Goal: Task Accomplishment & Management: Manage account settings

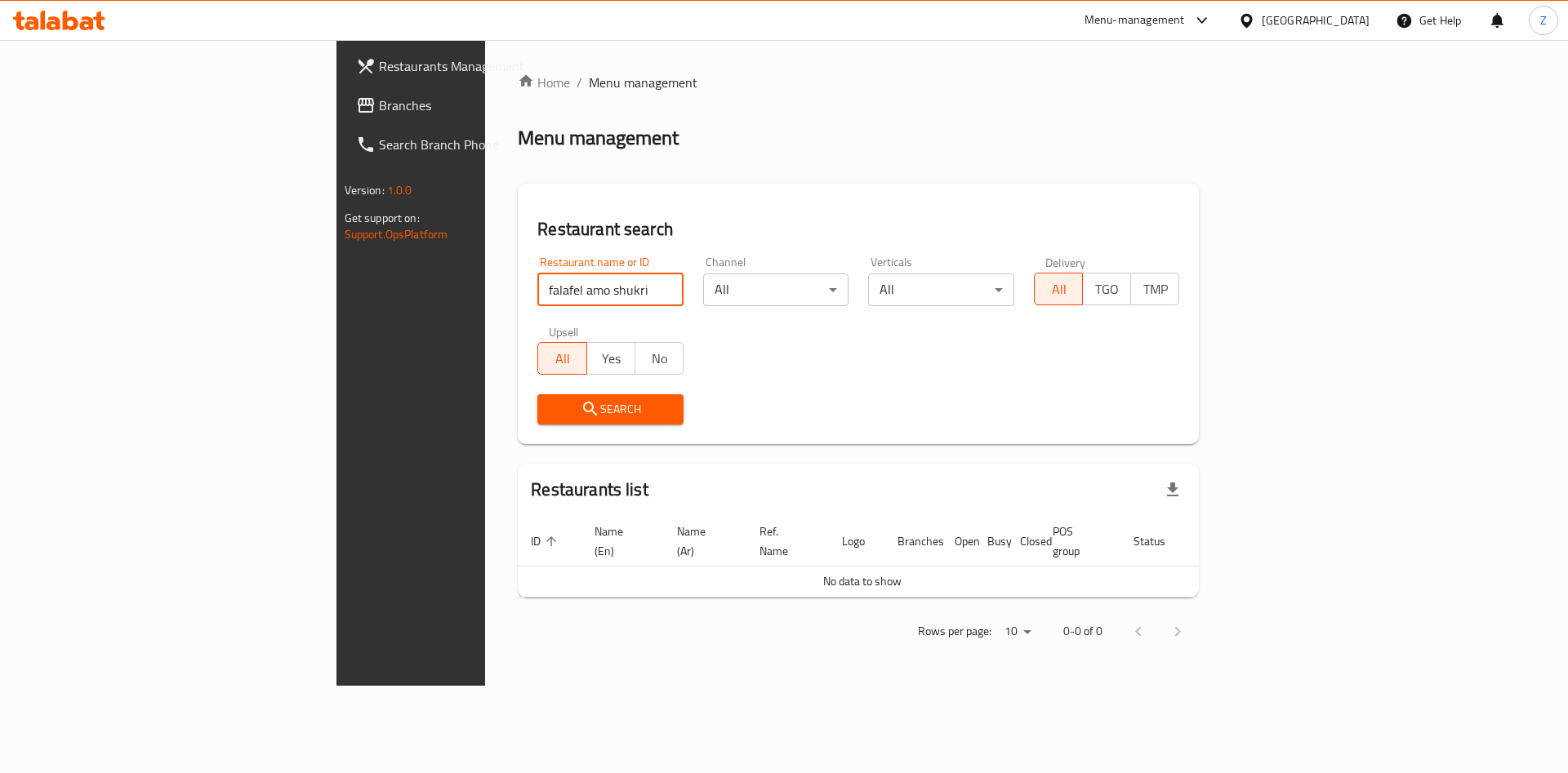
type input "falafel amo shukri"
click button "Search" at bounding box center [610, 409] width 146 height 30
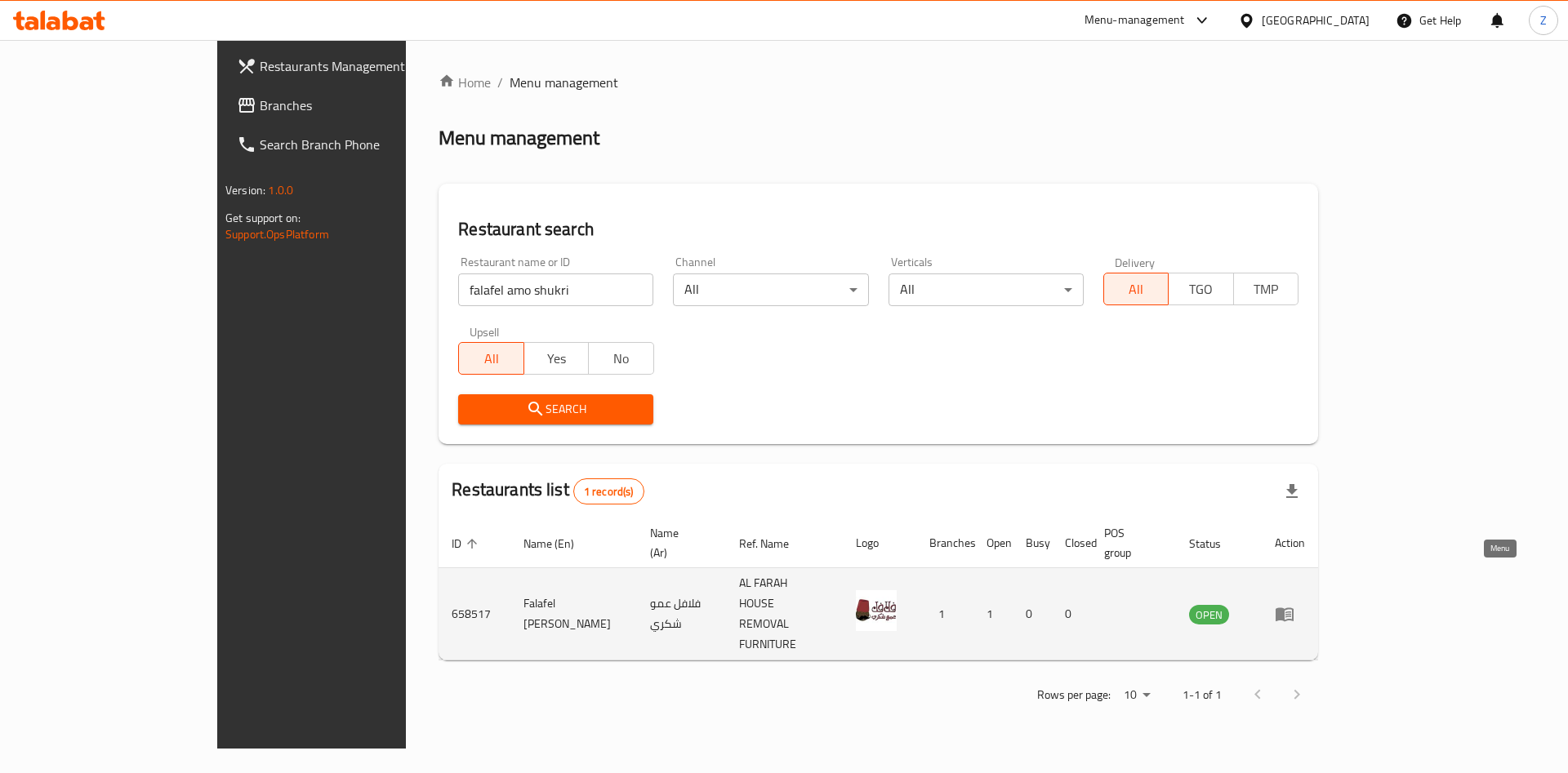
click at [1295, 604] on icon "enhanced table" at bounding box center [1284, 614] width 20 height 19
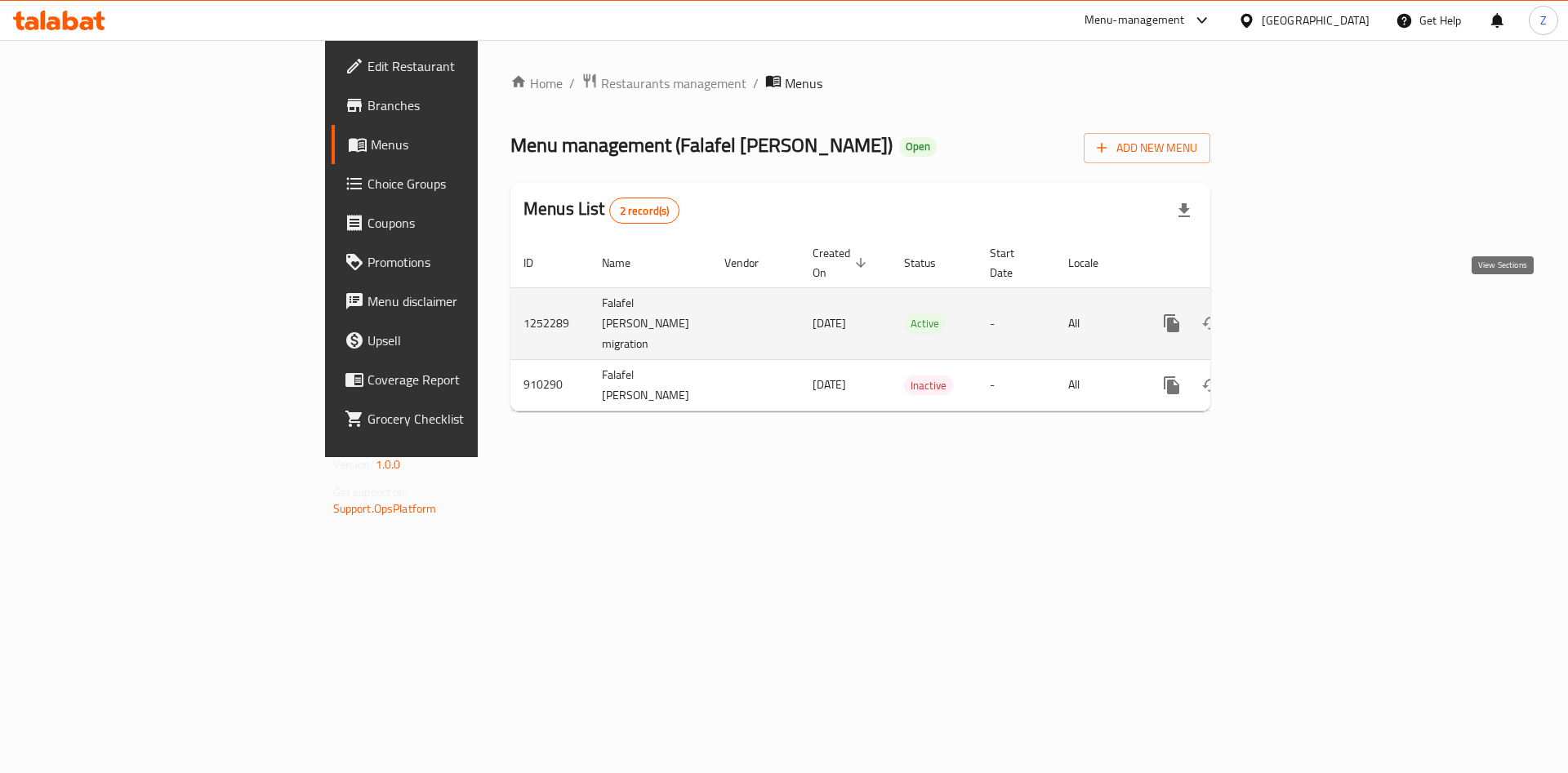
click at [1297, 316] on icon "enhanced table" at bounding box center [1289, 323] width 15 height 15
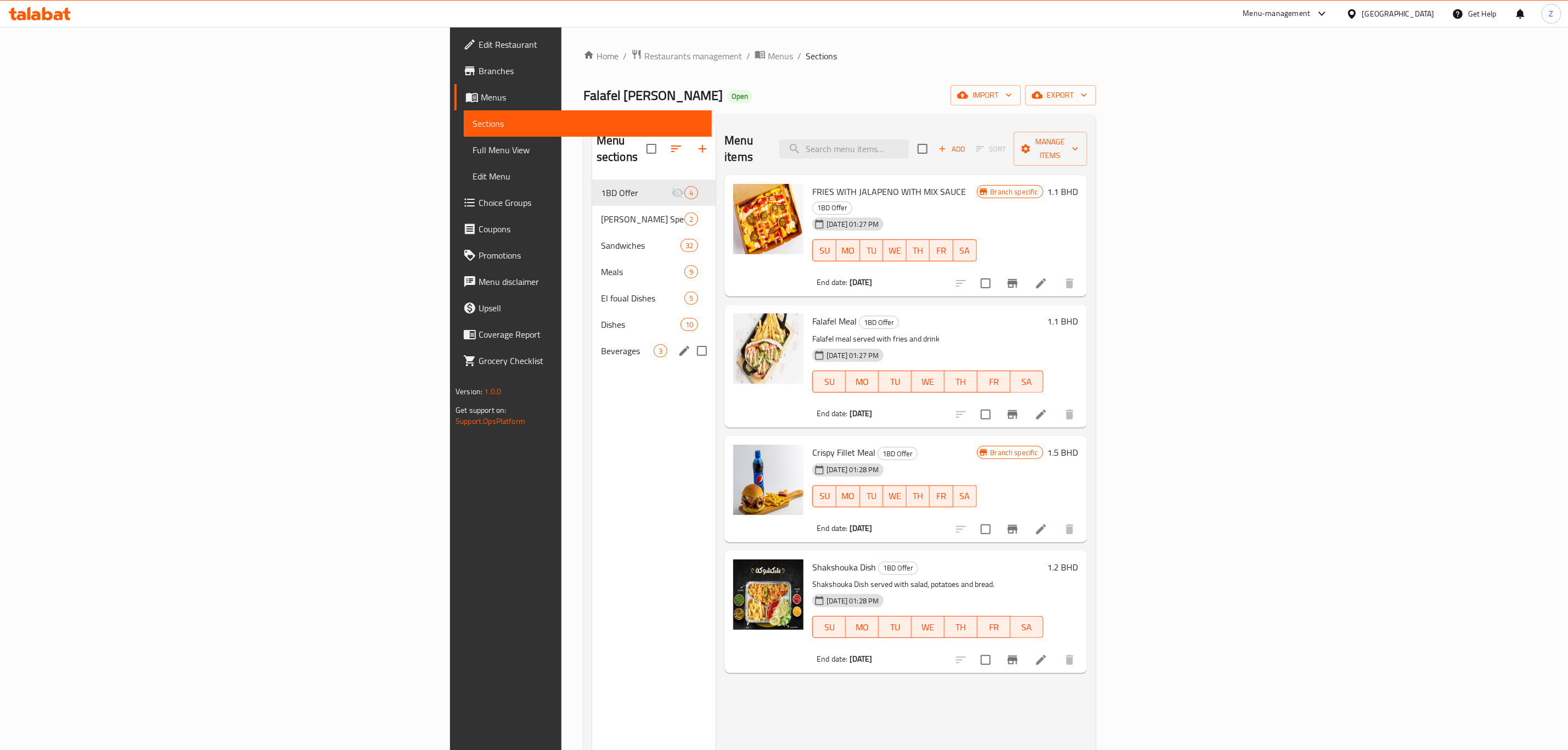
click at [592, 338] on div "Beverages 3" at bounding box center [654, 351] width 123 height 26
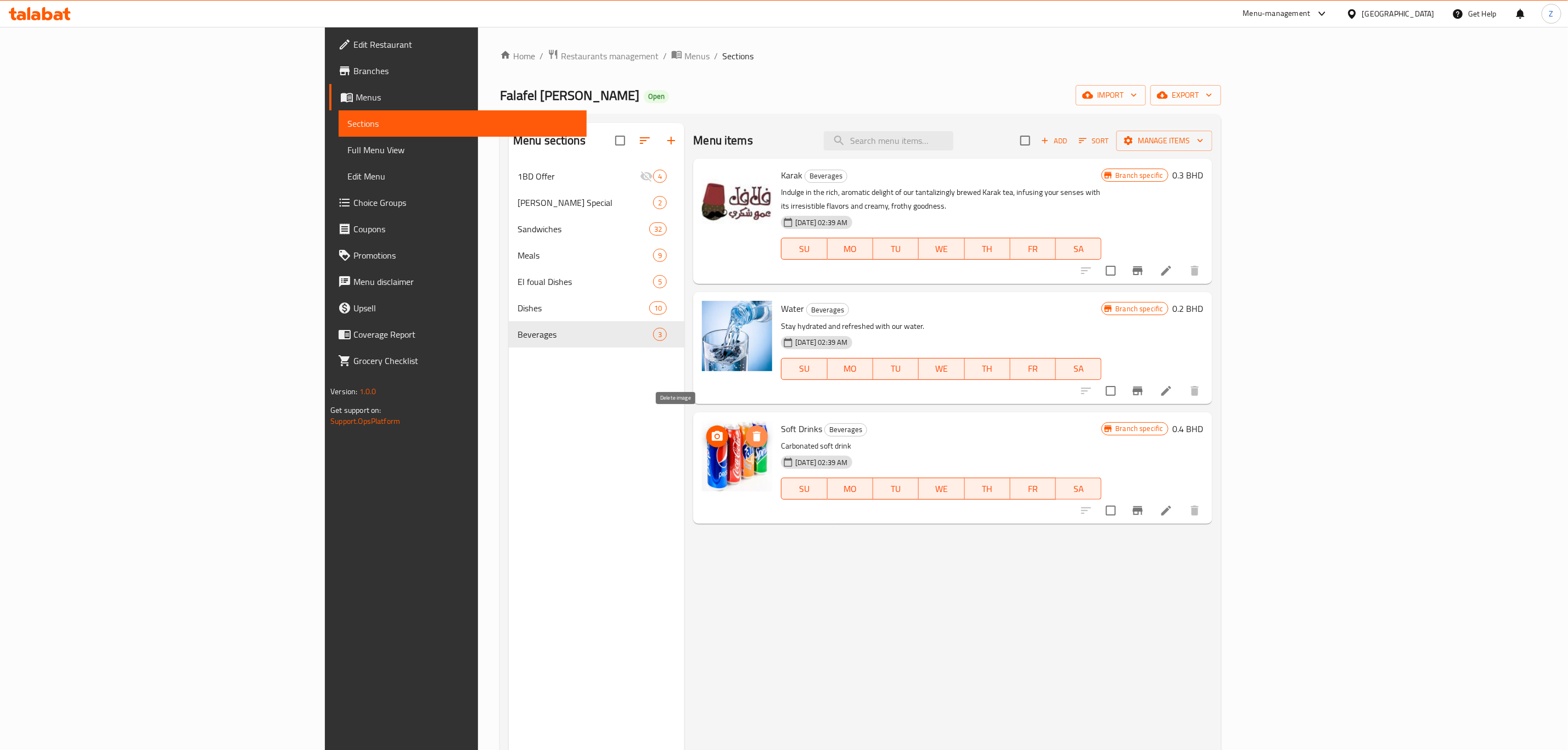
click at [746, 430] on span "delete image" at bounding box center [757, 437] width 22 height 13
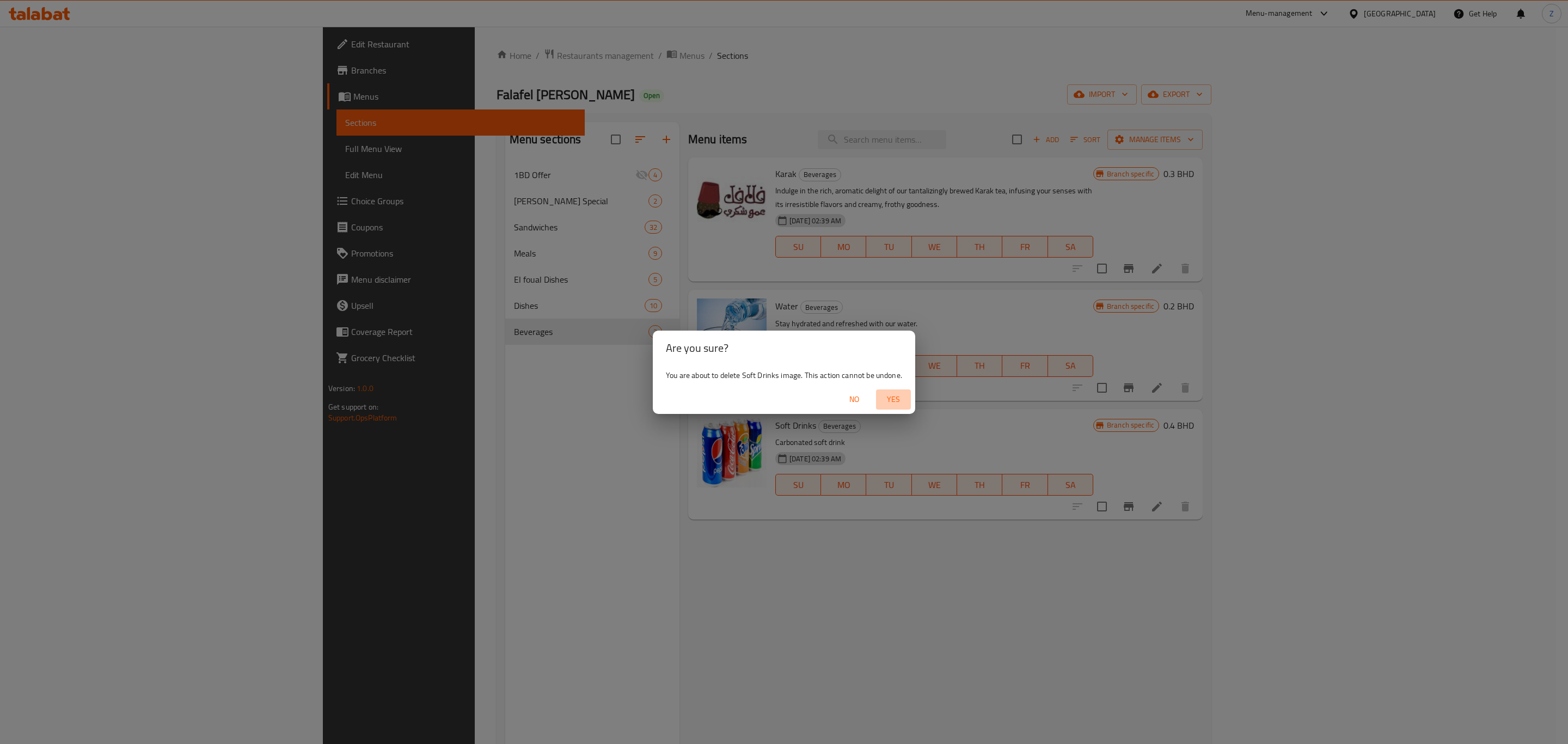
click at [890, 401] on span "Yes" at bounding box center [893, 399] width 26 height 14
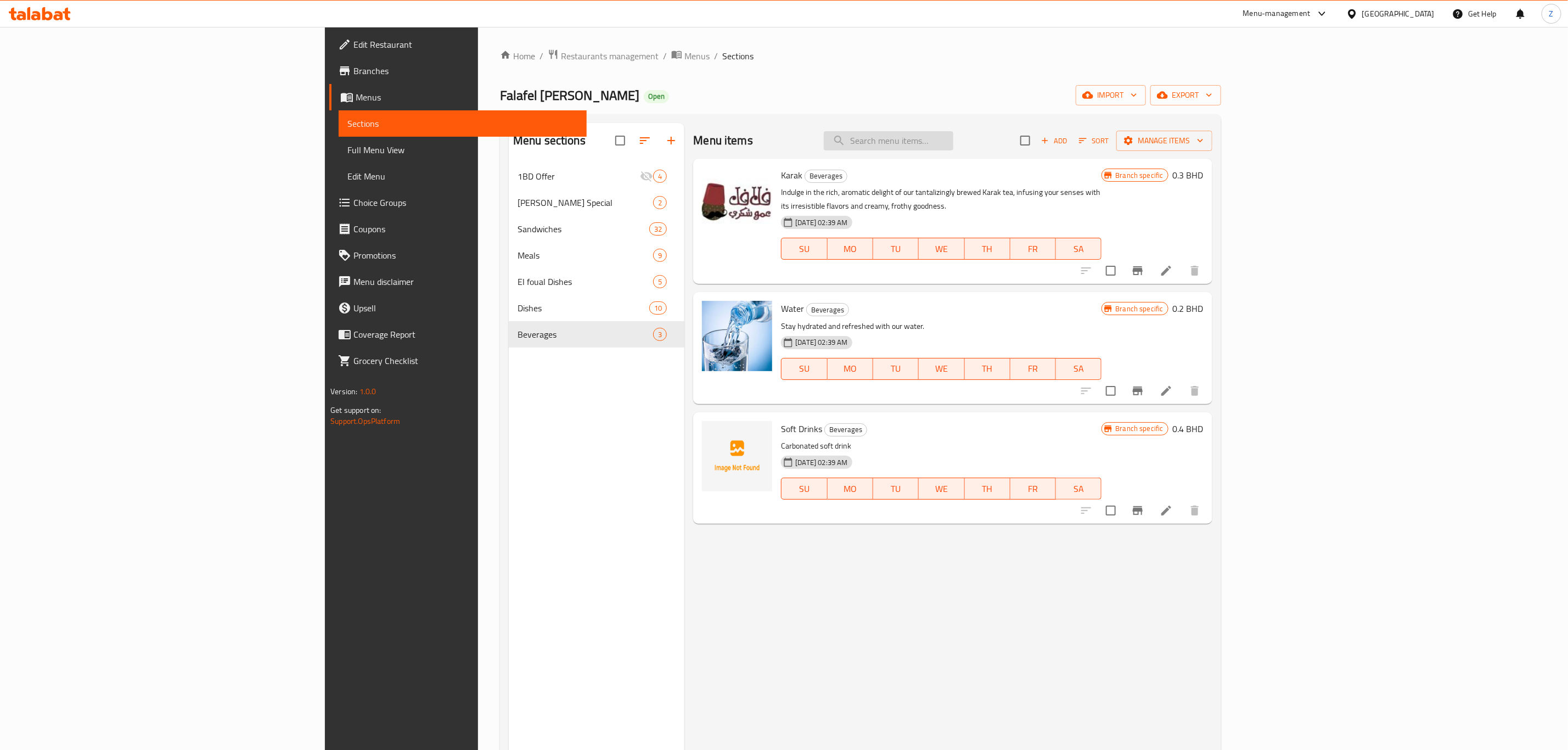
click at [953, 137] on input "search" at bounding box center [889, 140] width 130 height 19
type input "l"
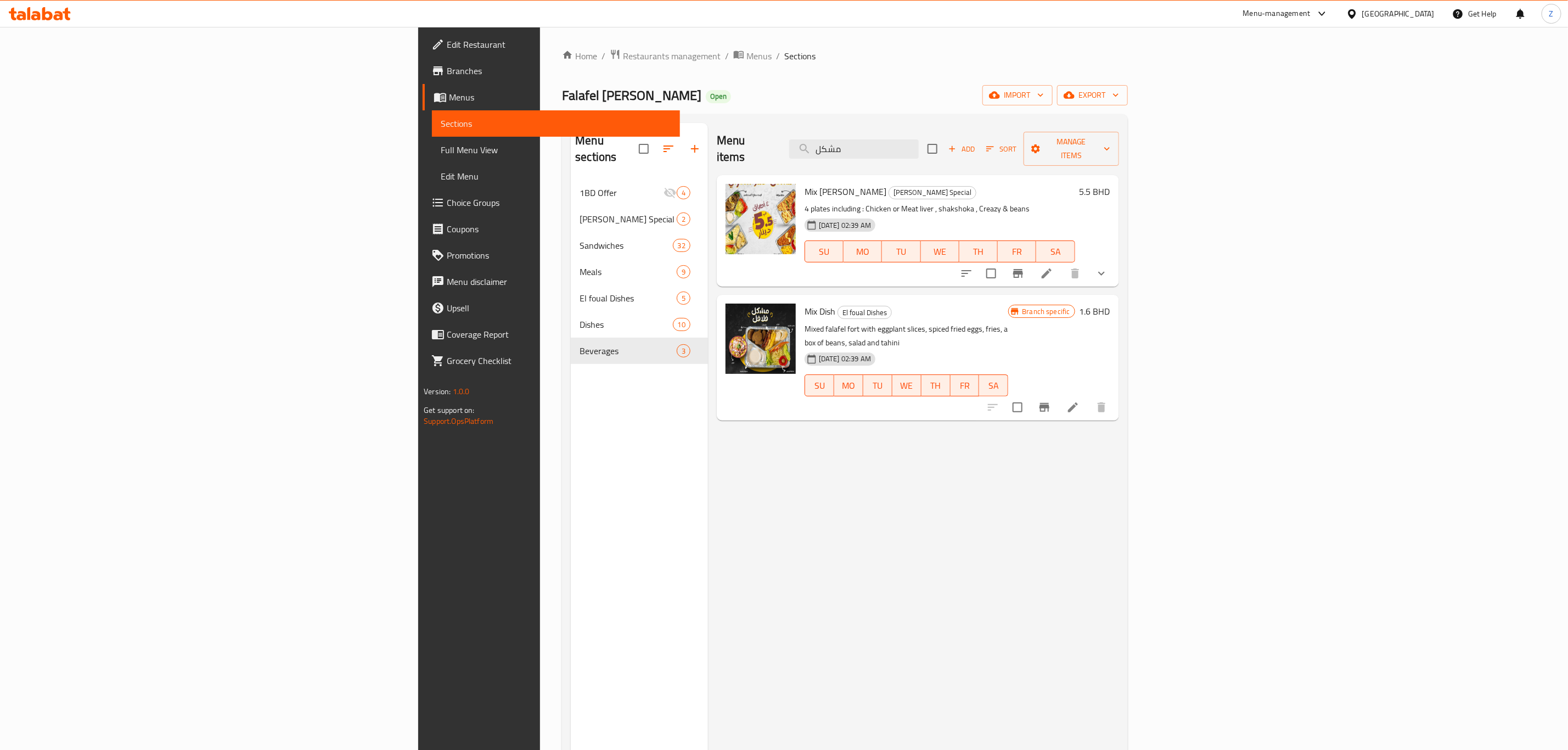
type input "مشكل"
click at [1053, 267] on icon "show more" at bounding box center [1101, 273] width 13 height 13
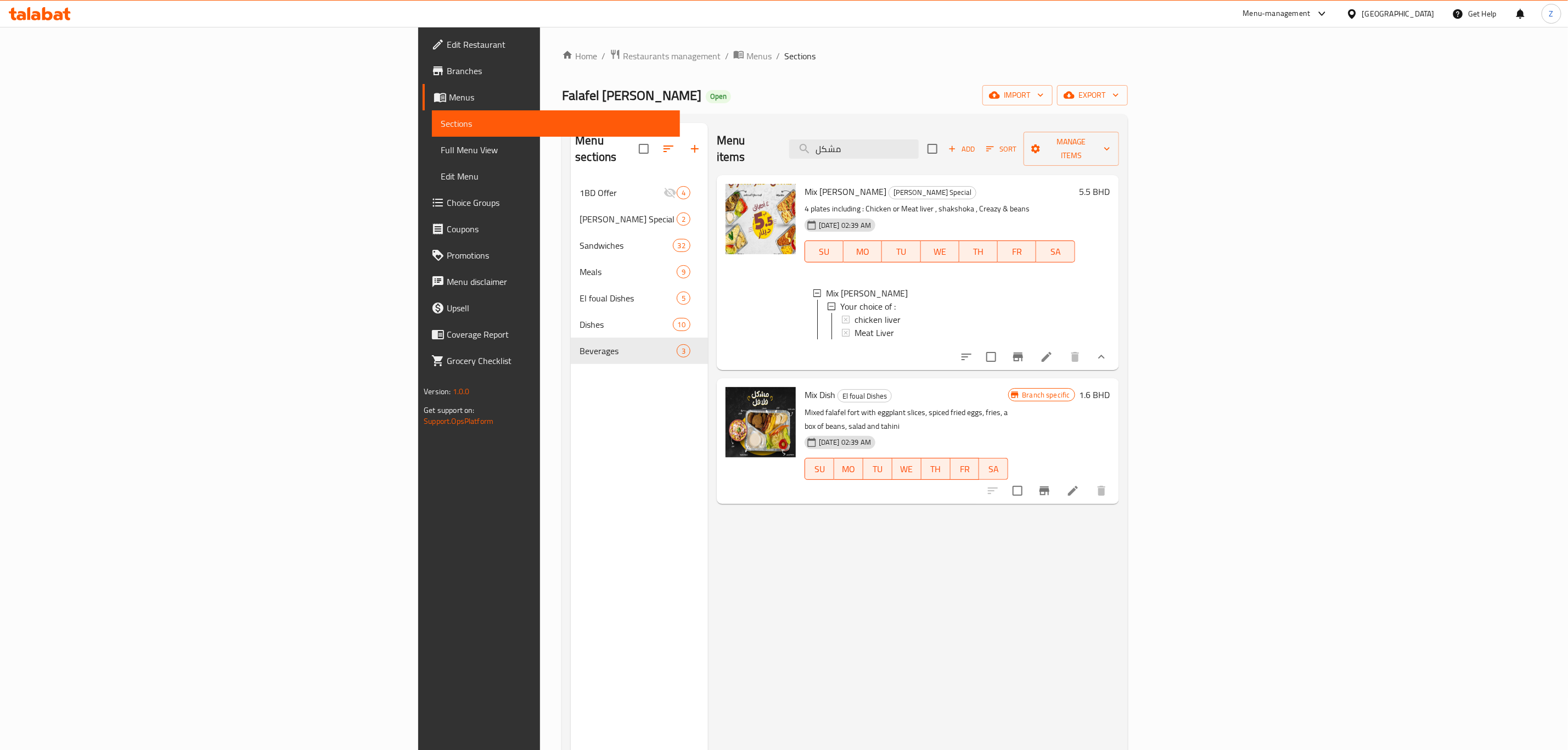
scroll to position [2, 0]
click at [886, 519] on div "Menu items مشكل Add Sort Manage items Mix Amo [PERSON_NAME] [PERSON_NAME] Speci…" at bounding box center [913, 498] width 411 height 750
drag, startPoint x: 723, startPoint y: 196, endPoint x: 765, endPoint y: 194, distance: 42.0
click at [805, 202] on p "4 plates including : Chicken or Meat liver , shakshoka , Creazy & beans" at bounding box center [940, 208] width 271 height 14
click at [906, 202] on p "4 plates including : Chicken or Meat liver , shakshoka , Creazy & beans" at bounding box center [940, 208] width 271 height 14
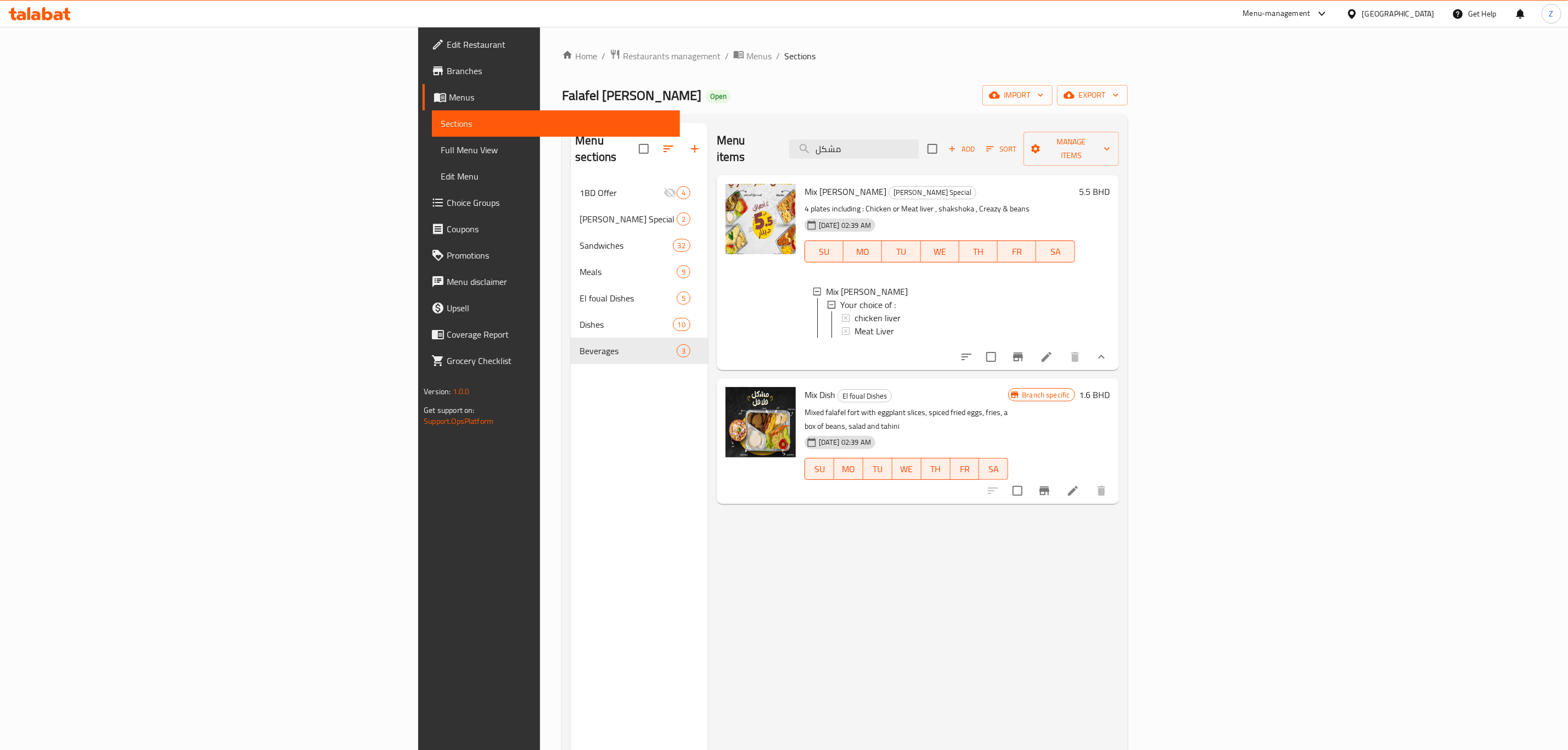
drag, startPoint x: 868, startPoint y: 142, endPoint x: 812, endPoint y: 146, distance: 56.1
click at [813, 146] on div "Menu items مشكل Add Sort Manage items" at bounding box center [918, 149] width 402 height 52
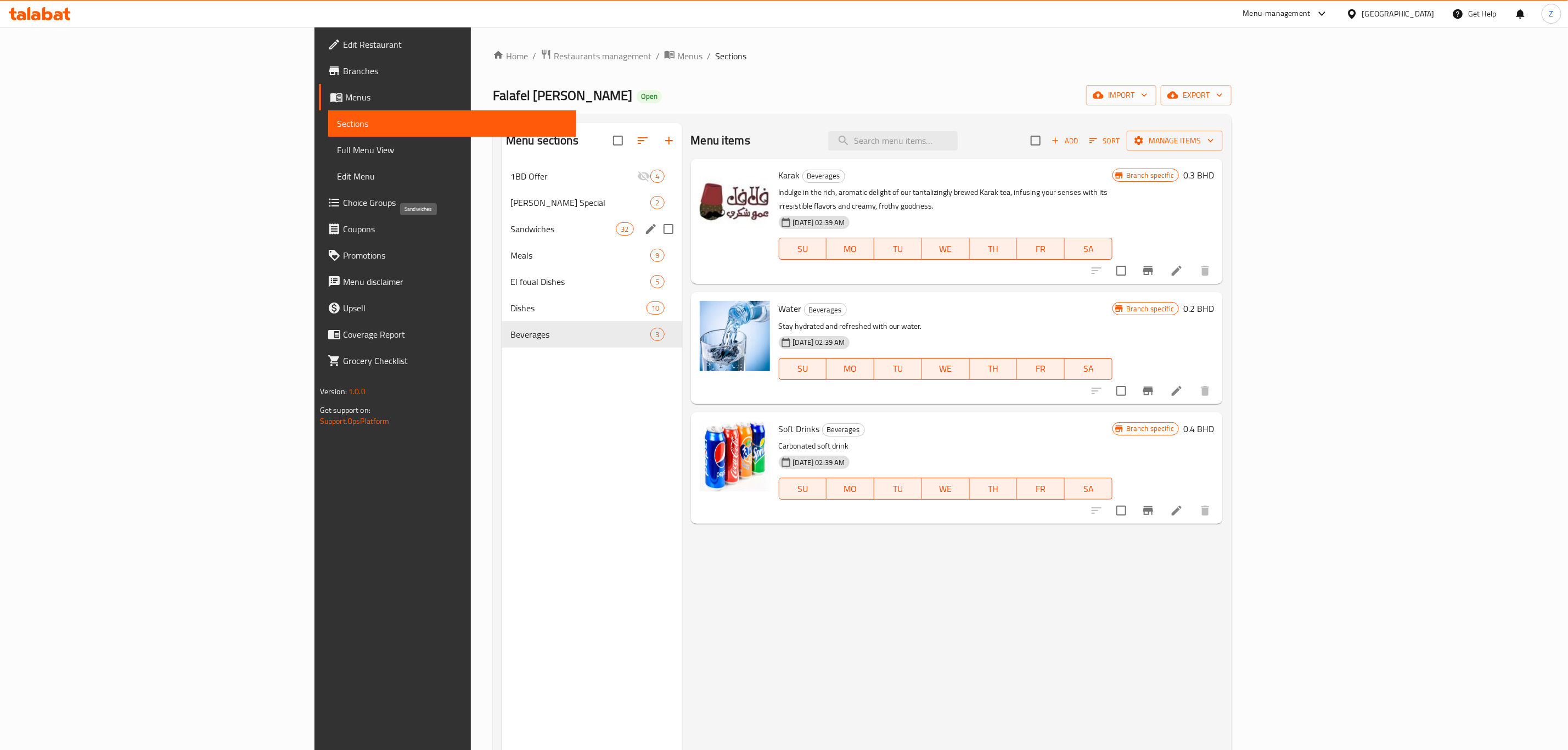
drag, startPoint x: 402, startPoint y: 226, endPoint x: 430, endPoint y: 226, distance: 28.0
click at [510, 226] on span "Sandwiches" at bounding box center [563, 229] width 105 height 13
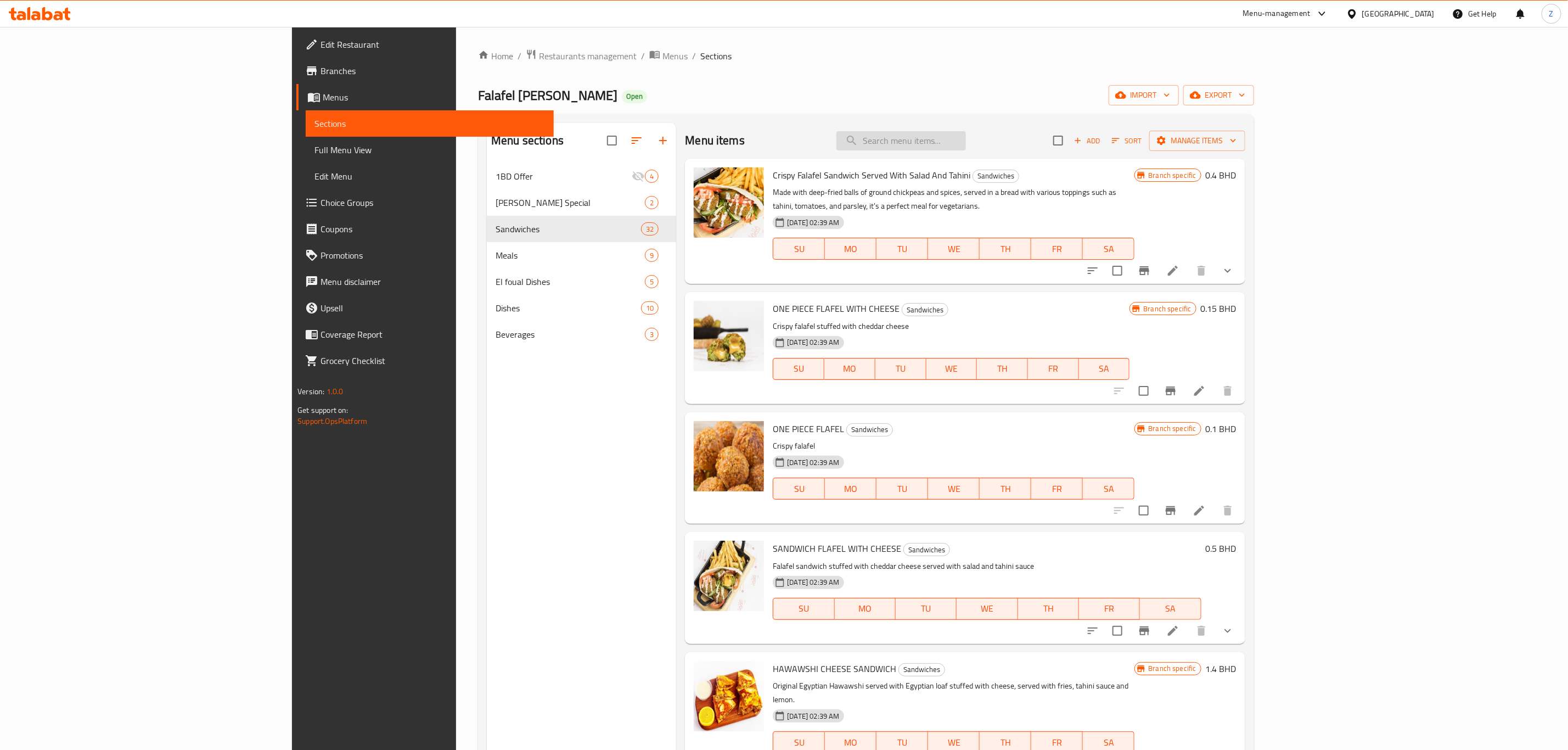
click at [966, 146] on input "search" at bounding box center [901, 140] width 130 height 19
type input "ؤ"
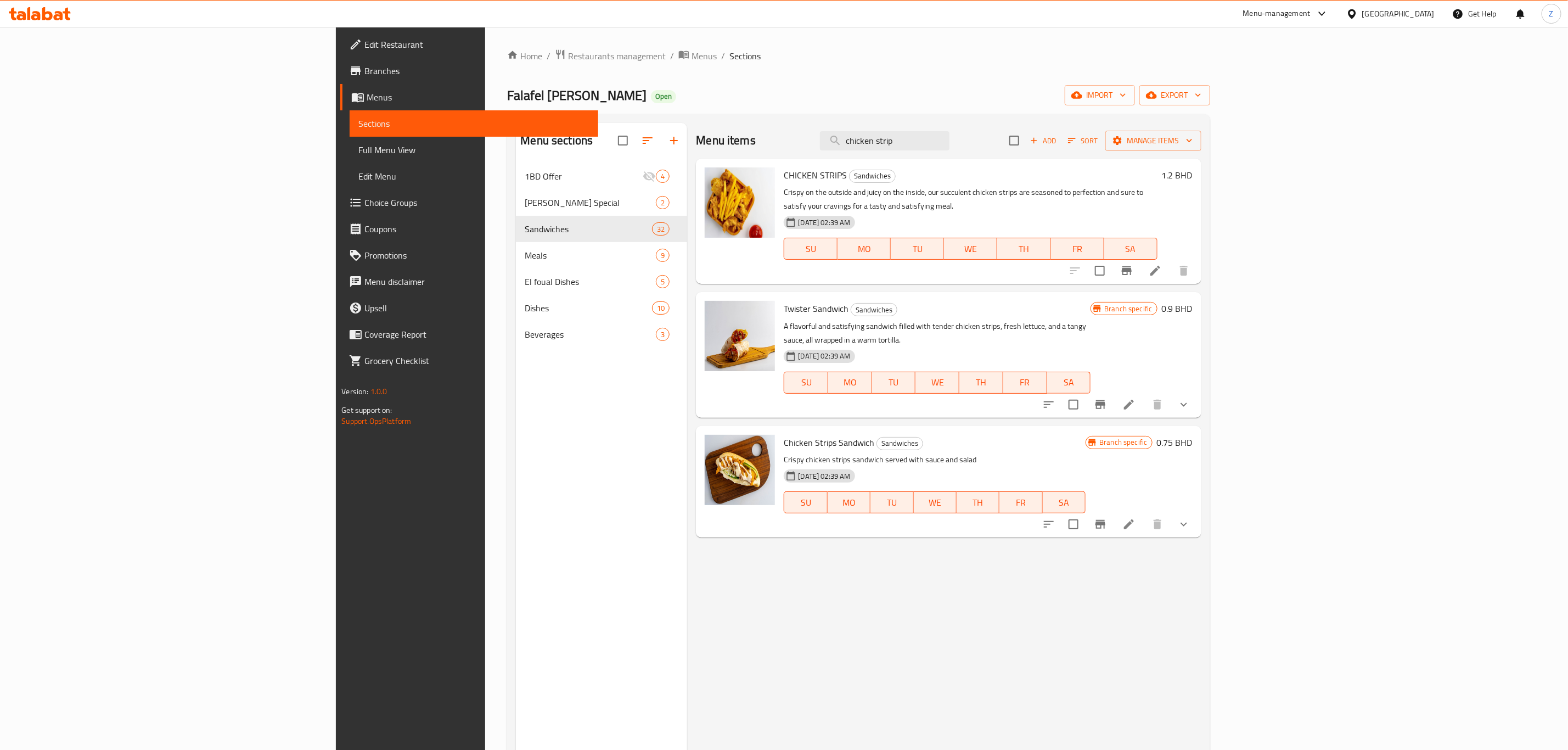
type input "chicken strip"
click at [1053, 264] on icon at bounding box center [1155, 271] width 13 height 13
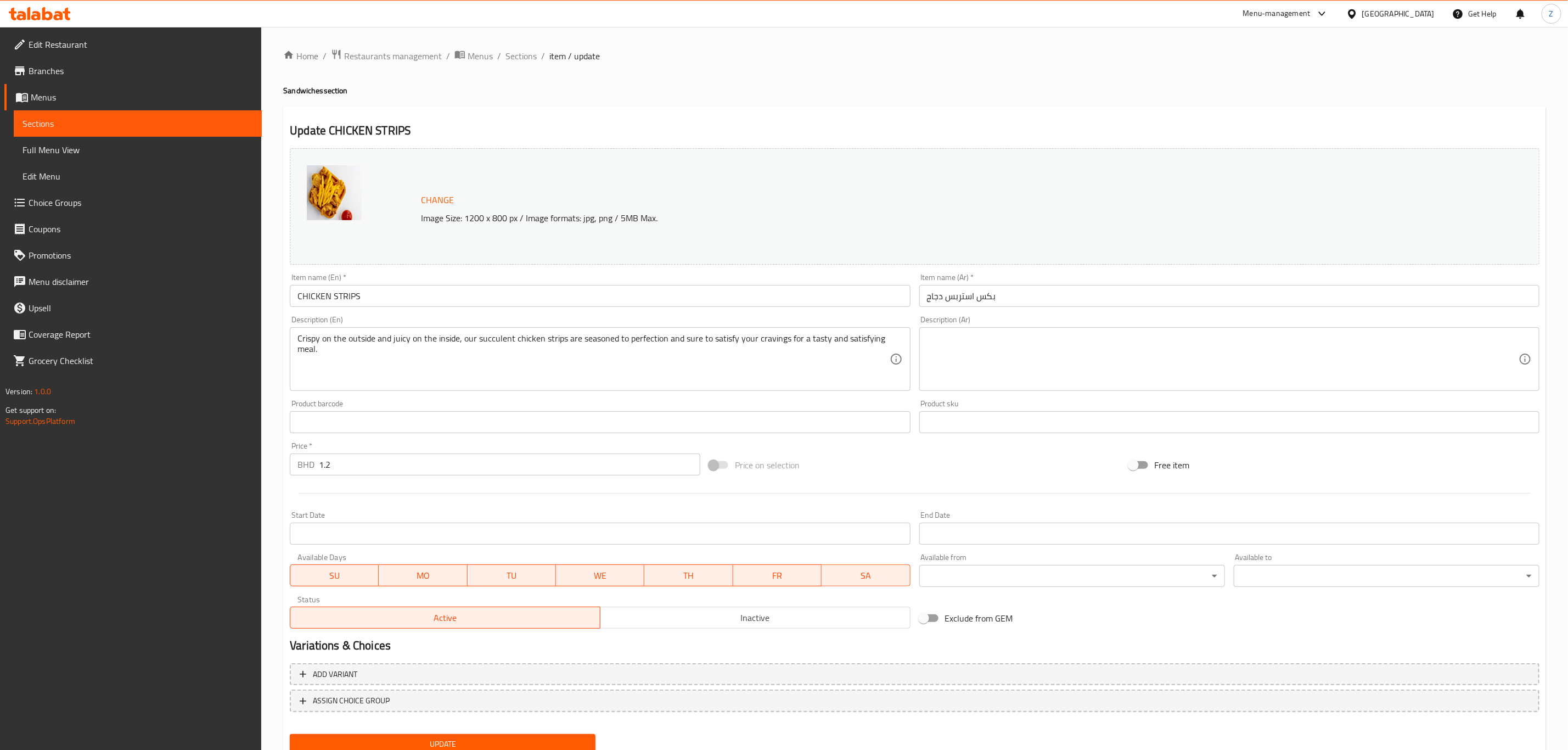
click at [958, 302] on input "بكس استربس دجاج" at bounding box center [1229, 296] width 620 height 22
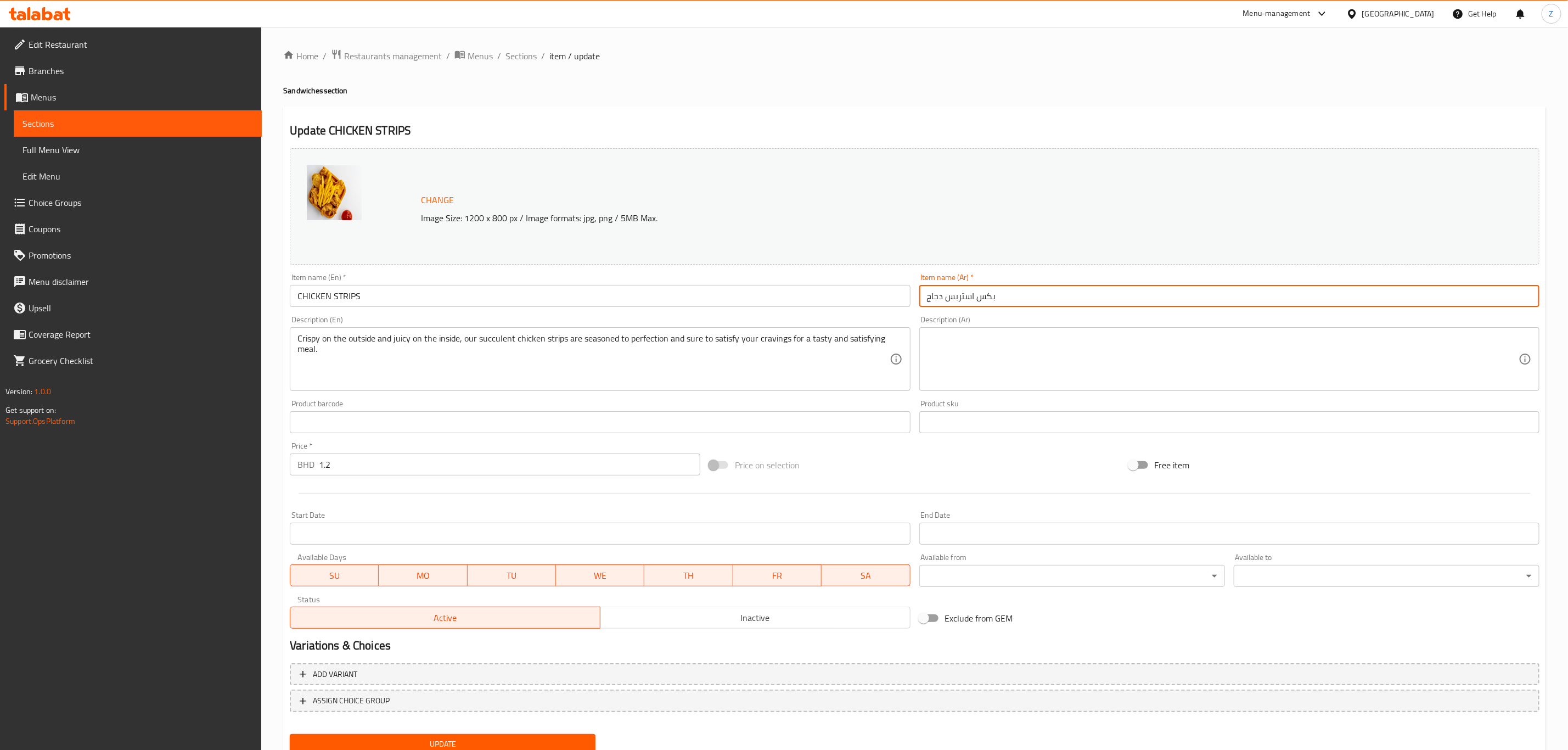
click at [958, 302] on input "بكس استربس دجاج" at bounding box center [1229, 296] width 620 height 22
click at [985, 376] on textarea at bounding box center [1223, 359] width 592 height 52
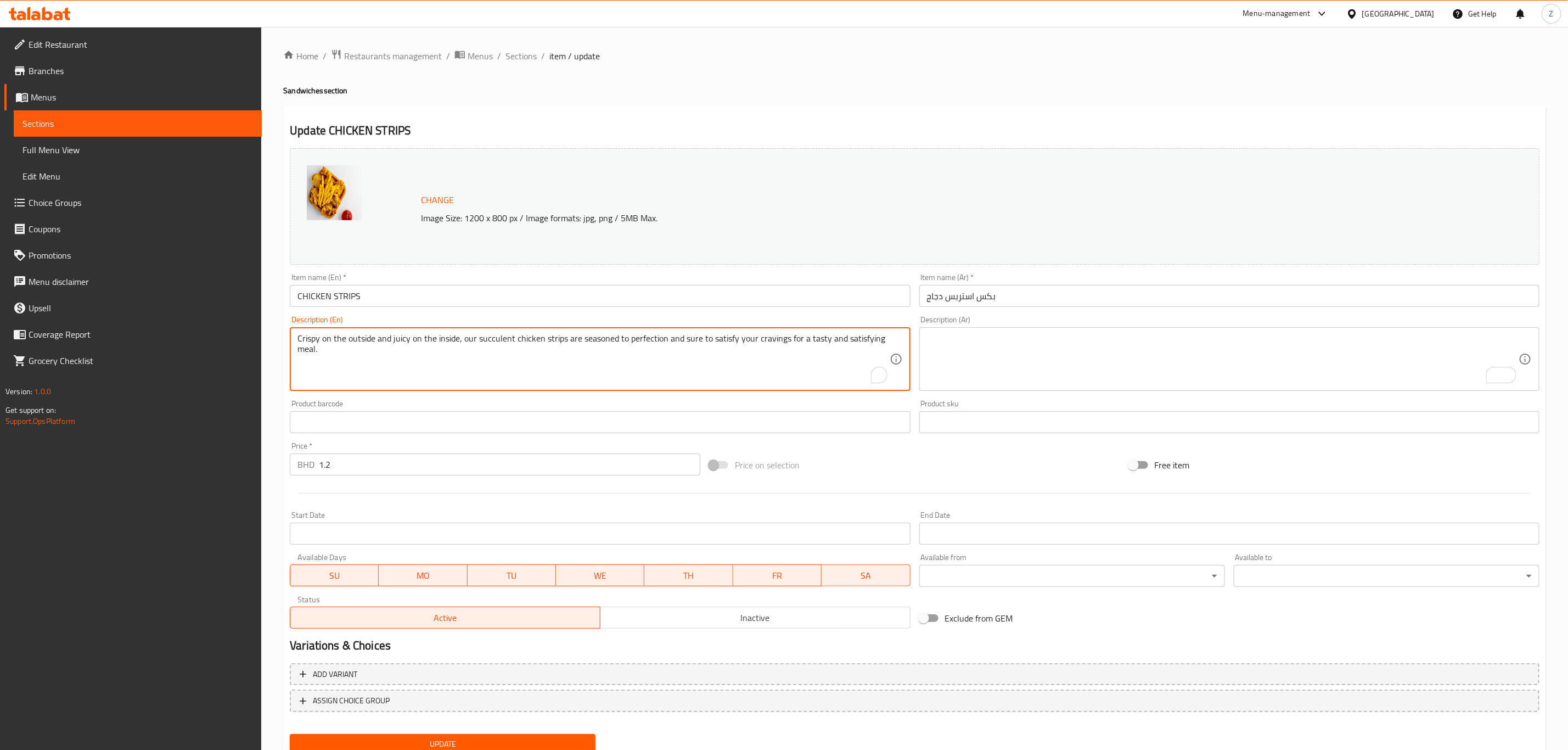
click at [440, 346] on textarea "Crispy on the outside and juicy on the inside, our succulent chicken strips are…" at bounding box center [593, 359] width 592 height 52
drag, startPoint x: 949, startPoint y: 338, endPoint x: 1010, endPoint y: 358, distance: 64.2
click at [950, 338] on textarea "To enrich screen reader interactions, please activate Accessibility in Grammarl…" at bounding box center [1223, 359] width 592 height 52
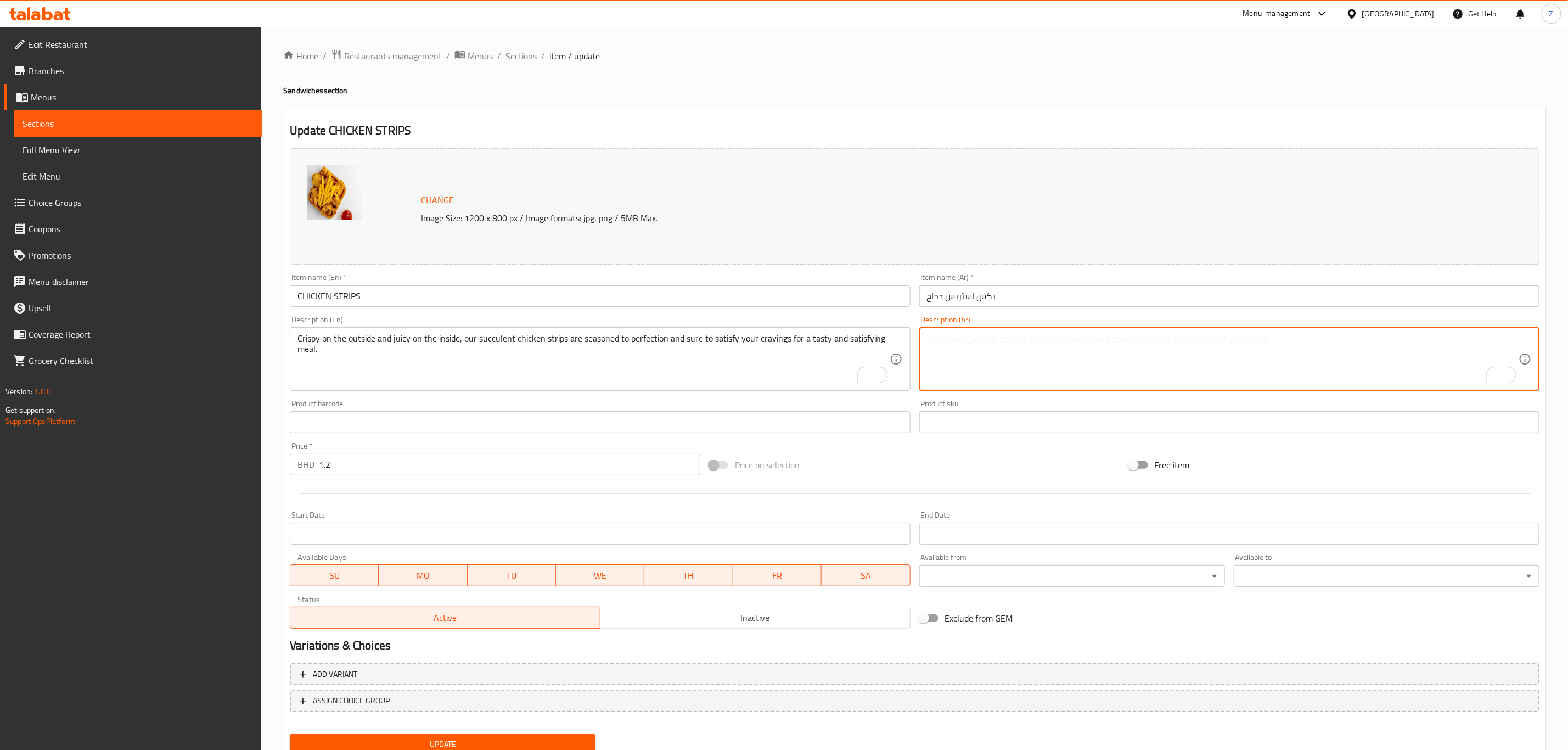
paste textarea "مقرمشة من الخارج وعصيرة من الداخل، شرائح الدجاج اللذيذة لدينا متبلة بشكل مثالي …"
type textarea "مقرمشة من الخارج وعصيرة من الداخل، شرائح الدجاج اللذيذة لدينا متبلة بشكل مثالي …"
click at [1053, 335] on textarea "مقرمشة من الخارج وعصيرة من الداخل، شرائح الدجاج اللذيذة لدينا متبلة بشكل مثالي …" at bounding box center [1223, 359] width 592 height 52
click at [1053, 340] on textarea "مقرمشة من الخارج وعصيرة من الداخل، شرائح الدجاج اللذيذة لدينا متبلة بشكل مثالي …" at bounding box center [1223, 359] width 592 height 52
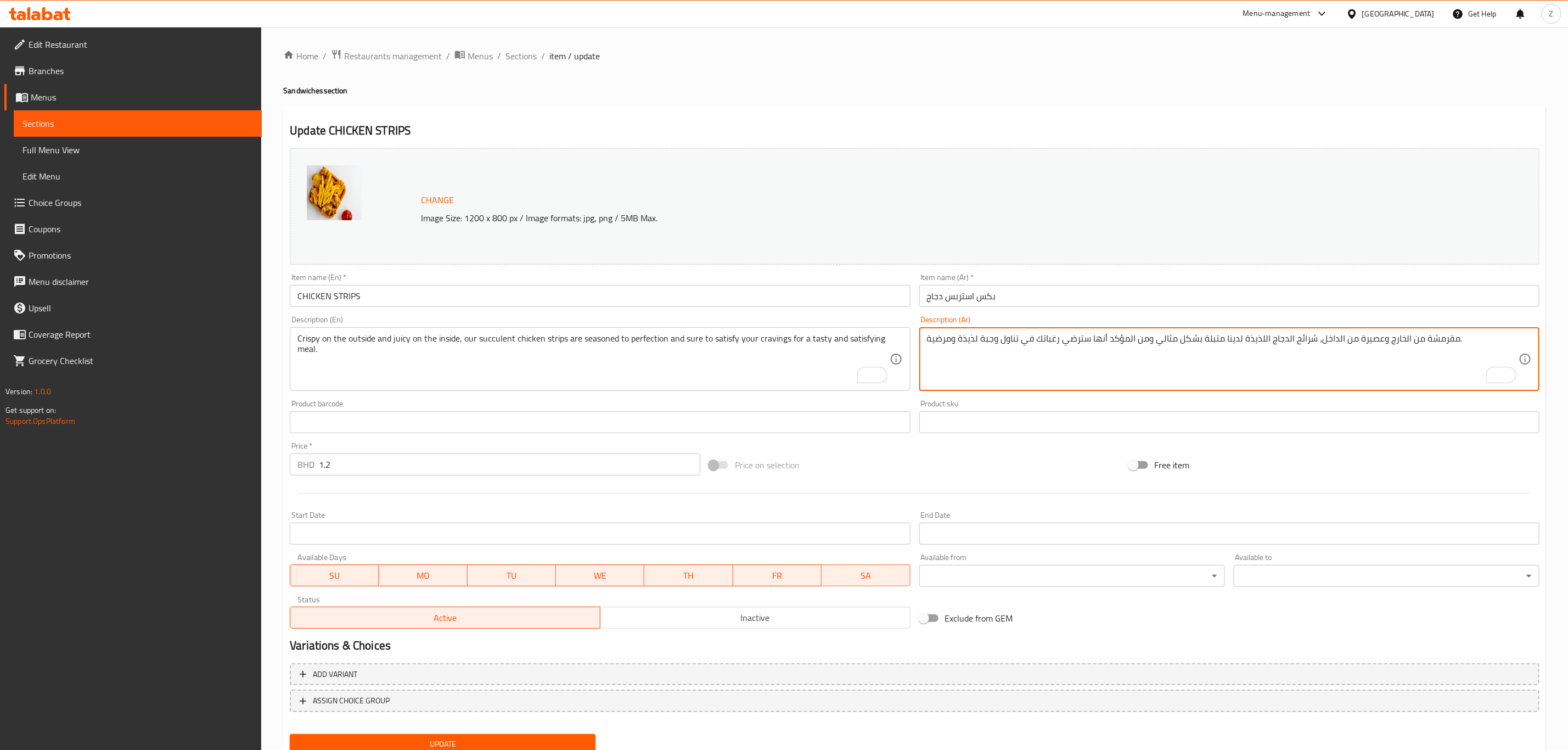
click at [1053, 340] on textarea "مقرمشة من الخارج وعصيرة من الداخل، شرائح الدجاج اللذيذة لدينا متبلة بشكل مثالي …" at bounding box center [1223, 359] width 592 height 52
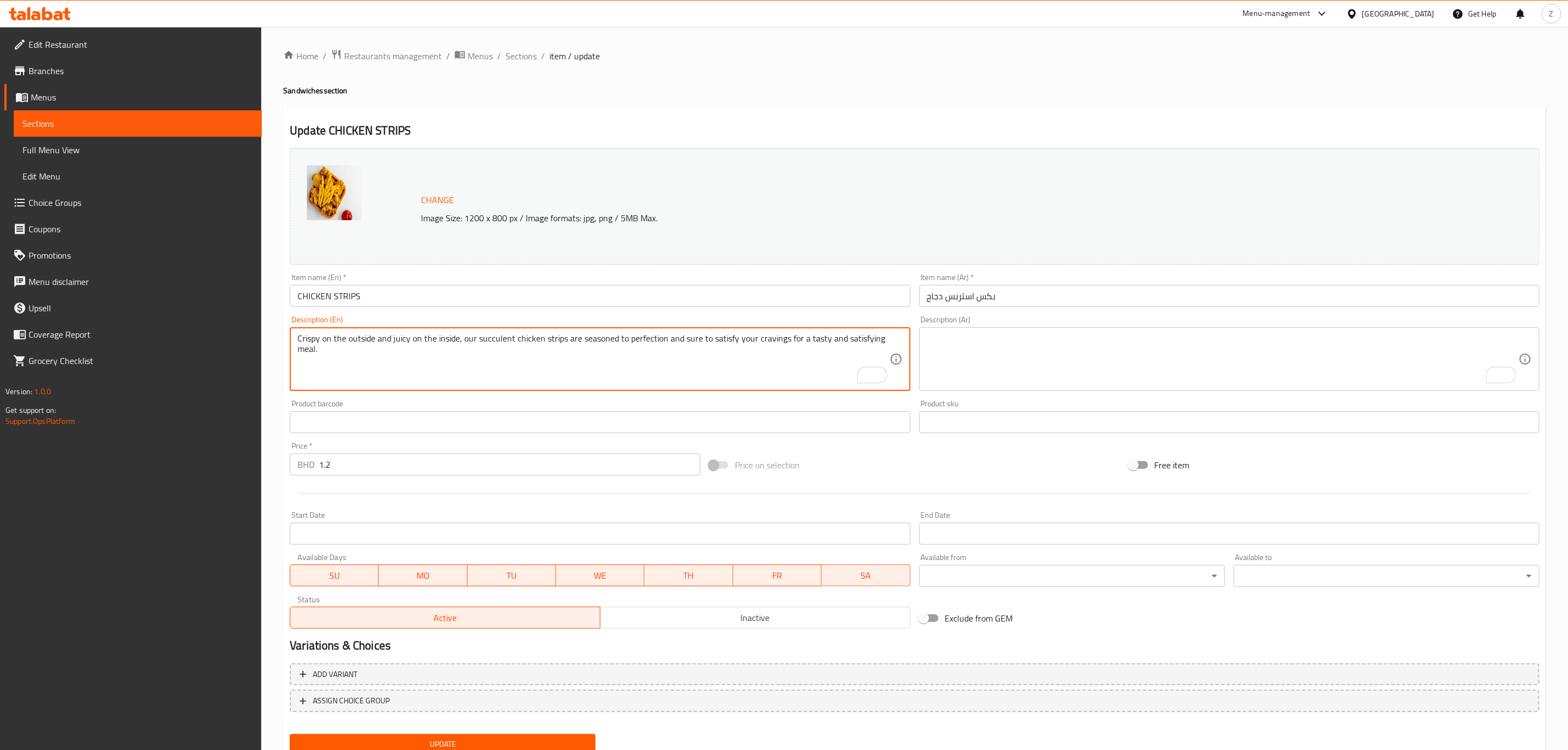
click at [698, 336] on textarea "Crispy on the outside and juicy on the inside, our succulent chicken strips are…" at bounding box center [593, 359] width 592 height 52
drag, startPoint x: 698, startPoint y: 336, endPoint x: 704, endPoint y: 336, distance: 6.0
click at [700, 336] on textarea "Crispy on the outside and juicy on the inside, our succulent chicken strips are…" at bounding box center [593, 359] width 592 height 52
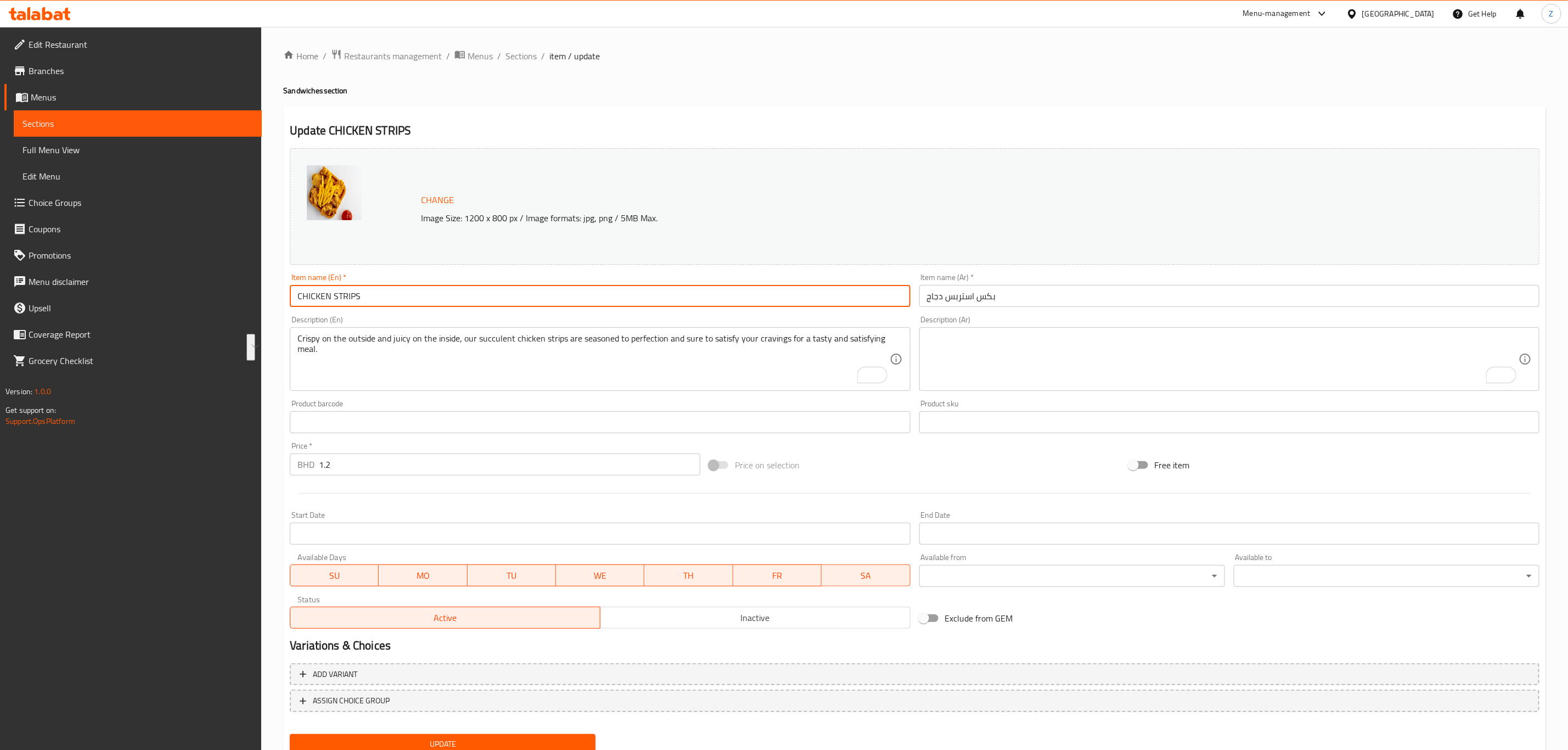
click at [417, 299] on input "CHICKEN STRIPS" at bounding box center [600, 296] width 620 height 22
type input "Chicken Strips Box"
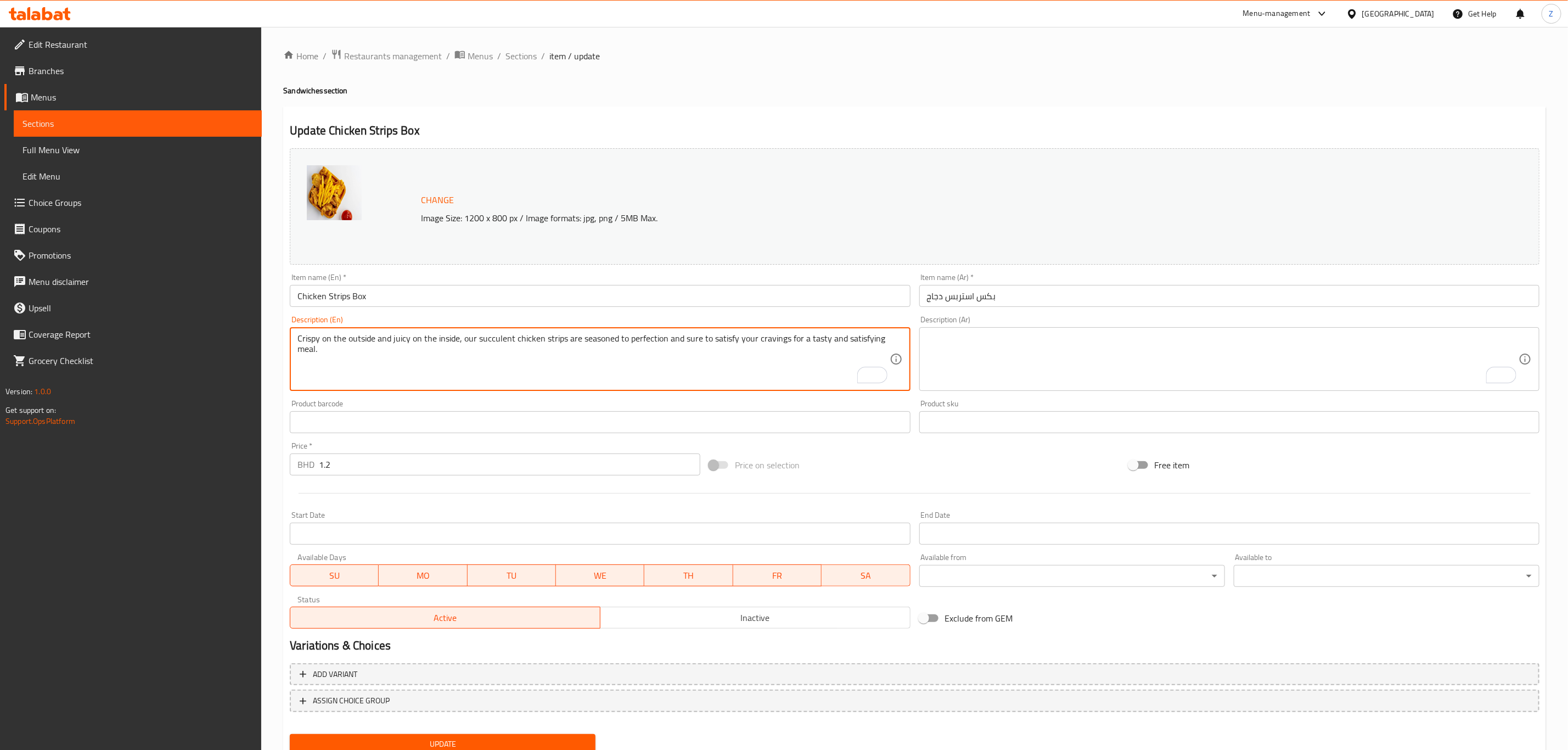
click at [456, 347] on textarea "Crispy on the outside and juicy on the inside, our succulent chicken strips are…" at bounding box center [593, 359] width 592 height 52
click at [514, 382] on textarea "Crispy on the outside and juicy on the inside, our succulent chicken strips are…" at bounding box center [593, 359] width 592 height 52
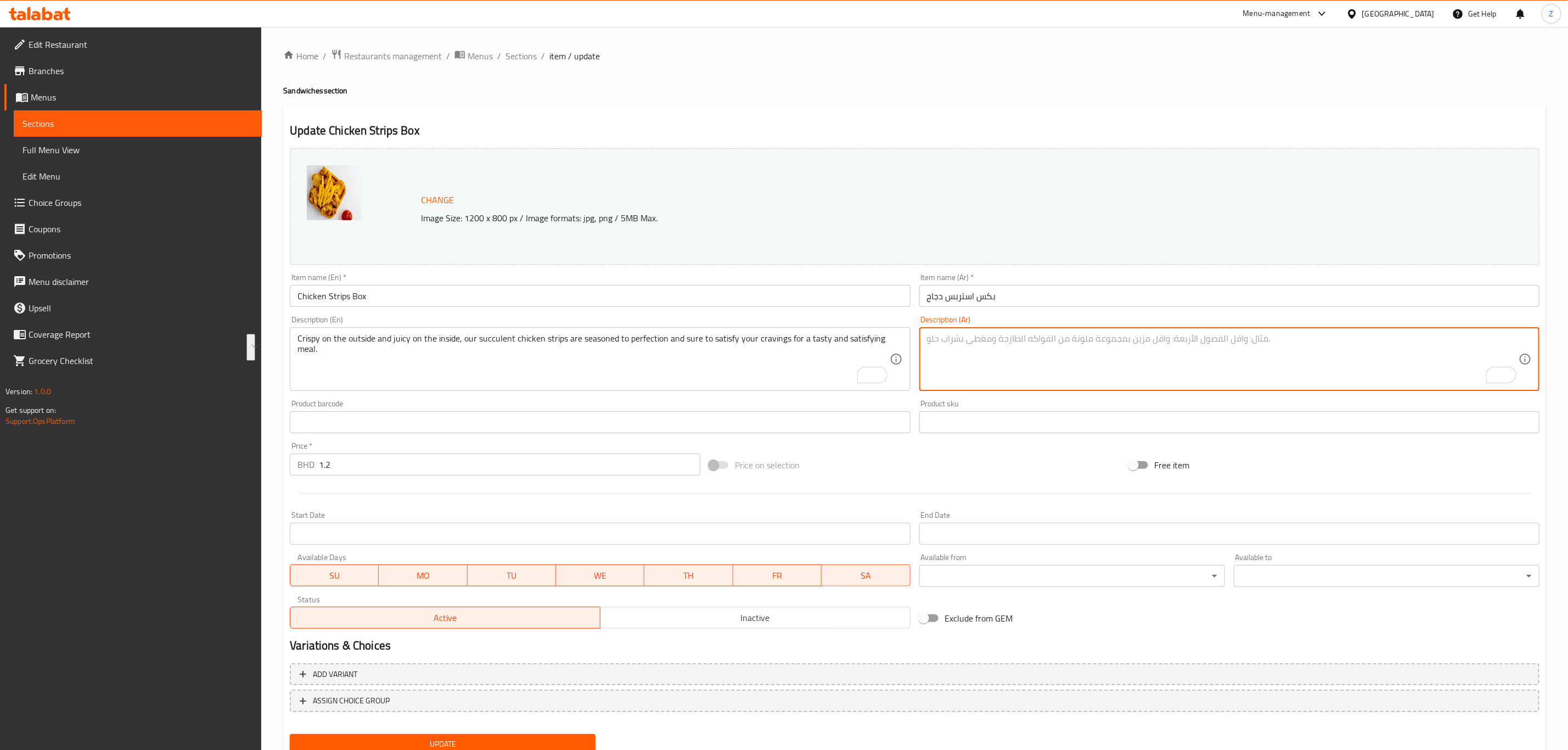
click at [1010, 343] on textarea "To enrich screen reader interactions, please activate Accessibility in Grammarl…" at bounding box center [1223, 359] width 592 height 52
paste textarea "شرائح دجاج مقرمشة تقدم مع صلصة غمس اختيارية"
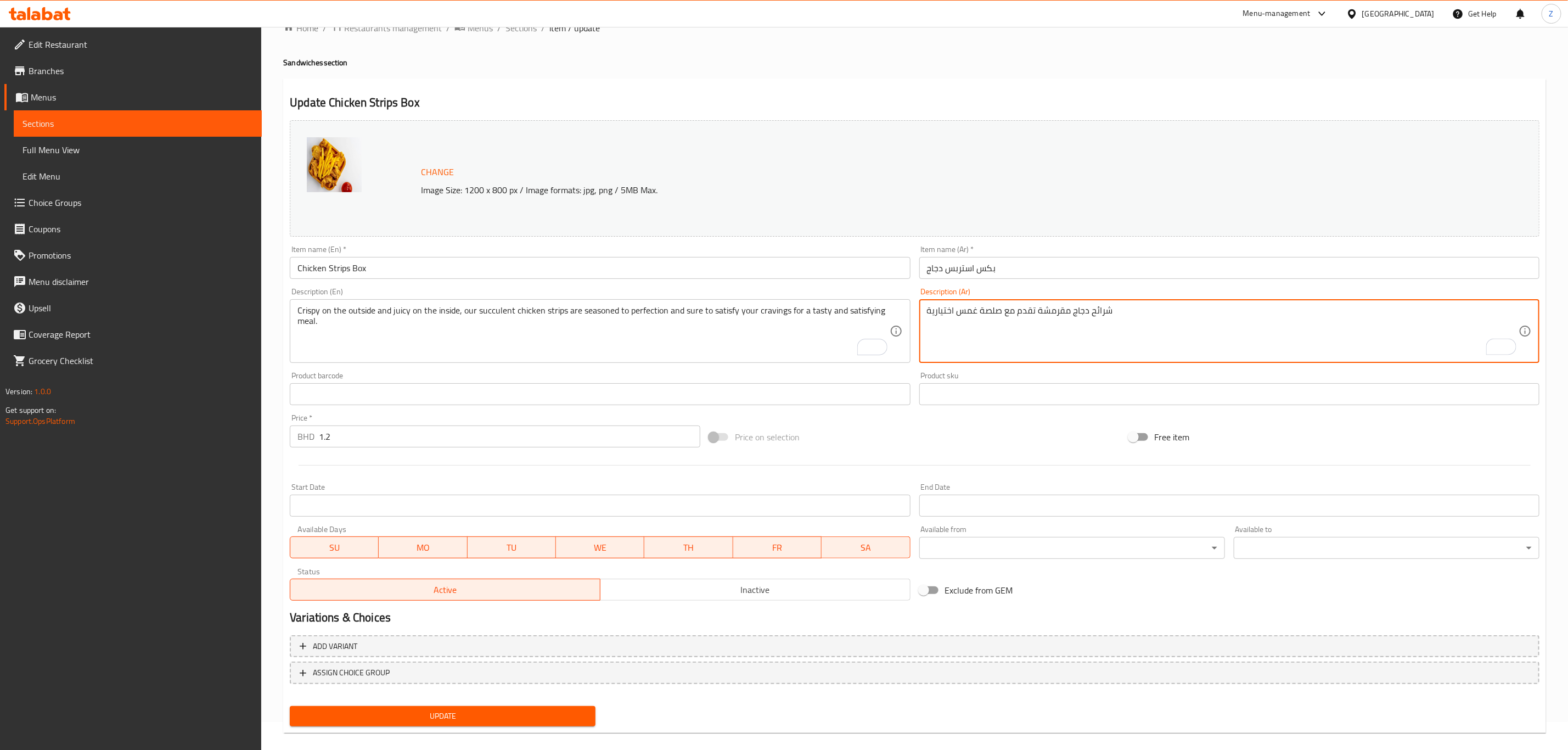
scroll to position [40, 0]
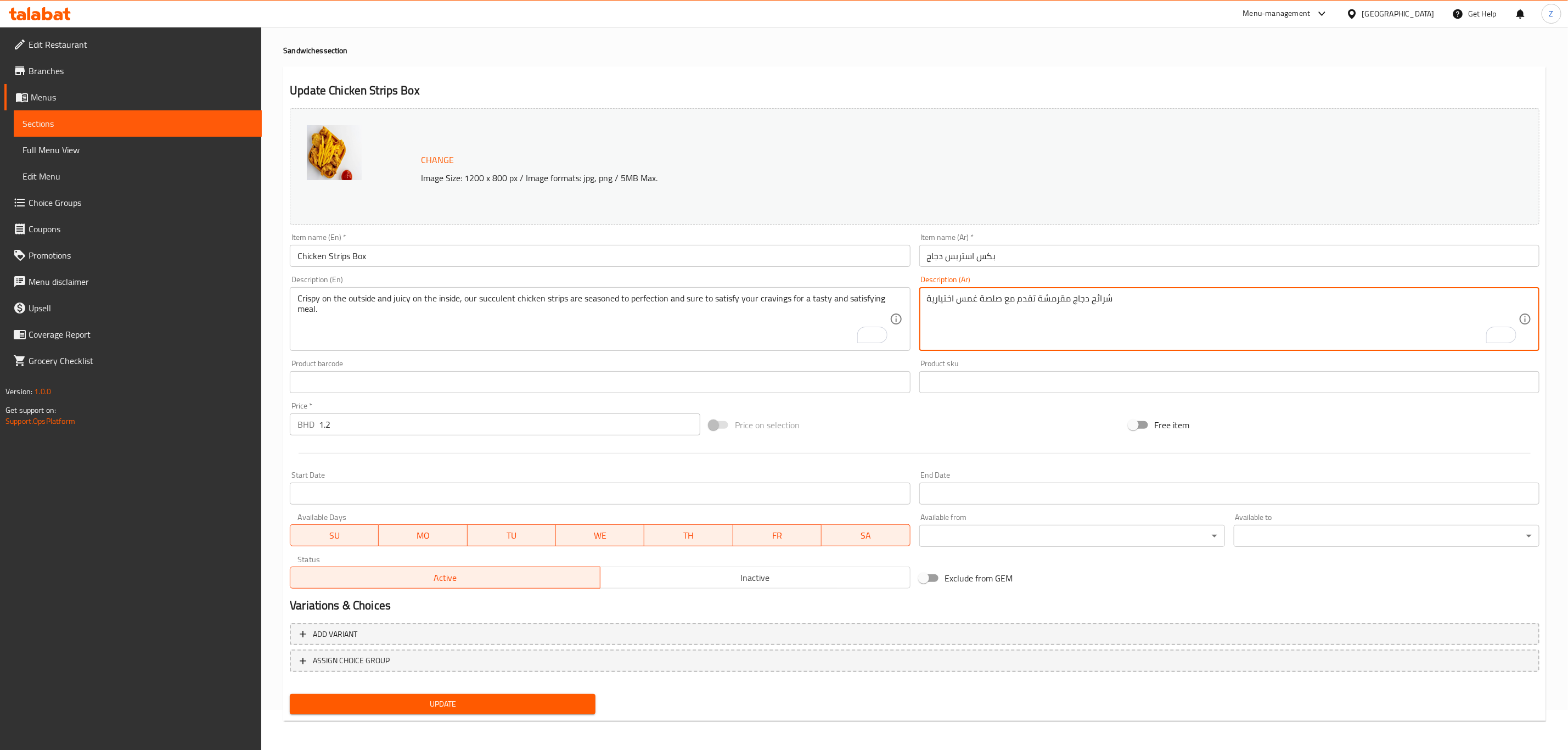
click at [1053, 294] on textarea "شرائح دجاج مقرمشة تقدم مع صلصة غمس اختيارية" at bounding box center [1223, 319] width 592 height 52
click at [1028, 313] on textarea "شرائح دجاج مقرمشة تقدم مع صلصة غمس اختيارية" at bounding box center [1223, 319] width 592 height 52
drag, startPoint x: 1034, startPoint y: 295, endPoint x: 915, endPoint y: 313, distance: 120.4
click at [915, 313] on div "Description (Ar) شرائح دجاج مقرمشة تقدم مع صلصة غمس اختيارية Description (Ar)" at bounding box center [1229, 313] width 629 height 84
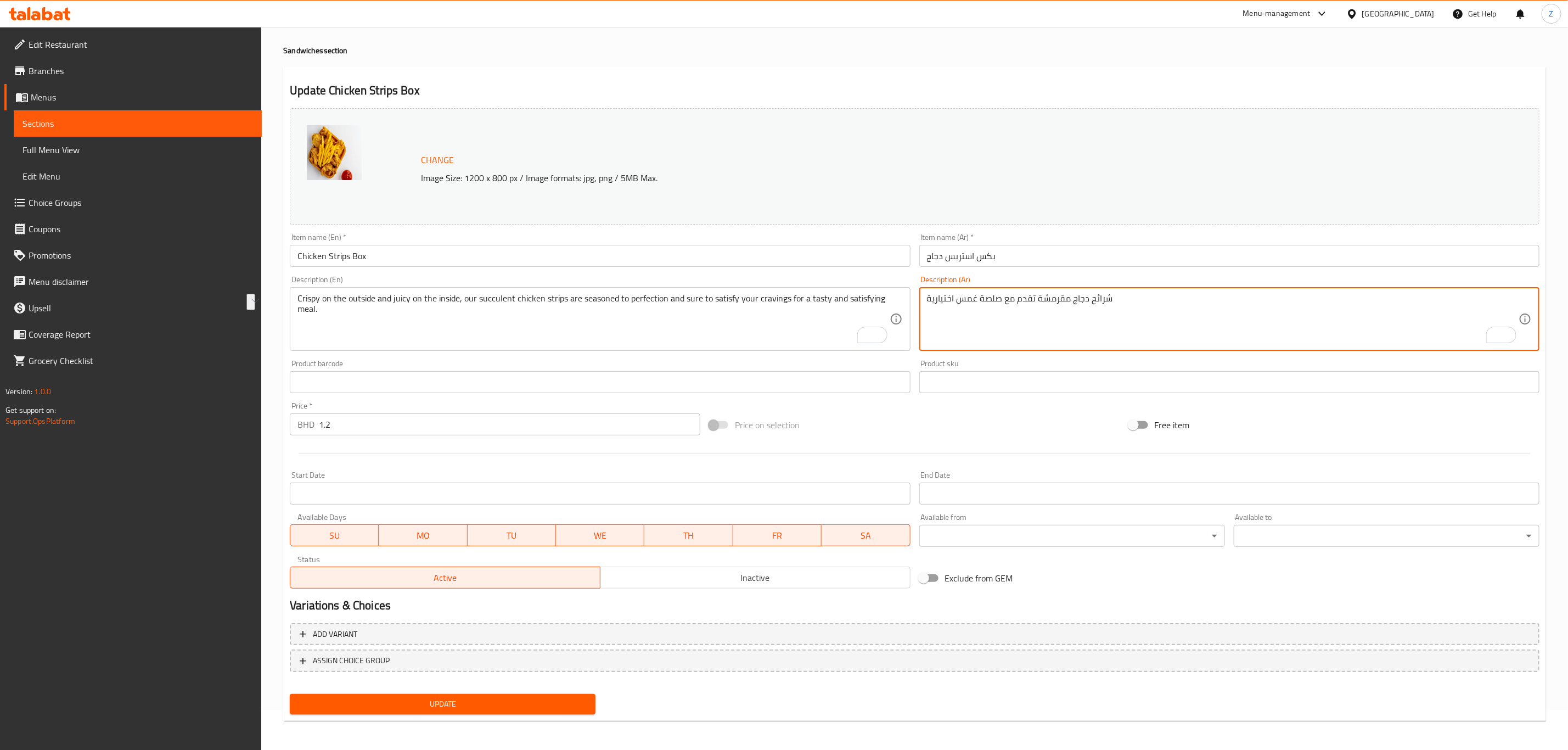
click at [1004, 341] on textarea "شرائح دجاج مقرمشة تقدم مع صلصة غمس اختيارية" at bounding box center [1223, 319] width 592 height 52
drag, startPoint x: 1033, startPoint y: 298, endPoint x: 791, endPoint y: 315, distance: 242.6
click at [791, 315] on div "Change Image Size: 1200 x 800 px / Image formats: jpg, png / 5MB Max. Item name…" at bounding box center [915, 348] width 1258 height 489
type textarea "شرائح دجاج مقرمشة"
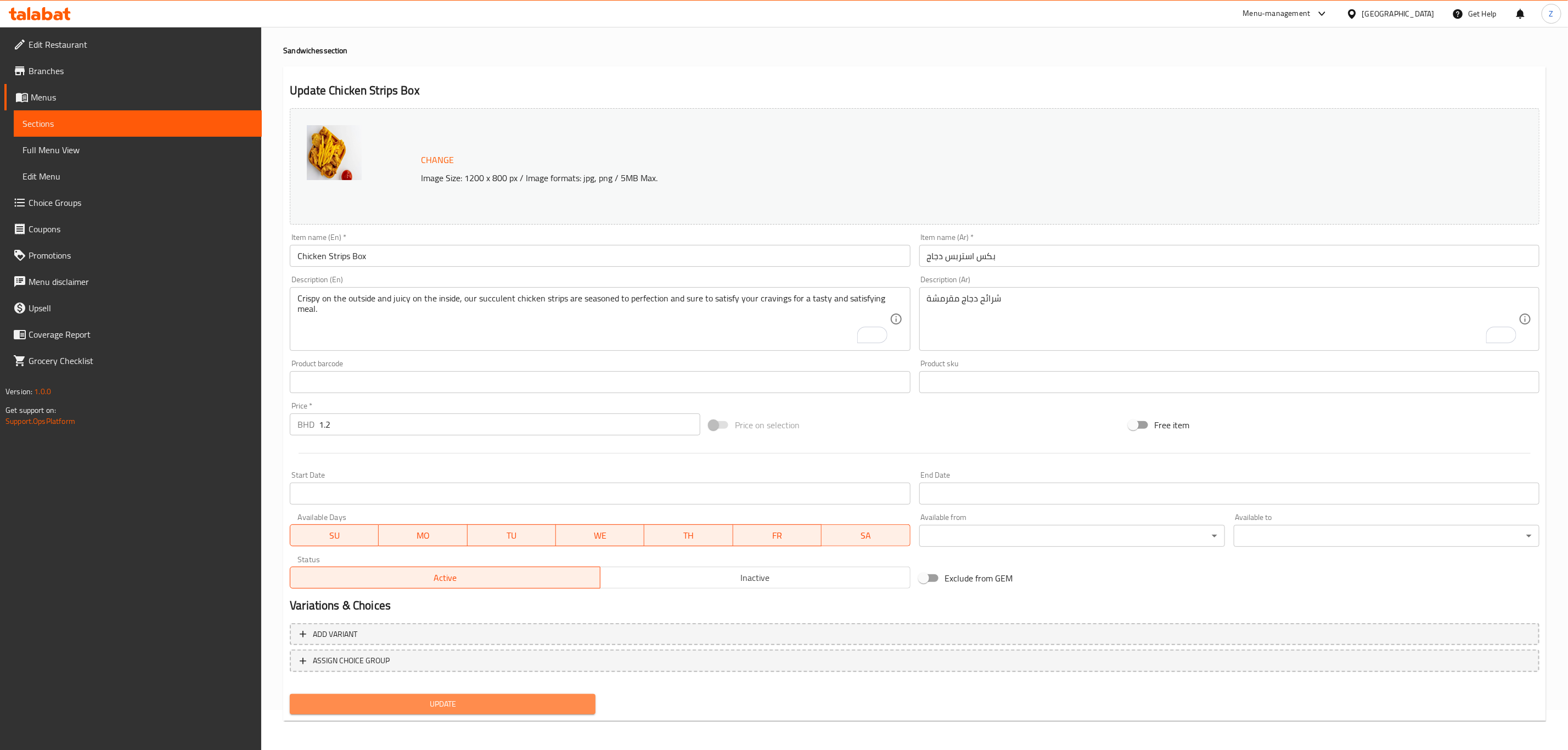
click at [456, 519] on span "Update" at bounding box center [443, 704] width 288 height 14
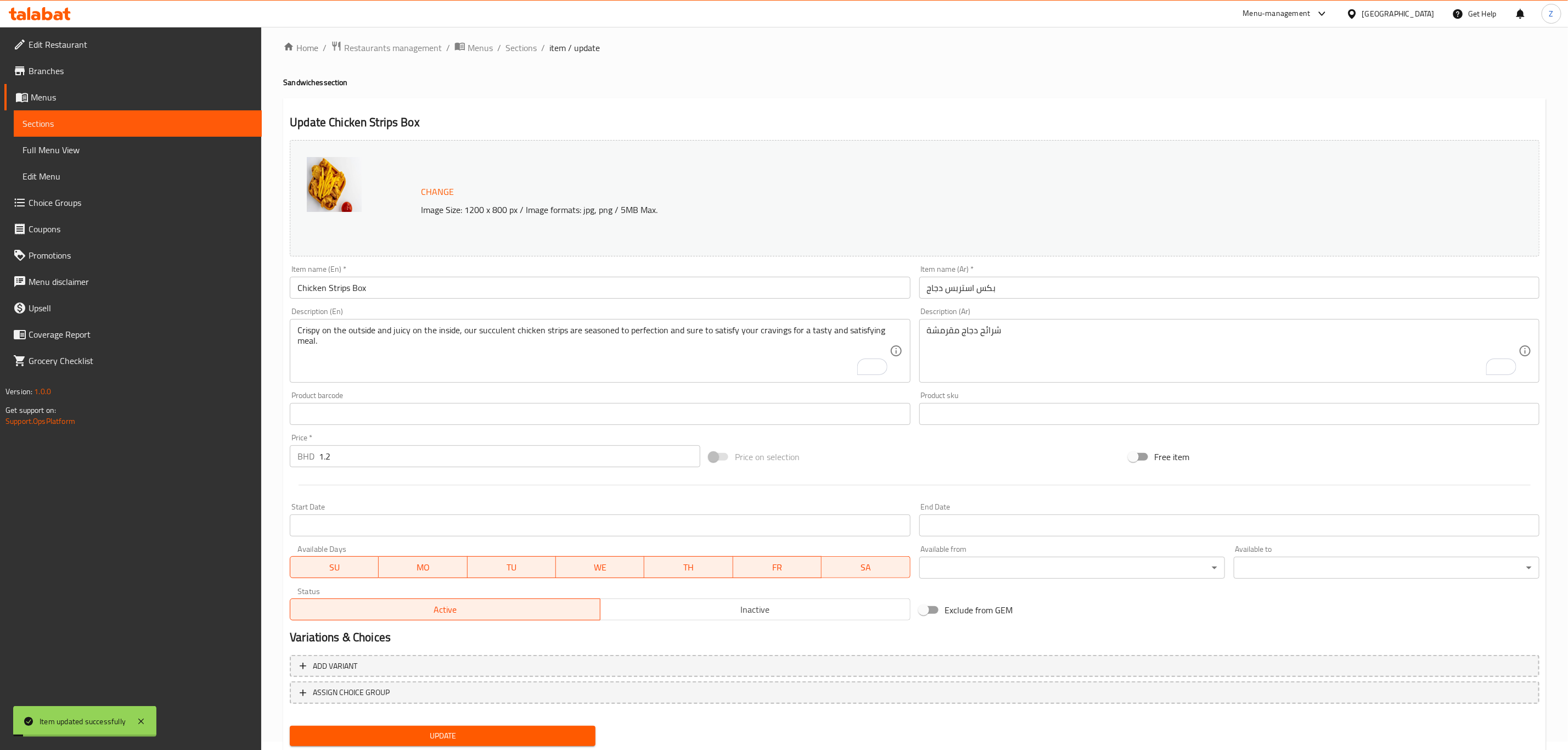
scroll to position [0, 0]
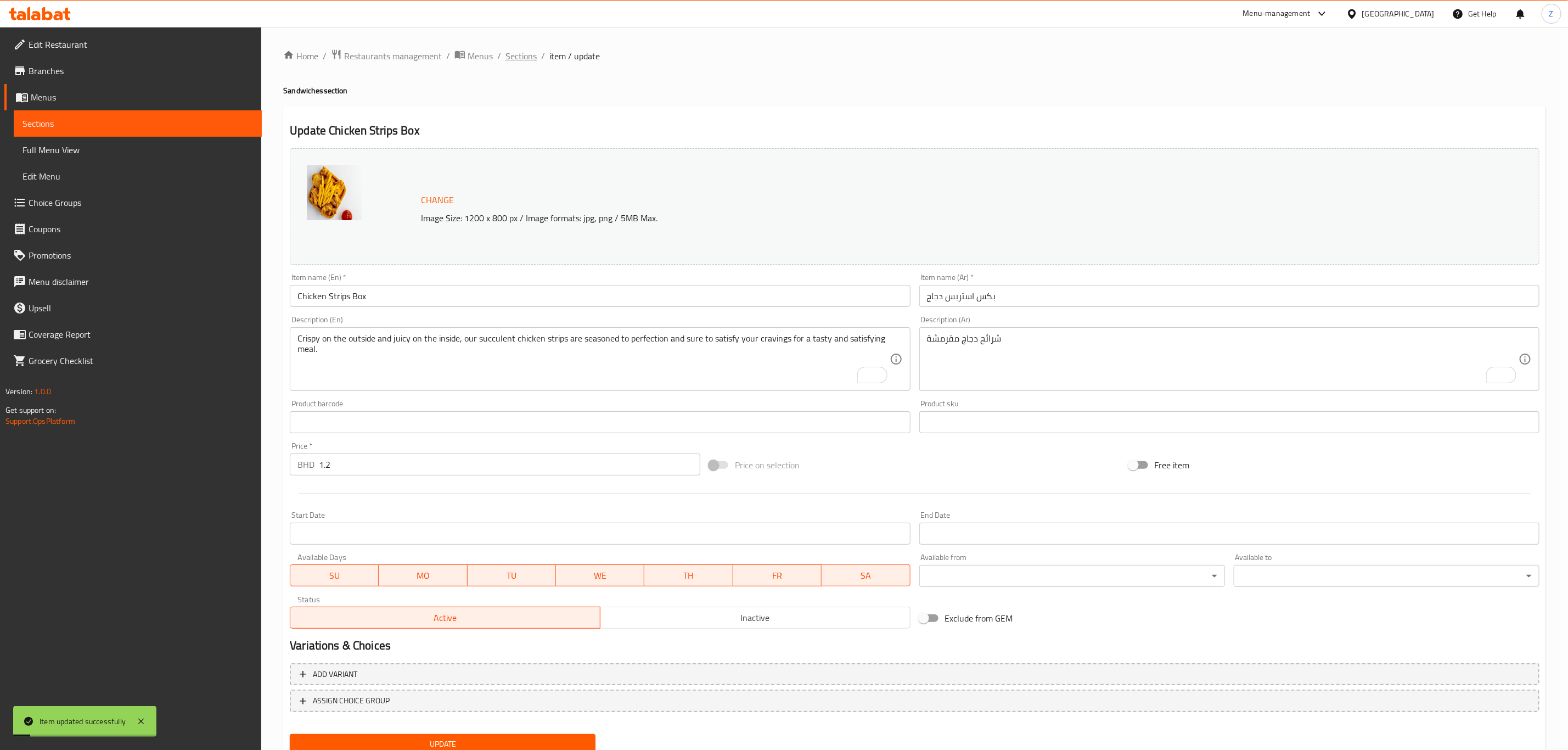
click at [510, 53] on span "Sections" at bounding box center [521, 56] width 31 height 13
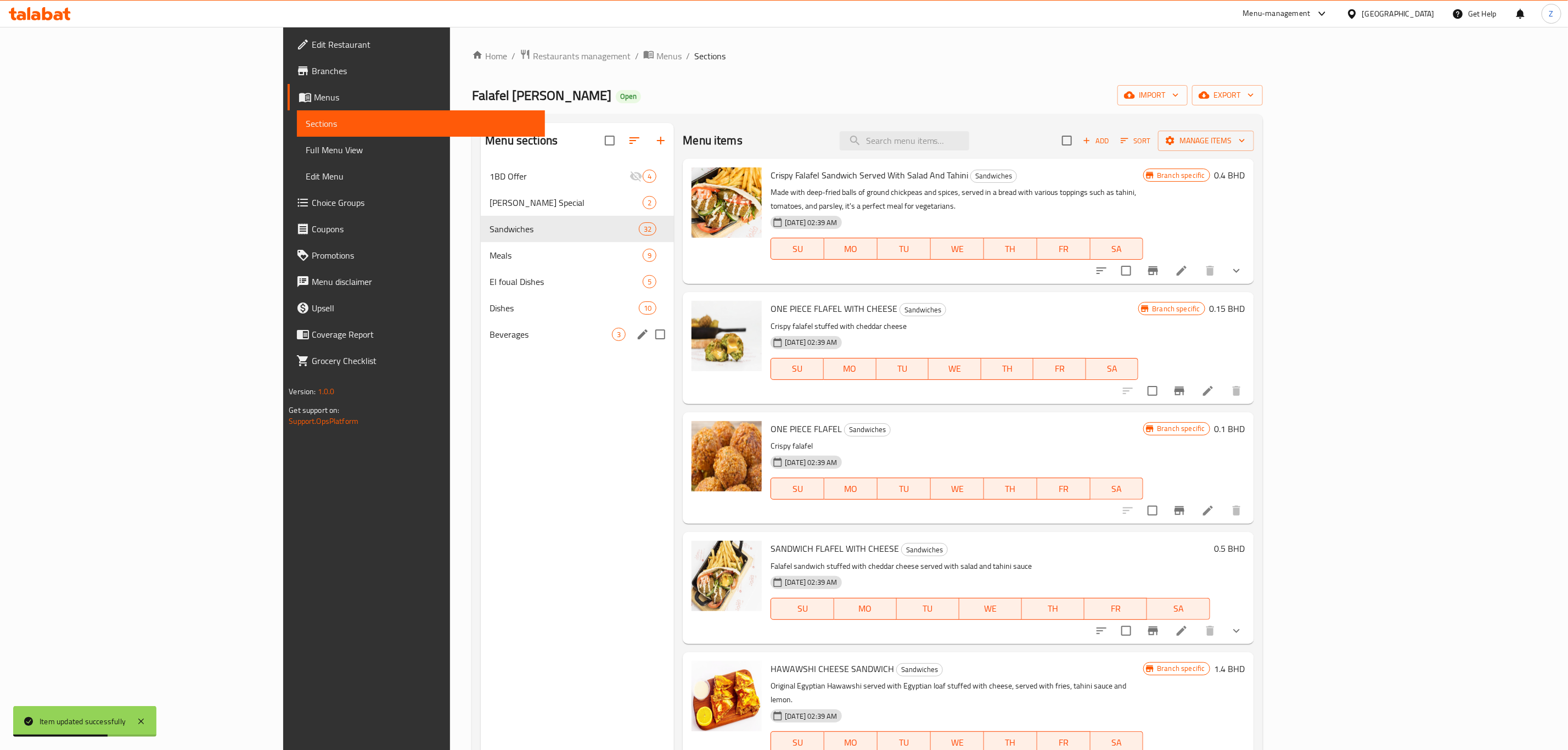
click at [481, 326] on div "Beverages 3" at bounding box center [577, 334] width 193 height 26
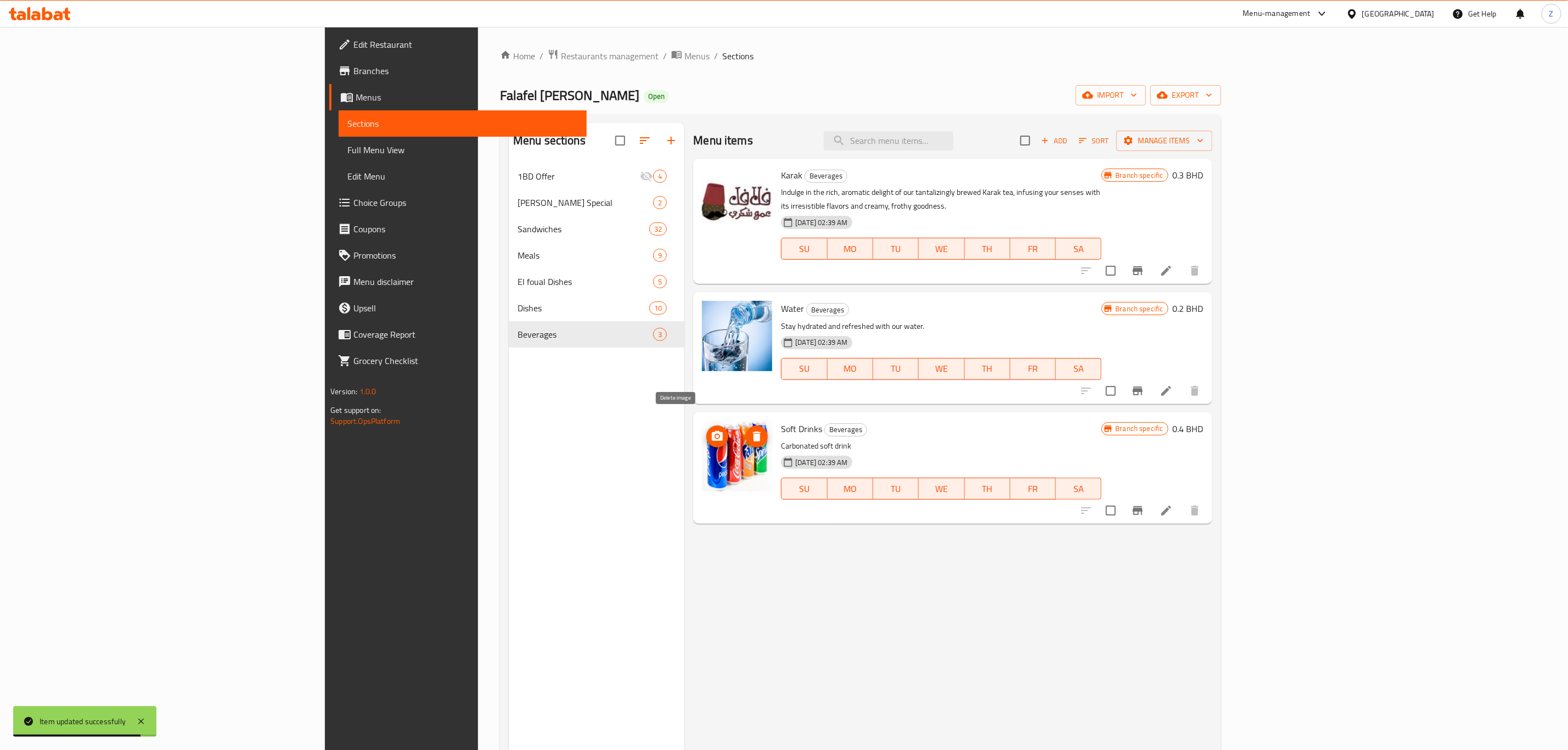
click at [746, 425] on button "delete image" at bounding box center [757, 437] width 22 height 22
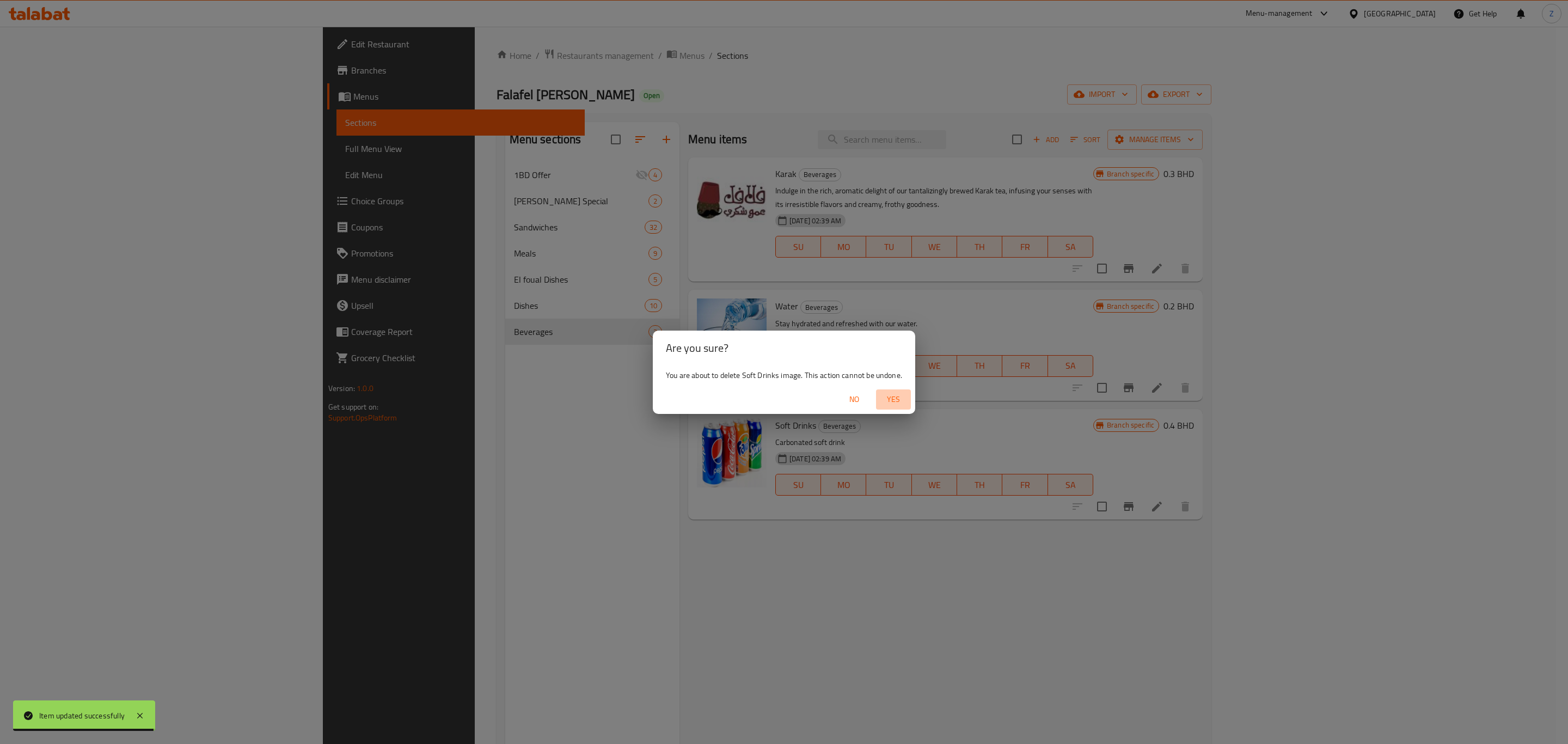
click at [890, 393] on span "Yes" at bounding box center [893, 399] width 26 height 14
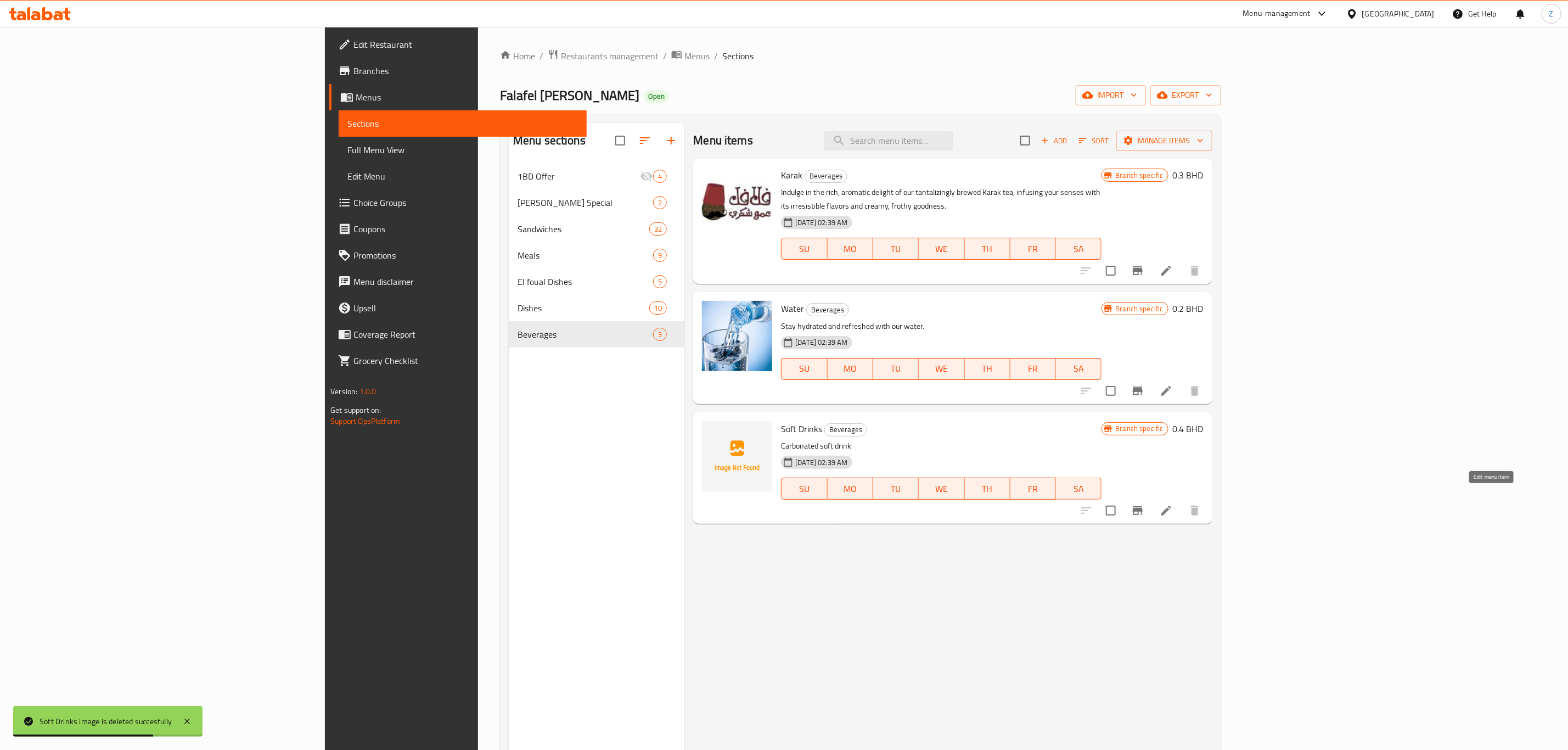
click at [1053, 504] on icon at bounding box center [1166, 511] width 13 height 13
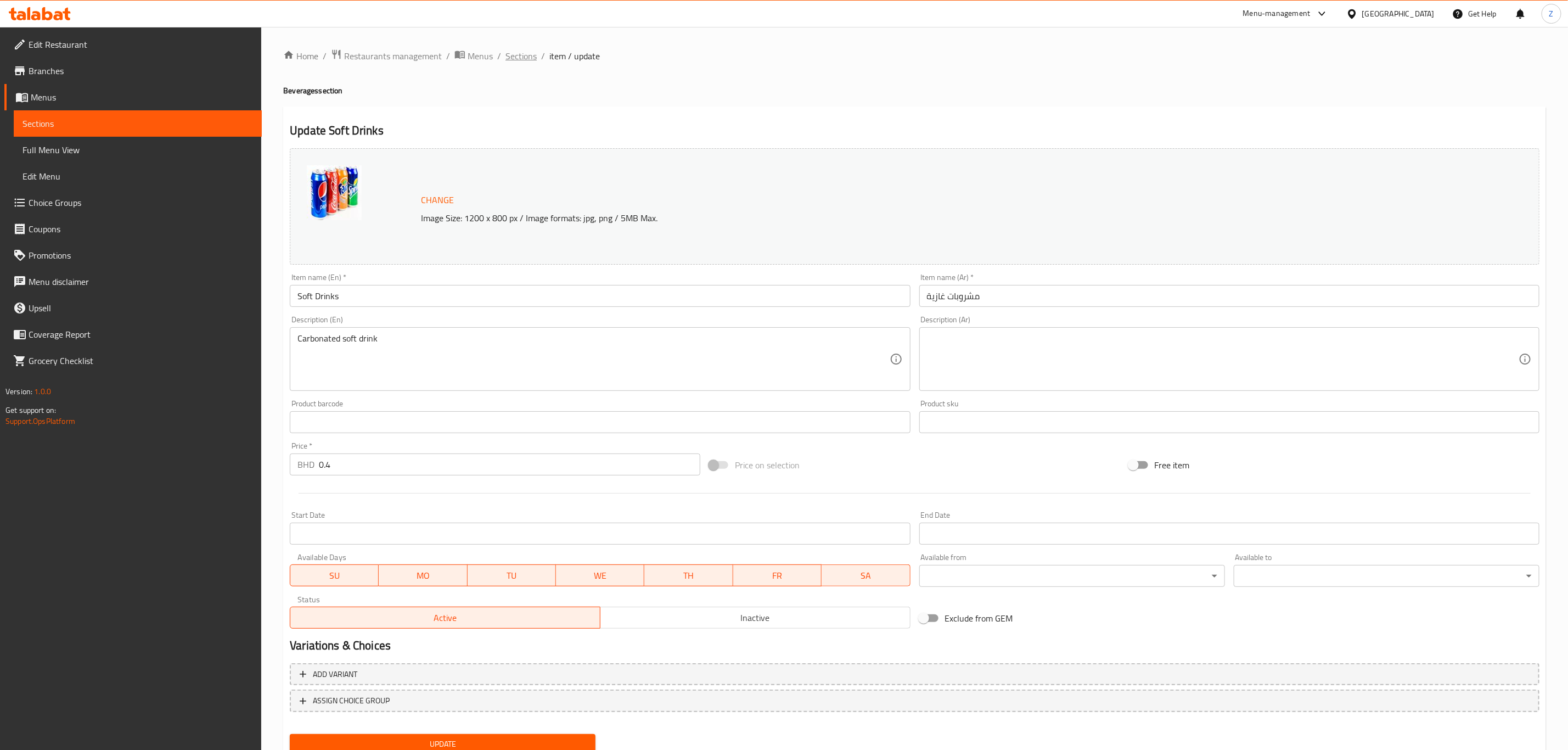
click at [532, 62] on span "Sections" at bounding box center [521, 56] width 31 height 13
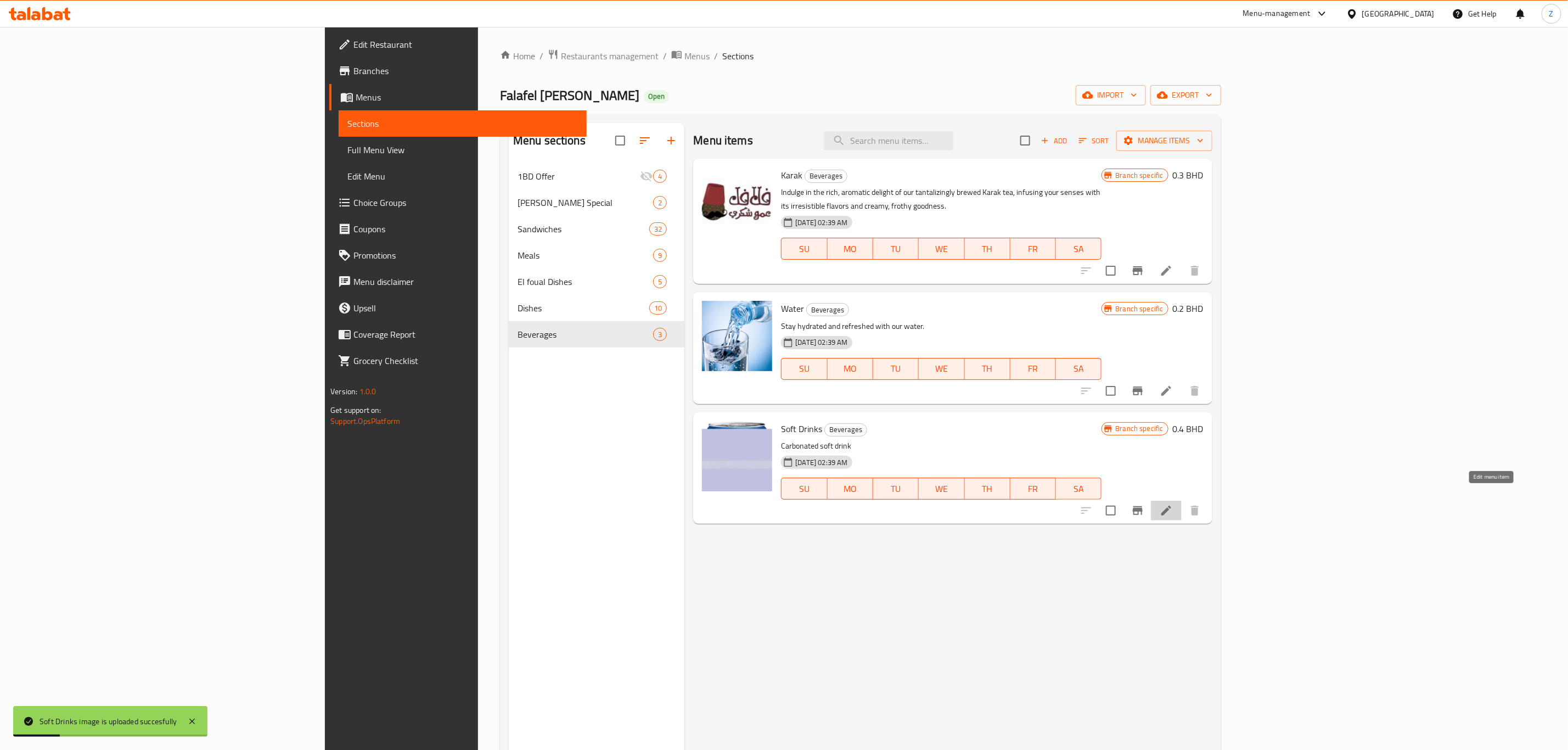
click at [1053, 504] on icon at bounding box center [1166, 511] width 13 height 13
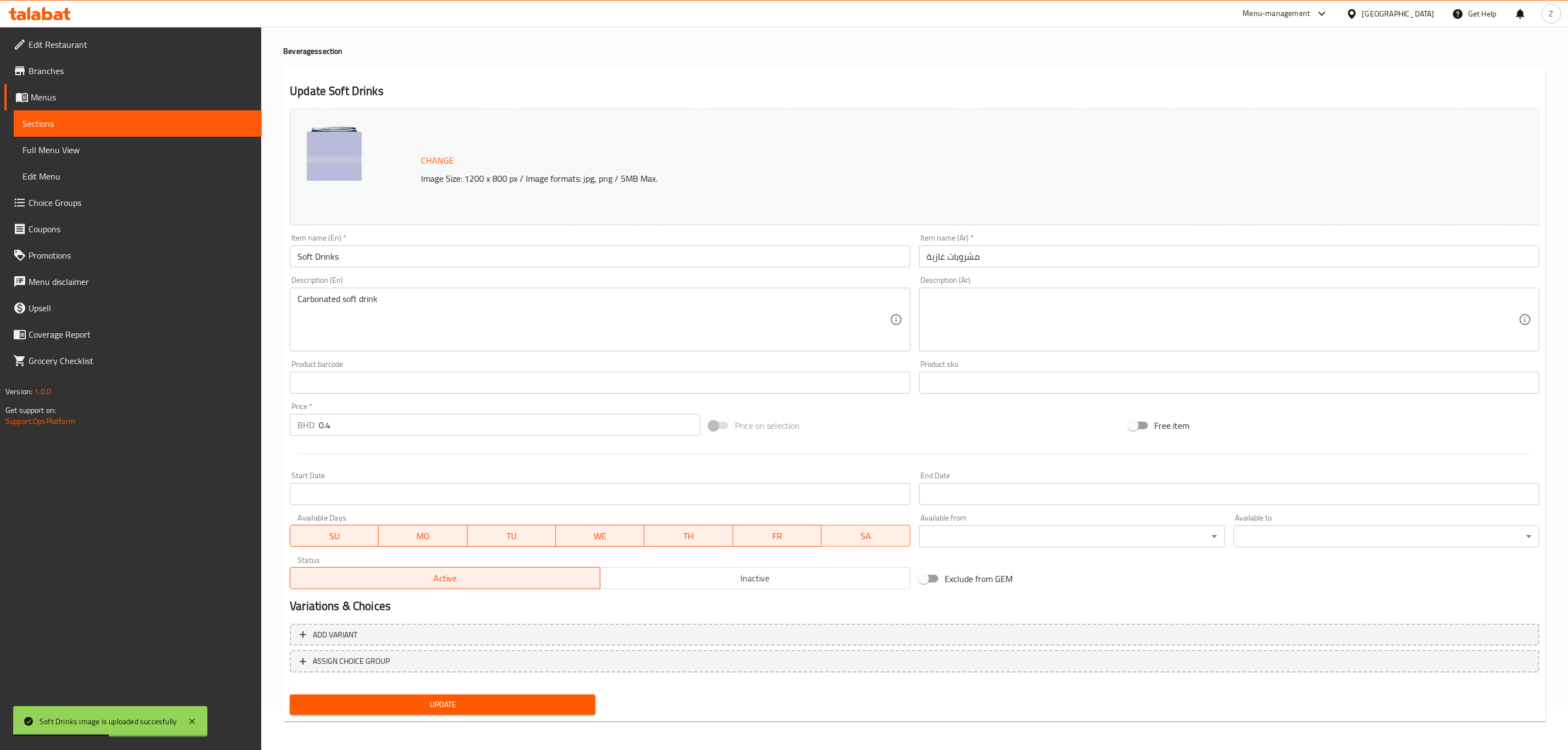
scroll to position [40, 0]
click at [349, 519] on span "Add variant" at bounding box center [335, 634] width 45 height 14
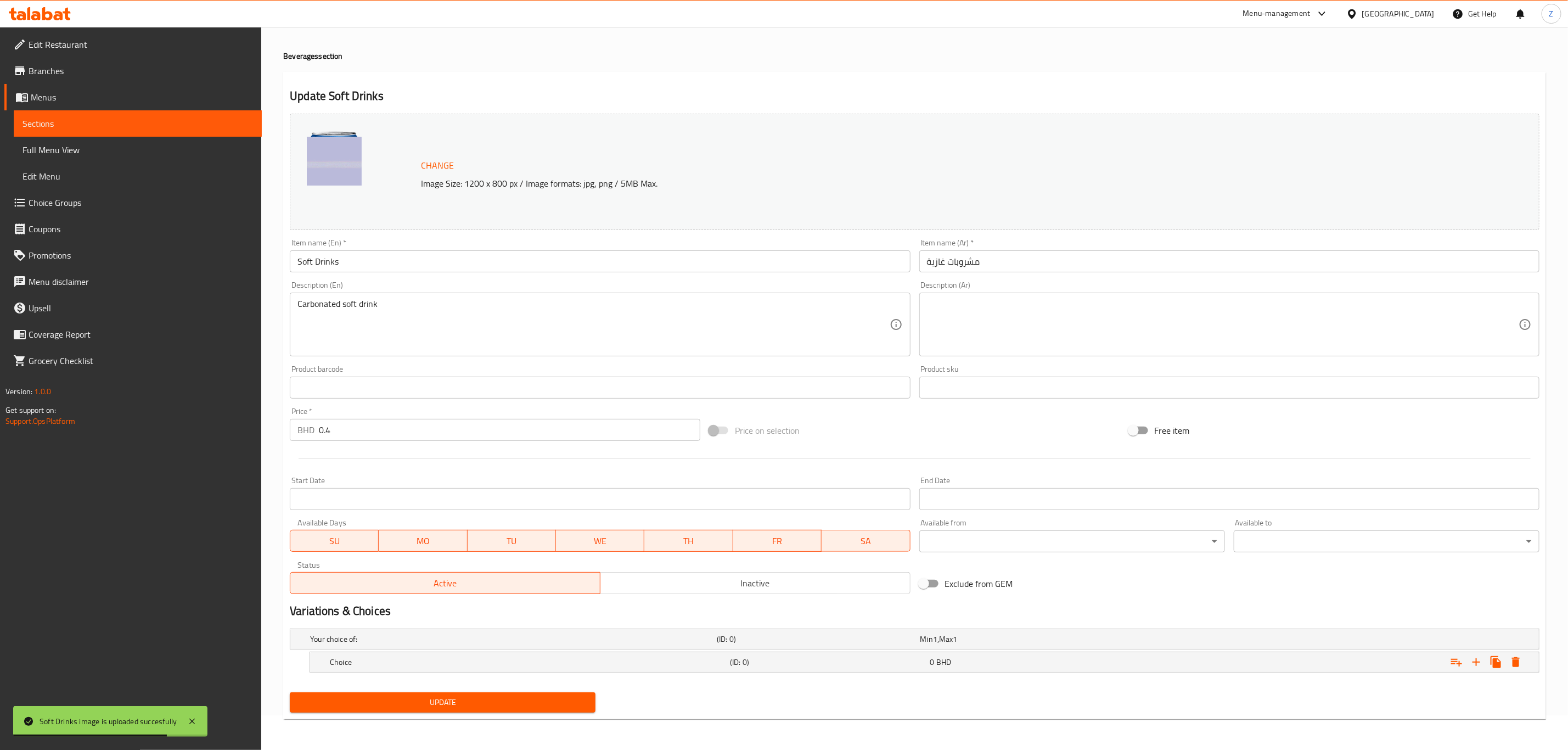
scroll to position [35, 0]
click at [392, 519] on h5 "Choice" at bounding box center [511, 639] width 402 height 11
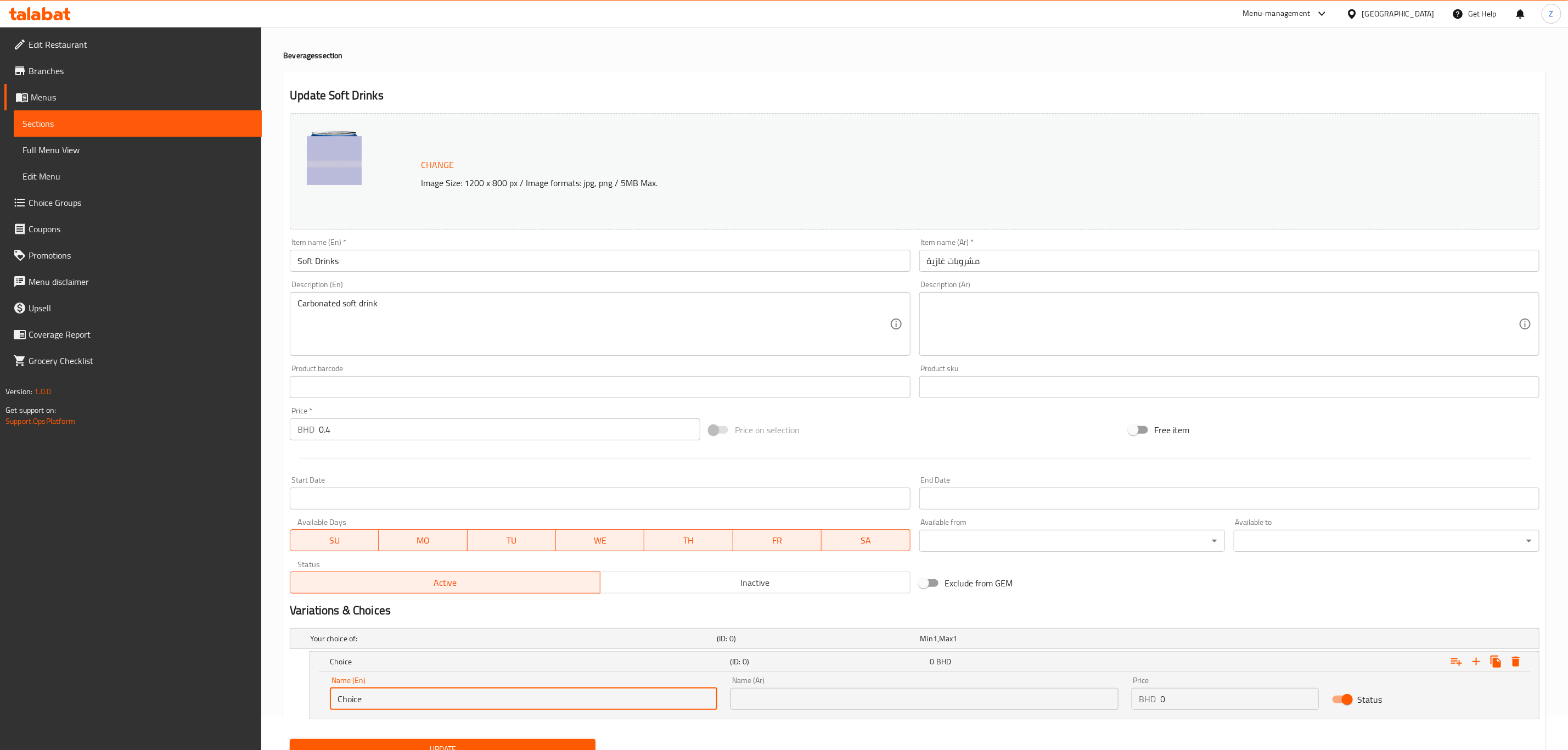
drag, startPoint x: 440, startPoint y: 708, endPoint x: 311, endPoint y: 707, distance: 129.0
click at [324, 519] on div "Name (En) Choice Name (En)" at bounding box center [523, 693] width 400 height 47
type input "Alsi Cola"
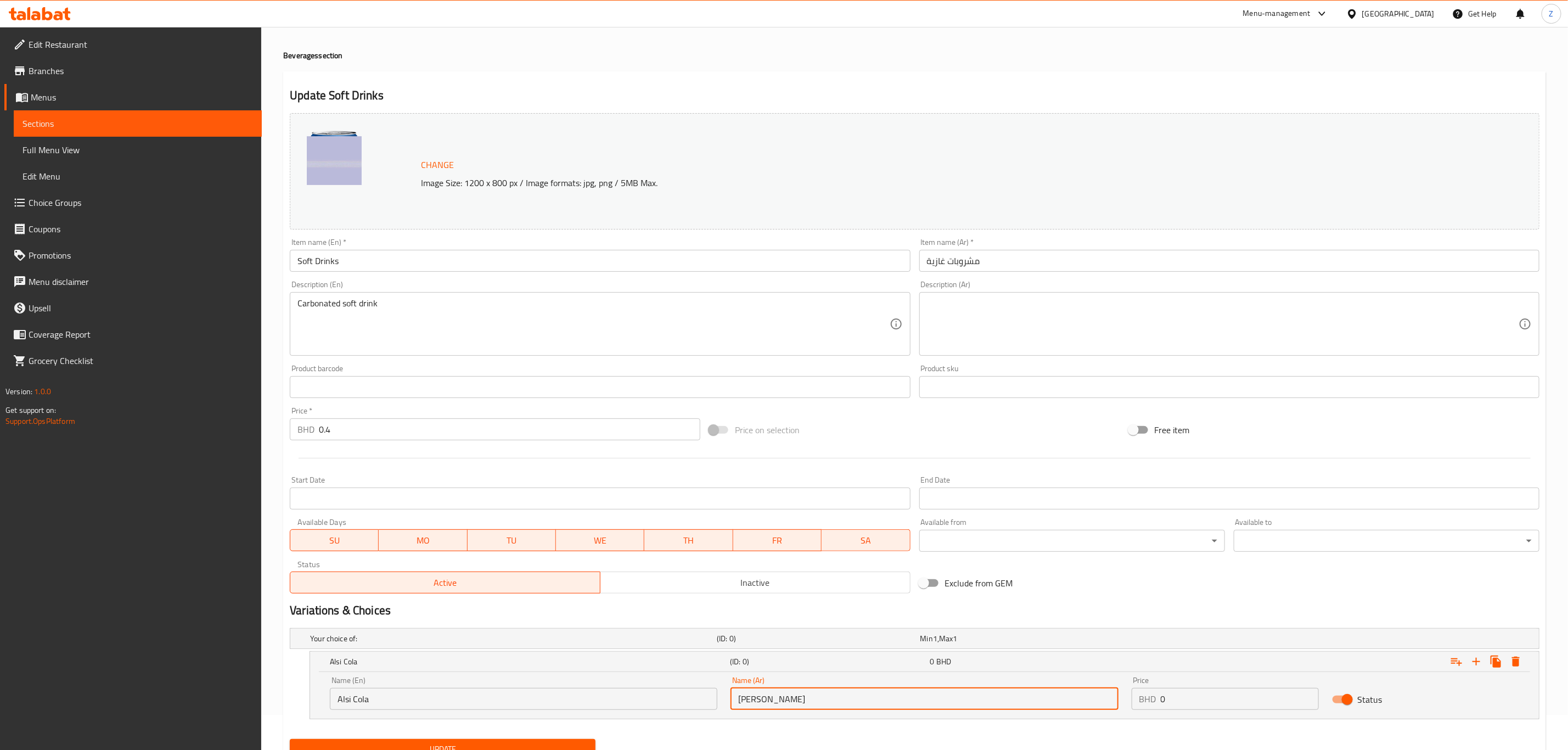
type input "[PERSON_NAME]"
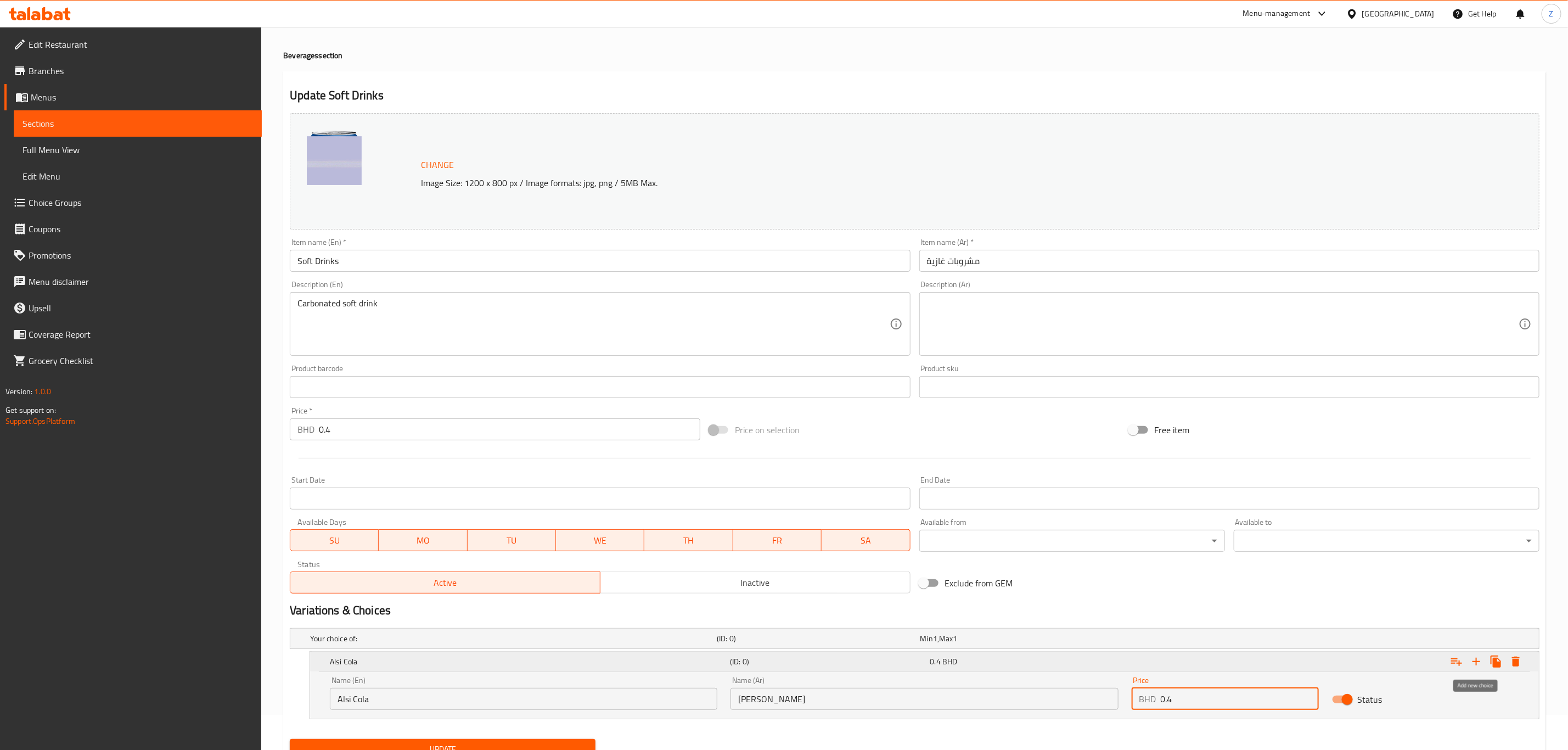
type input "0.4"
click at [1053, 519] on icon "Expand" at bounding box center [1476, 661] width 13 height 13
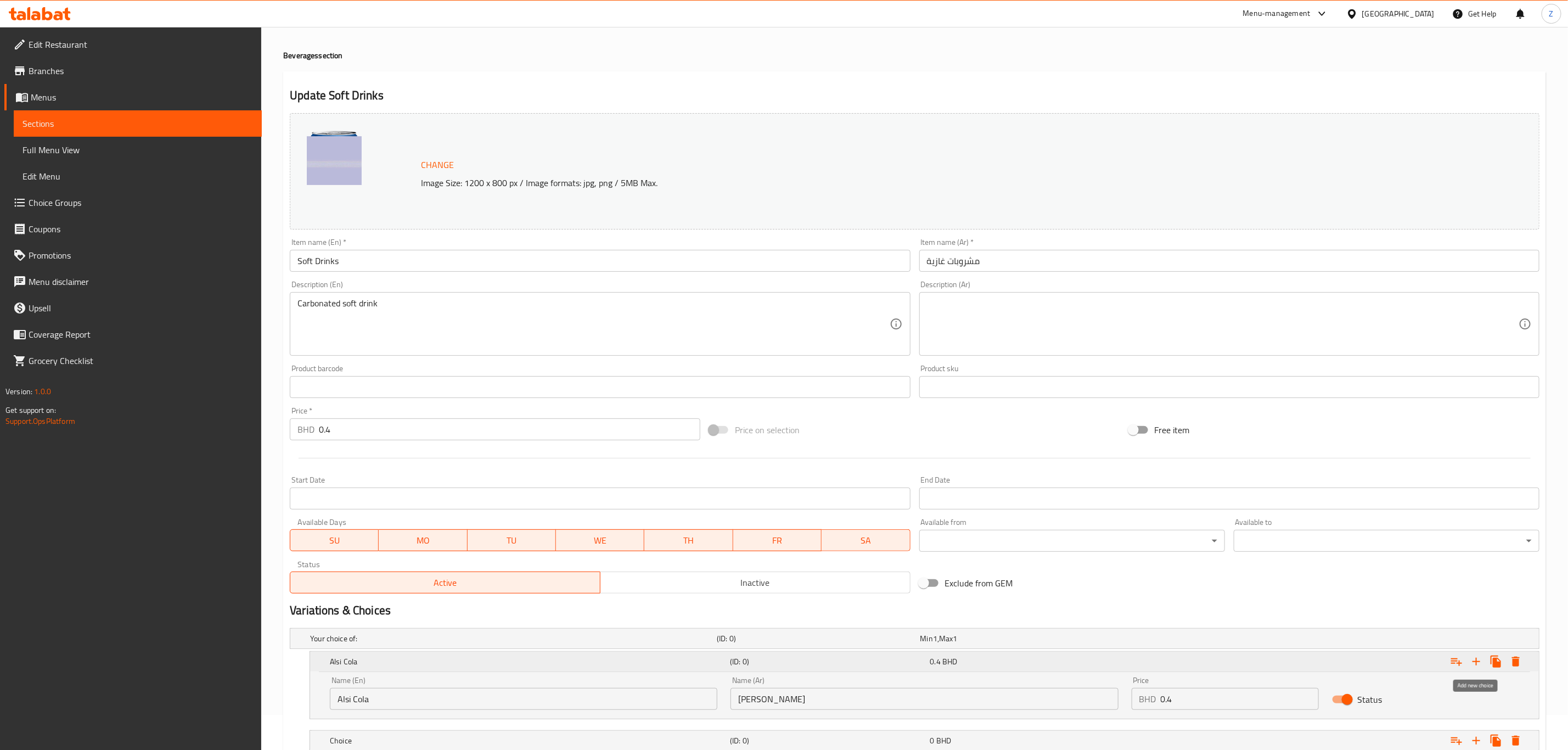
click at [1053, 519] on icon "Expand" at bounding box center [1476, 661] width 13 height 13
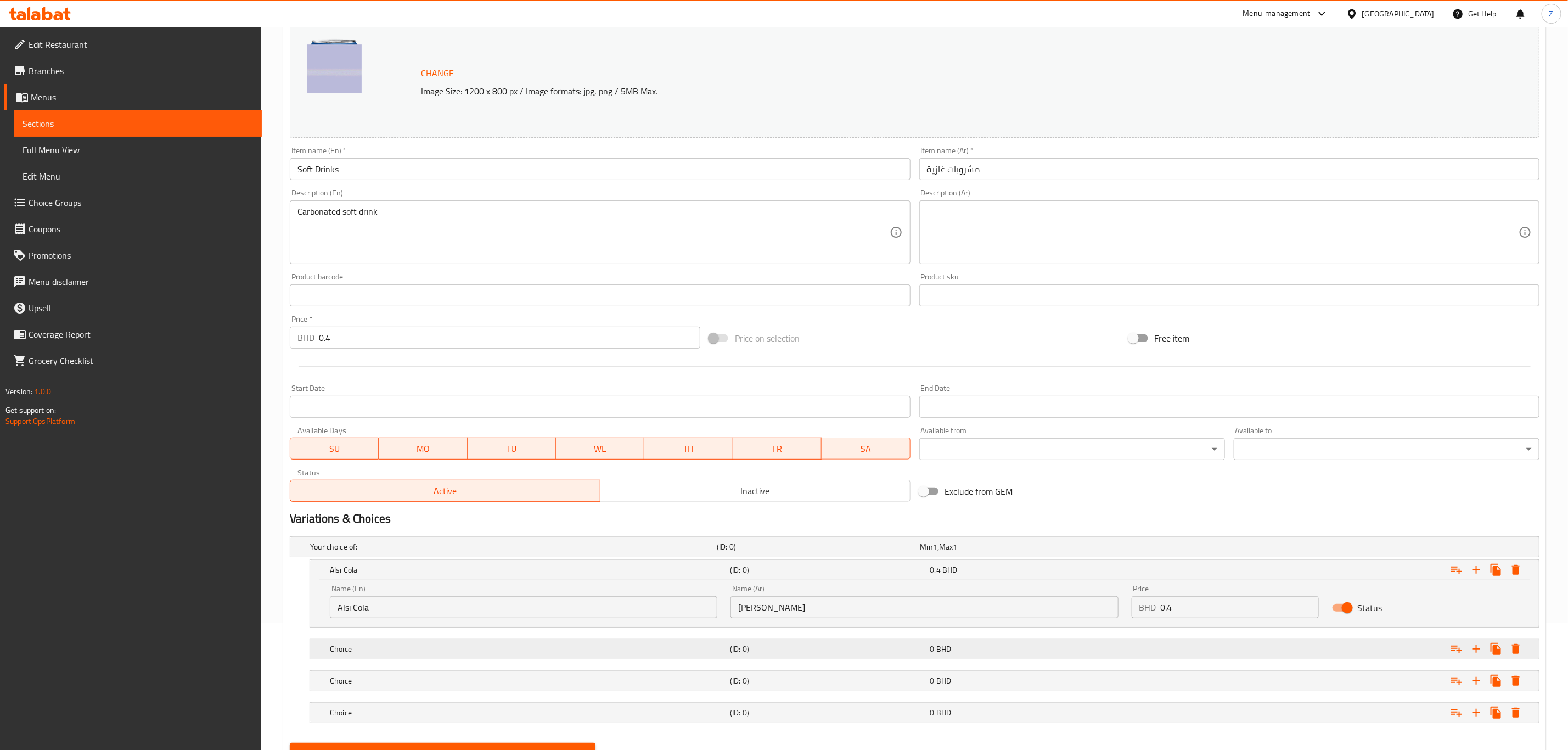
scroll to position [180, 0]
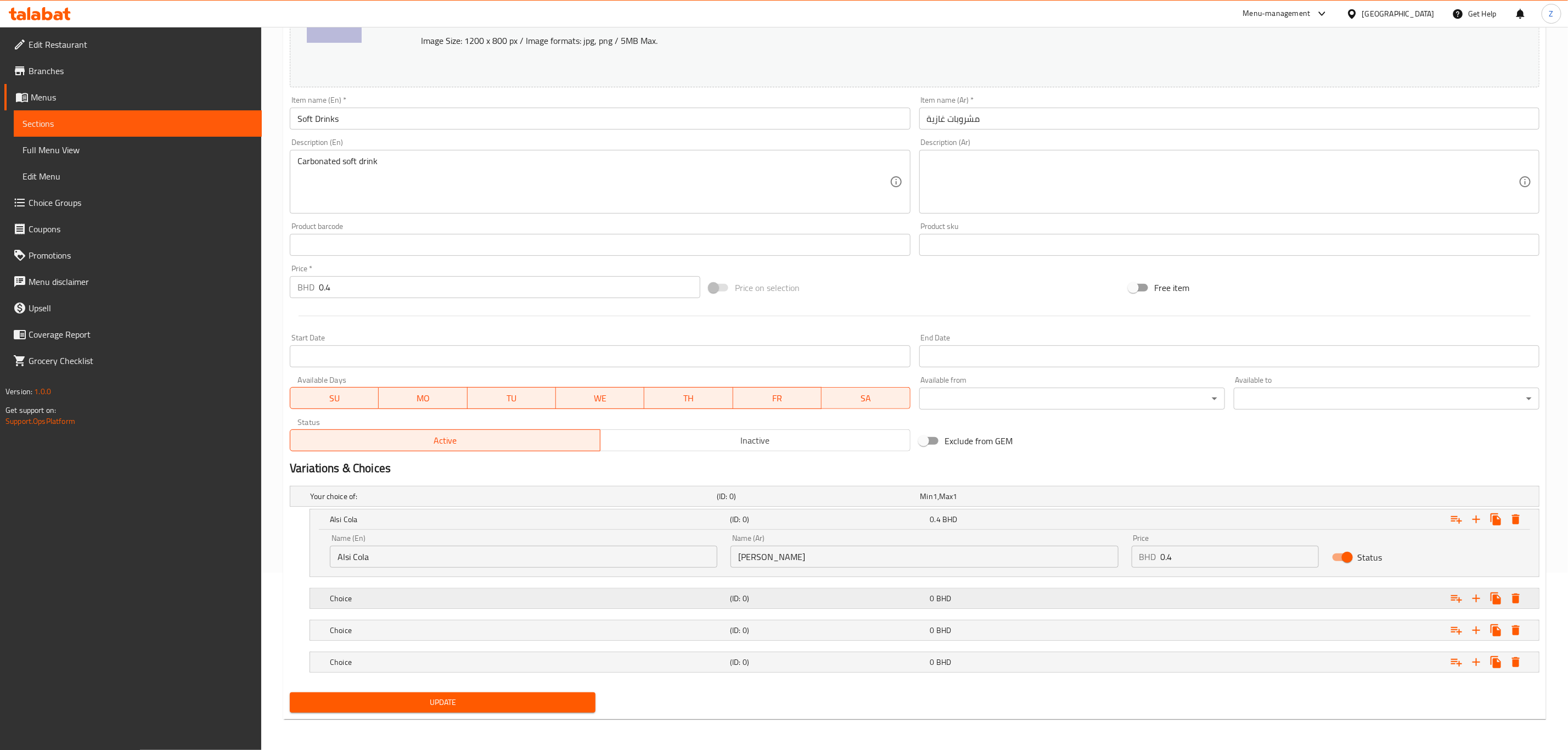
drag, startPoint x: 430, startPoint y: 595, endPoint x: 448, endPoint y: 617, distance: 28.4
click at [430, 502] on h5 "Choice" at bounding box center [511, 496] width 402 height 11
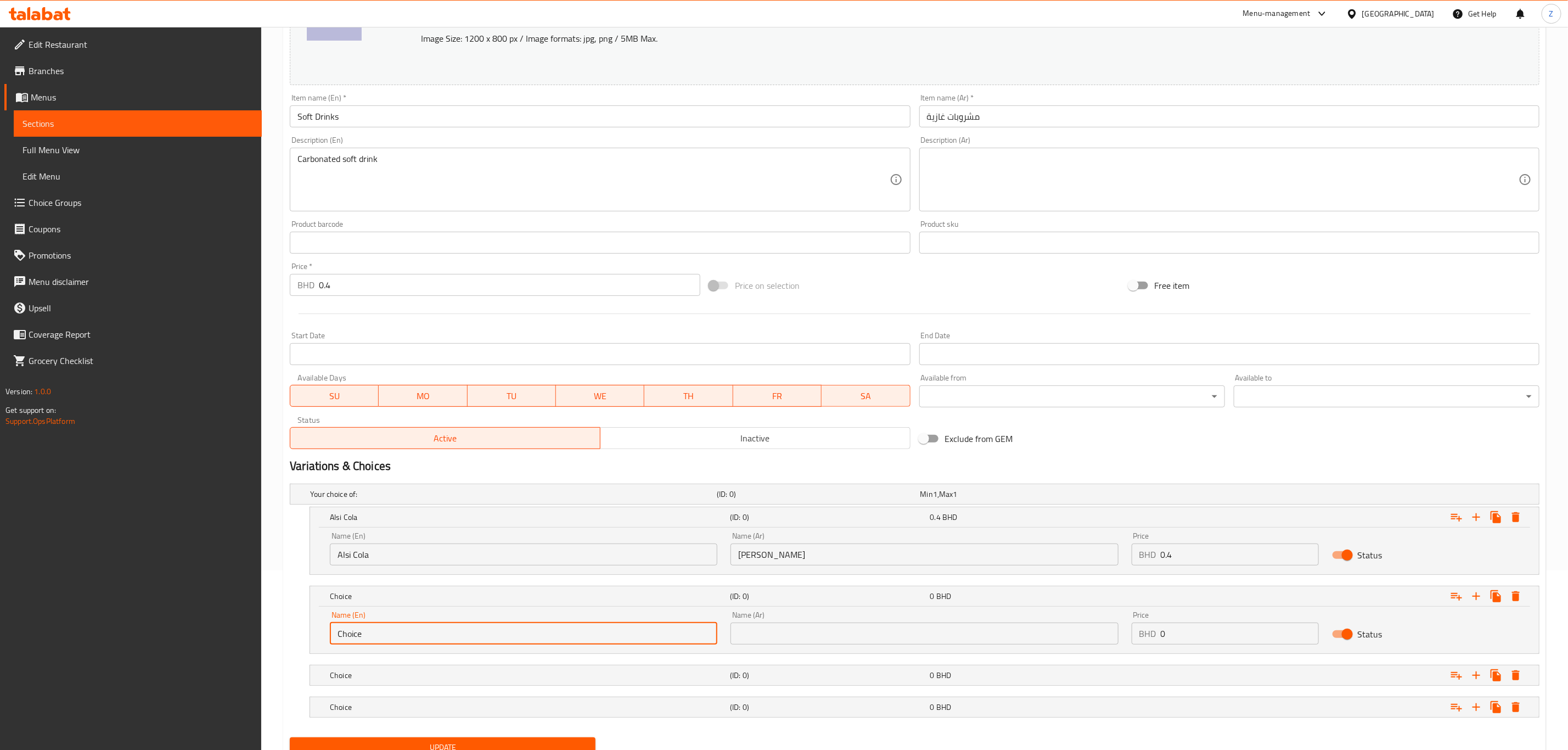
drag, startPoint x: 430, startPoint y: 627, endPoint x: 225, endPoint y: 651, distance: 206.4
click at [225, 519] on div "Edit Restaurant Branches Menus Sections Full Menu View Edit Menu Choice Groups …" at bounding box center [784, 321] width 1568 height 948
type input "Alsi Cola Zero"
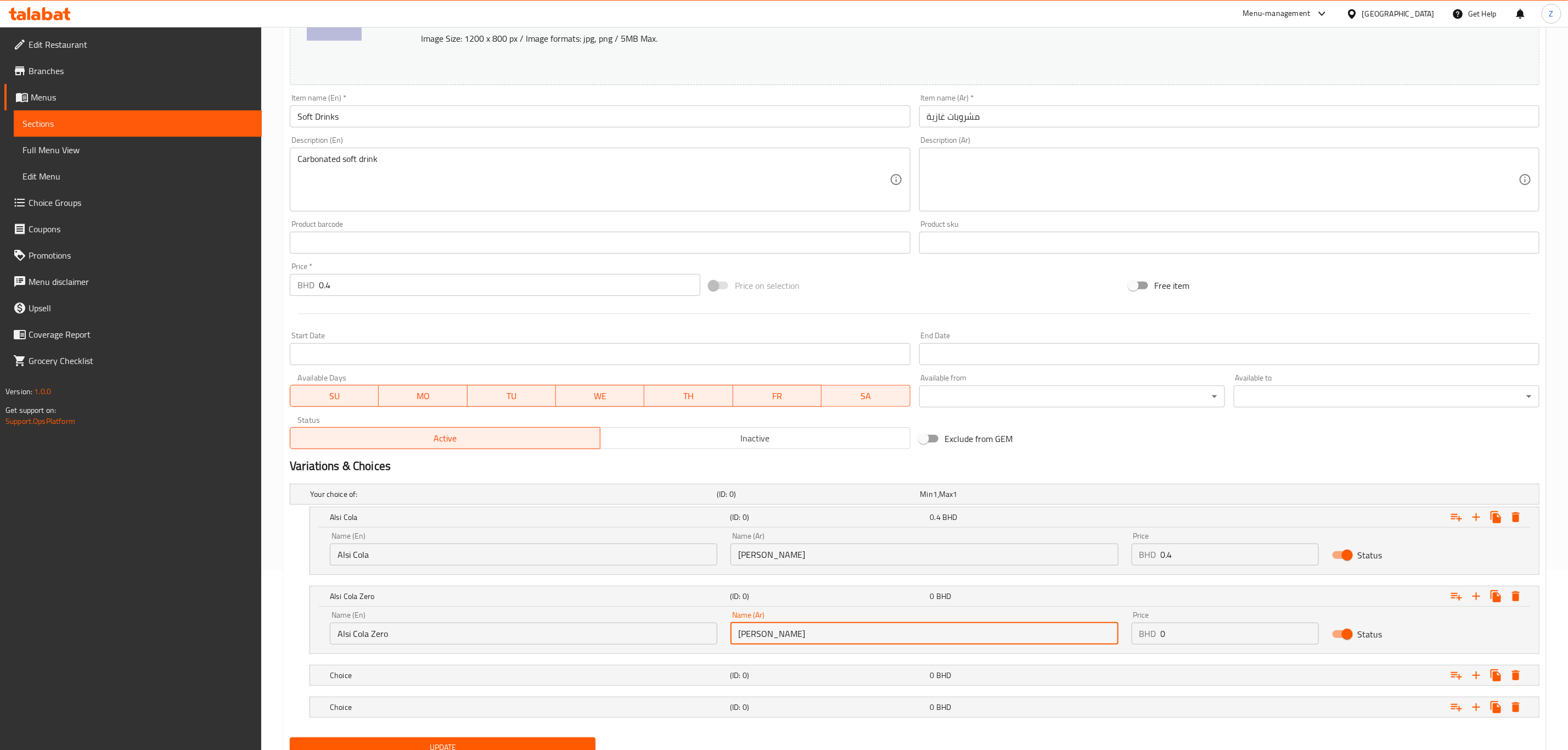
type input "[PERSON_NAME]"
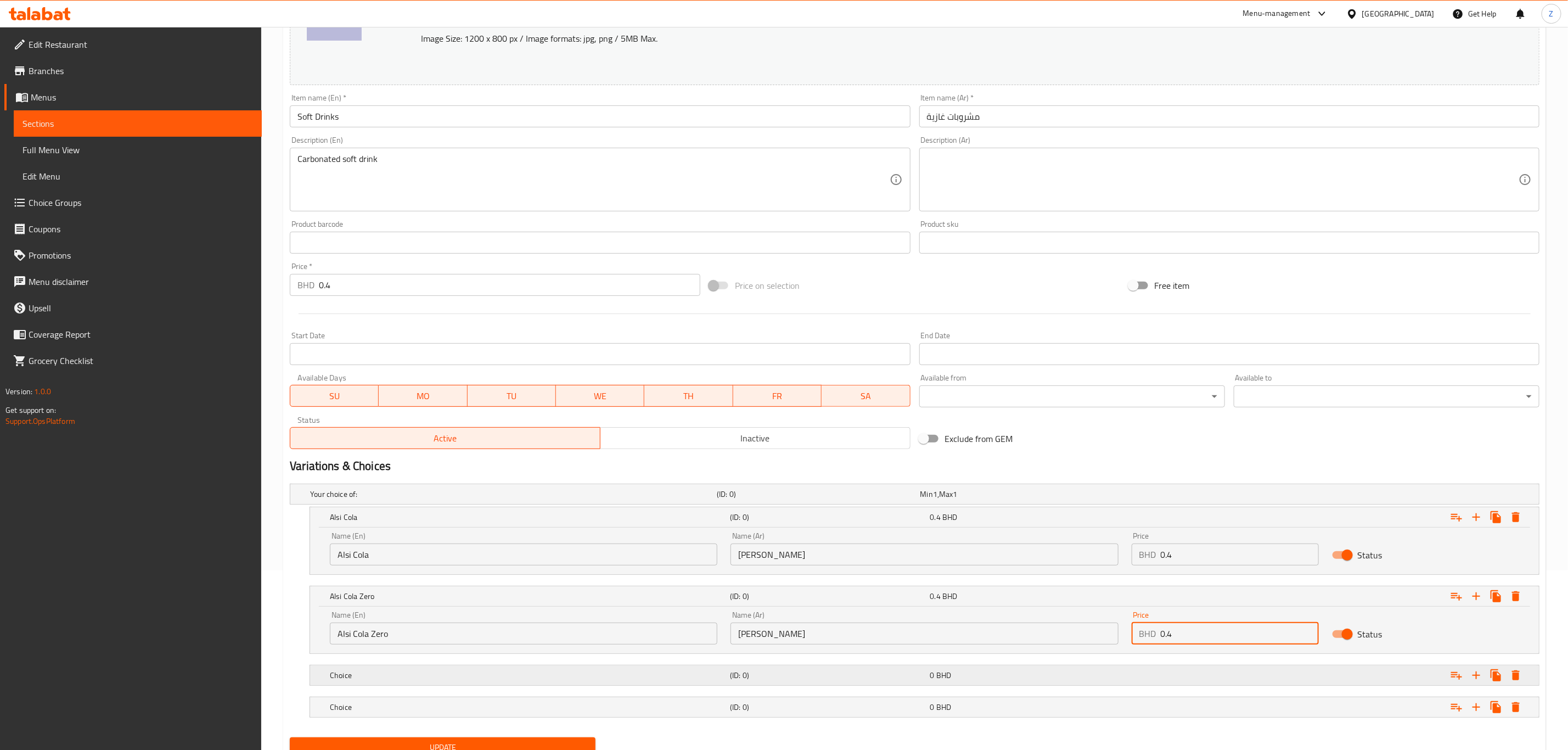
type input "0.4"
click at [436, 500] on h5 "Choice" at bounding box center [511, 494] width 402 height 11
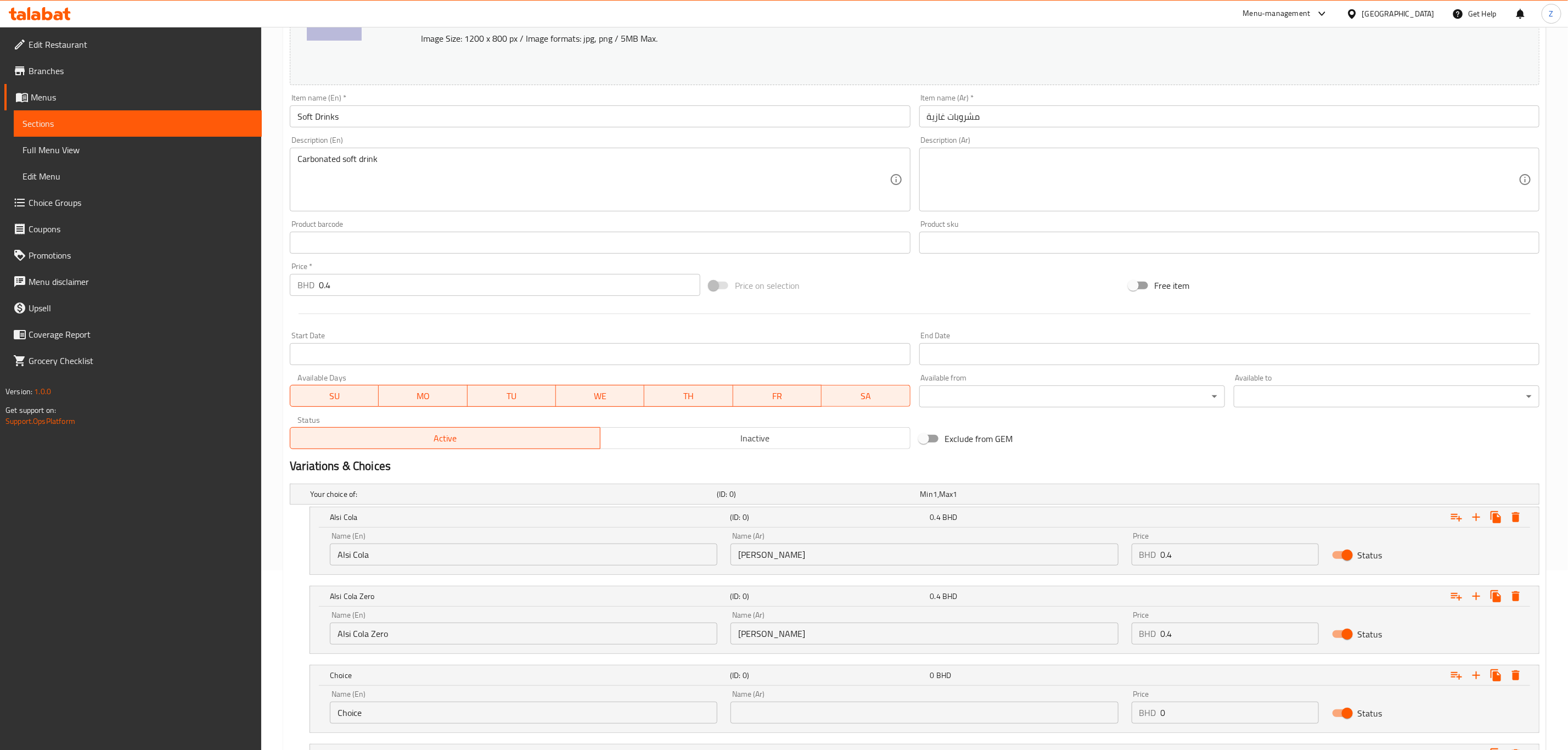
drag, startPoint x: 363, startPoint y: 726, endPoint x: 269, endPoint y: 742, distance: 95.4
click at [277, 519] on div "Home / Restaurants management / Menus / Sections / item / update Beverages sect…" at bounding box center [915, 345] width 1307 height 995
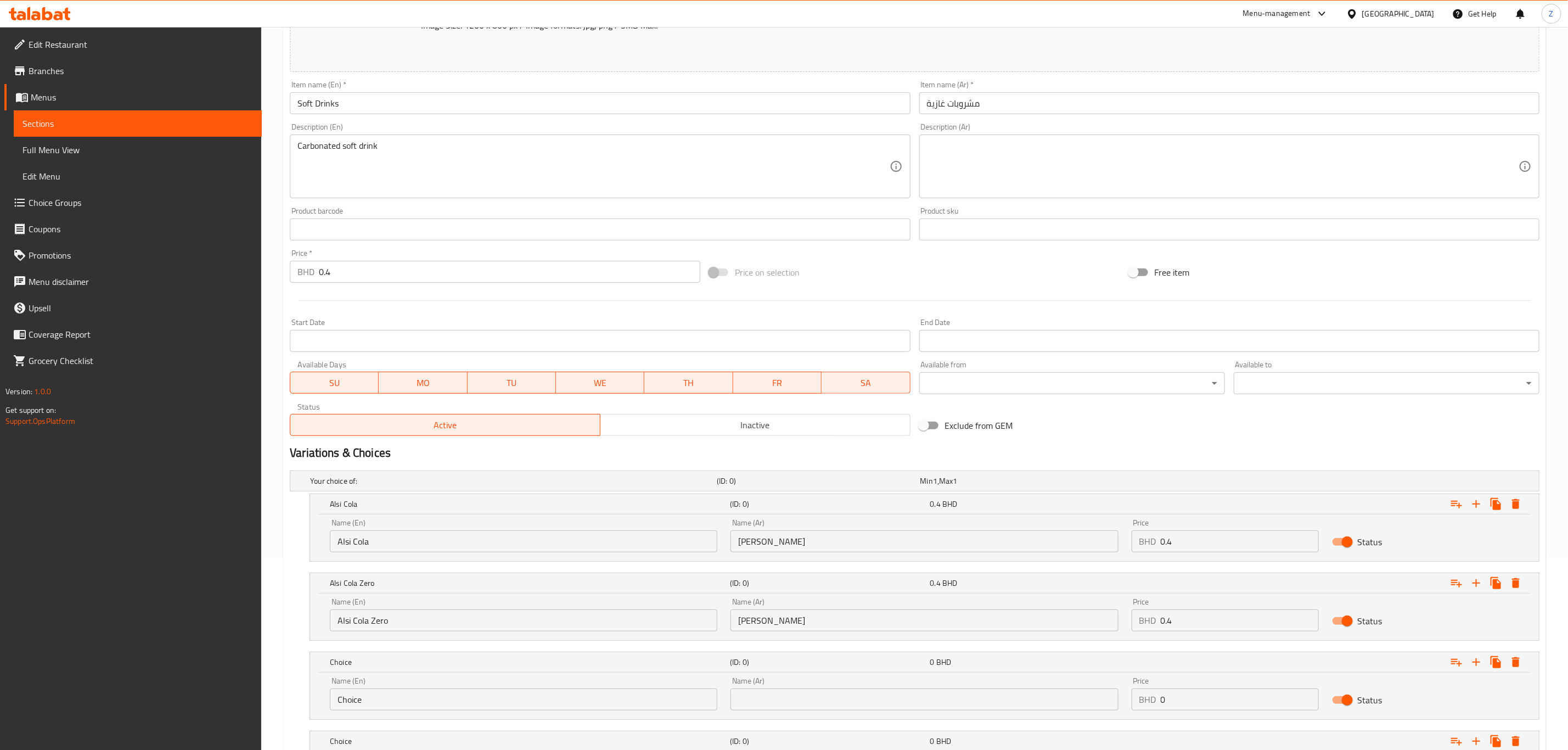
click at [376, 519] on input "Choice" at bounding box center [523, 700] width 387 height 22
type input "Fifa Orange"
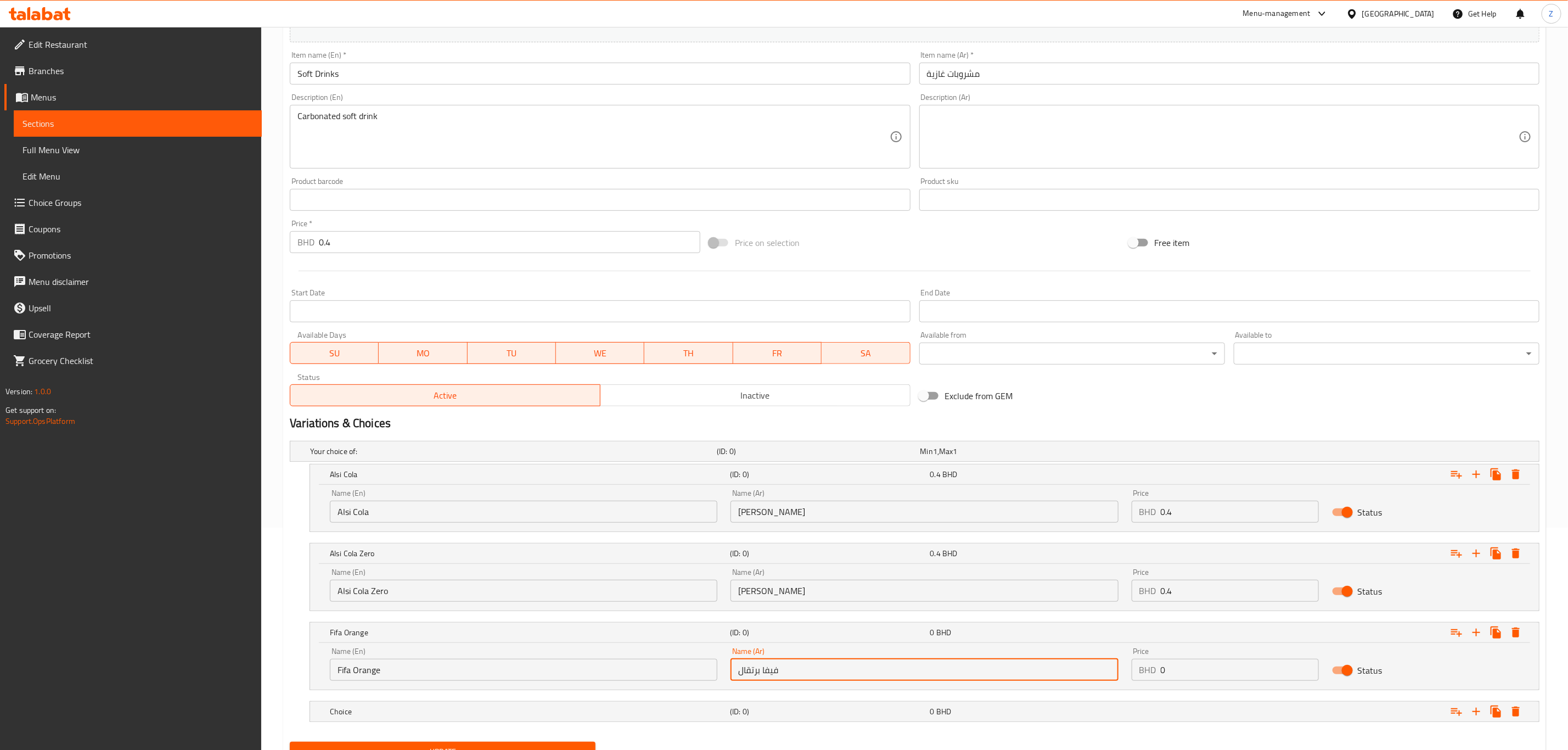
scroll to position [274, 0]
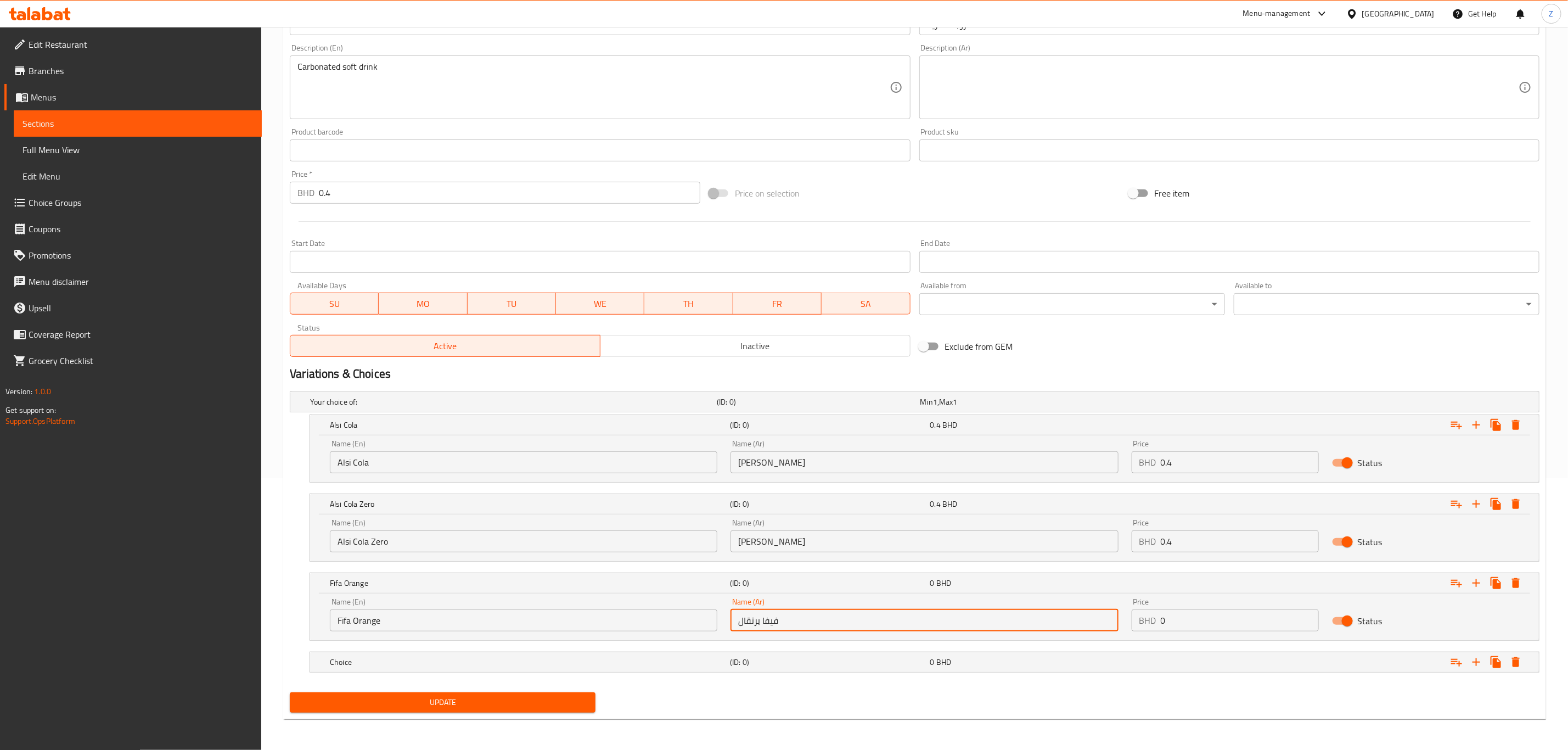
type input "فيفا برتقال"
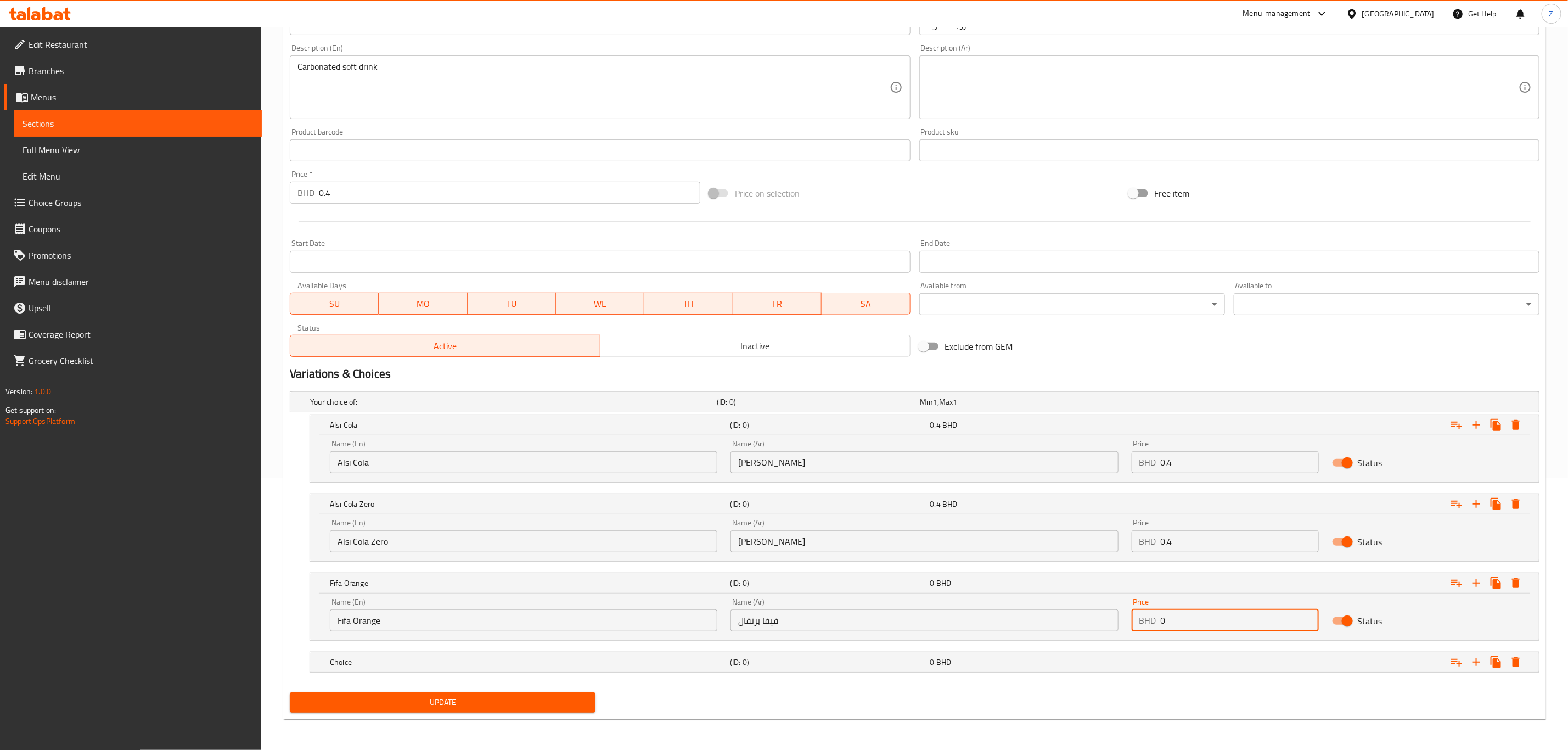
click at [1053, 519] on input "0" at bounding box center [1239, 621] width 158 height 22
type input "0.4"
drag, startPoint x: 550, startPoint y: 664, endPoint x: 526, endPoint y: 673, distance: 25.6
click at [548, 407] on h5 "Choice" at bounding box center [511, 402] width 402 height 11
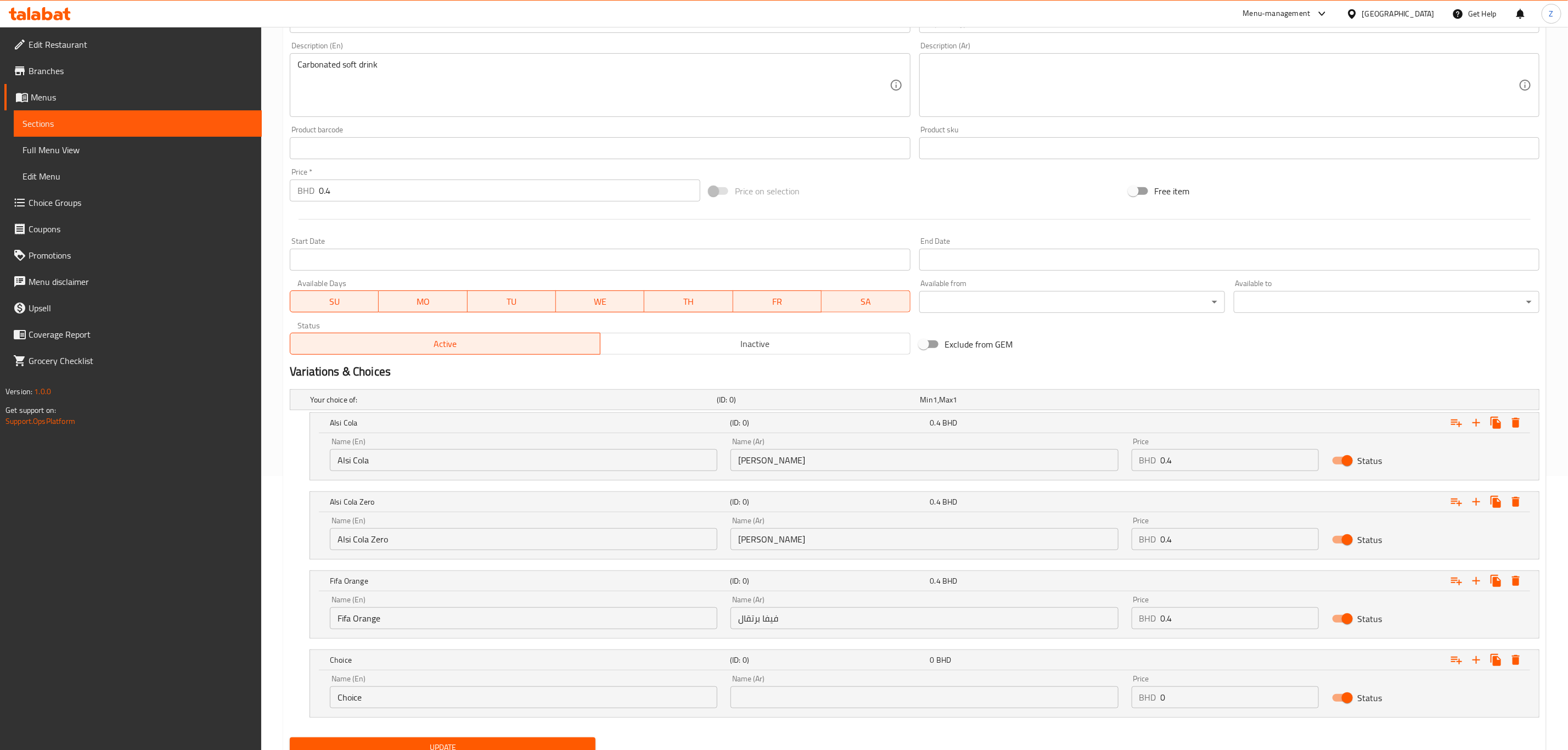
drag, startPoint x: 417, startPoint y: 708, endPoint x: 244, endPoint y: 732, distance: 174.7
click at [263, 519] on div "Home / Restaurants management / Menus / Sections / item / update Beverages sect…" at bounding box center [915, 274] width 1307 height 1042
type input "Stream"
type input "ستريم"
type input "0.4"
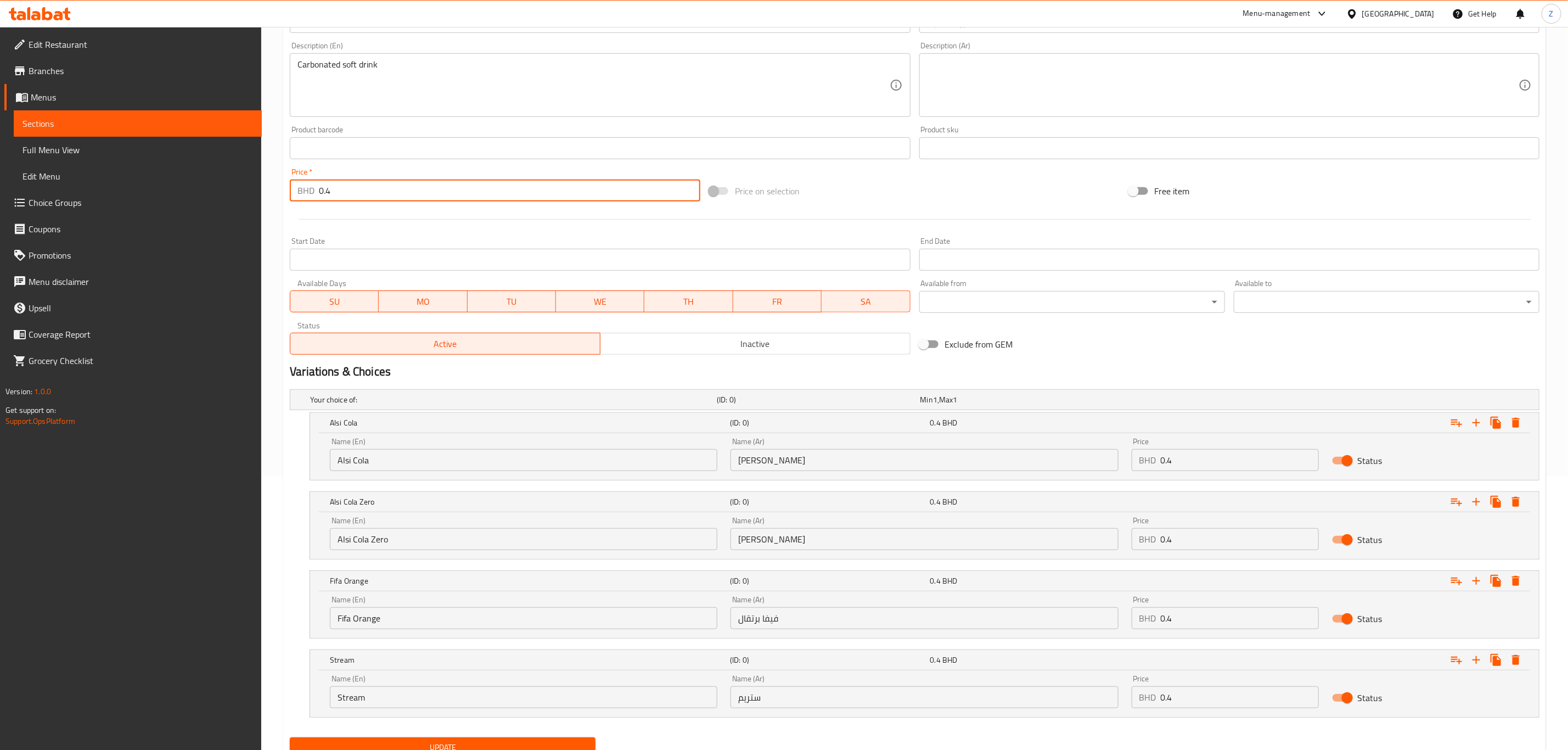
click at [383, 196] on input "0.4" at bounding box center [510, 191] width 381 height 22
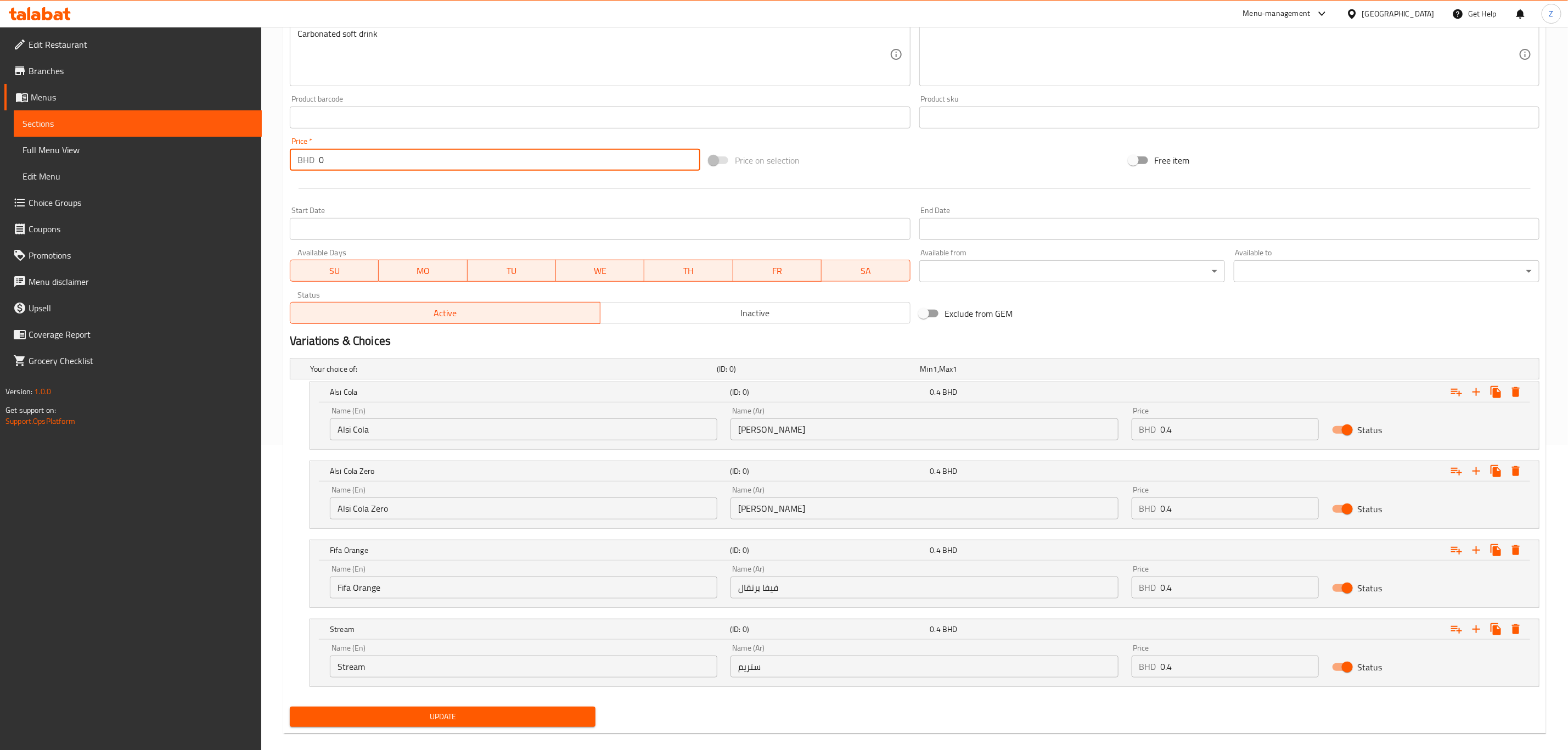
scroll to position [321, 0]
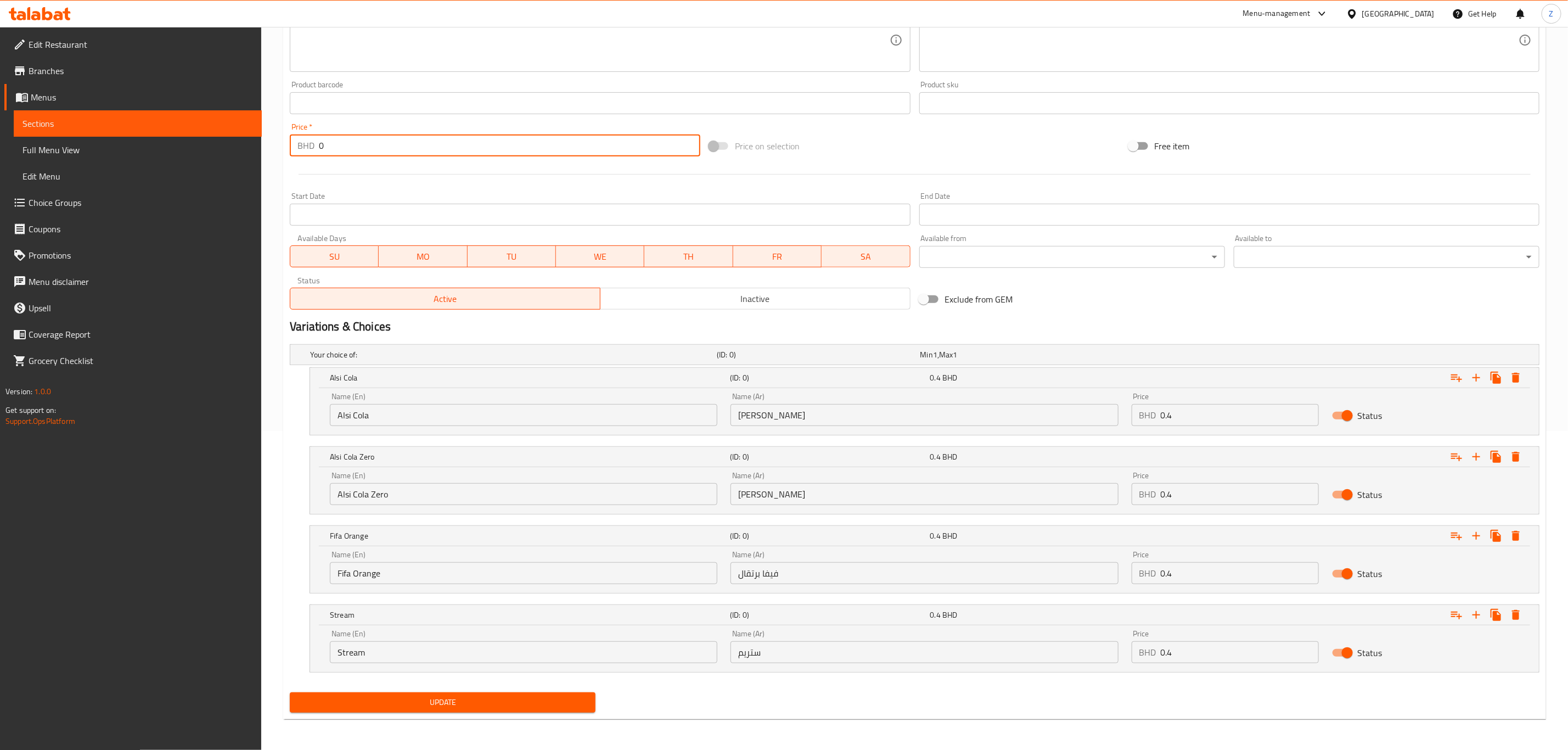
type input "0"
click at [453, 519] on div "Your choice of: (ID: 0) Min 1 , Max 1 Name (En) Your choice of: Name (En) Name …" at bounding box center [915, 513] width 1258 height 348
click at [476, 519] on span "Update" at bounding box center [443, 702] width 288 height 14
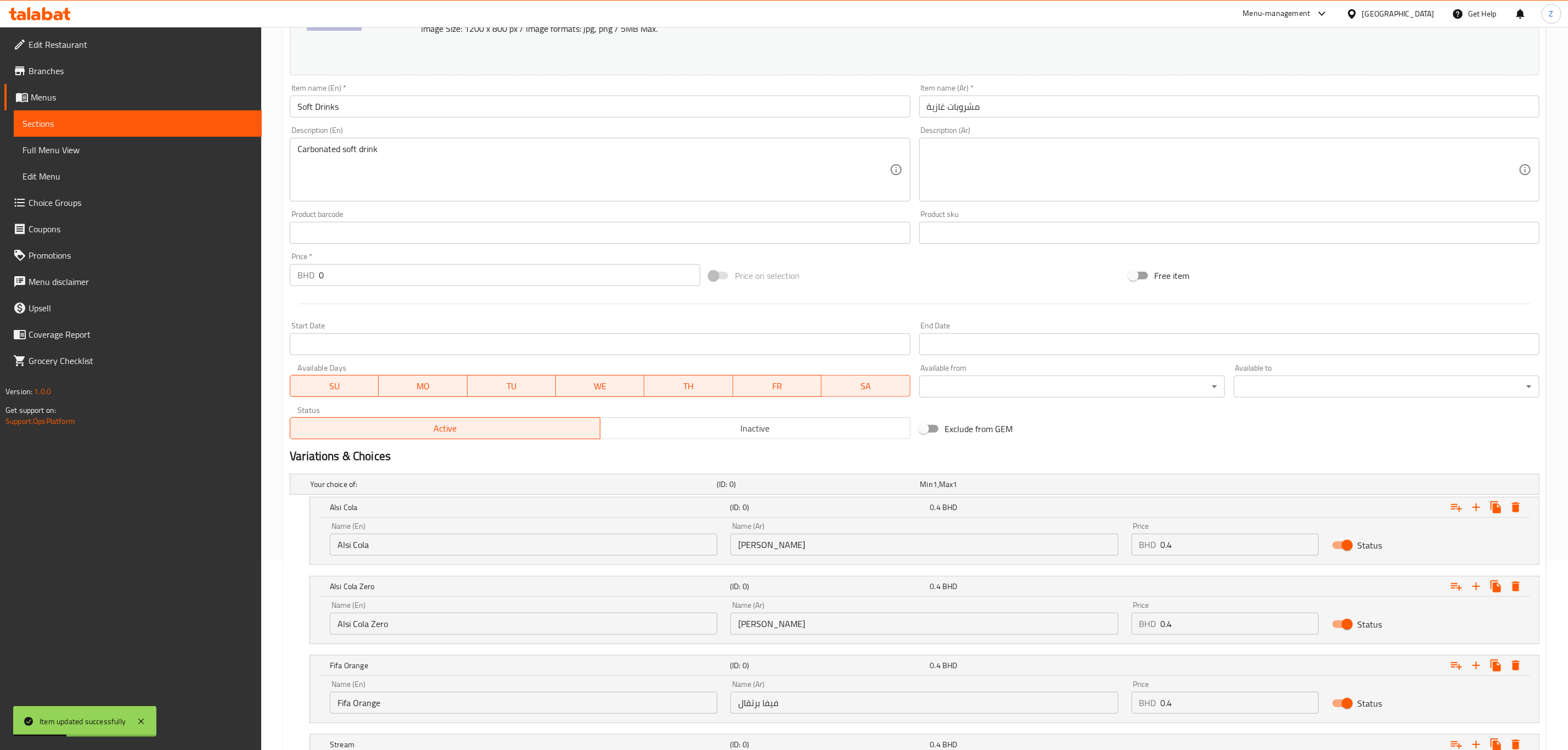
scroll to position [0, 0]
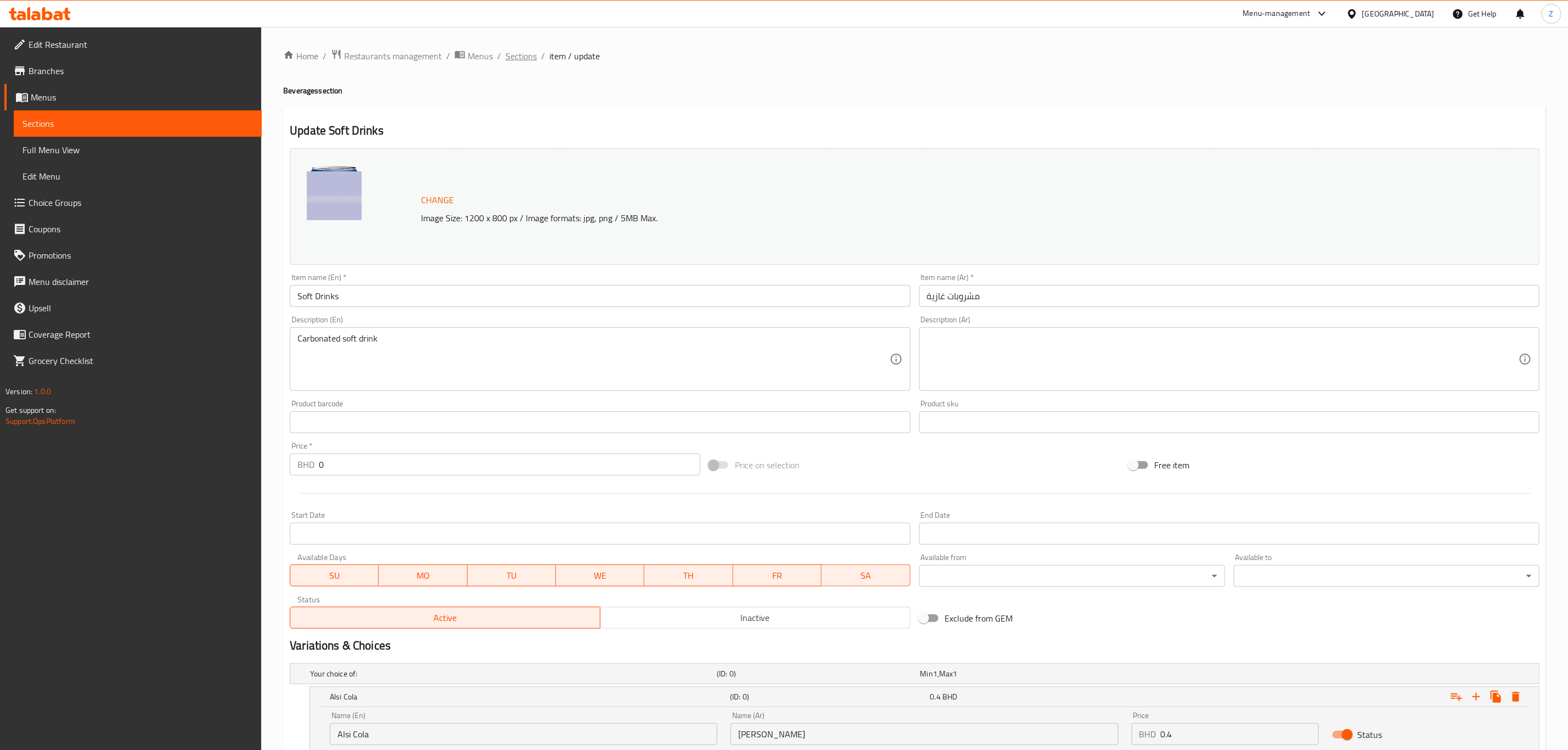
click at [506, 52] on span "Sections" at bounding box center [521, 56] width 31 height 13
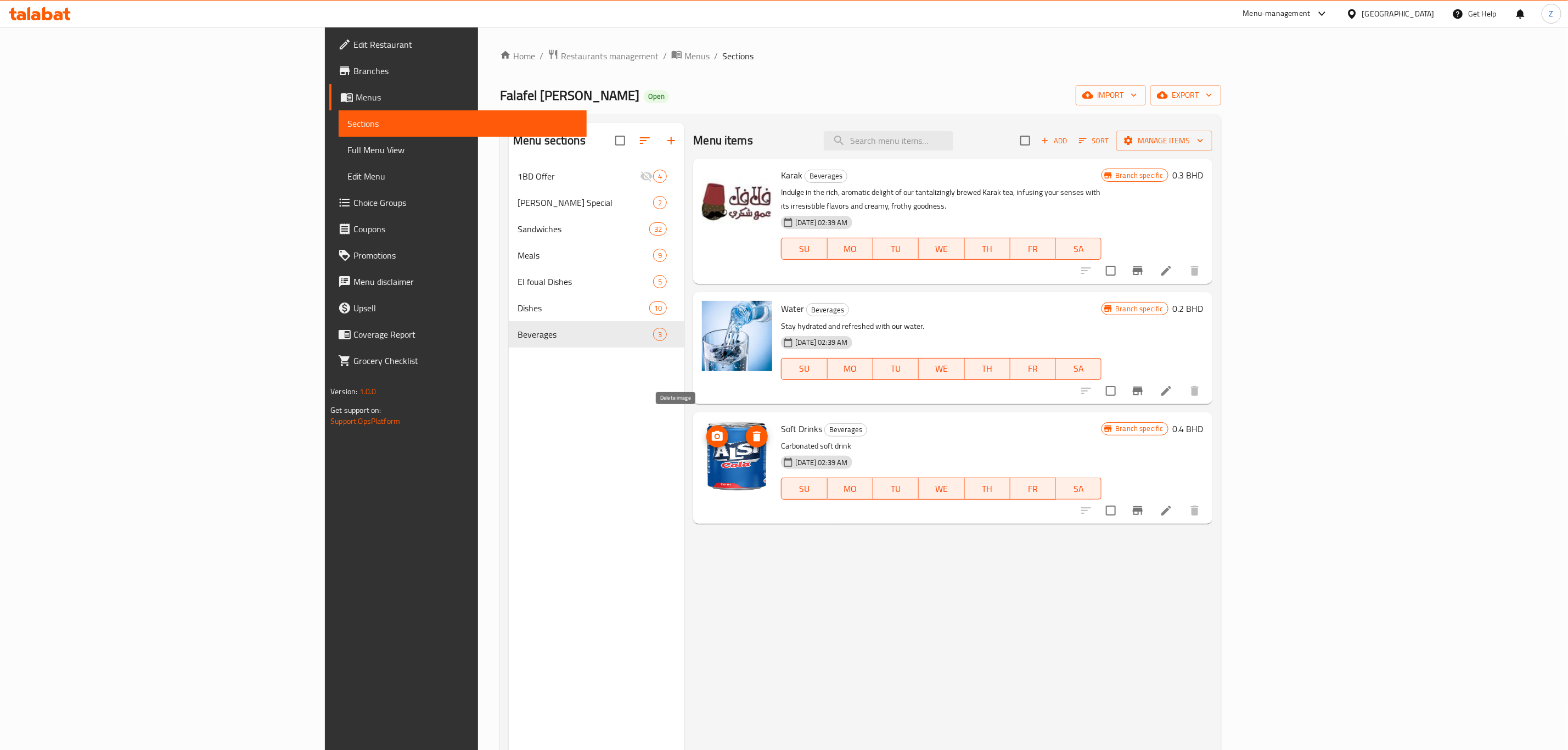
click at [750, 430] on icon "delete image" at bounding box center [757, 437] width 13 height 13
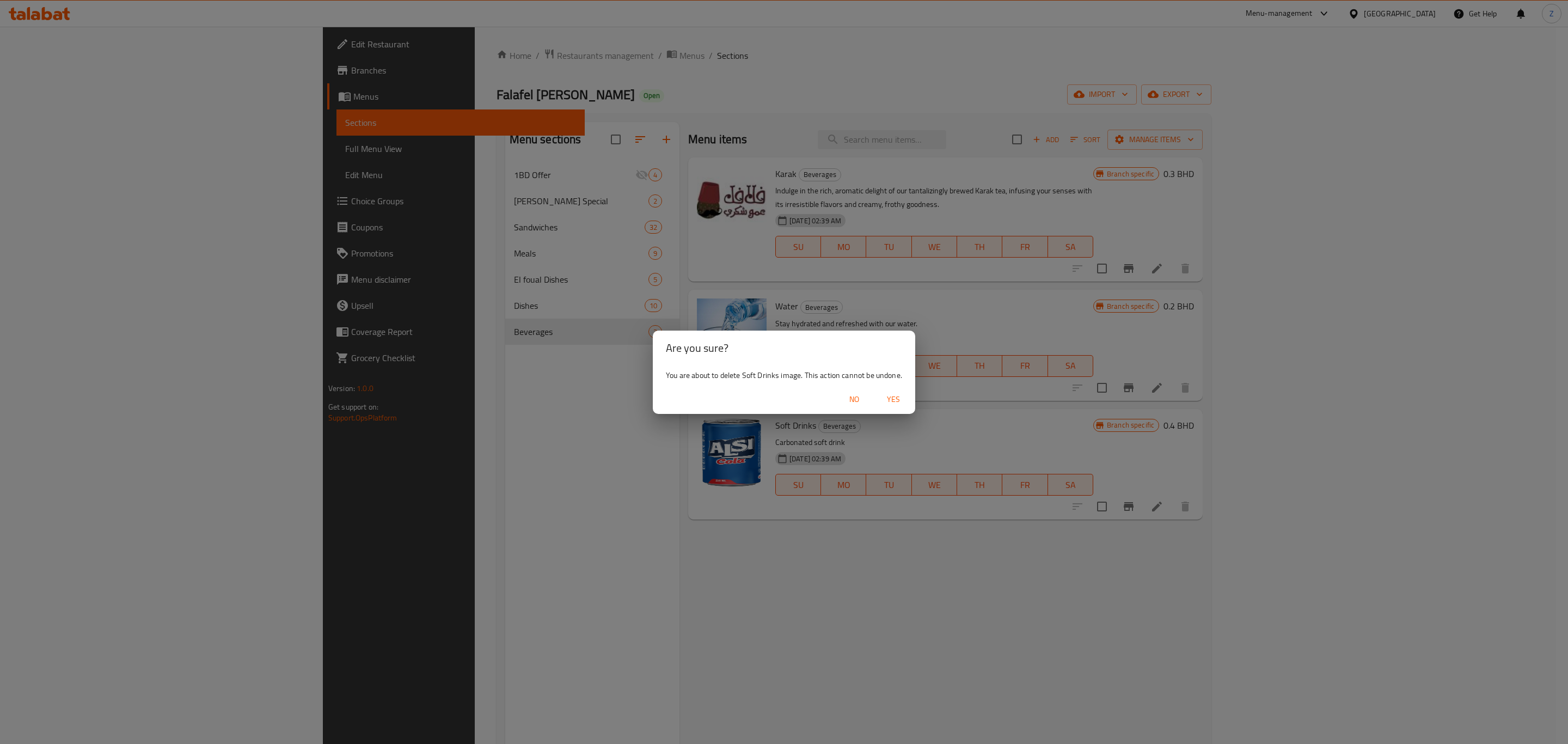
click at [881, 401] on span "Yes" at bounding box center [893, 399] width 26 height 14
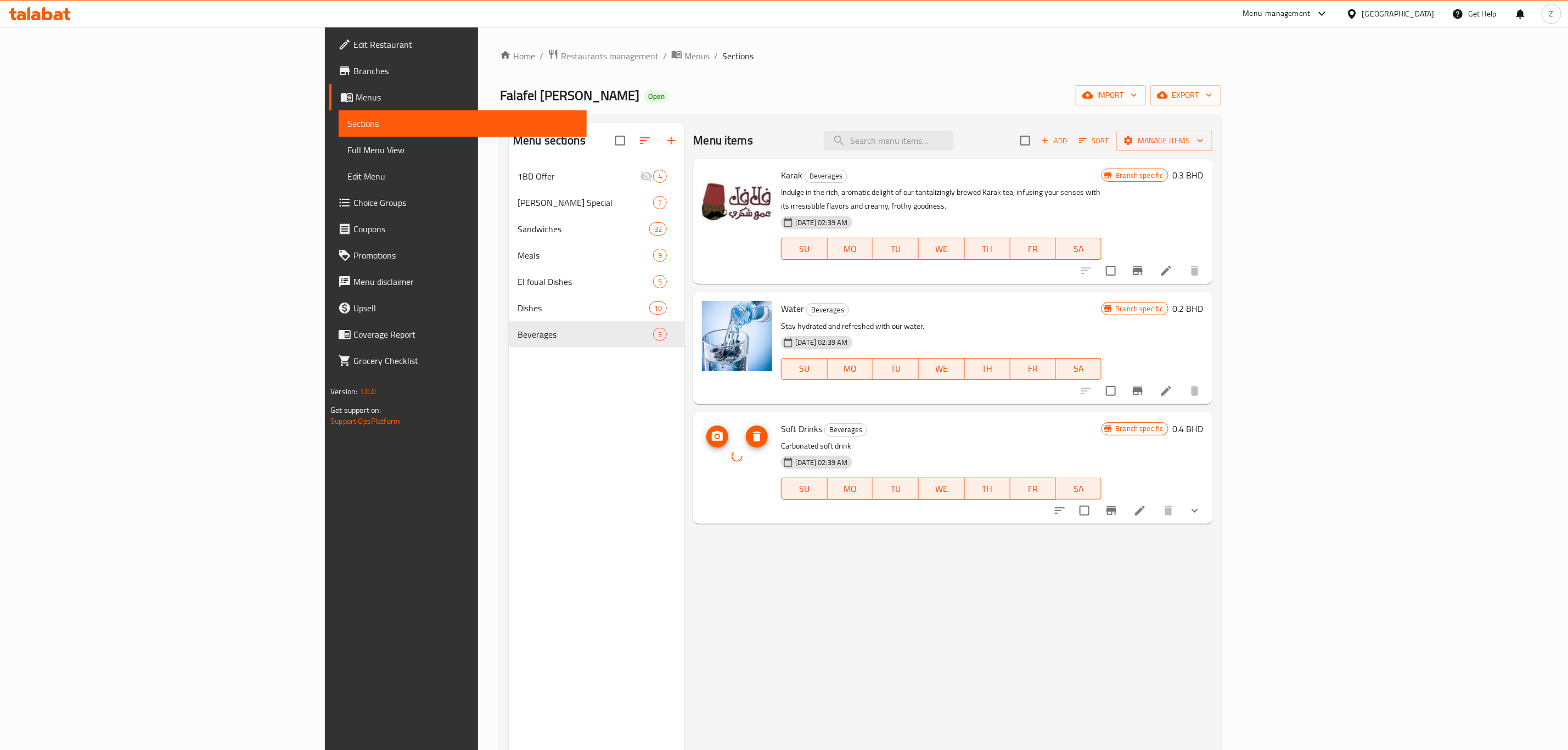
click at [711, 430] on icon "upload picture" at bounding box center [717, 437] width 13 height 13
click at [742, 519] on div "Menu items Add Sort Manage items Karak Beverages Indulge in the rich, aromatic …" at bounding box center [947, 498] width 527 height 750
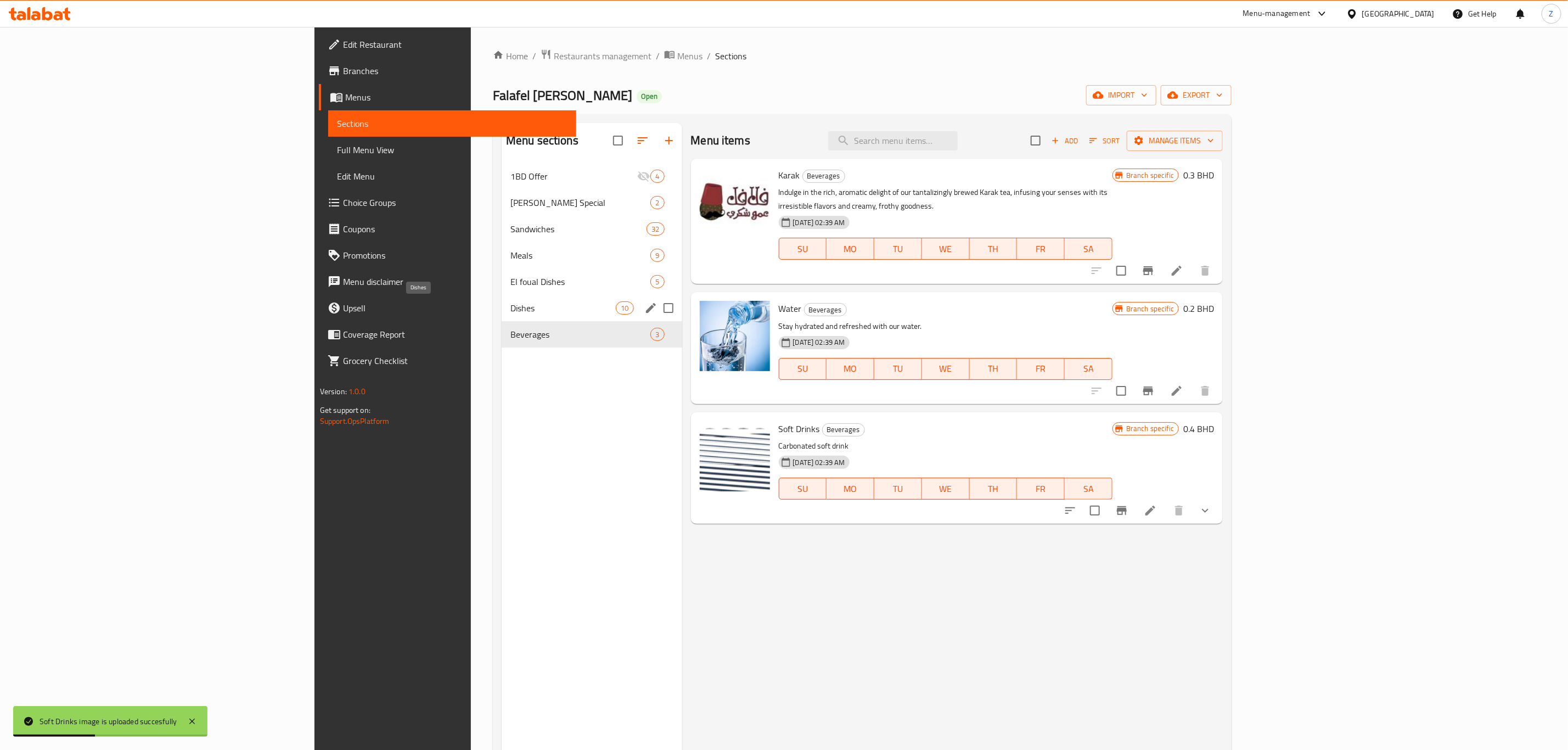
click at [510, 305] on span "Dishes" at bounding box center [563, 308] width 105 height 13
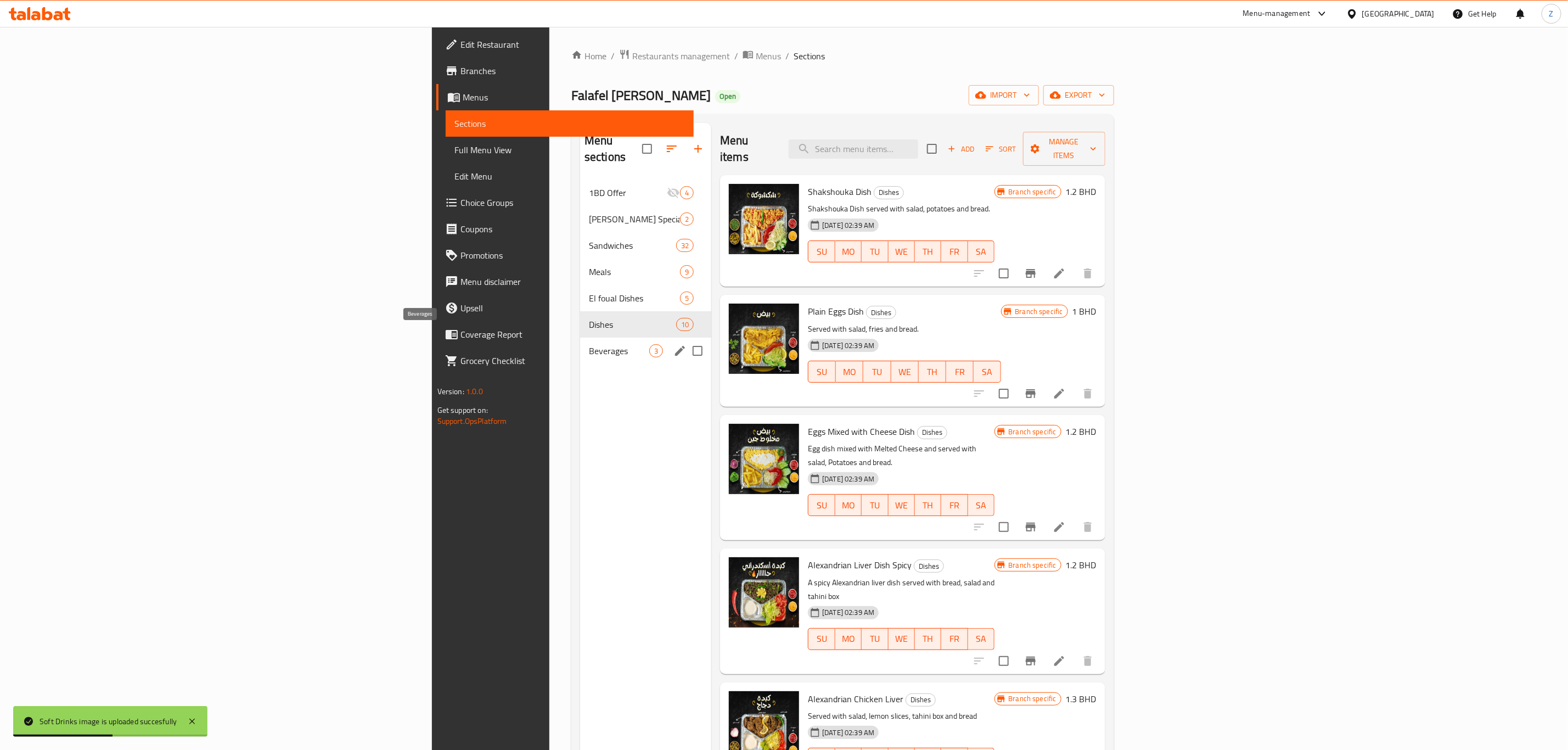
click at [589, 344] on span "Beverages" at bounding box center [619, 351] width 60 height 13
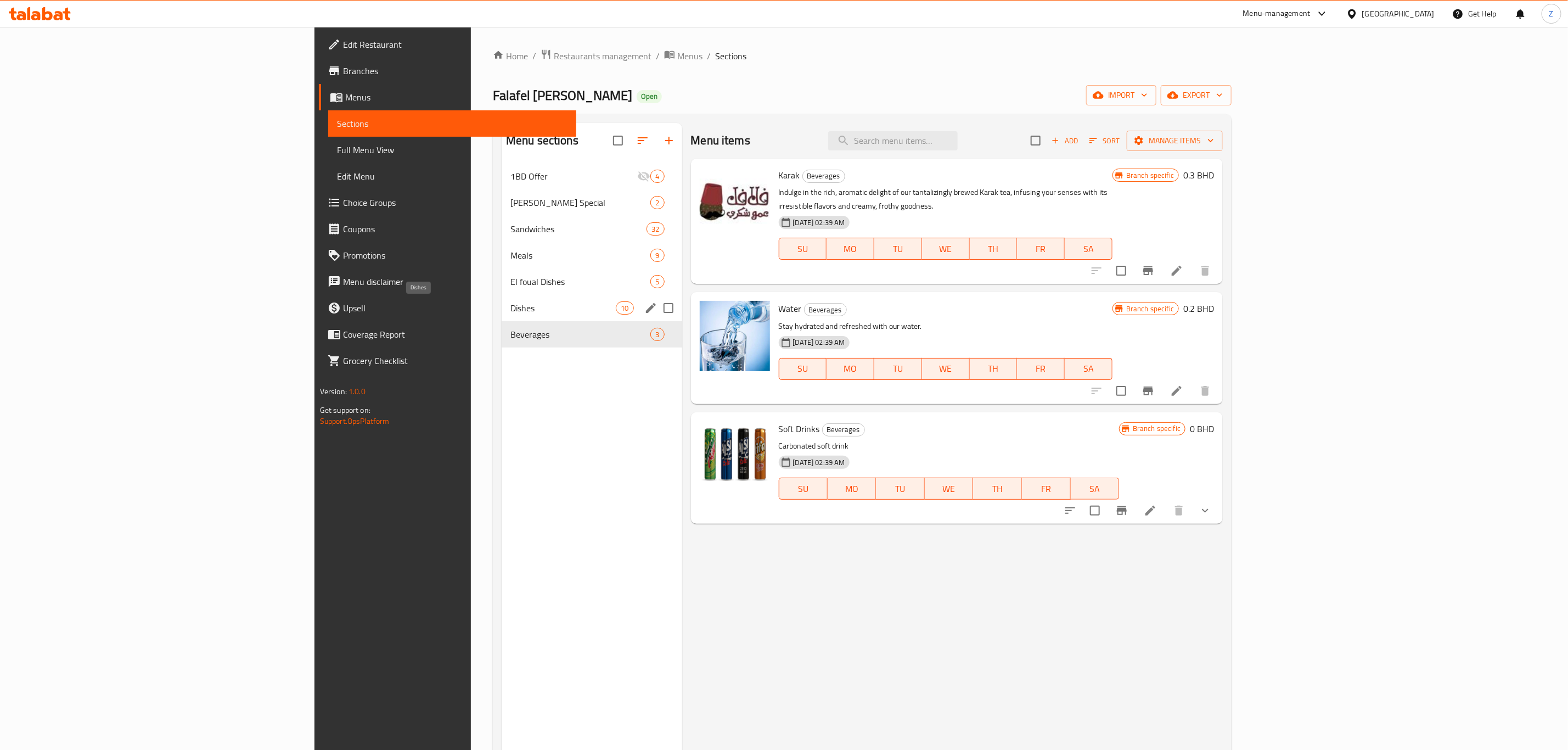
click at [510, 309] on span "Dishes" at bounding box center [563, 308] width 105 height 13
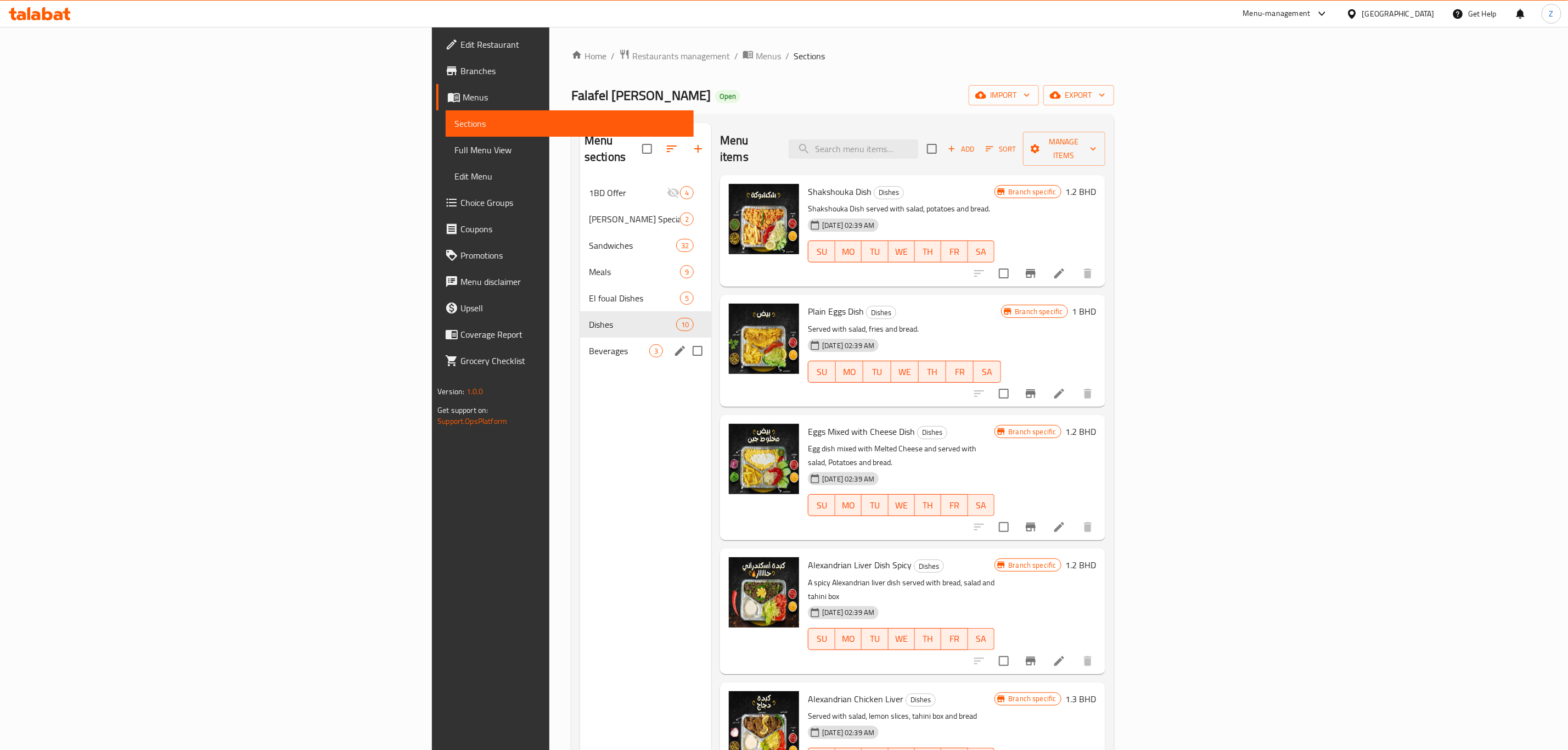
drag, startPoint x: 333, startPoint y: 325, endPoint x: 402, endPoint y: 306, distance: 71.6
click at [580, 338] on div "Beverages 3" at bounding box center [645, 351] width 131 height 26
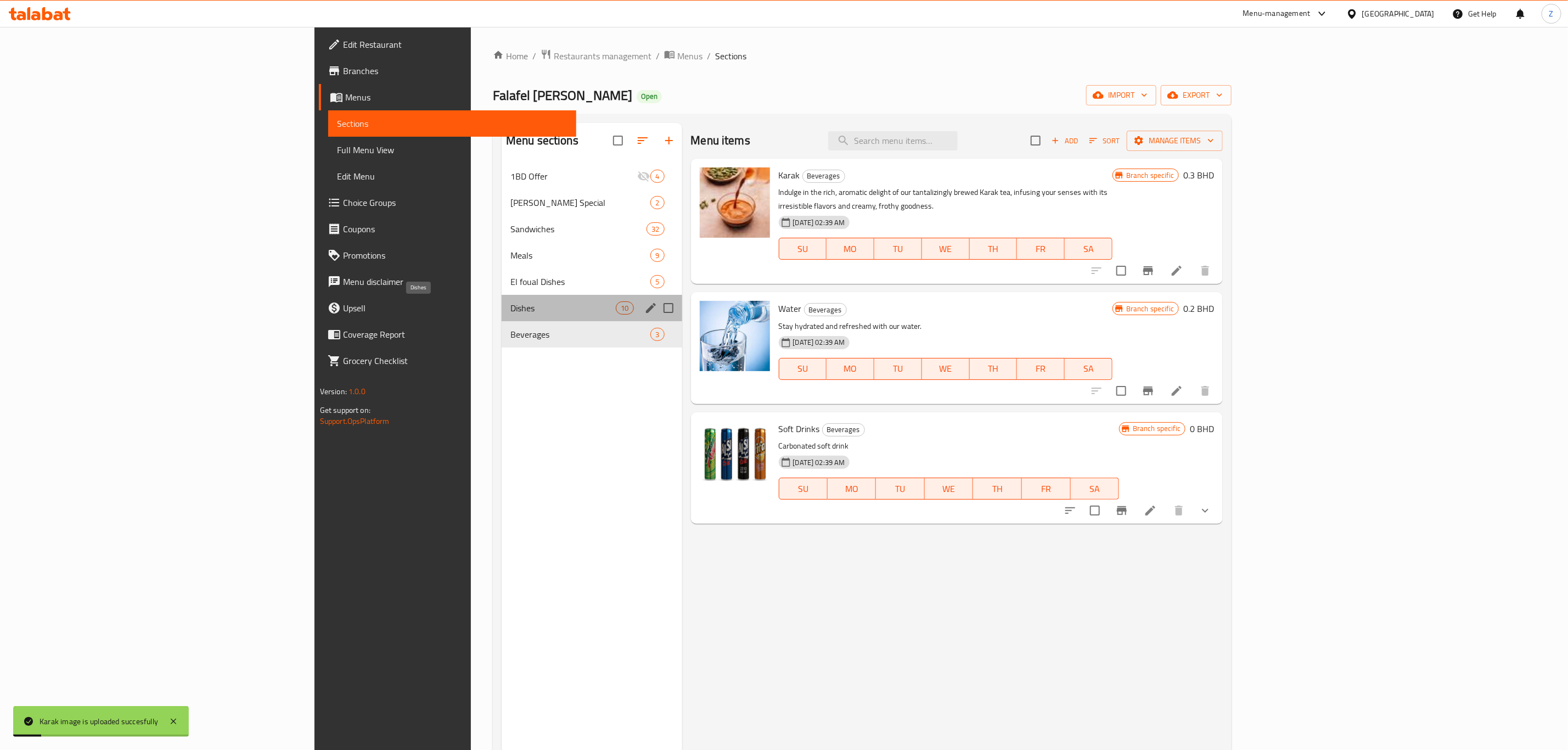
click at [510, 309] on span "Dishes" at bounding box center [563, 308] width 105 height 13
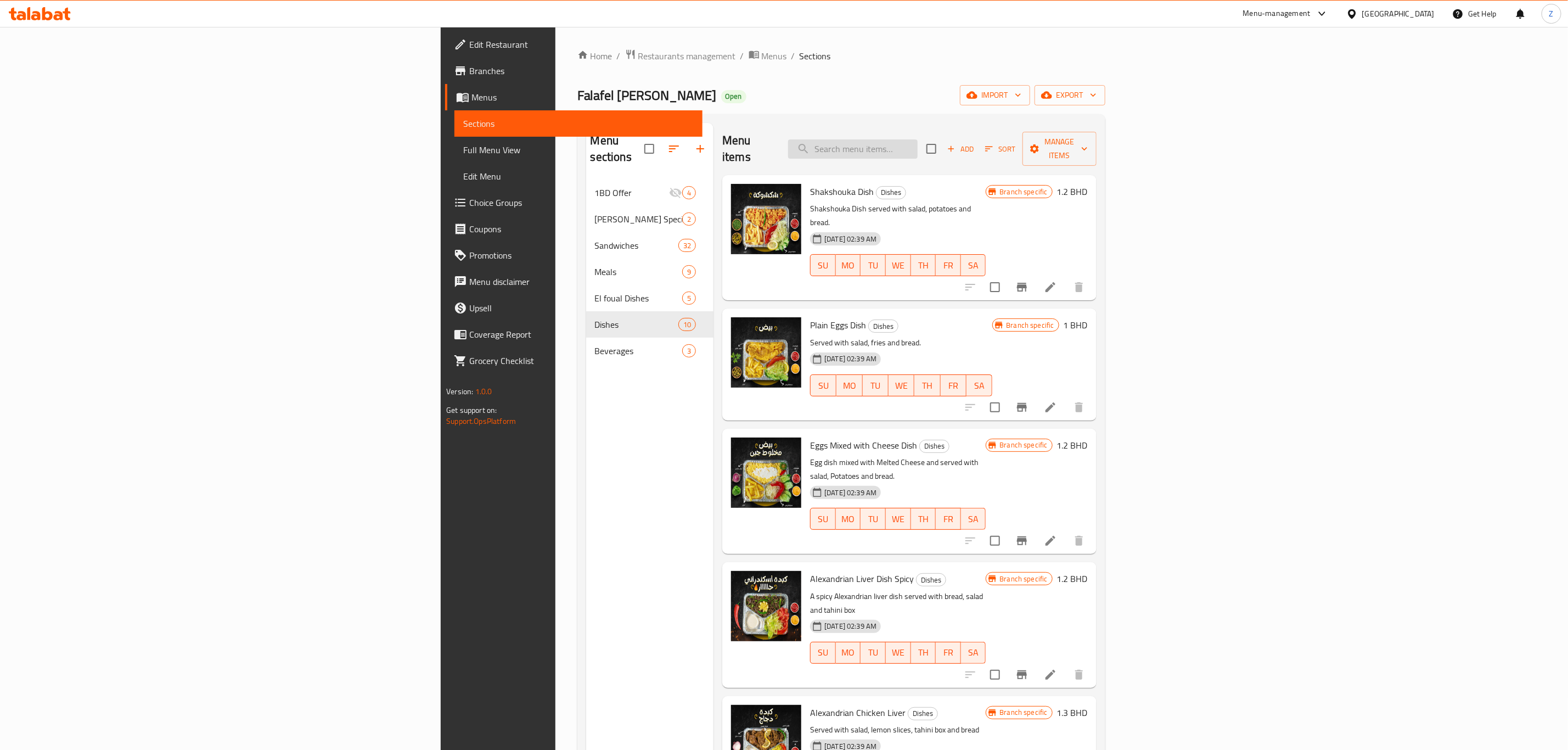
click at [917, 147] on input "search" at bounding box center [853, 149] width 130 height 19
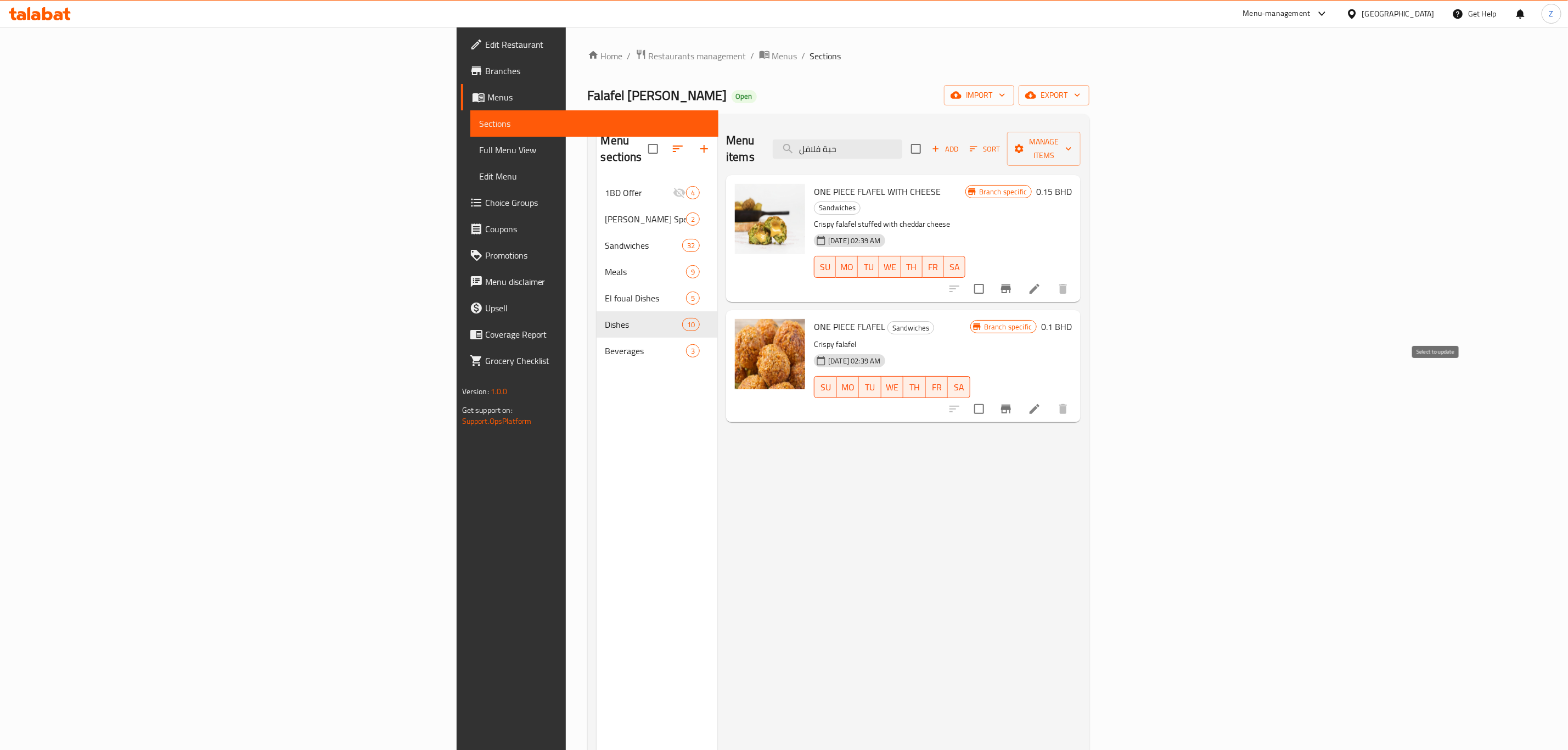
type input "حبة فلافل"
click at [991, 397] on input "checkbox" at bounding box center [979, 408] width 23 height 23
checkbox input "true"
drag, startPoint x: 991, startPoint y: 139, endPoint x: 875, endPoint y: 140, distance: 116.0
click at [868, 135] on div "Menu items حبة فلافل Add Sort Manage items" at bounding box center [903, 149] width 354 height 52
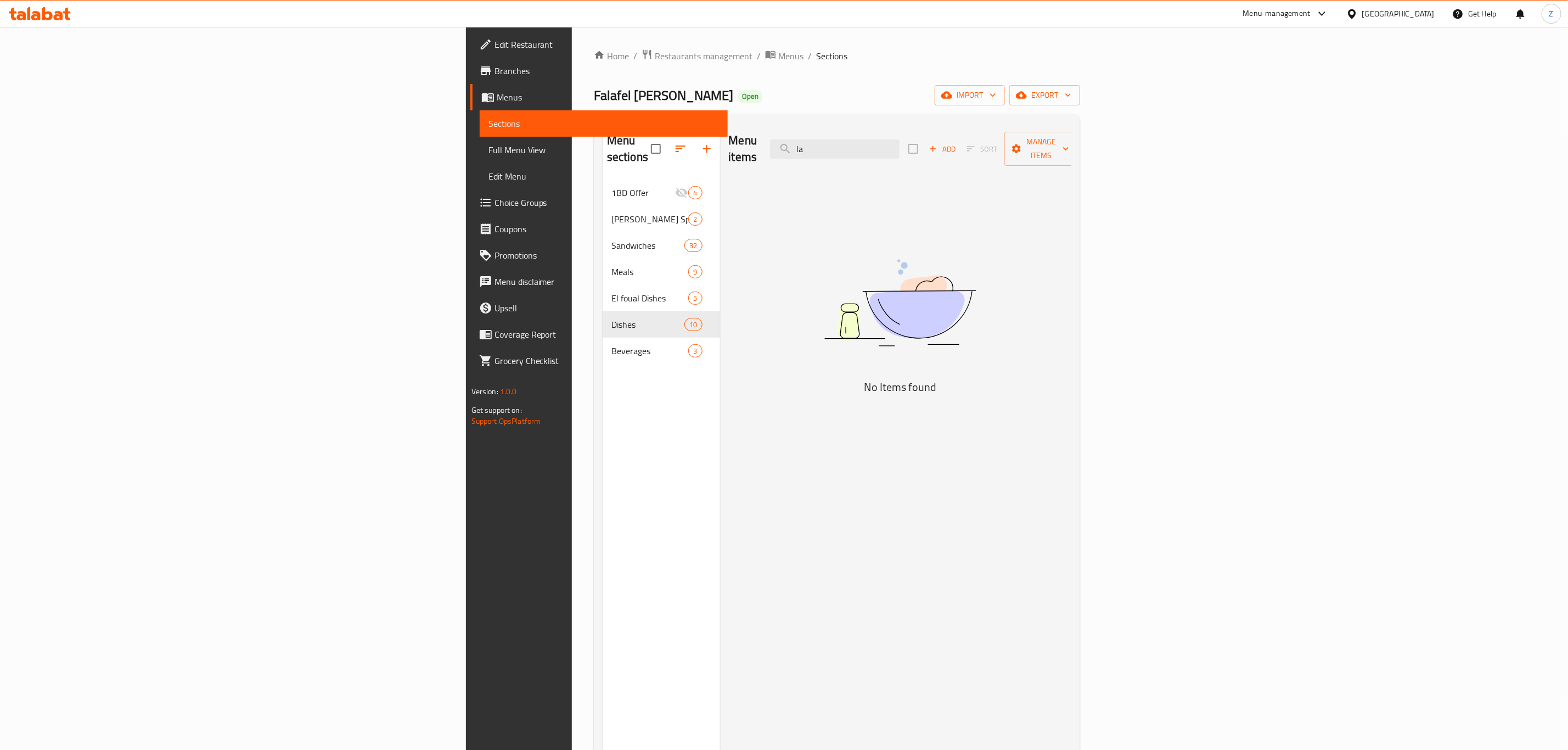
type input "l"
type input "مشكل عمو شكري"
checkbox input "true"
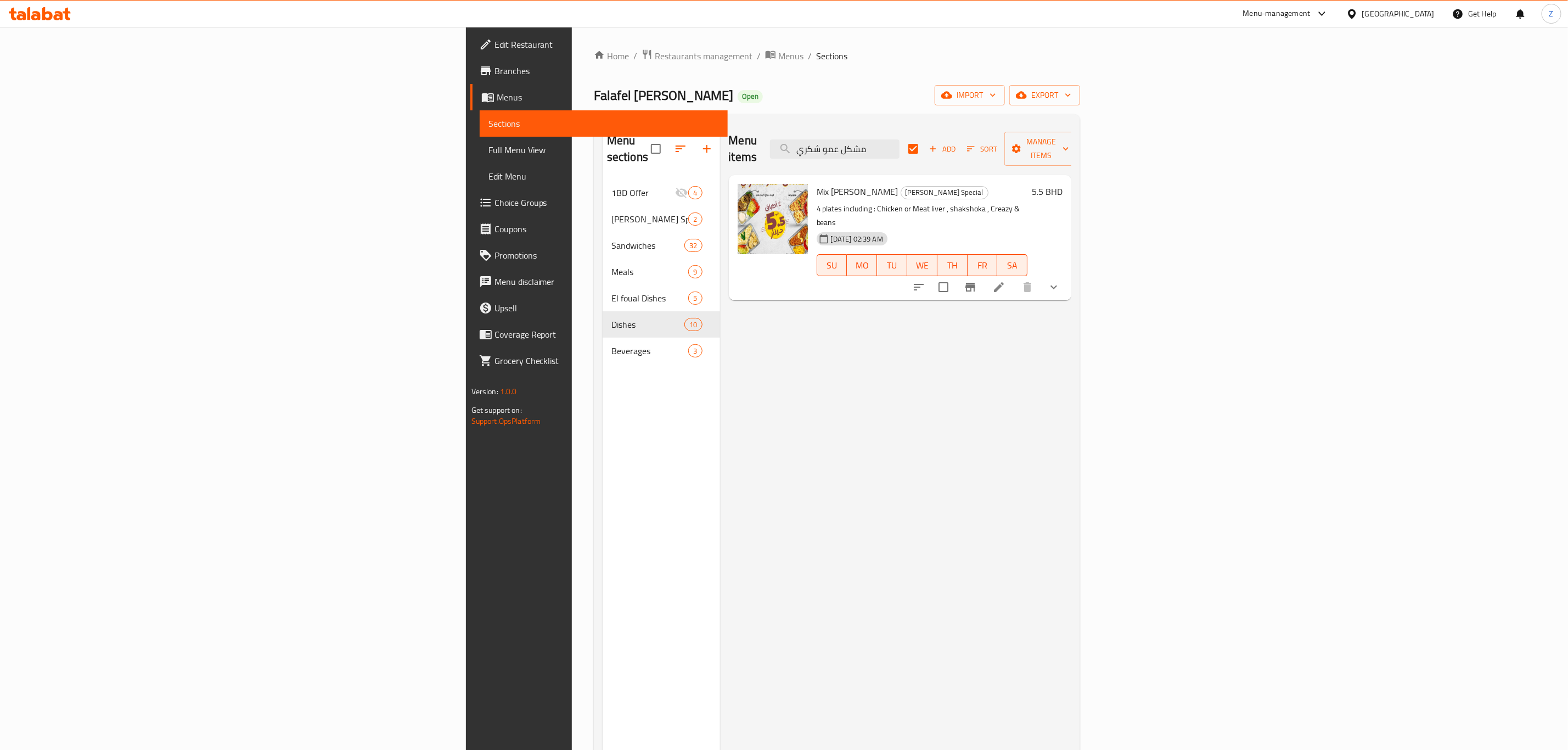
type input "مشكل عمو شكري"
click at [1005, 281] on icon at bounding box center [999, 287] width 13 height 13
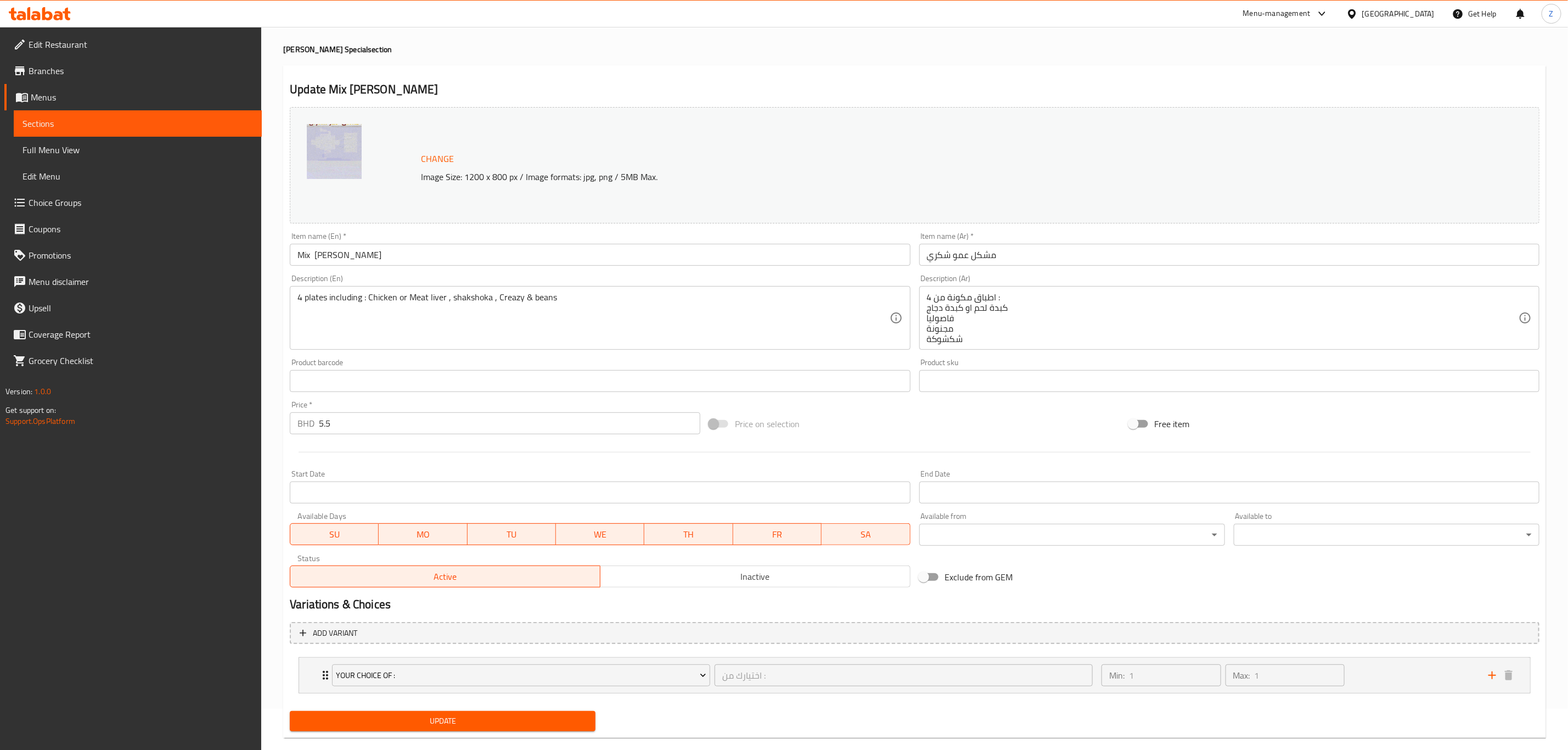
scroll to position [60, 0]
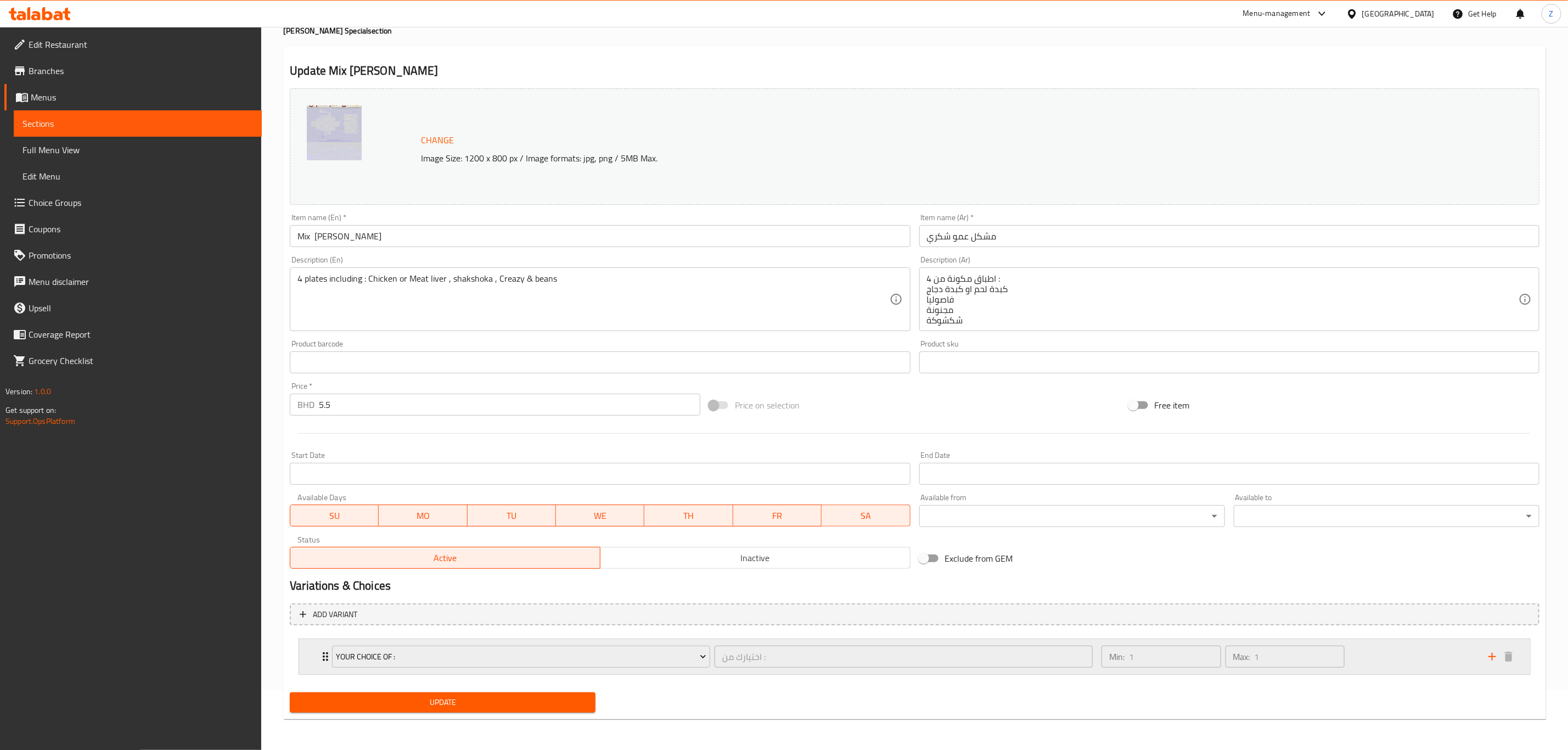
click at [326, 519] on div "Your choice of : اختيارك من : ​" at bounding box center [712, 657] width 774 height 35
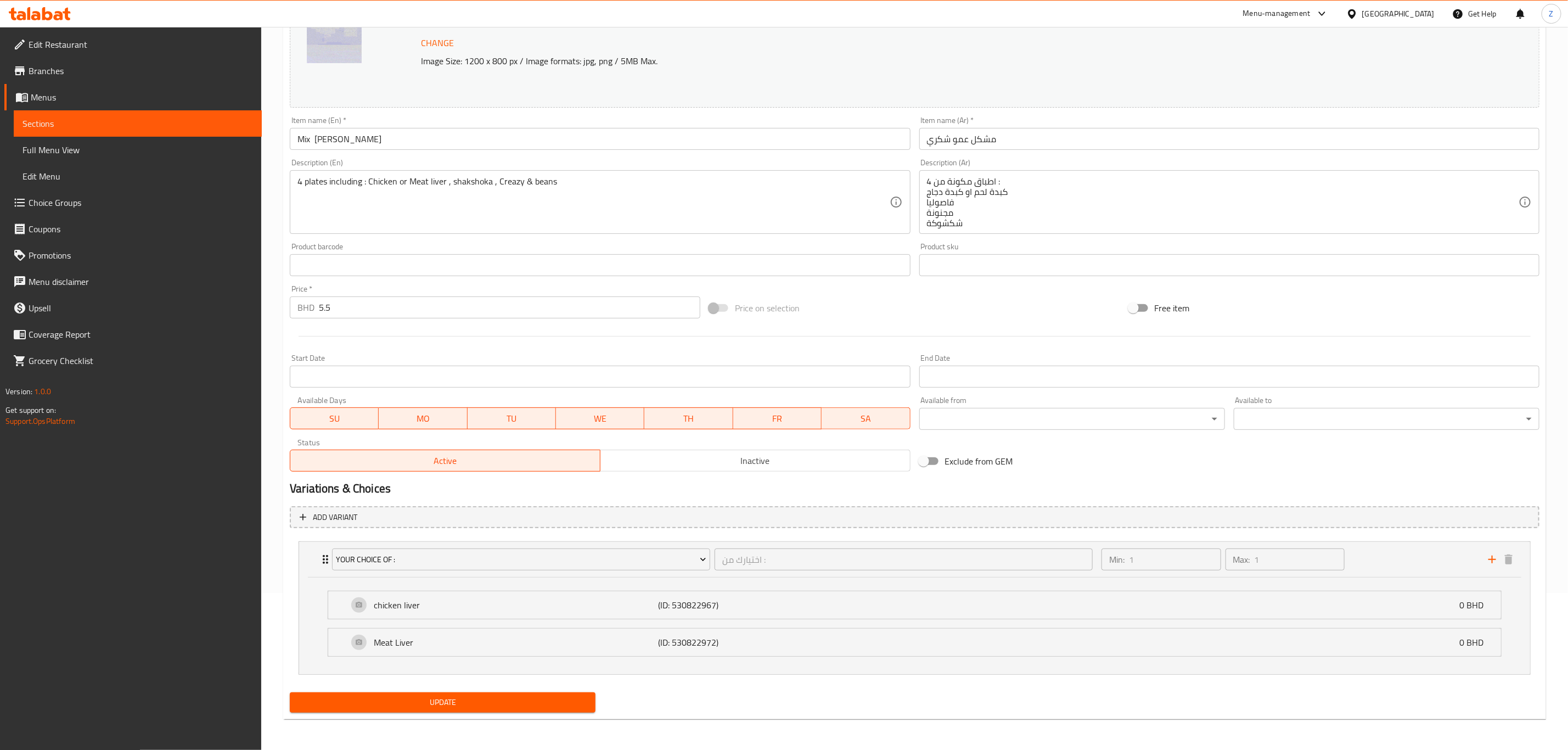
scroll to position [3, 0]
click at [1053, 519] on icon "add" at bounding box center [1492, 559] width 13 height 13
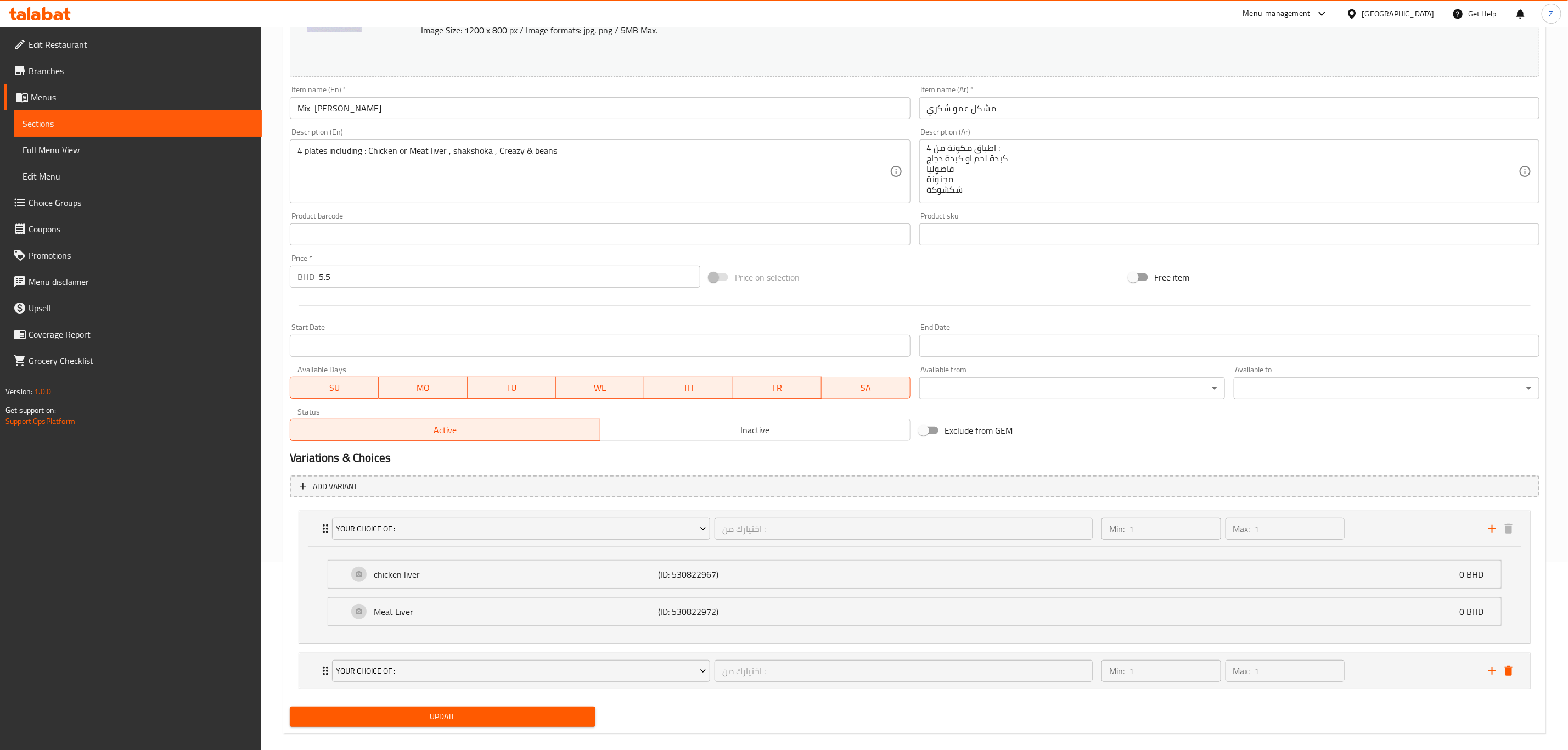
scroll to position [205, 0]
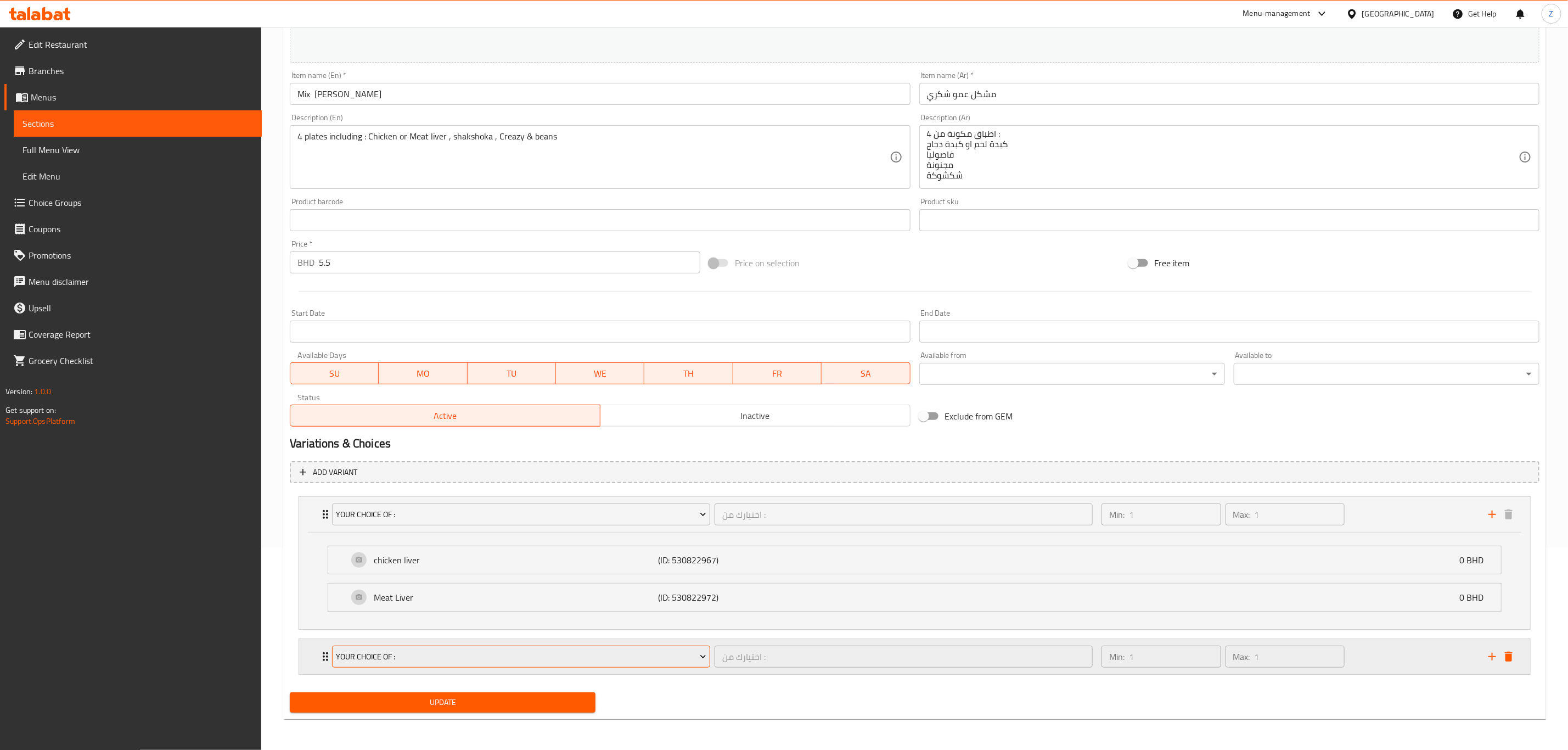
click at [461, 519] on span "Your choice of :" at bounding box center [521, 657] width 370 height 14
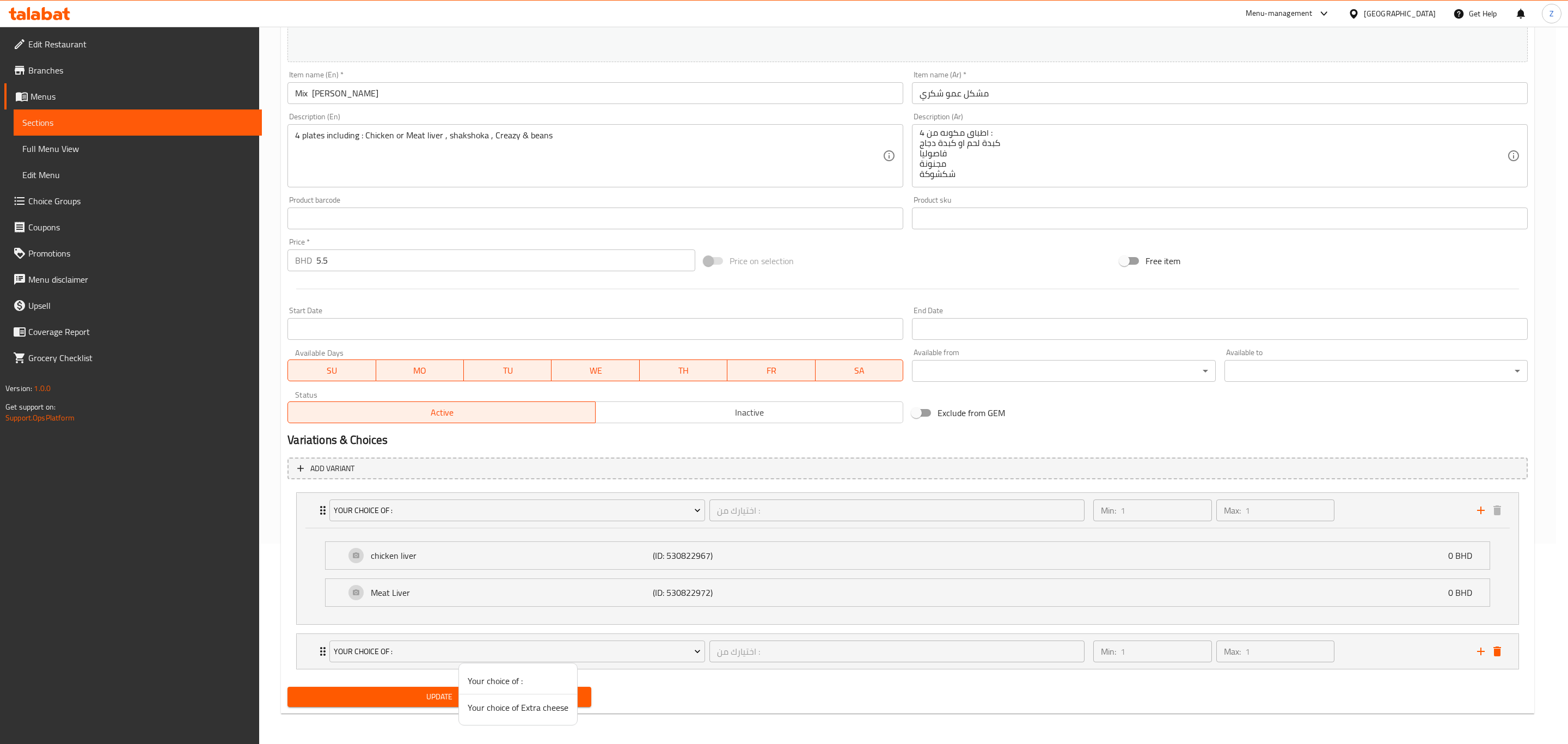
click at [553, 515] on span "Your choice of Extra cheese" at bounding box center [517, 708] width 101 height 13
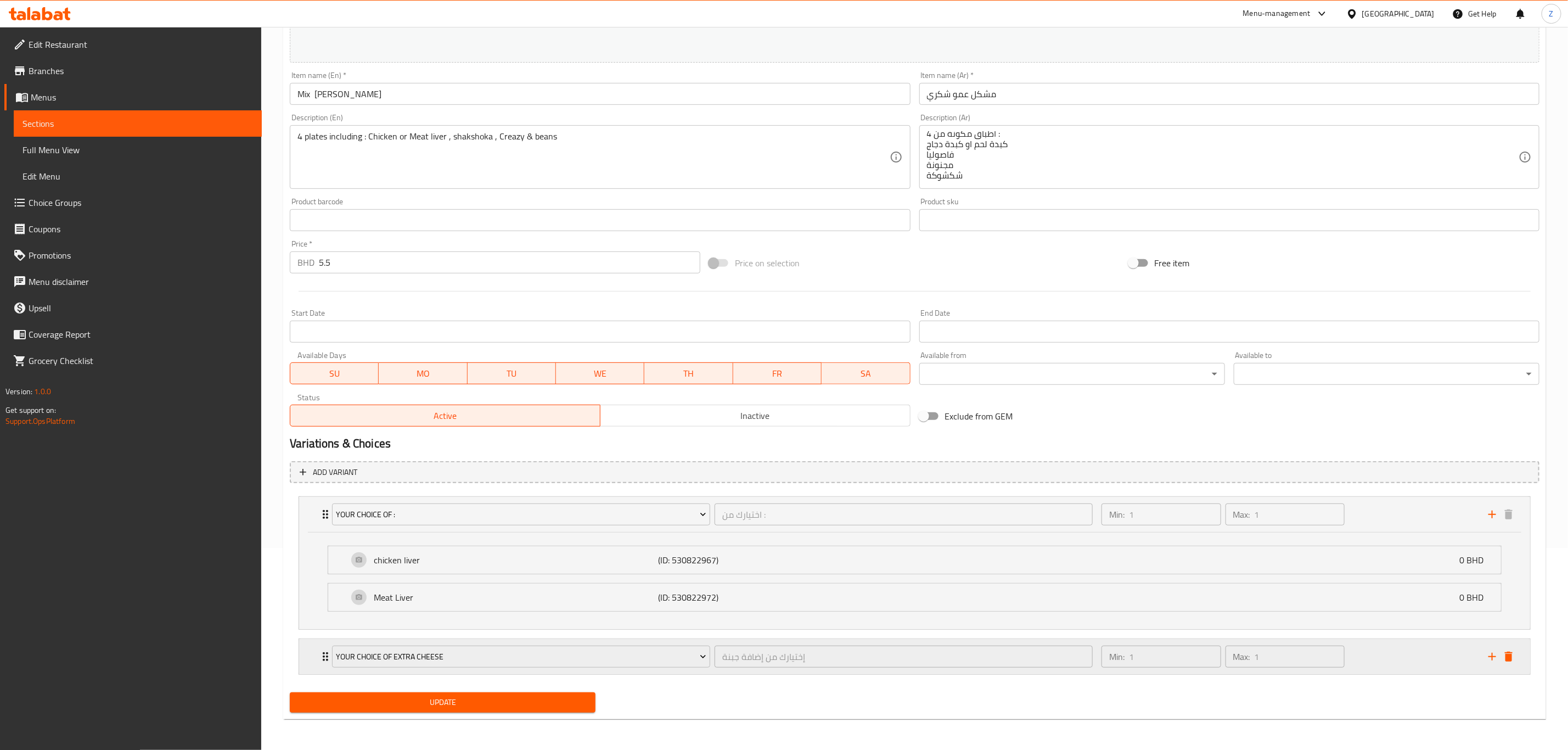
click at [312, 519] on div "Your choice of Extra cheese إختيارك من إضافة جبنة ​ Min: 1 ​ Max: 1 ​" at bounding box center [914, 515] width 1231 height 35
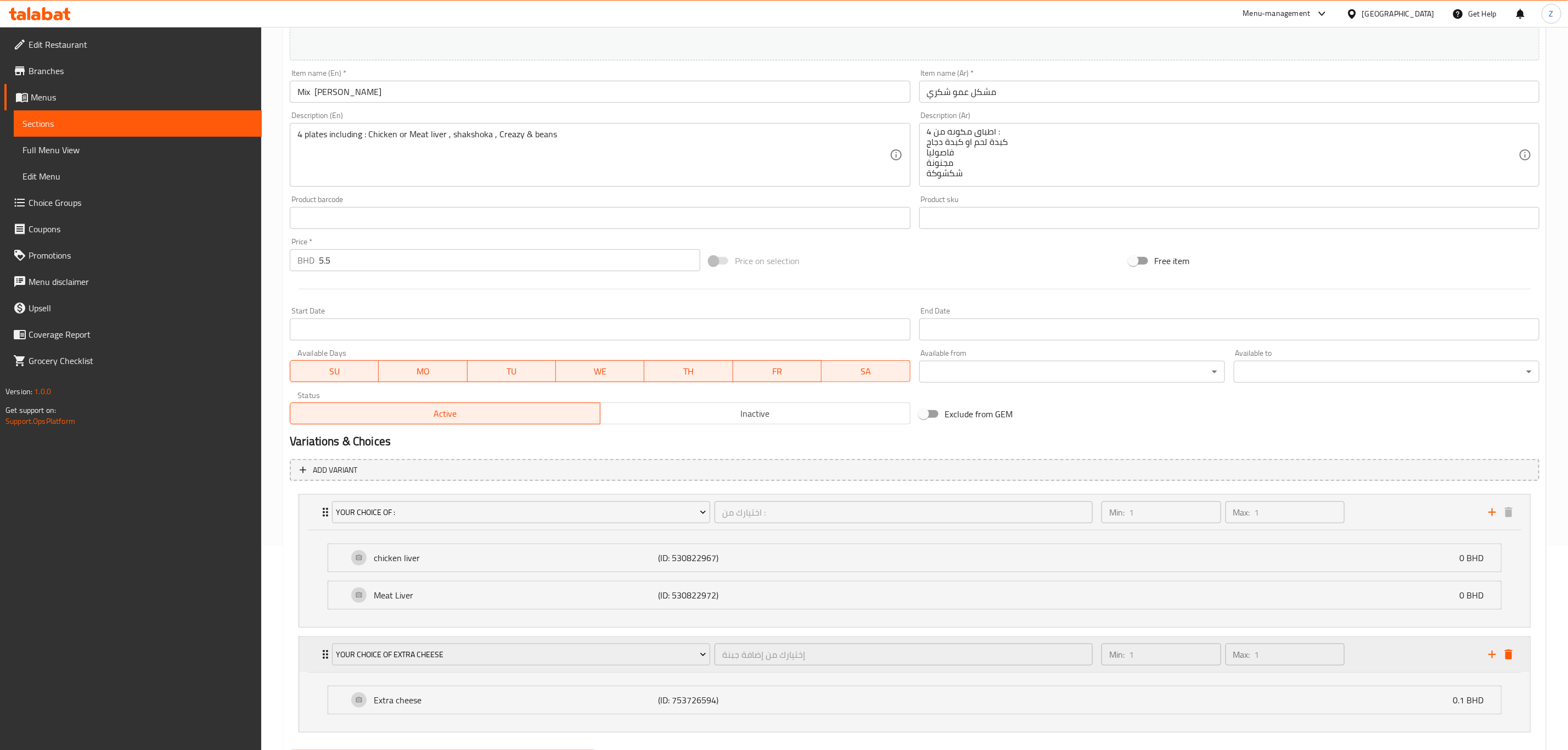
click at [312, 519] on div "Your choice of Extra cheese إختيارك من إضافة جبنة ​ Min: 1 ​ Max: 1 ​" at bounding box center [914, 513] width 1231 height 35
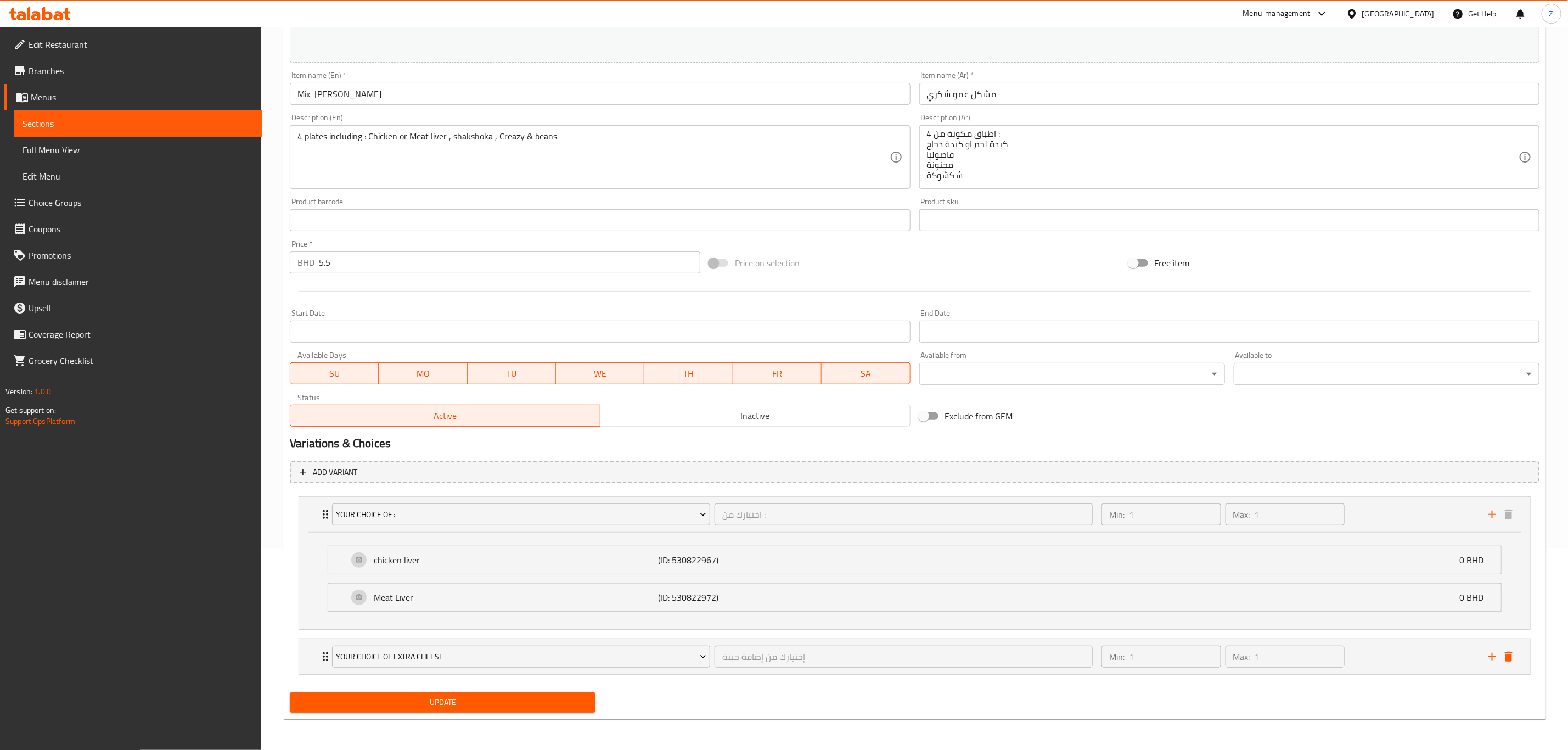
click at [1053, 519] on icon "delete" at bounding box center [1509, 656] width 8 height 10
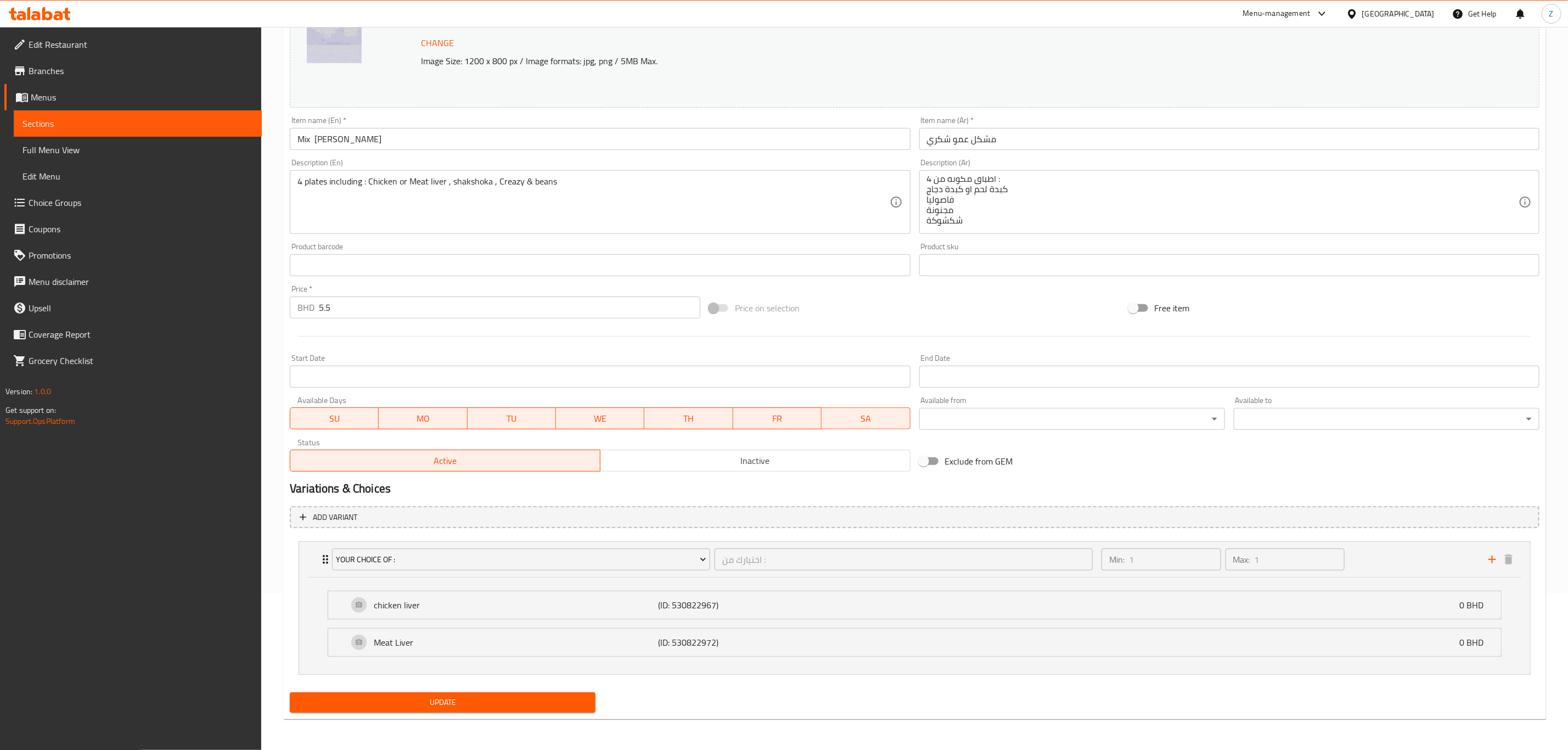
scroll to position [159, 0]
click at [52, 188] on link "Edit Menu" at bounding box center [138, 176] width 248 height 26
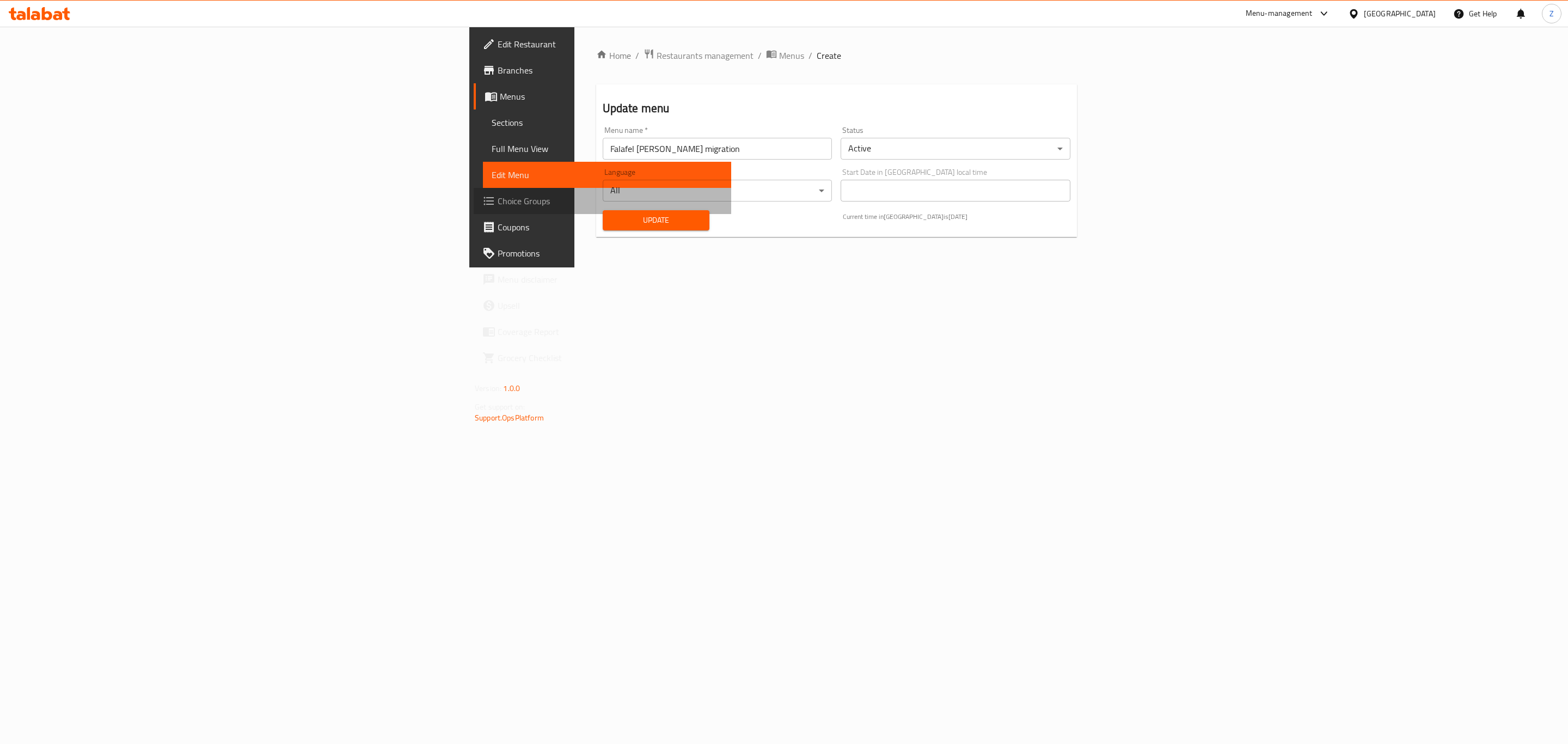
click at [498, 201] on span "Choice Groups" at bounding box center [610, 201] width 225 height 13
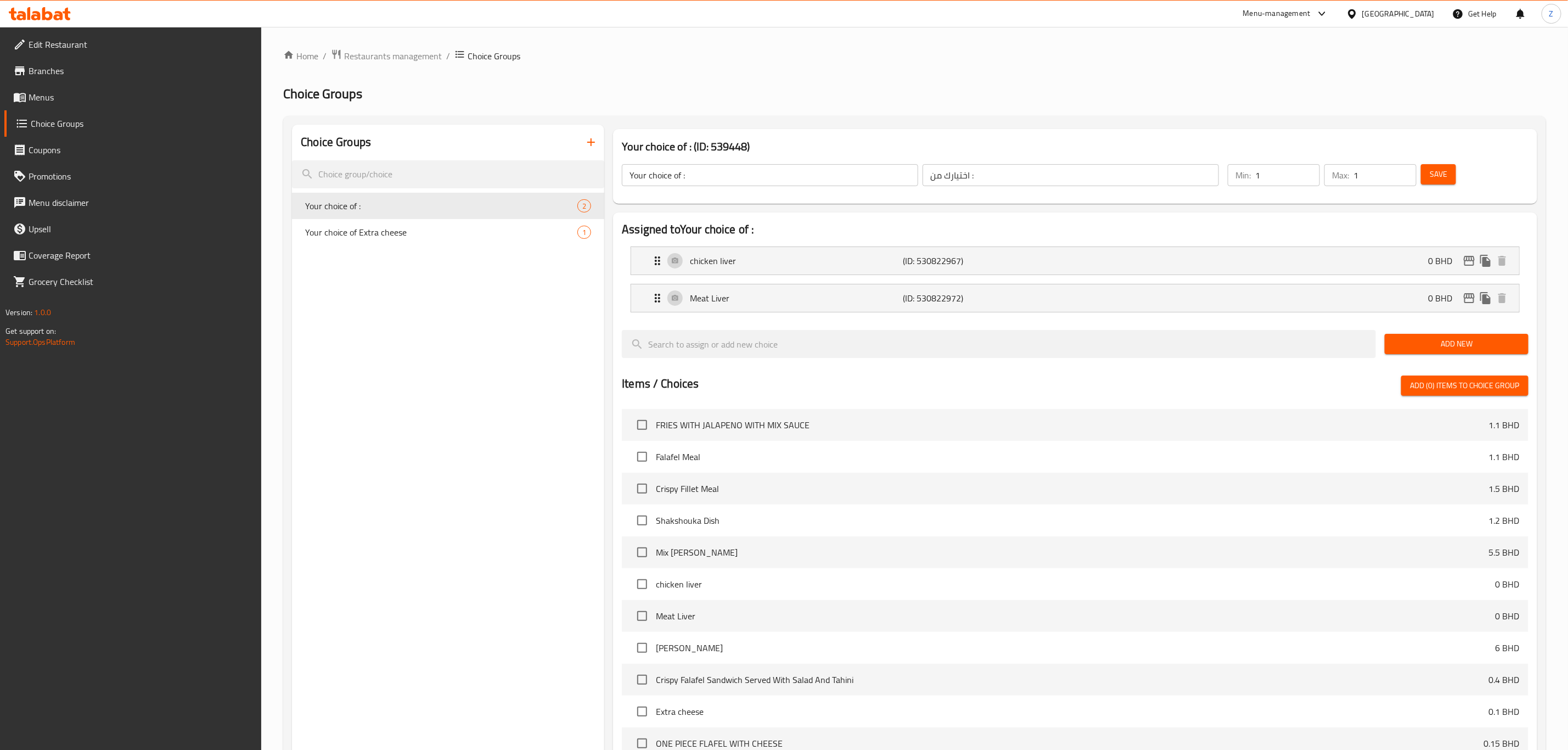
click at [582, 147] on button "button" at bounding box center [591, 142] width 26 height 26
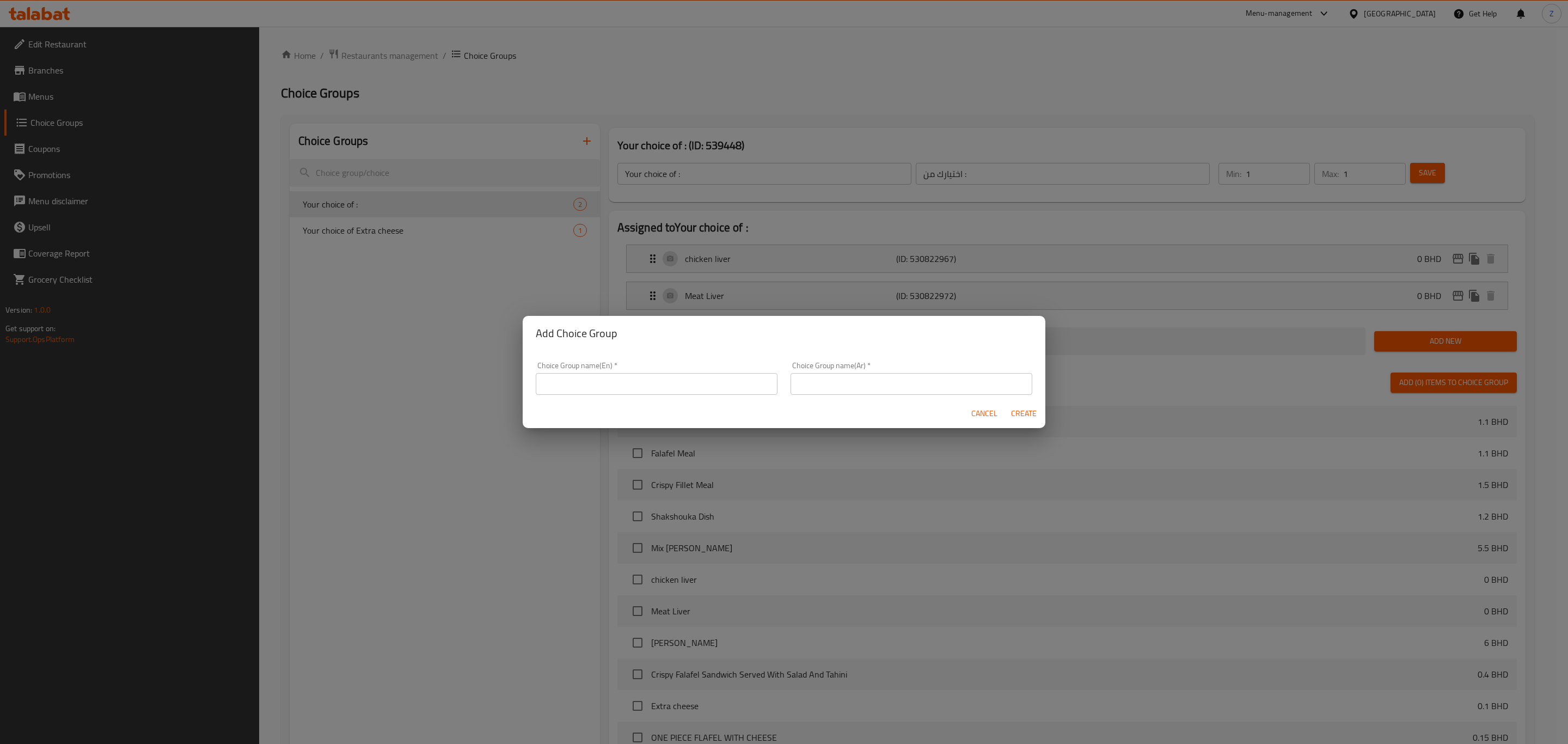
click at [670, 384] on input "text" at bounding box center [657, 384] width 242 height 22
type input "إ"
type input "ِ"
type input "Add On's:"
type input "g"
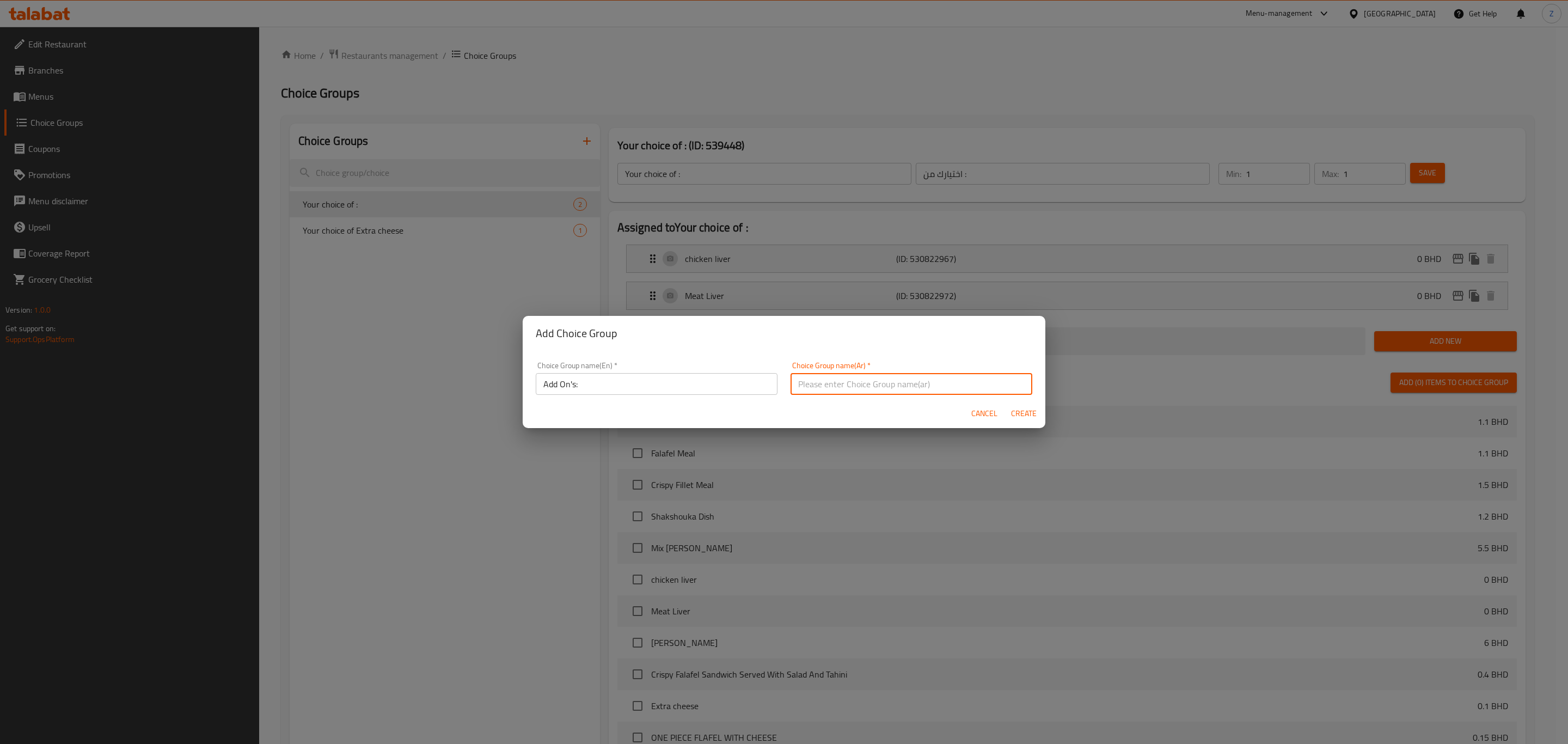
click at [1006, 404] on button "Create" at bounding box center [1024, 414] width 35 height 20
type input "الإضافات:"
click at [1006, 404] on button "Create" at bounding box center [1024, 414] width 35 height 20
type input "Add On's:"
type input "الإضافات:"
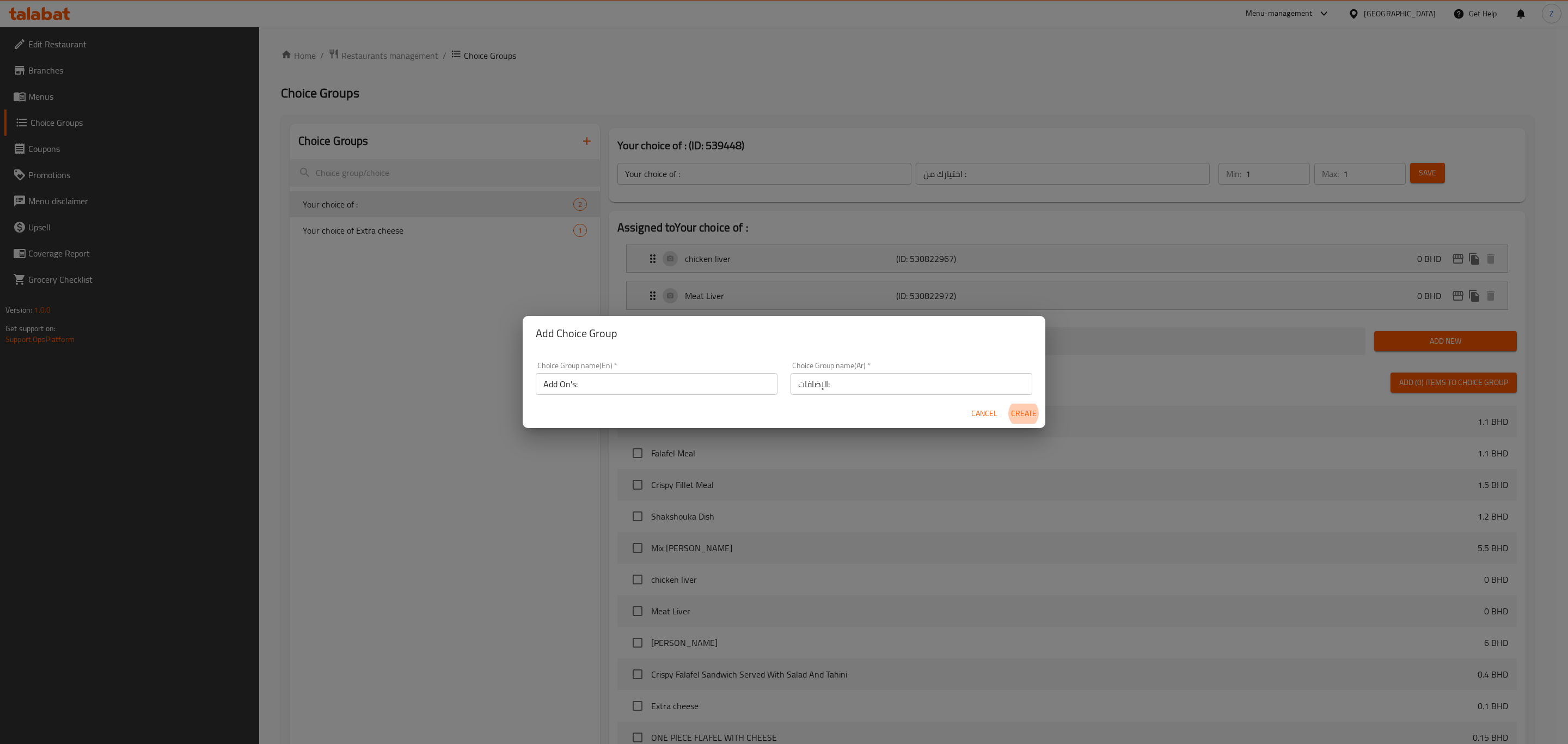
type input "0"
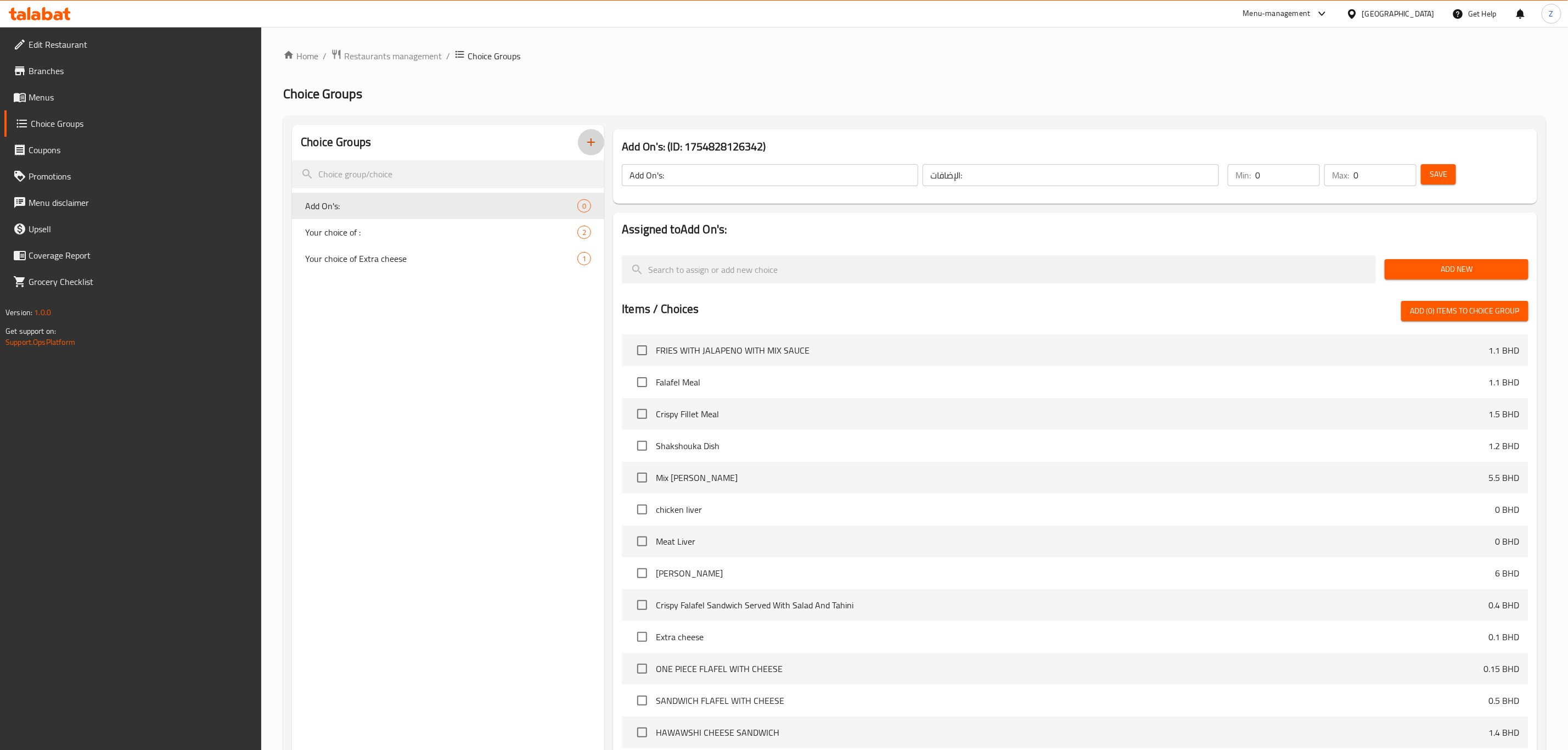
click at [1053, 259] on button "Add New" at bounding box center [1456, 269] width 143 height 20
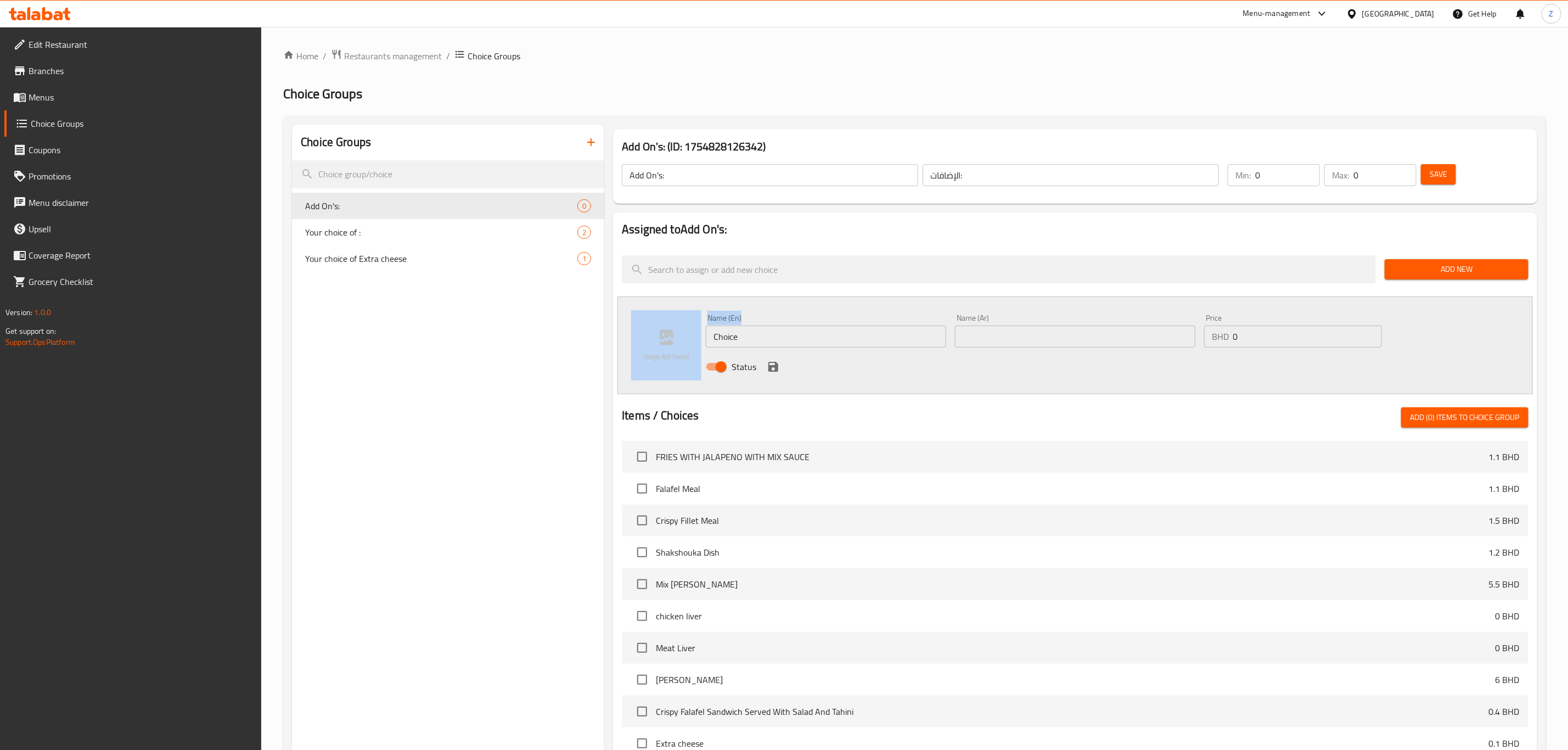
drag, startPoint x: 695, startPoint y: 308, endPoint x: 657, endPoint y: 309, distance: 38.0
click at [657, 308] on div "Name (En) Choice Name (En) Name (Ar) Name (Ar) Price BHD 0 Price Status" at bounding box center [1075, 345] width 915 height 98
click at [845, 340] on input "Choice" at bounding box center [826, 337] width 240 height 22
type input "ف"
type input "Tahini"
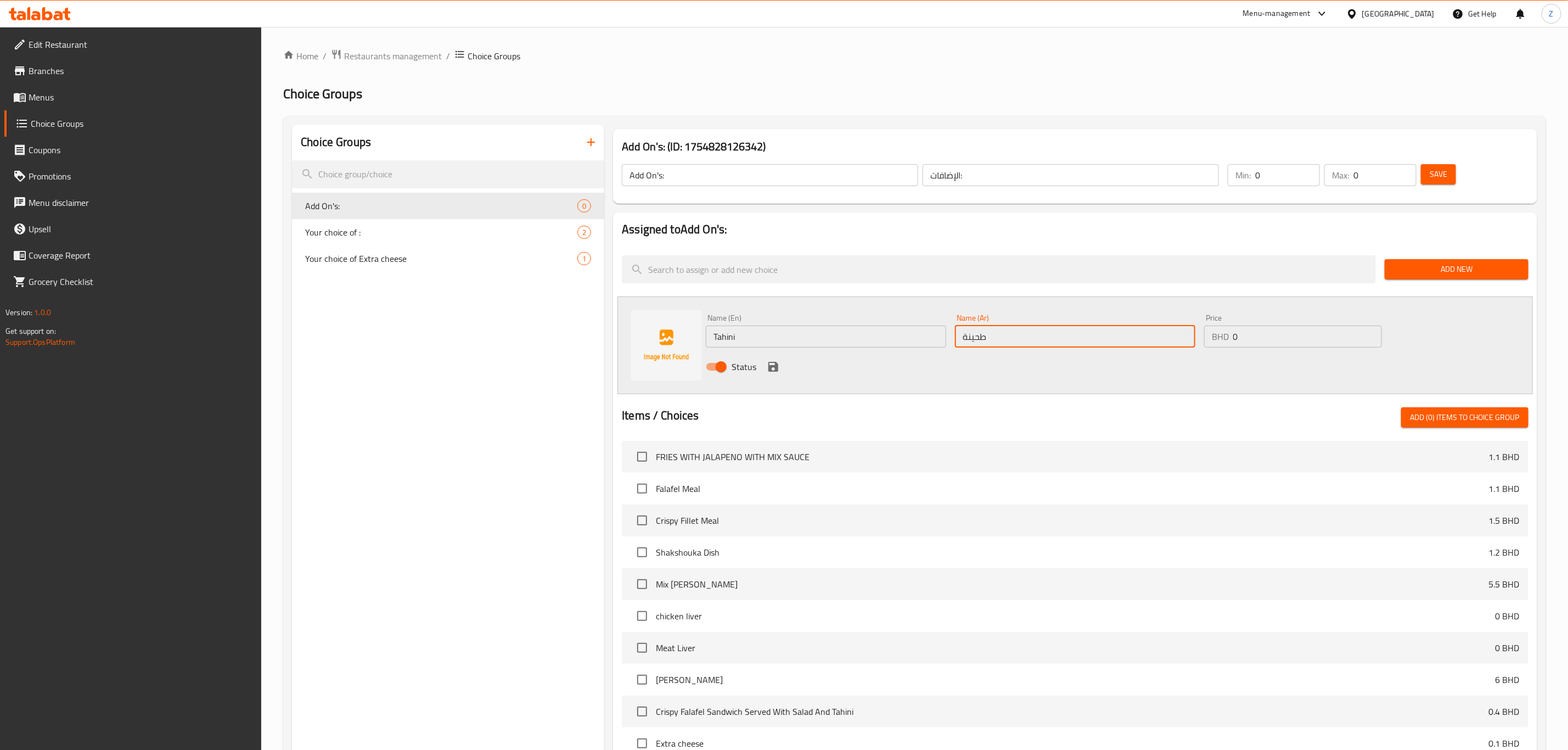
type input "طحينة"
drag, startPoint x: 771, startPoint y: 363, endPoint x: 1029, endPoint y: 415, distance: 263.2
click at [771, 363] on icon "save" at bounding box center [773, 366] width 10 height 10
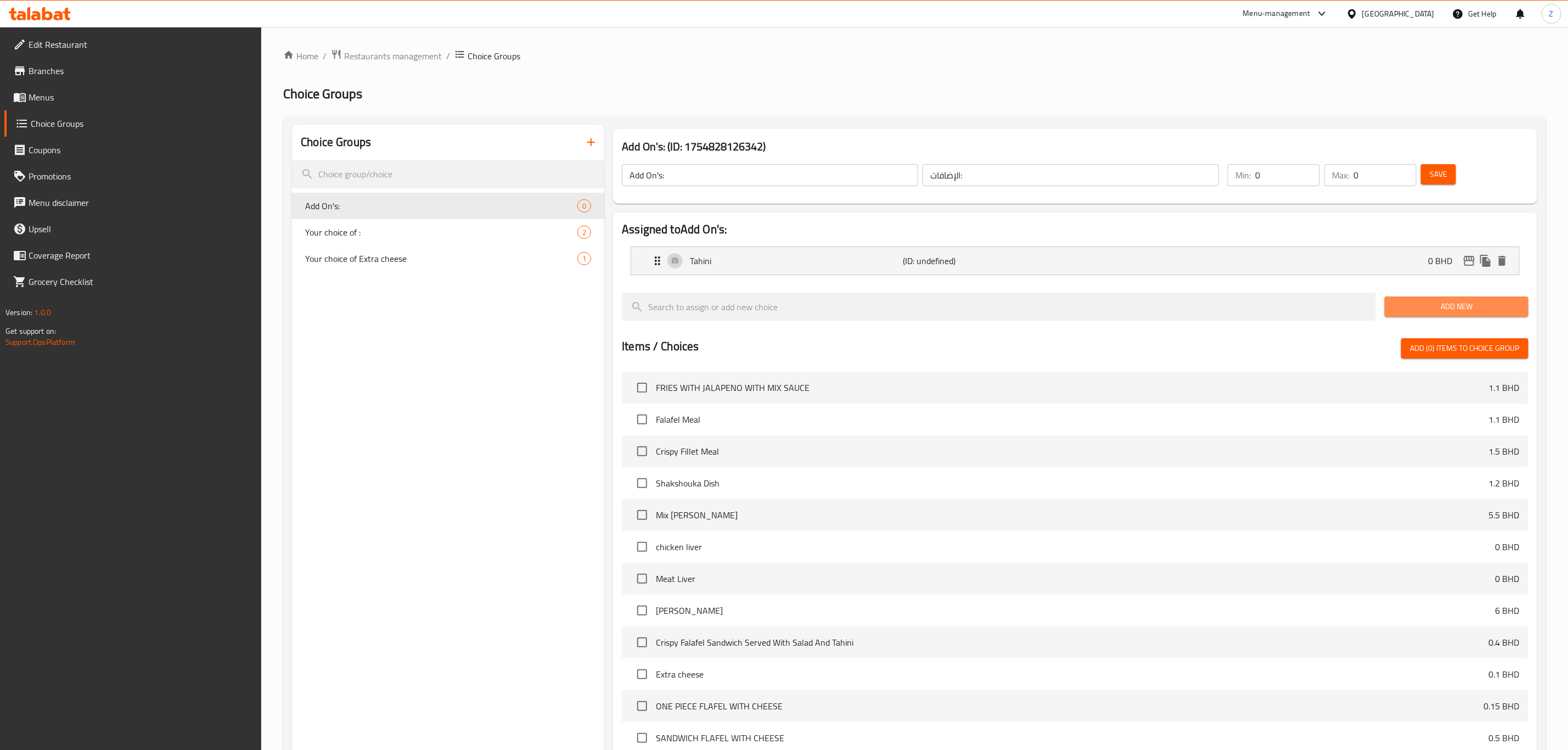
click at [1053, 297] on button "Add New" at bounding box center [1456, 306] width 143 height 20
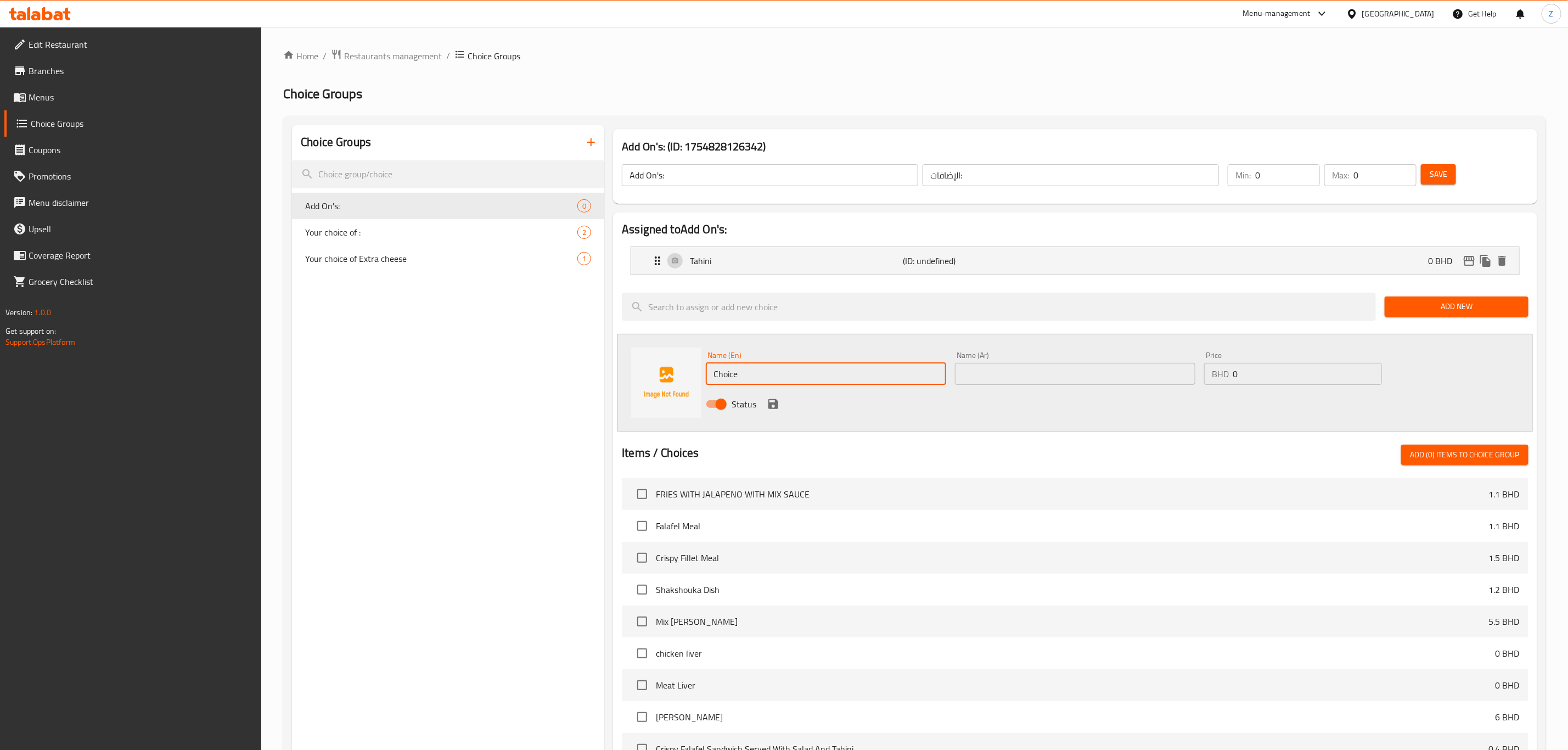
drag, startPoint x: 763, startPoint y: 369, endPoint x: 642, endPoint y: 399, distance: 124.7
click at [680, 376] on div "Name (En) Choice Name (En) Name (Ar) Name (Ar) Price BHD 0 Price Status" at bounding box center [1075, 382] width 915 height 98
type input "؛"
type input "Pickles"
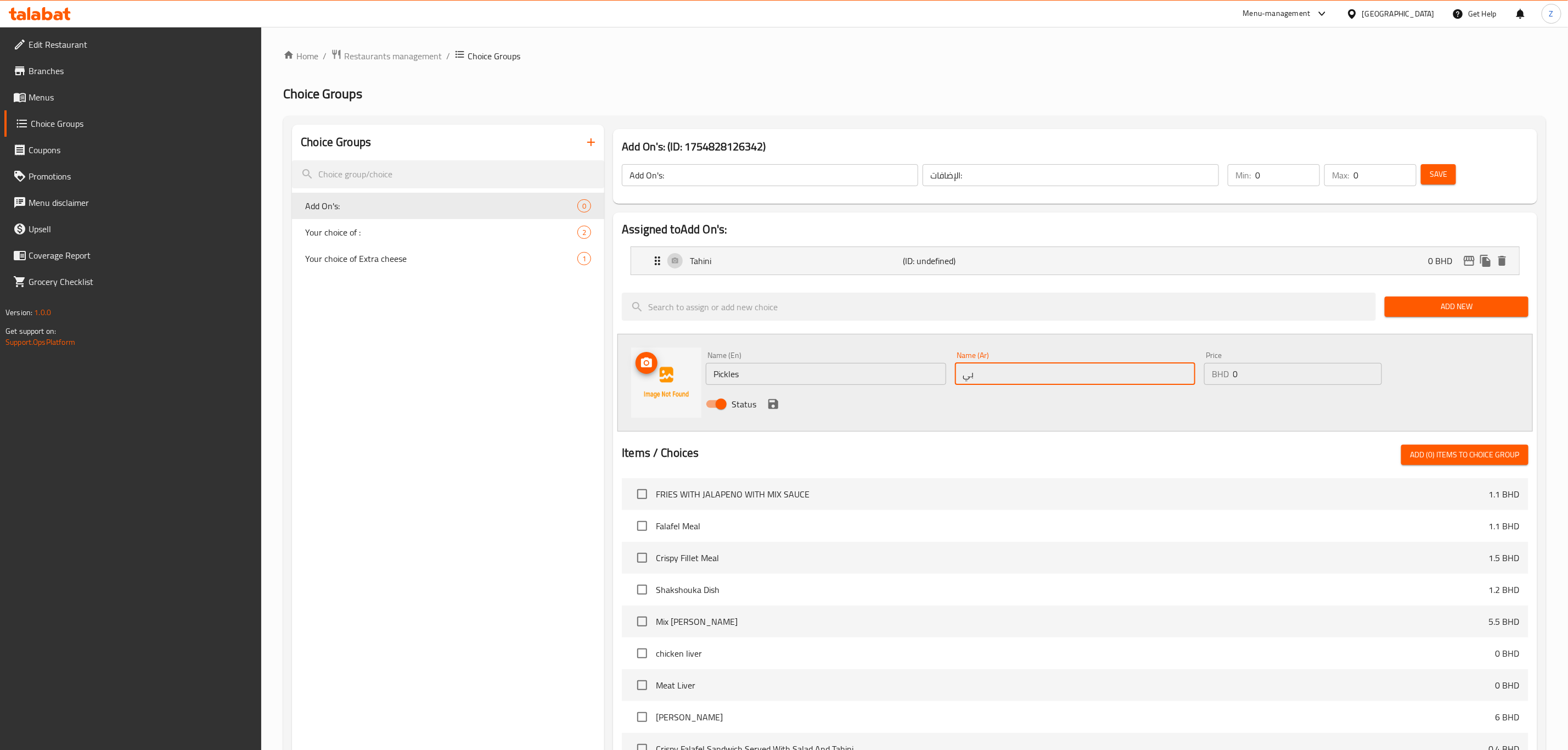
type input "ب"
type input "مخلل"
click at [768, 397] on icon "save" at bounding box center [773, 404] width 13 height 13
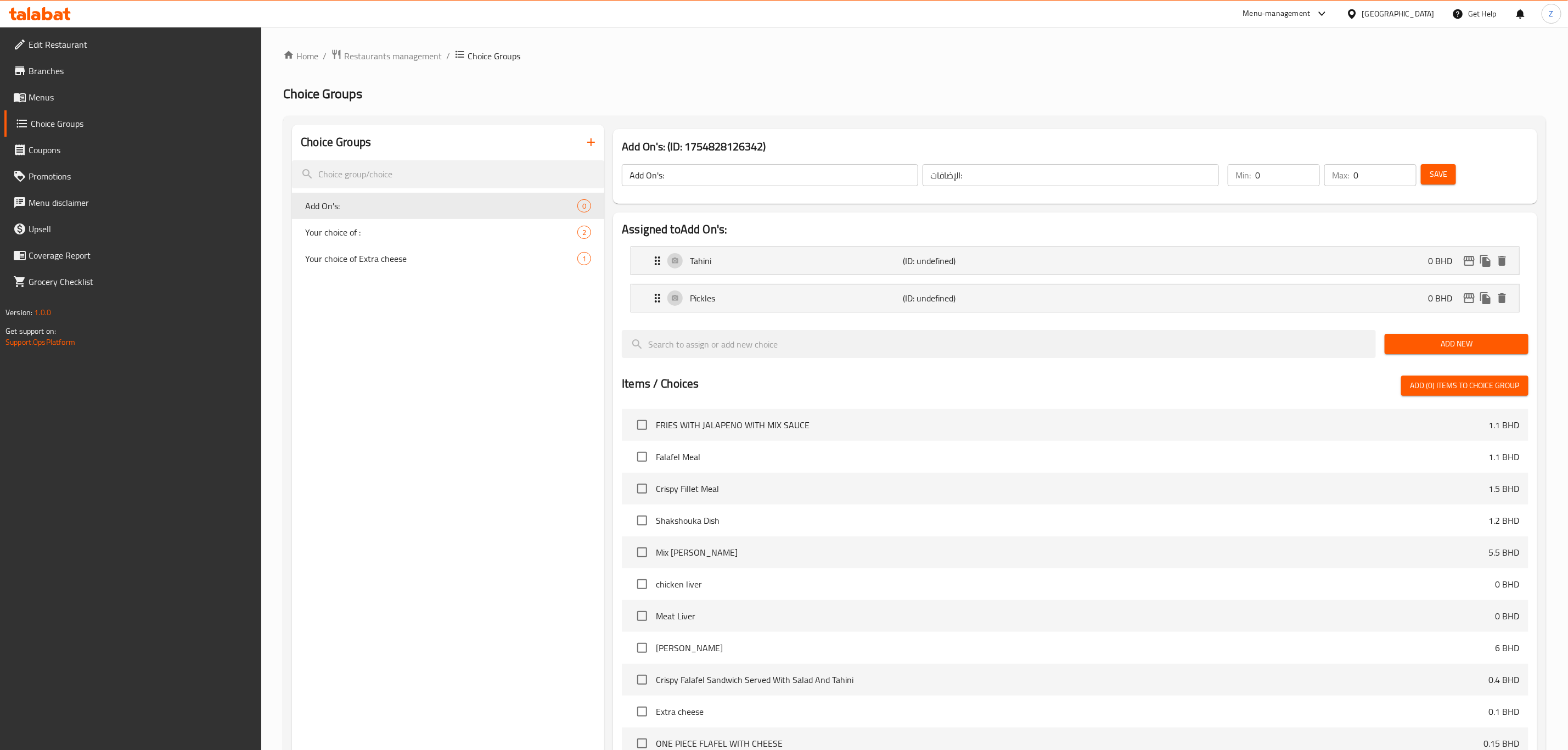
click at [1053, 336] on button "Add New" at bounding box center [1456, 344] width 143 height 20
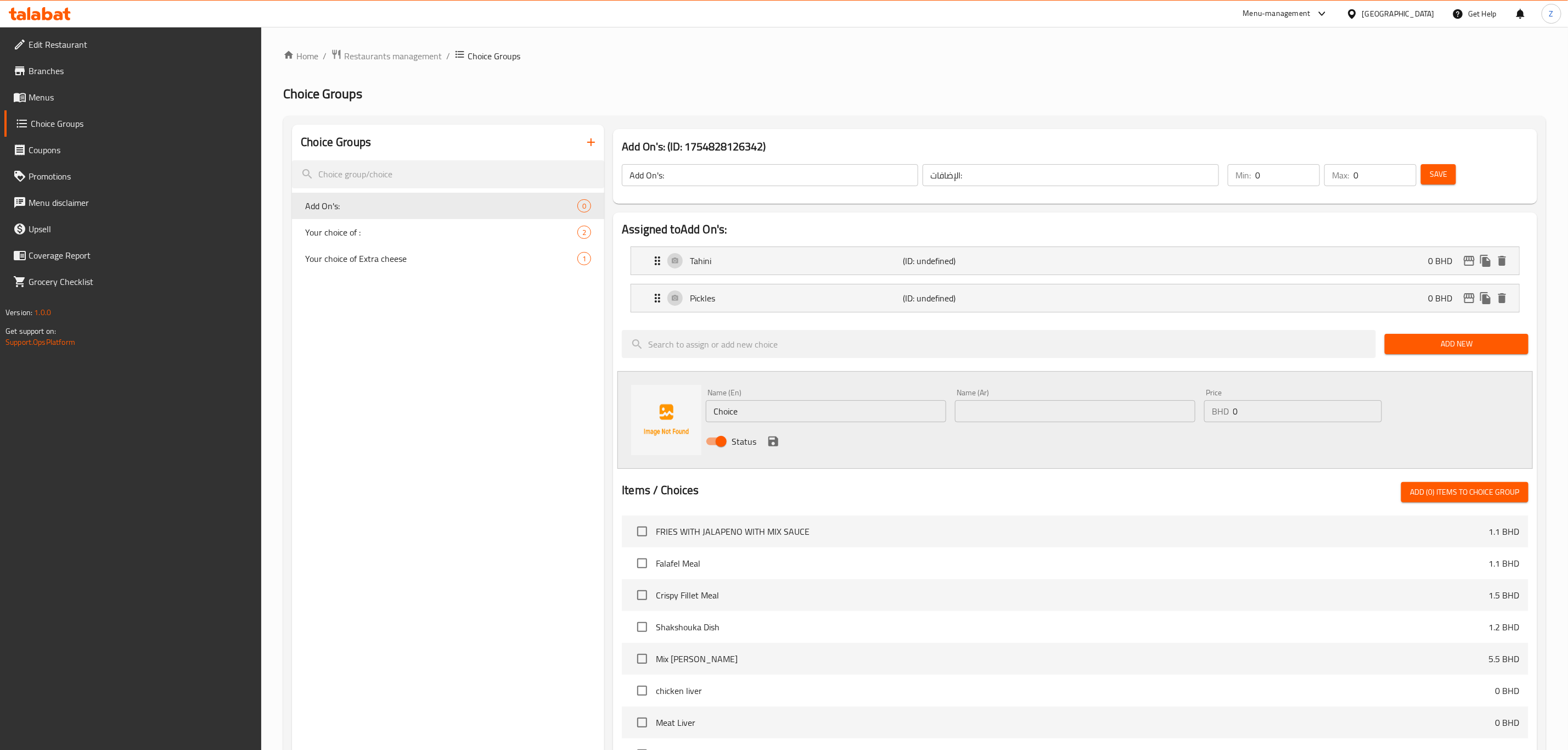
click at [1053, 399] on div "Name (En) Choice Name (En) Name (Ar) Name (Ar) Price BHD 0 Price Status" at bounding box center [1075, 420] width 915 height 98
drag, startPoint x: 1429, startPoint y: 183, endPoint x: 1436, endPoint y: 208, distance: 26.0
click at [1053, 183] on button "Save" at bounding box center [1438, 174] width 35 height 20
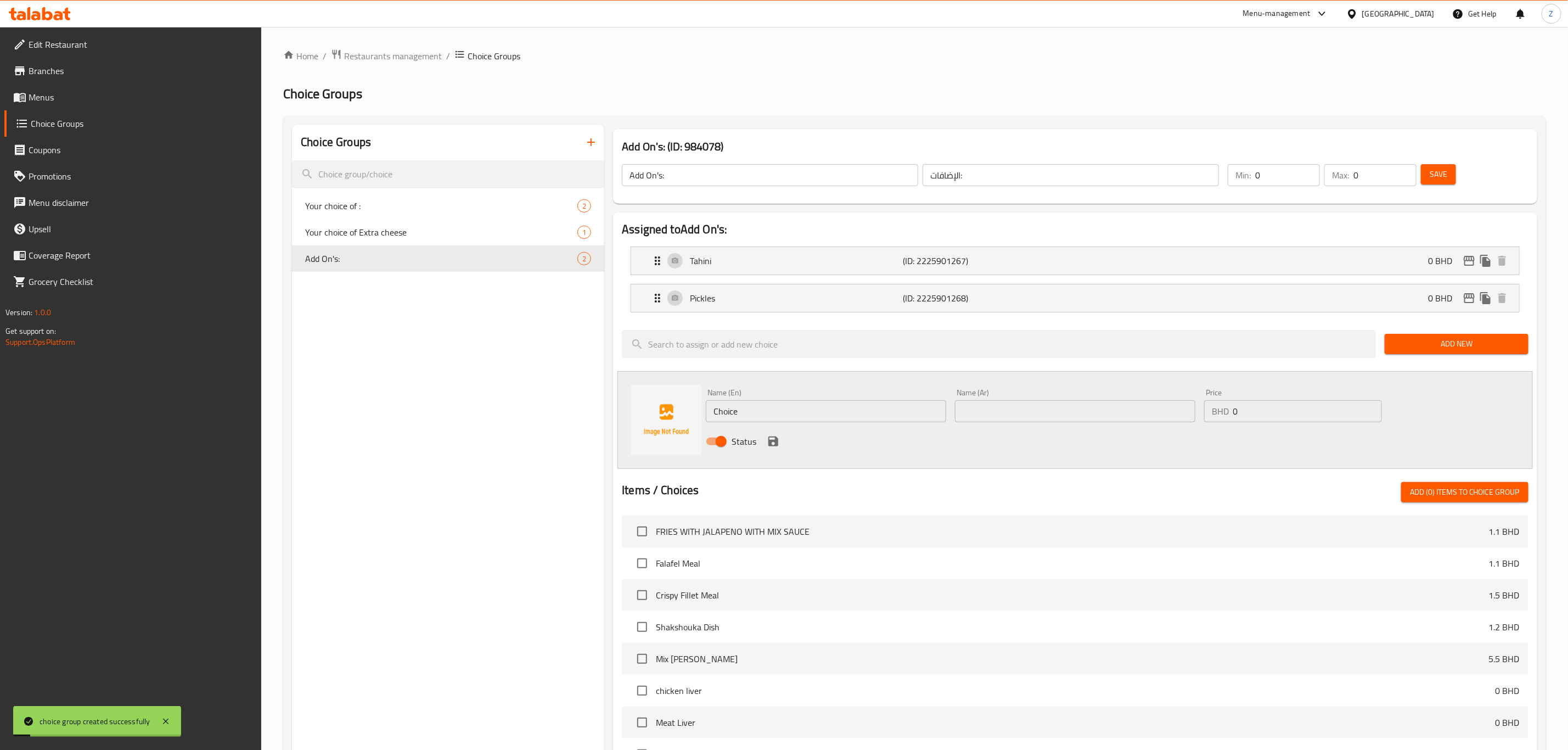
click at [468, 387] on div "Choice Groups Your choice of : 2 Your choice of Extra cheese 1 Add On's: 2" at bounding box center [448, 588] width 313 height 927
click at [415, 168] on input "search" at bounding box center [448, 174] width 313 height 28
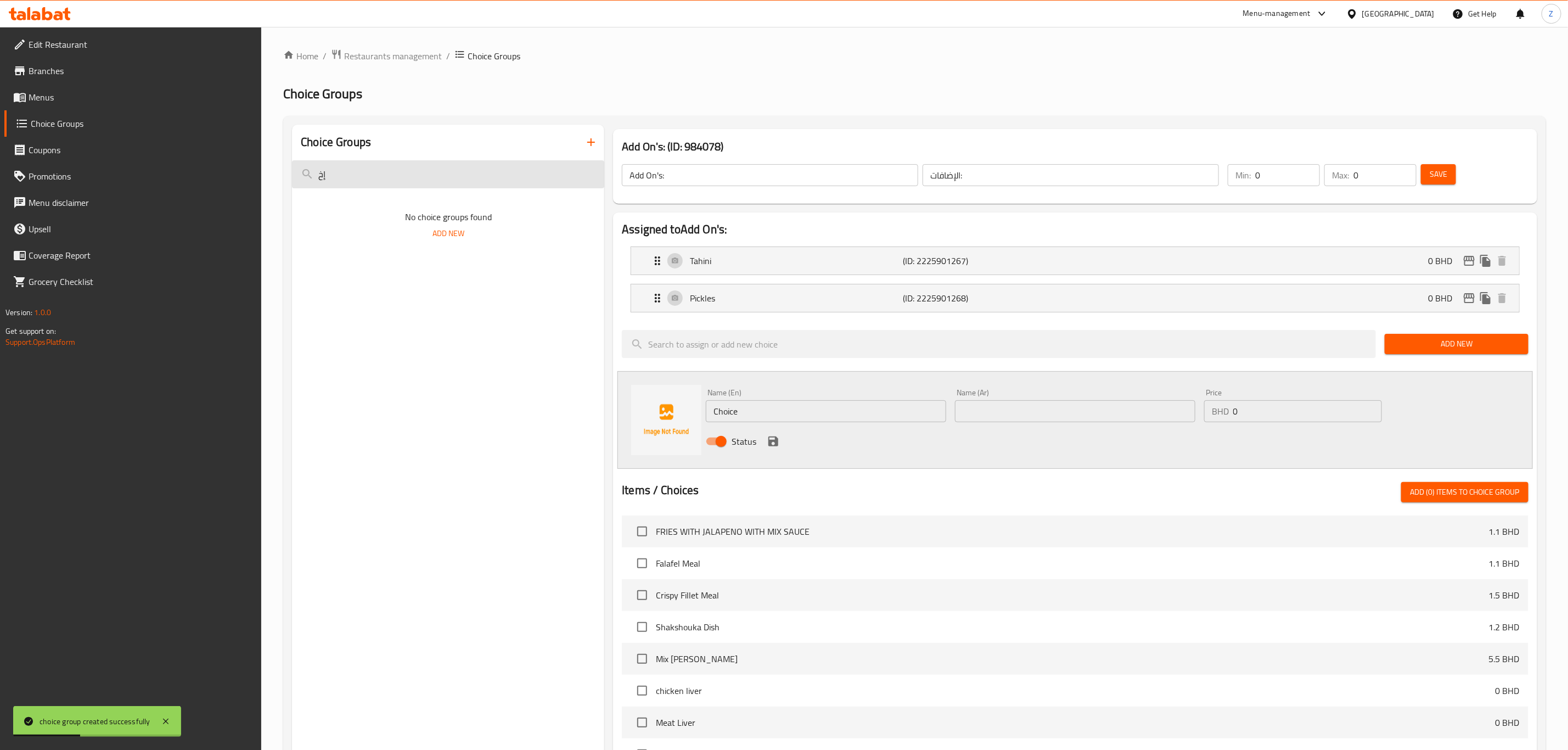
type input "إ"
type input "Y"
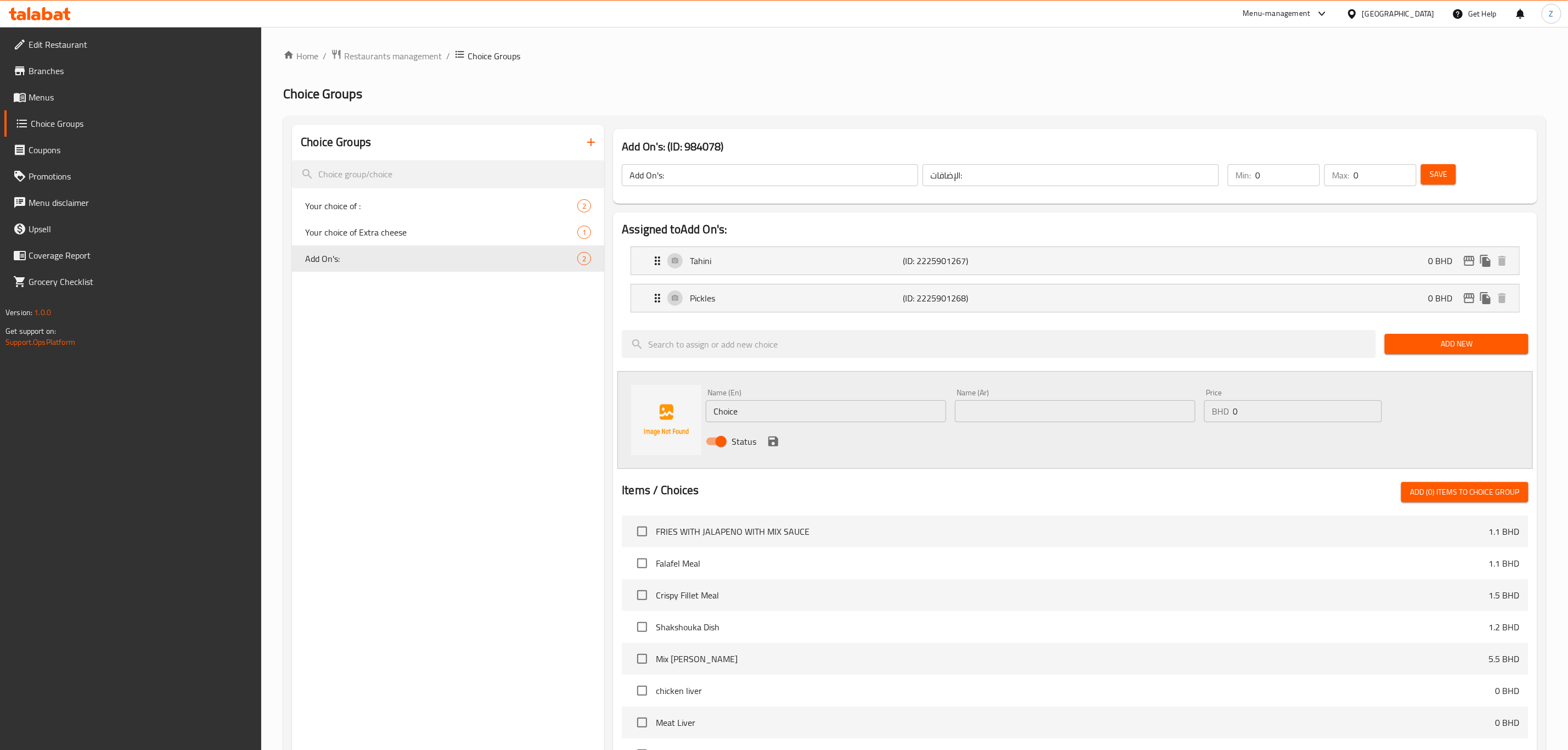
click at [596, 147] on button "button" at bounding box center [591, 142] width 26 height 26
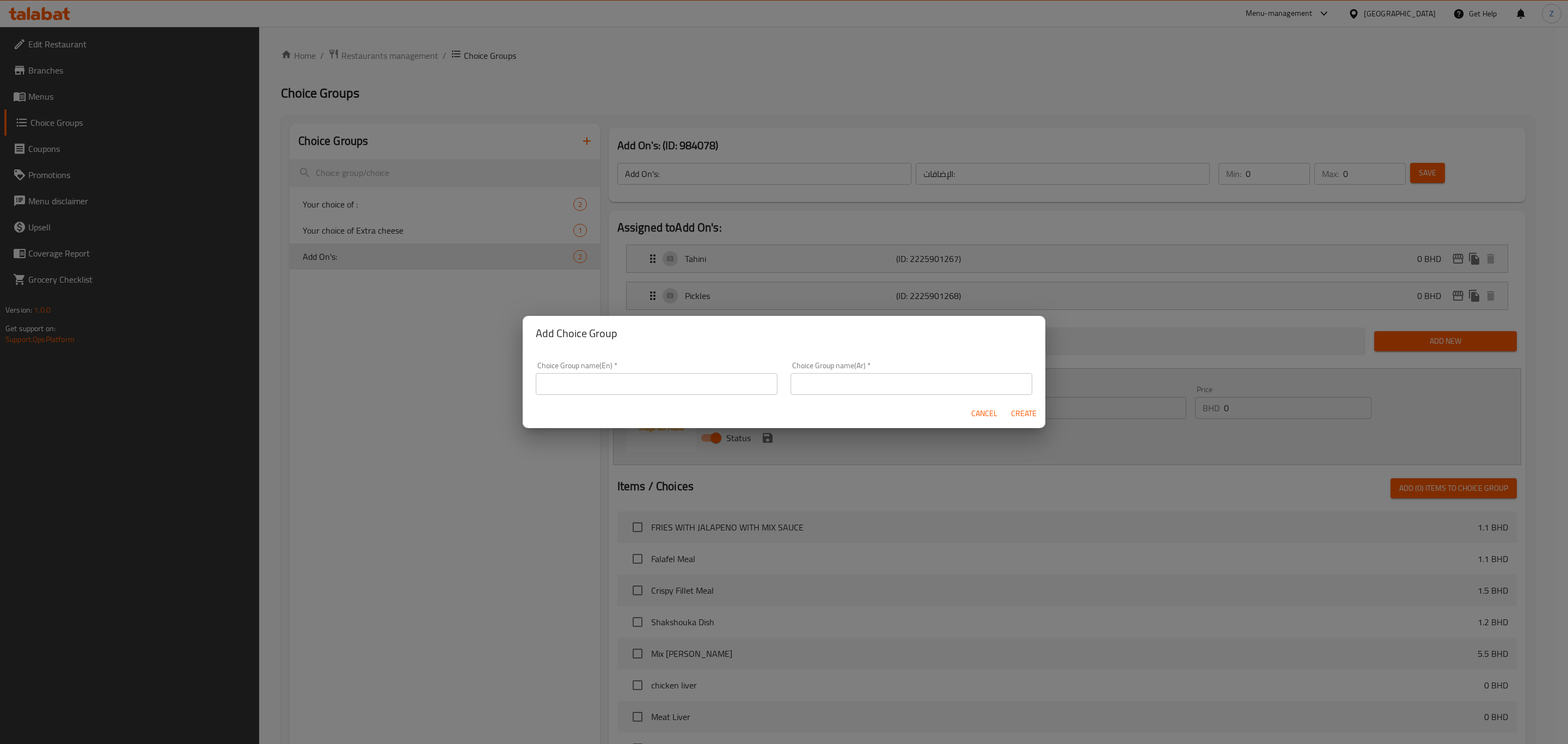
click at [714, 374] on input "text" at bounding box center [657, 384] width 242 height 22
type input "Beverages"
type input "المشروبات"
drag, startPoint x: 1024, startPoint y: 416, endPoint x: 1041, endPoint y: 434, distance: 24.8
click at [1024, 419] on span "Create" at bounding box center [1023, 414] width 26 height 14
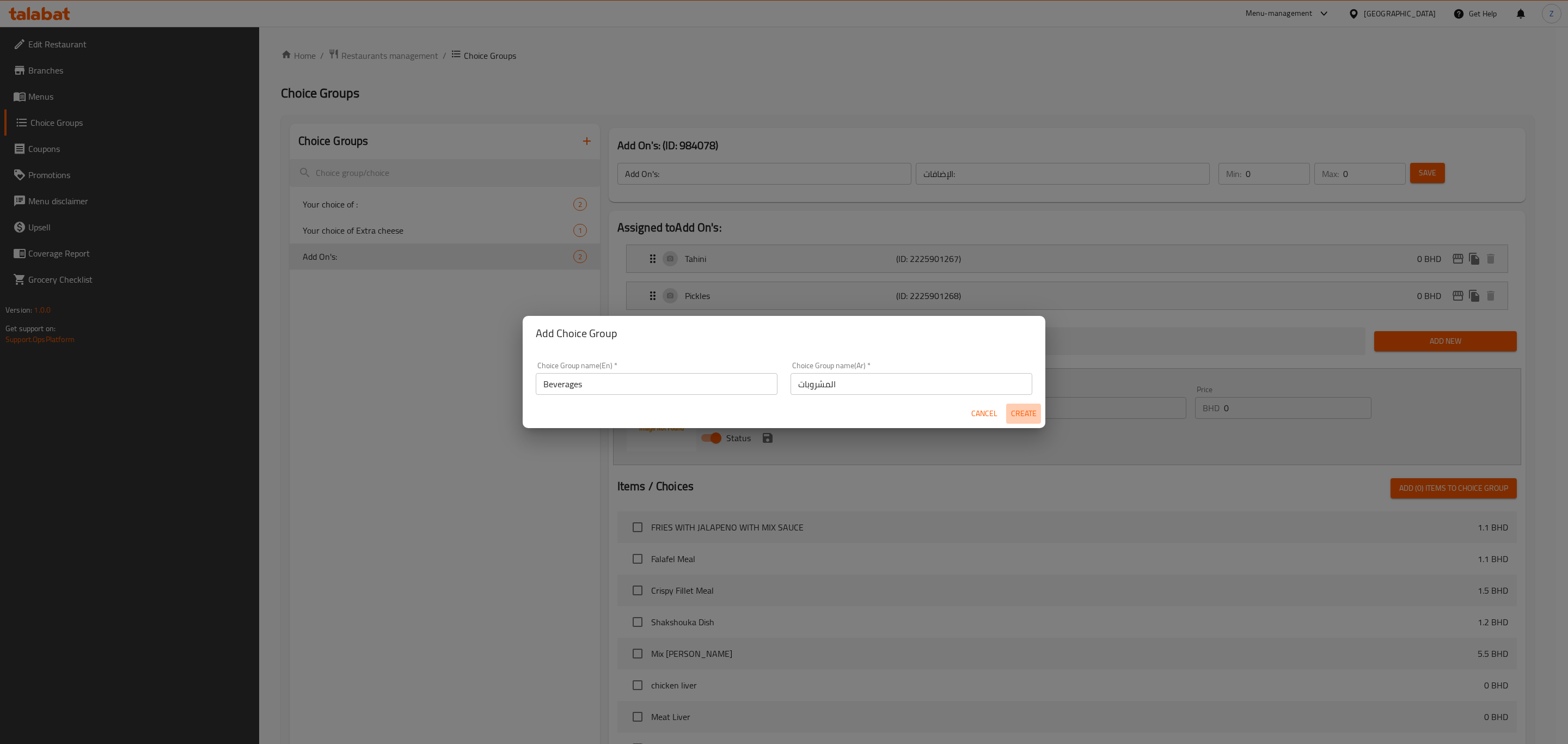
type input "Beverages"
type input "المشروبات"
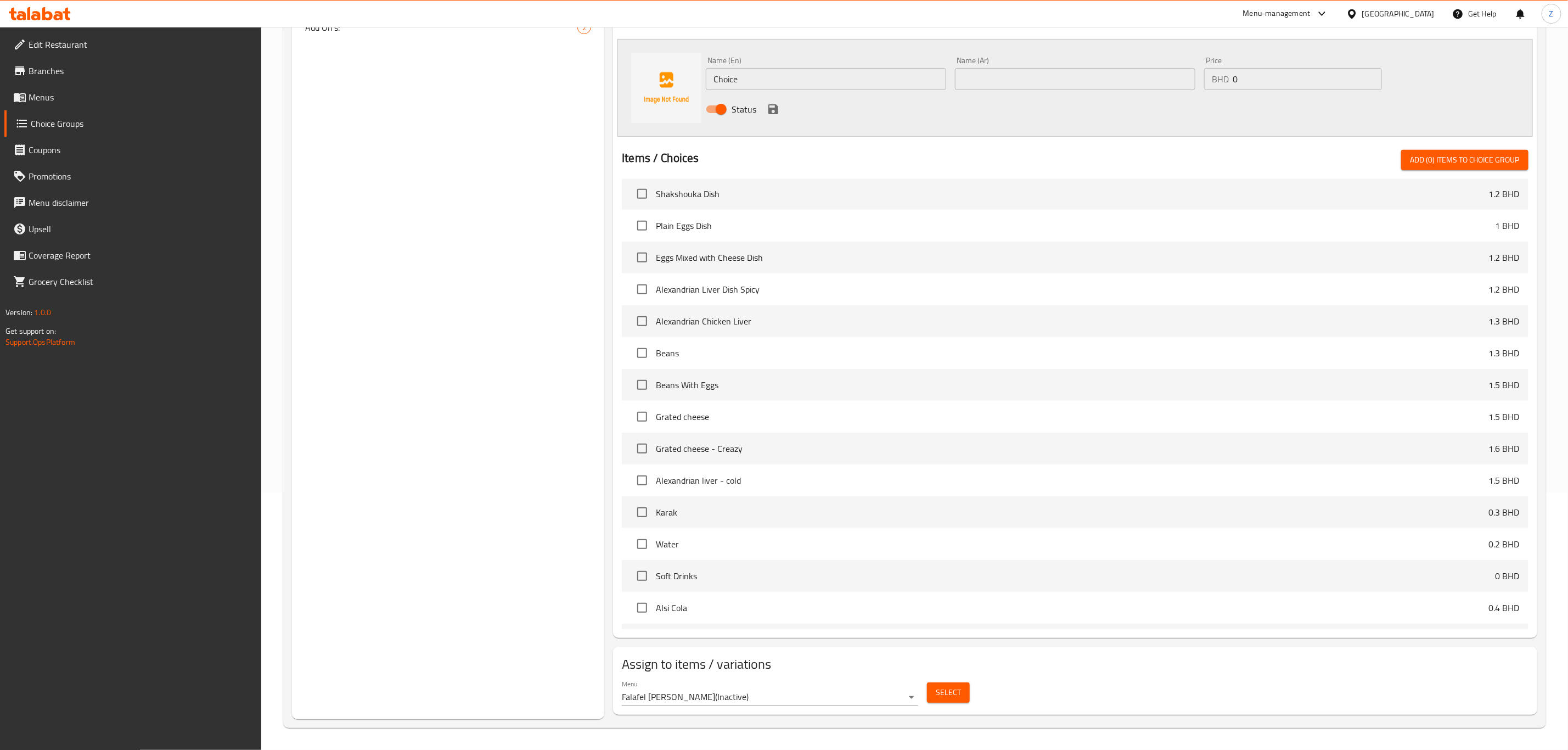
scroll to position [1819, 0]
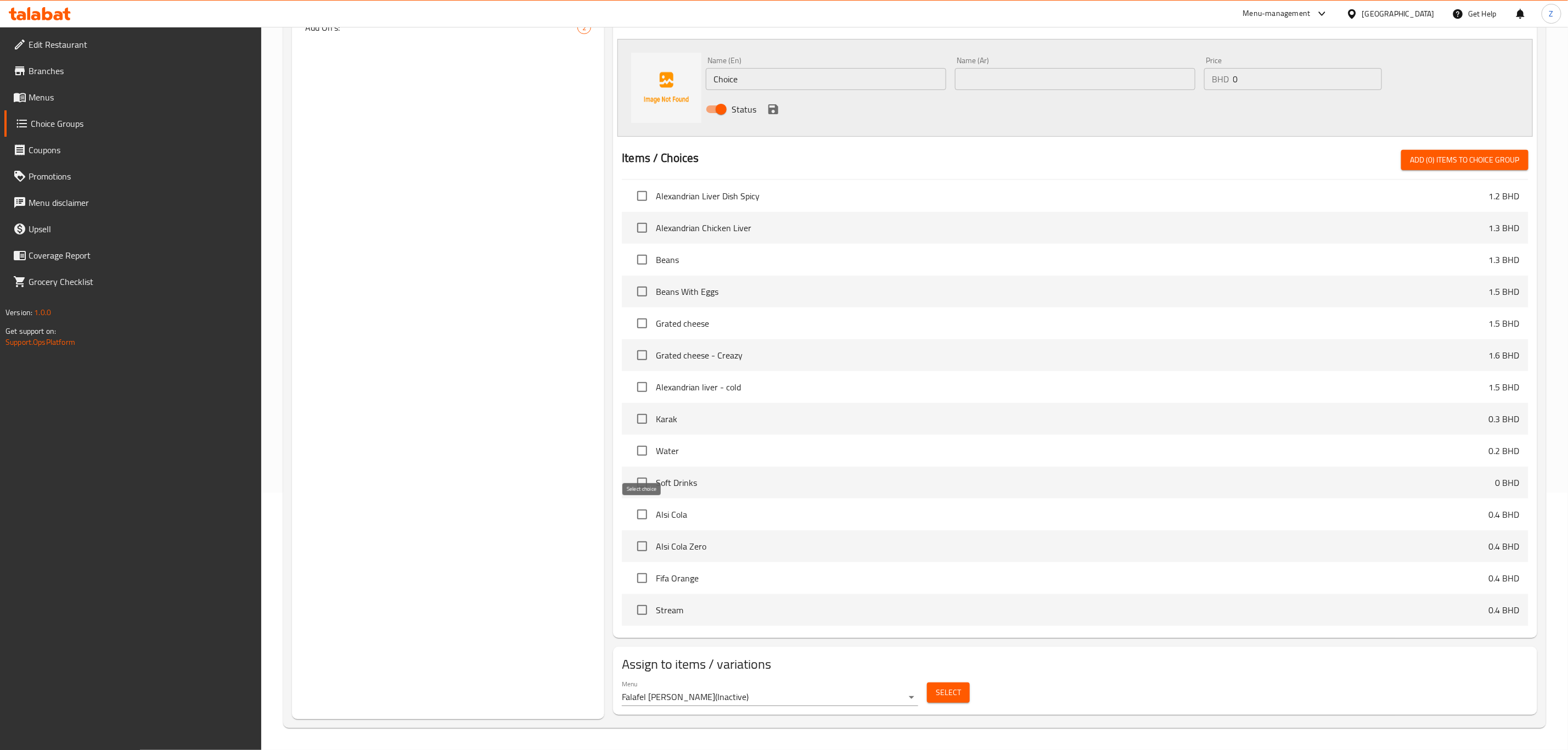
drag, startPoint x: 645, startPoint y: 513, endPoint x: 643, endPoint y: 519, distance: 6.3
click at [645, 512] on input "checkbox" at bounding box center [641, 514] width 23 height 23
checkbox input "true"
click at [647, 519] on input "checkbox" at bounding box center [641, 546] width 23 height 23
checkbox input "true"
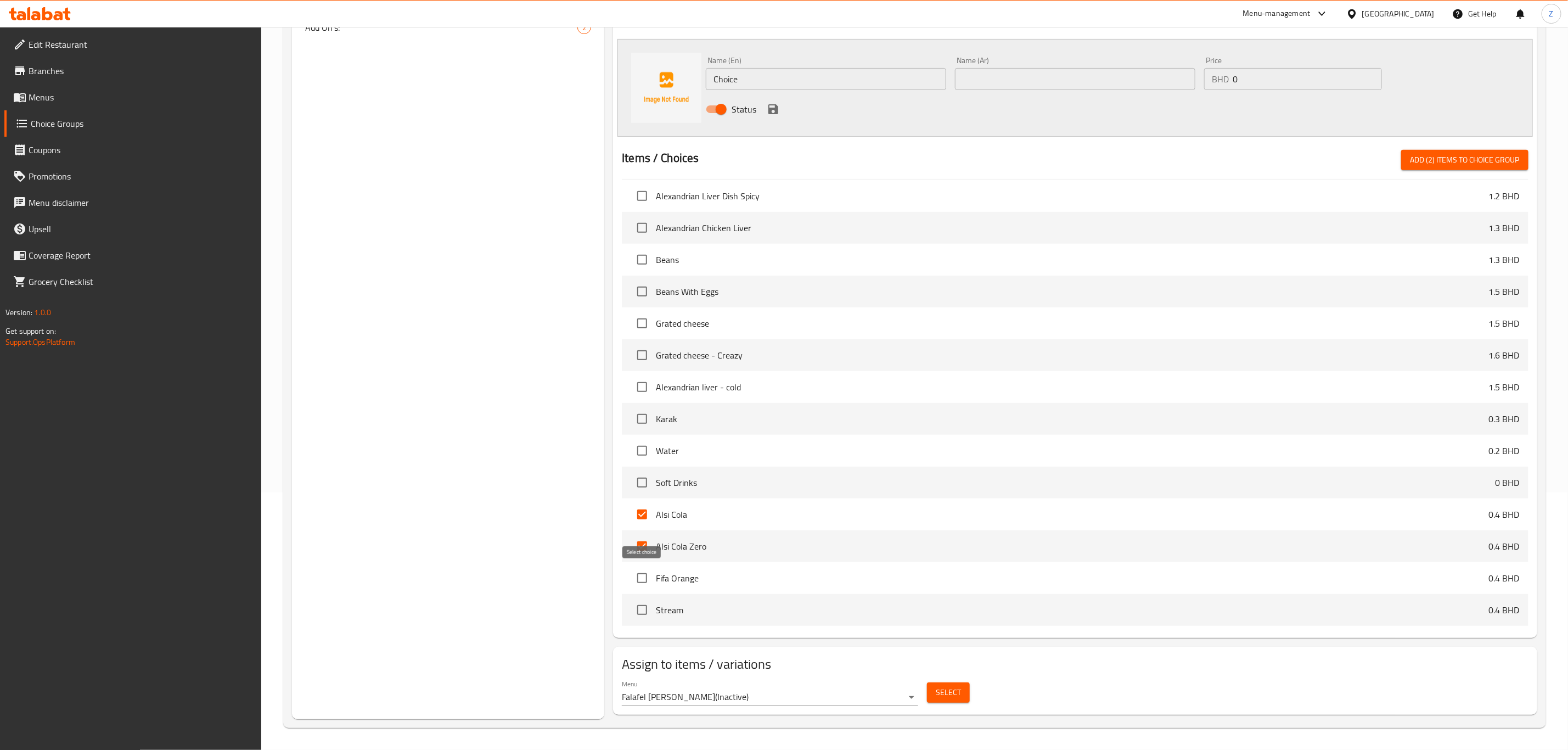
click at [643, 519] on input "checkbox" at bounding box center [641, 578] width 23 height 23
checkbox input "true"
click at [649, 519] on input "checkbox" at bounding box center [641, 610] width 23 height 23
checkbox input "true"
click at [1053, 155] on span "Add (4) items to choice group" at bounding box center [1465, 160] width 110 height 14
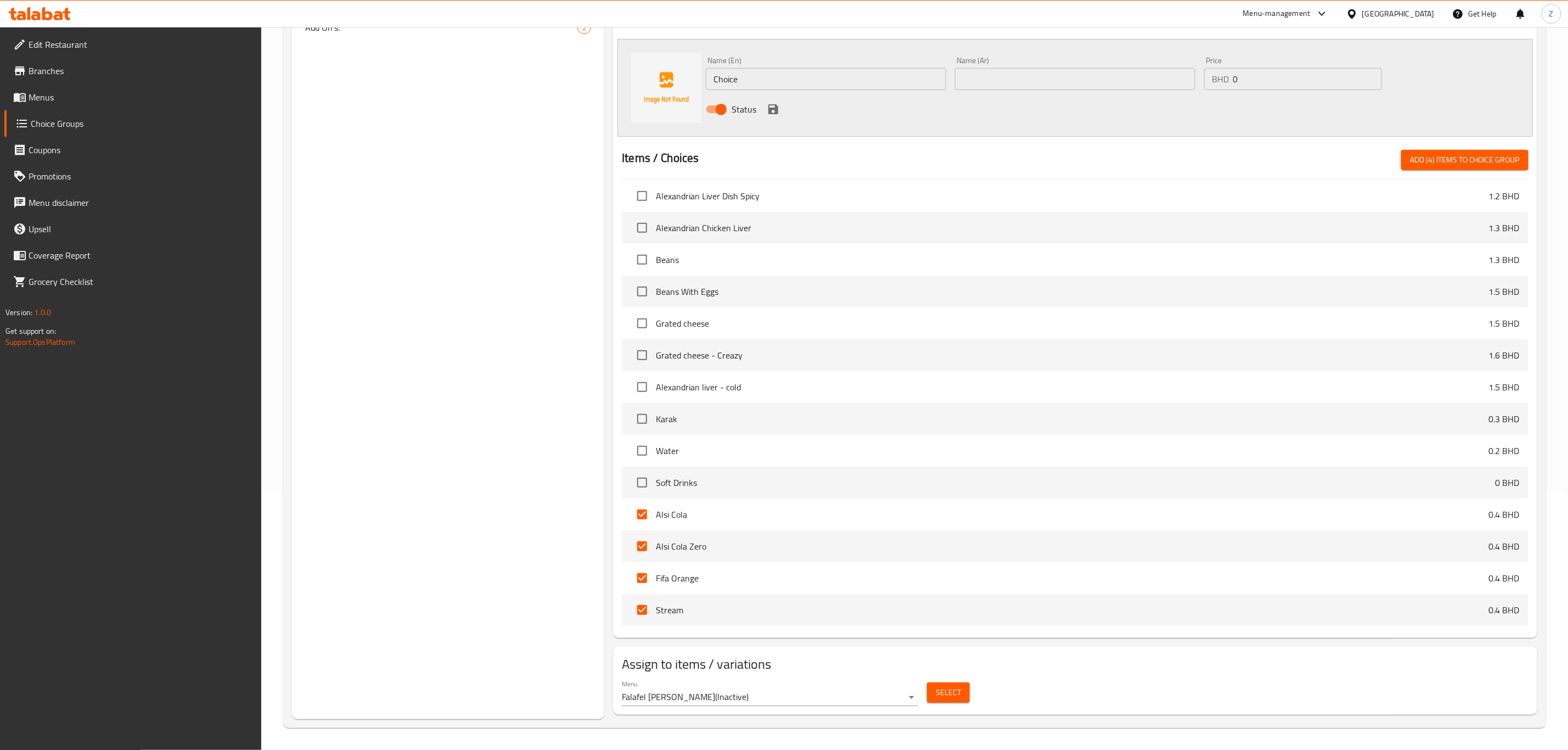
checkbox input "false"
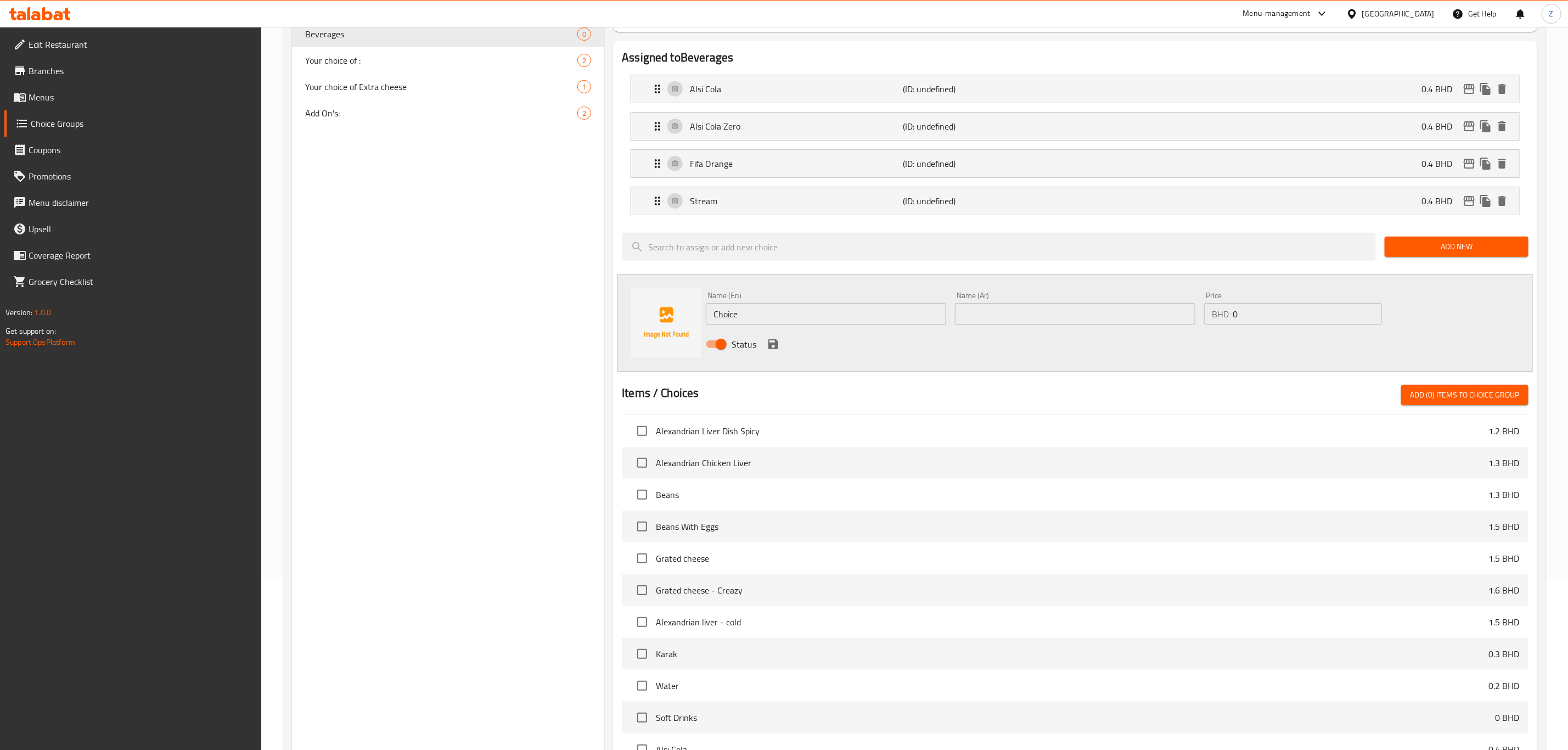
scroll to position [0, 0]
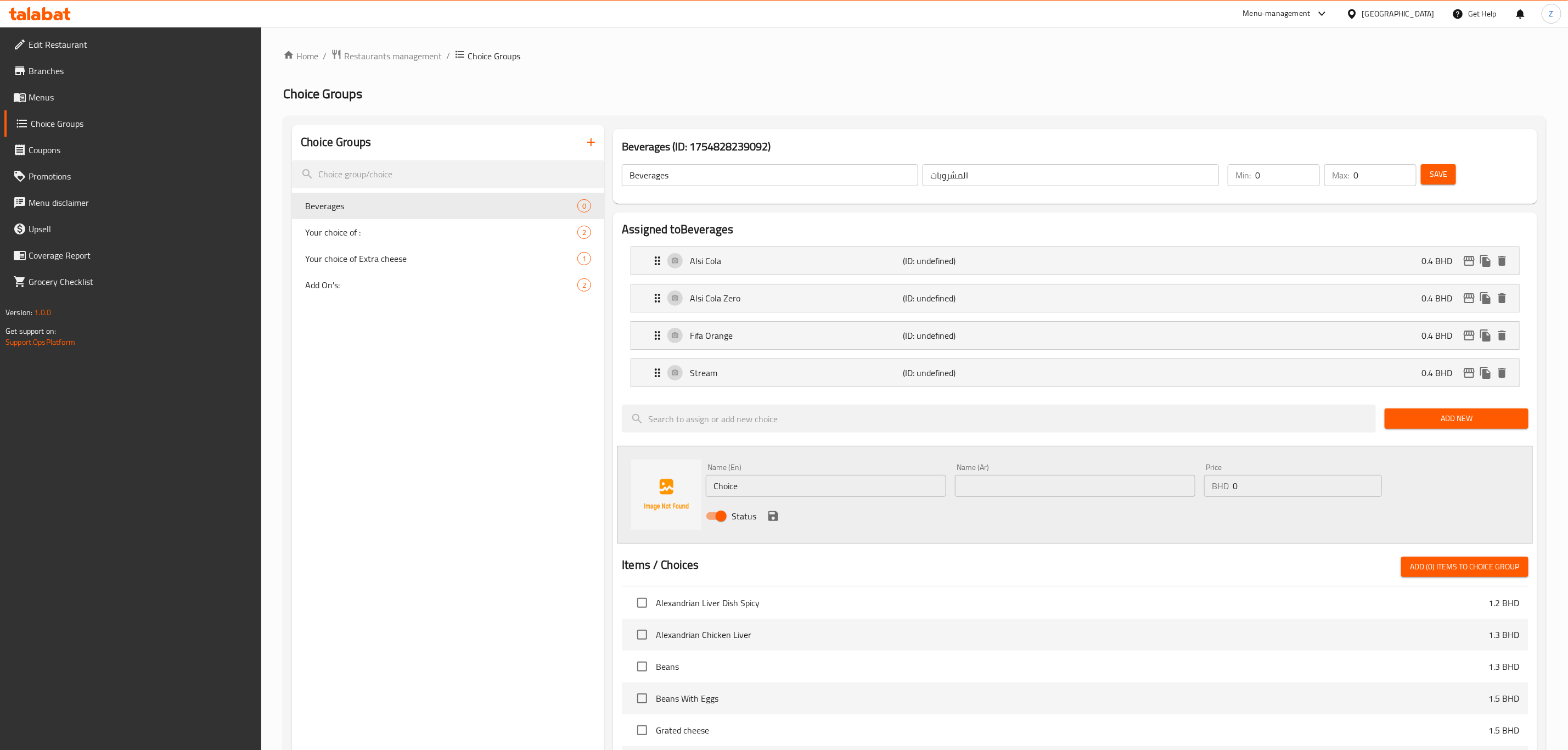
click at [1053, 165] on button "Save" at bounding box center [1438, 174] width 35 height 20
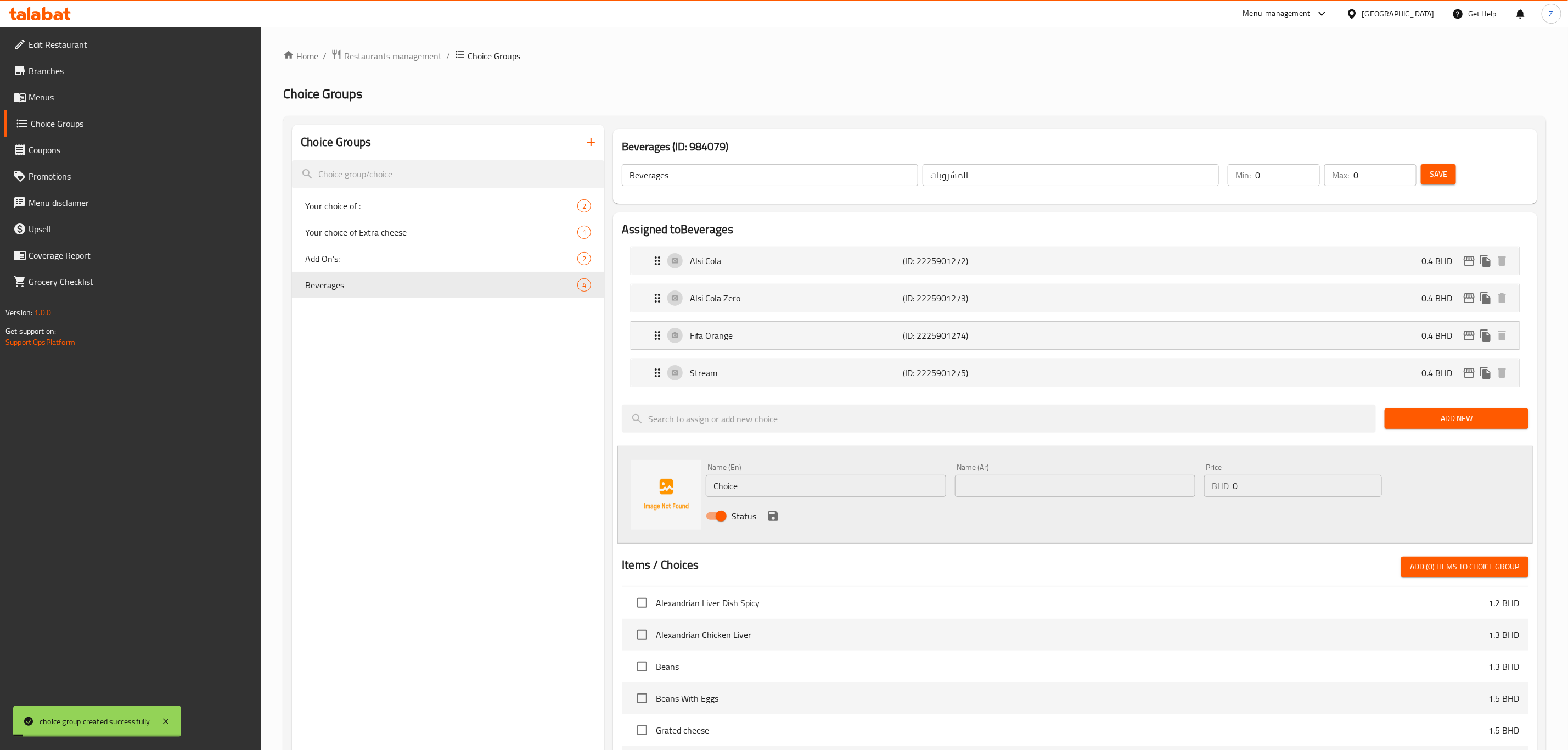
click at [468, 369] on div "Choice Groups Your choice of : 2 Your choice of Extra cheese 1 Add On's: 2 Beve…" at bounding box center [448, 625] width 313 height 1002
click at [394, 260] on span "Add On's:" at bounding box center [425, 258] width 239 height 13
type input "Add On's:"
type input "الإضافات:"
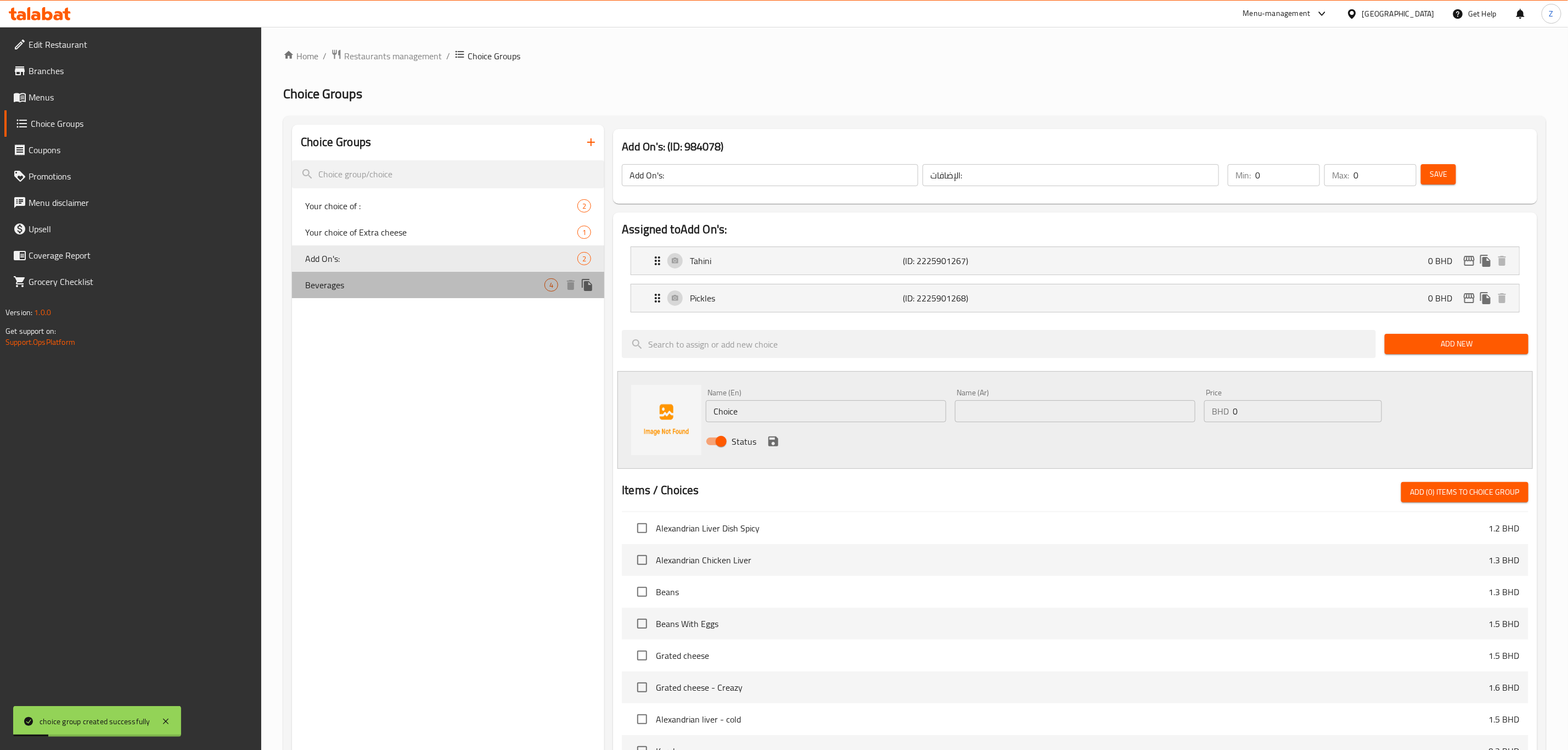
click at [407, 288] on span "Beverages" at bounding box center [425, 285] width 239 height 13
type input "Beverages"
type input "المشروبات"
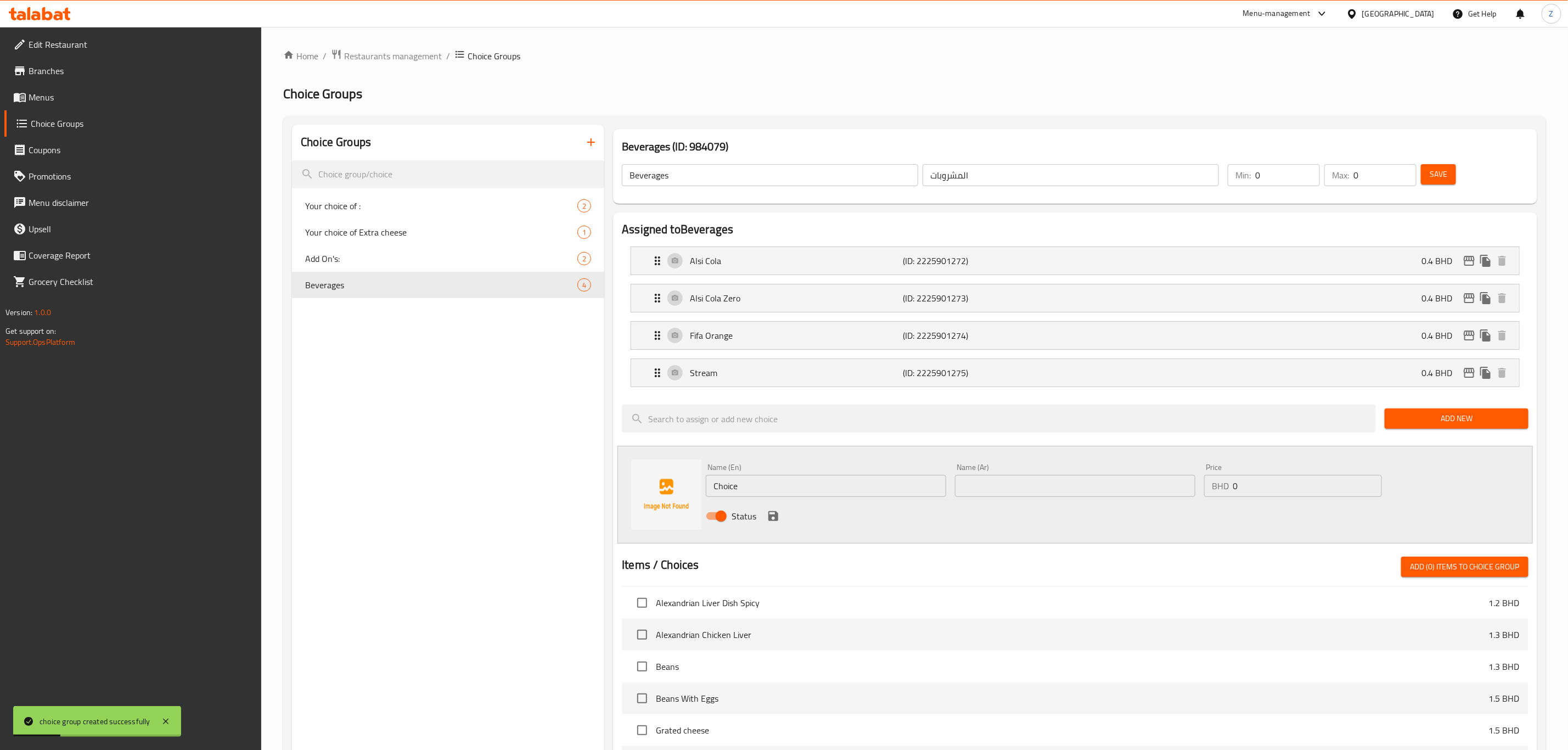
click at [721, 177] on input "Beverages" at bounding box center [770, 175] width 296 height 22
type input "Beverages:"
click at [1042, 163] on div "المشروبات ​" at bounding box center [1071, 175] width 301 height 26
type input "المشروبات:"
click at [1053, 172] on span "Save" at bounding box center [1438, 174] width 18 height 14
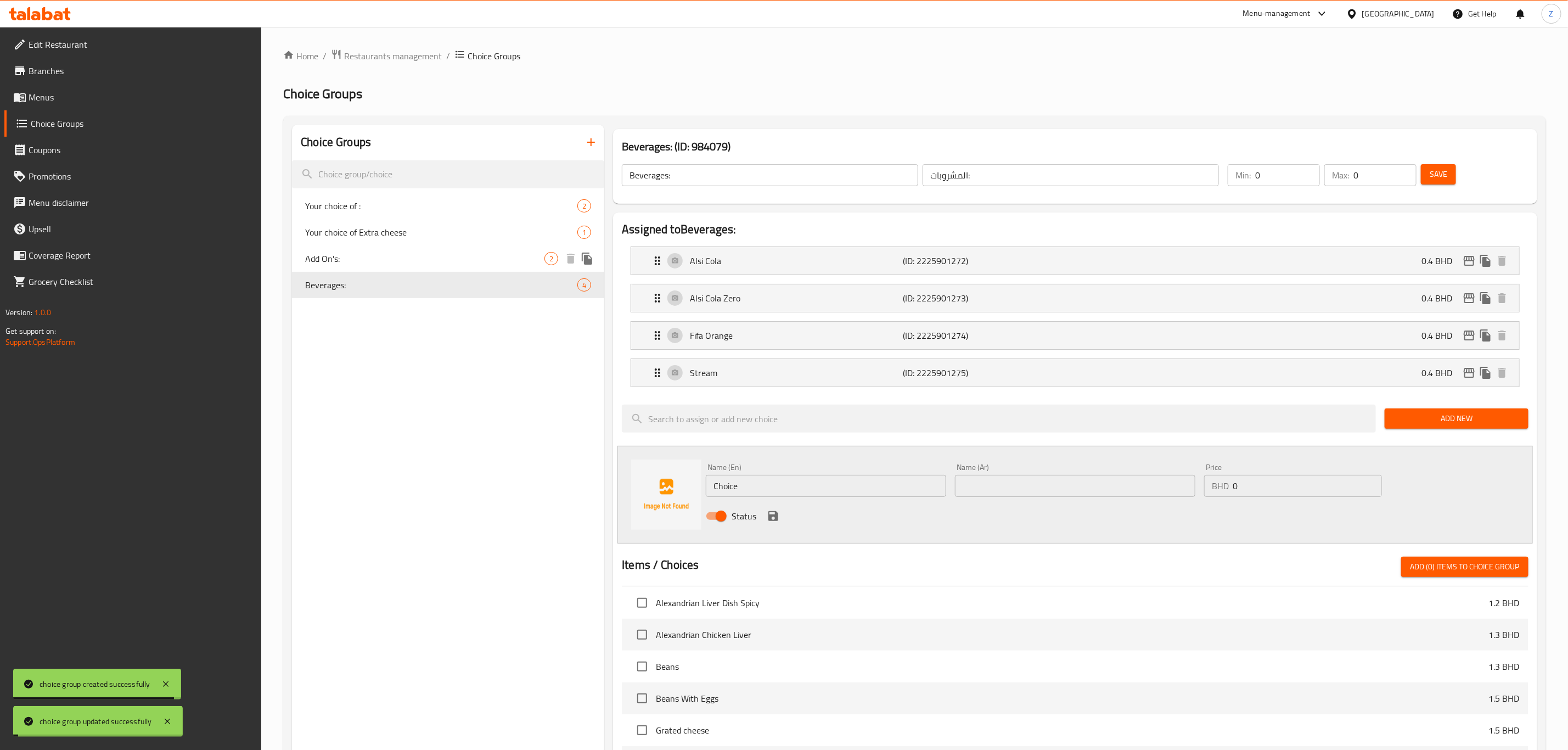
click at [364, 258] on span "Add On's:" at bounding box center [425, 258] width 239 height 13
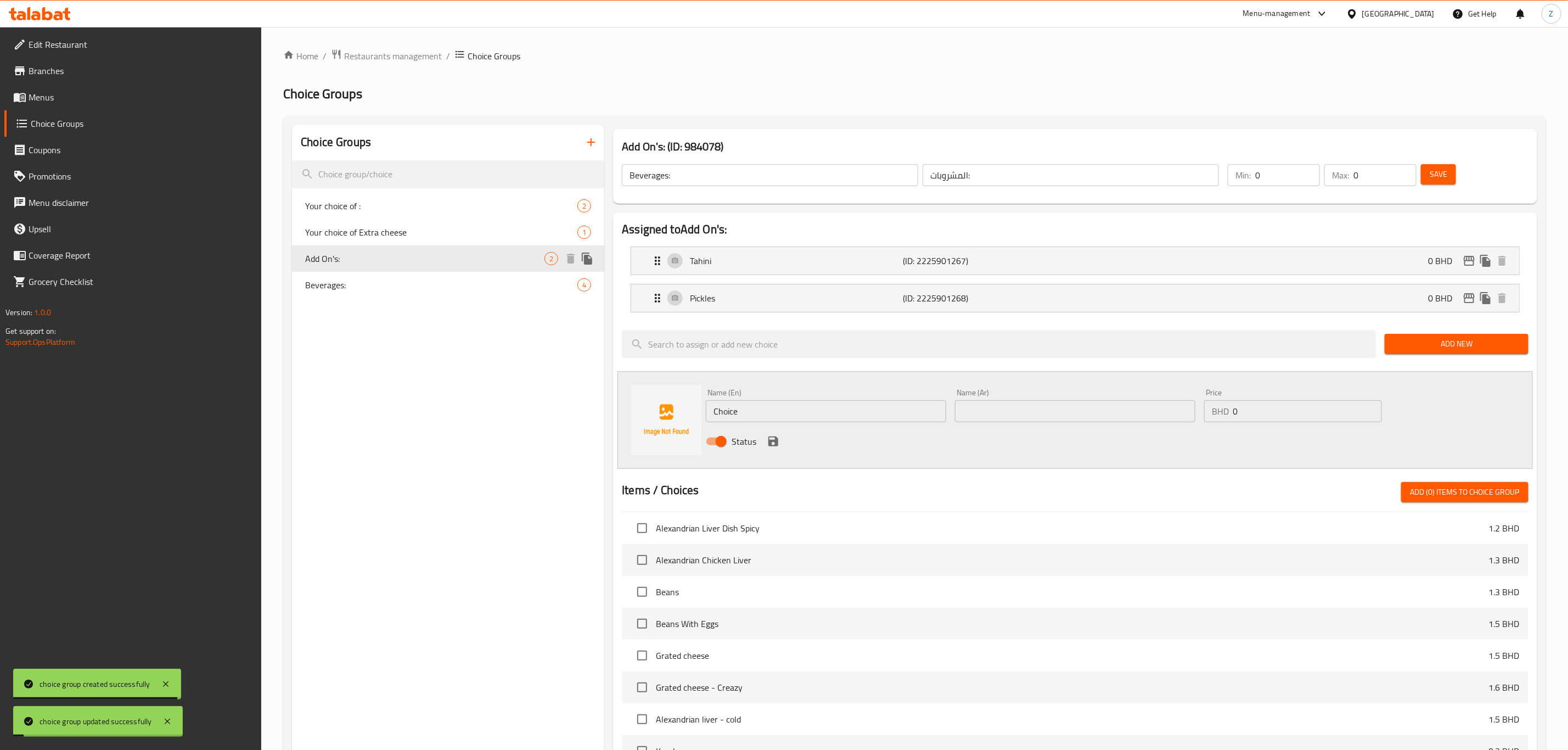
type input "Add On's:"
type input "الإضافات:"
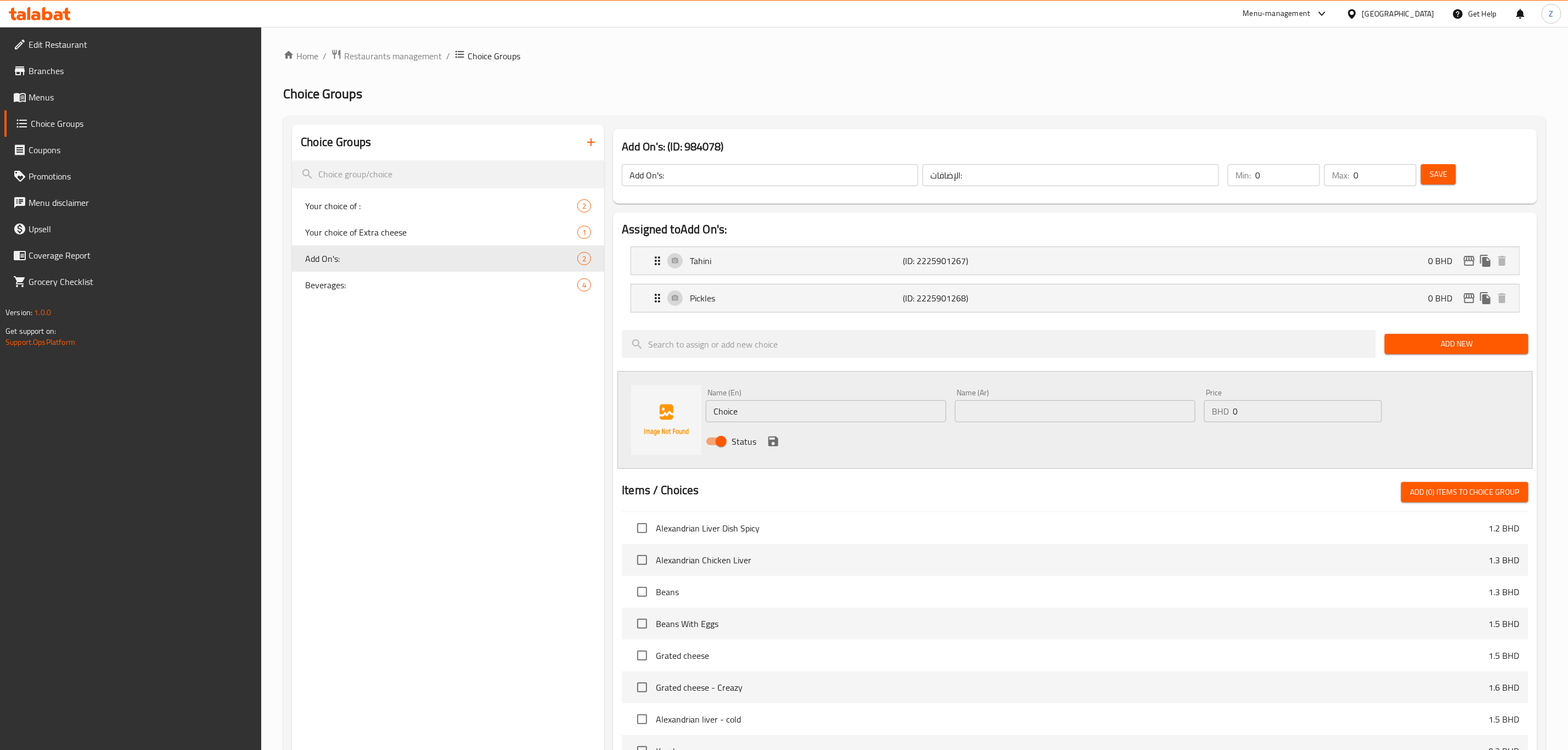
click at [49, 97] on span "Menus" at bounding box center [141, 97] width 225 height 13
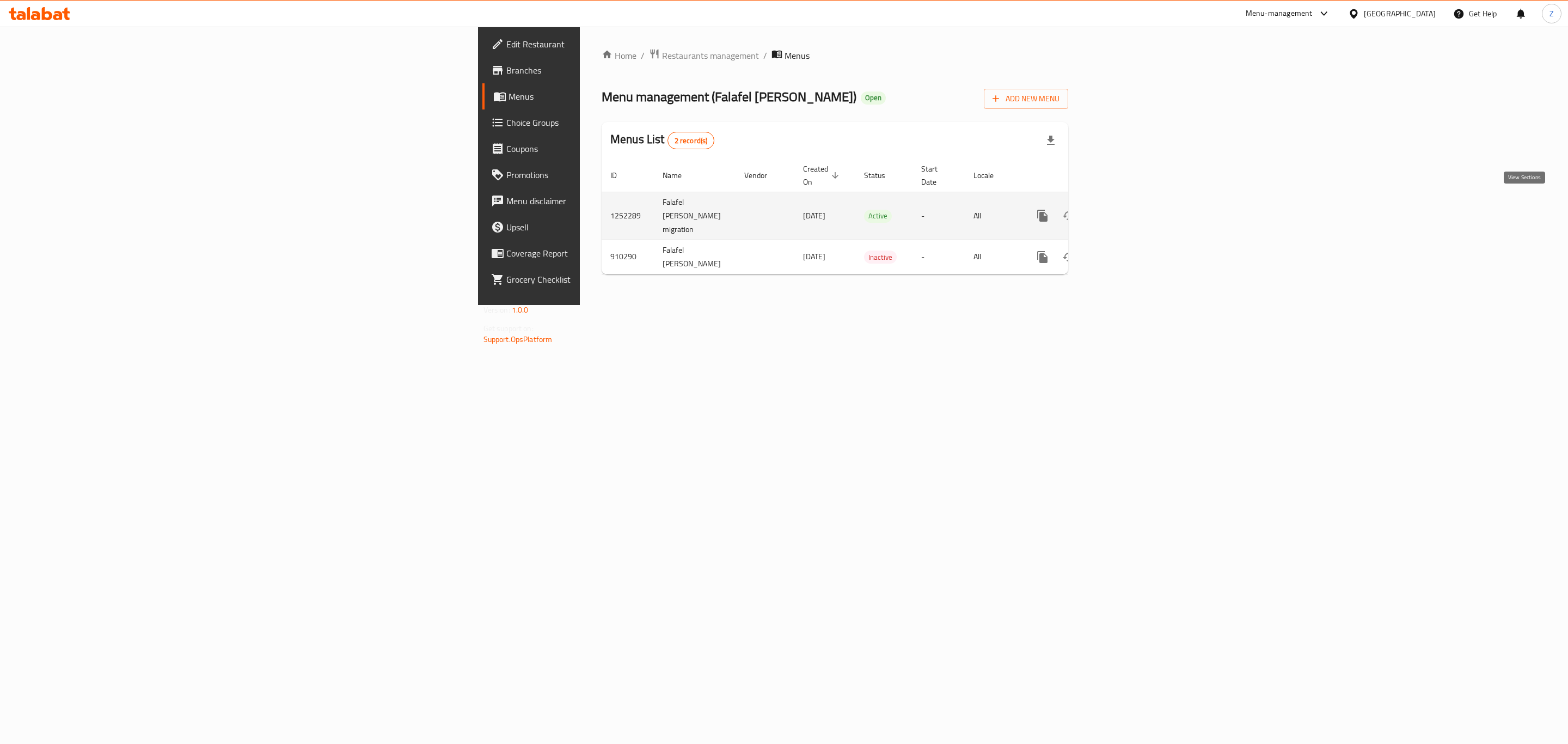
click at [1045, 209] on icon "enhanced table" at bounding box center [1121, 216] width 13 height 13
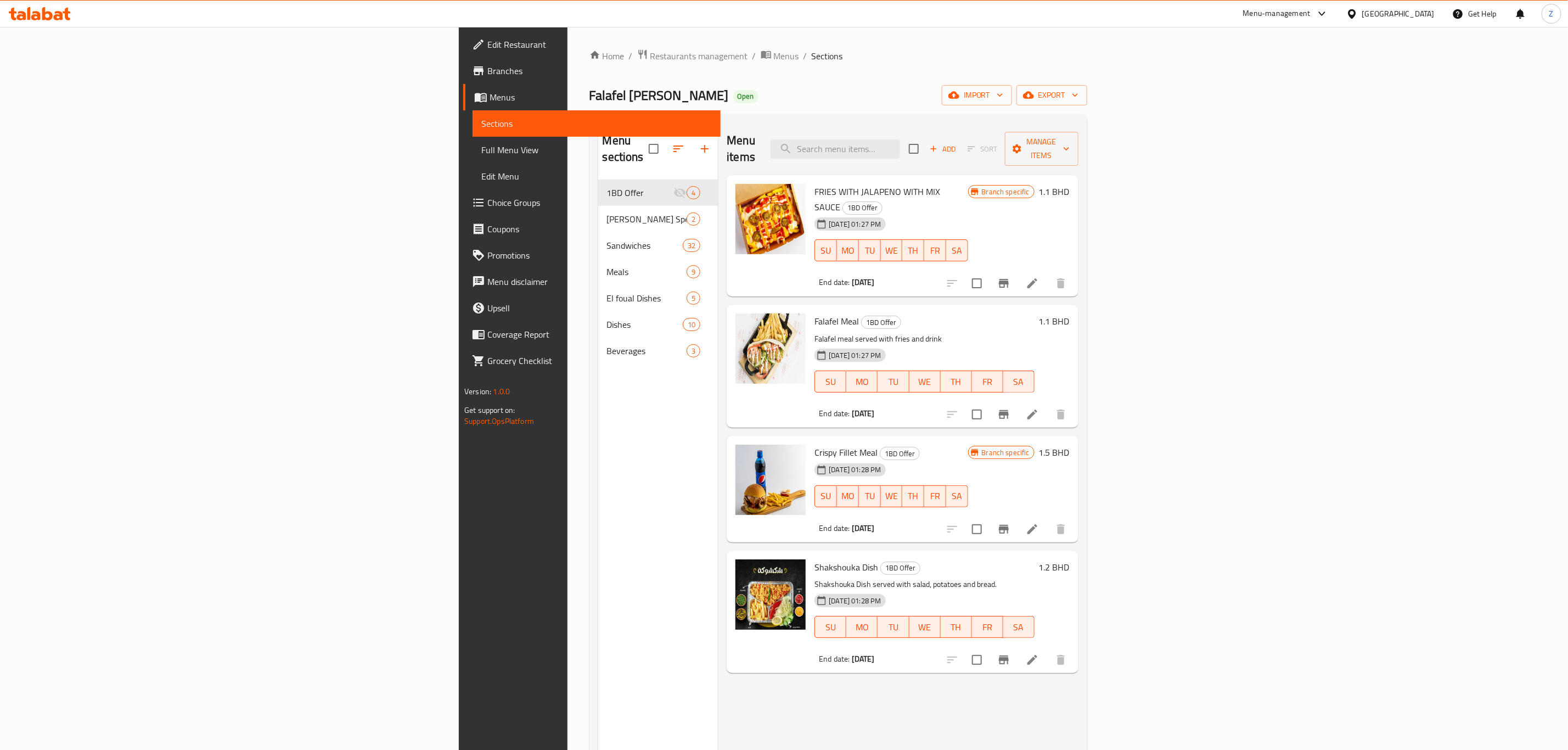
scroll to position [33, 0]
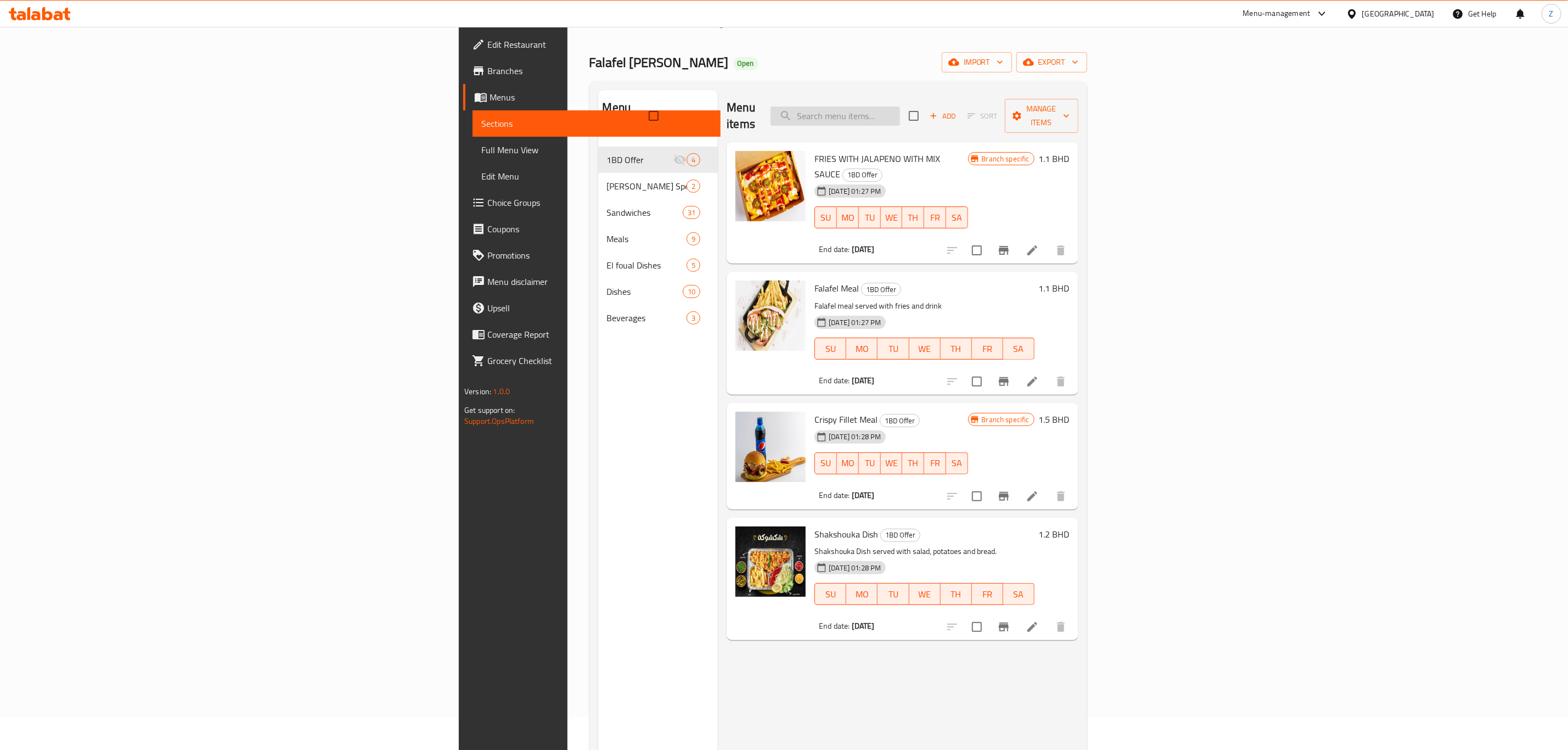
click at [900, 106] on input "search" at bounding box center [835, 115] width 130 height 19
type input "ب"
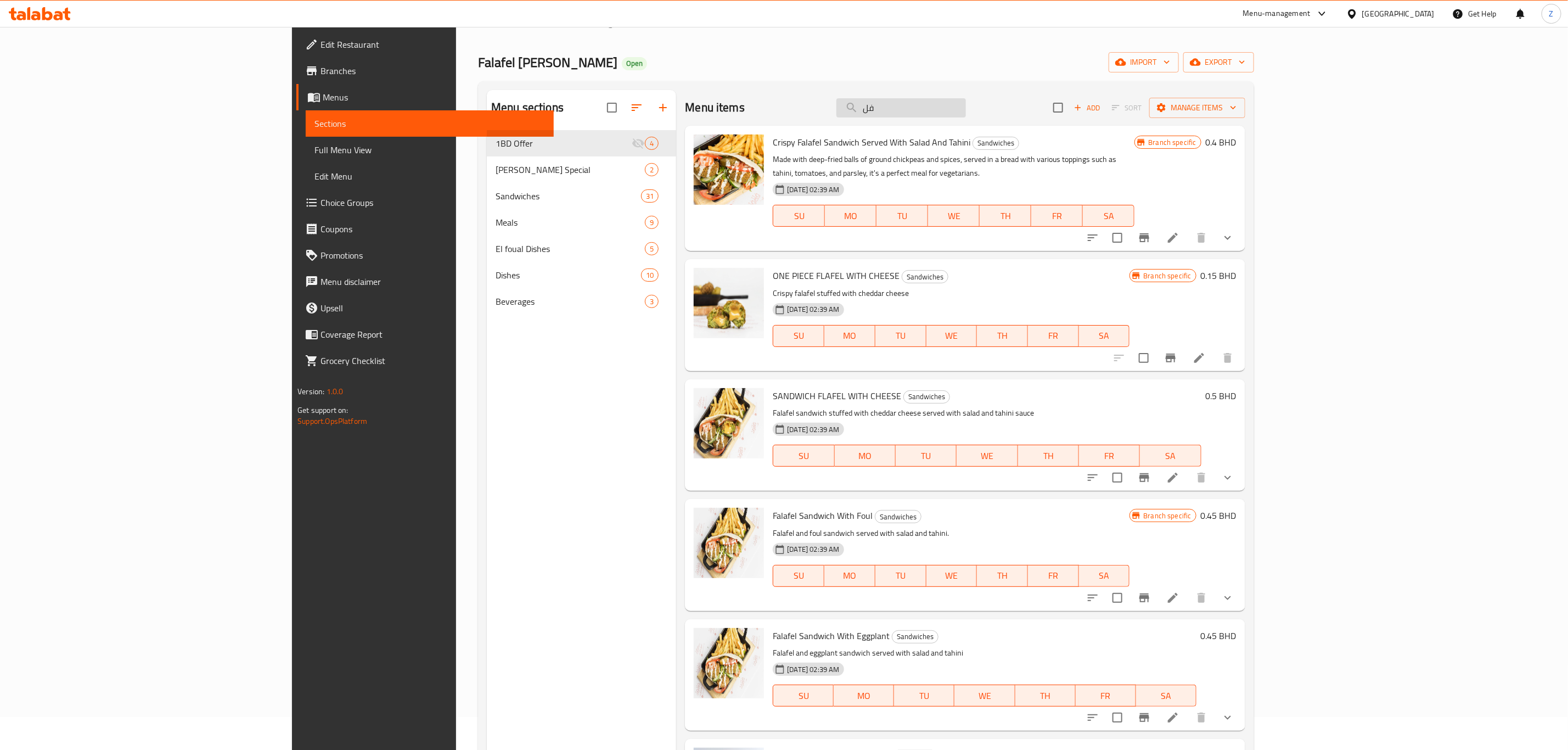
type input "ف"
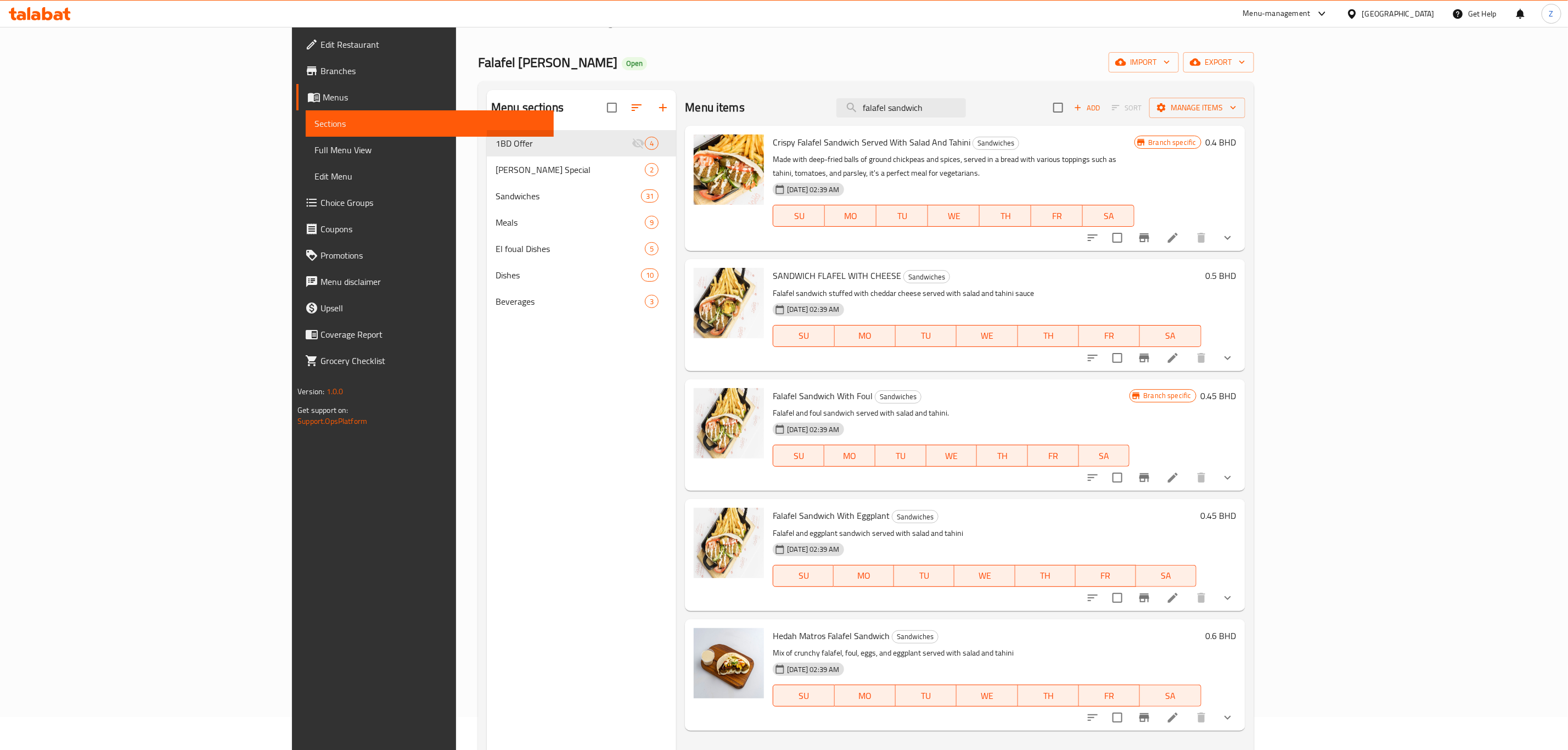
type input "falafel sandwich"
click at [1053, 471] on icon "Branch-specific-item" at bounding box center [1144, 478] width 13 height 13
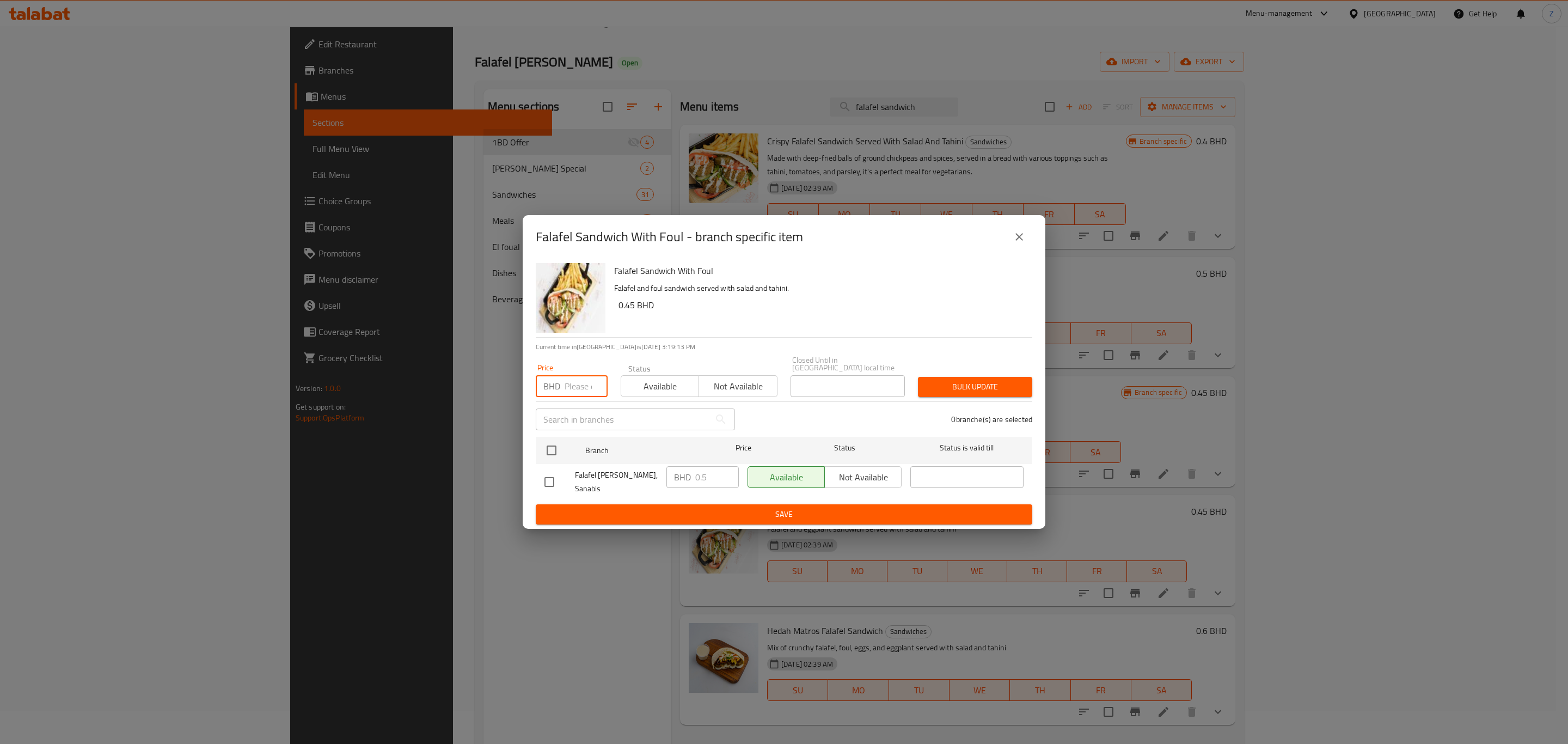
drag, startPoint x: 564, startPoint y: 377, endPoint x: 634, endPoint y: 393, distance: 71.8
click at [565, 377] on input "number" at bounding box center [586, 386] width 43 height 22
type input "0.450"
click at [559, 439] on input "checkbox" at bounding box center [551, 450] width 23 height 23
checkbox input "true"
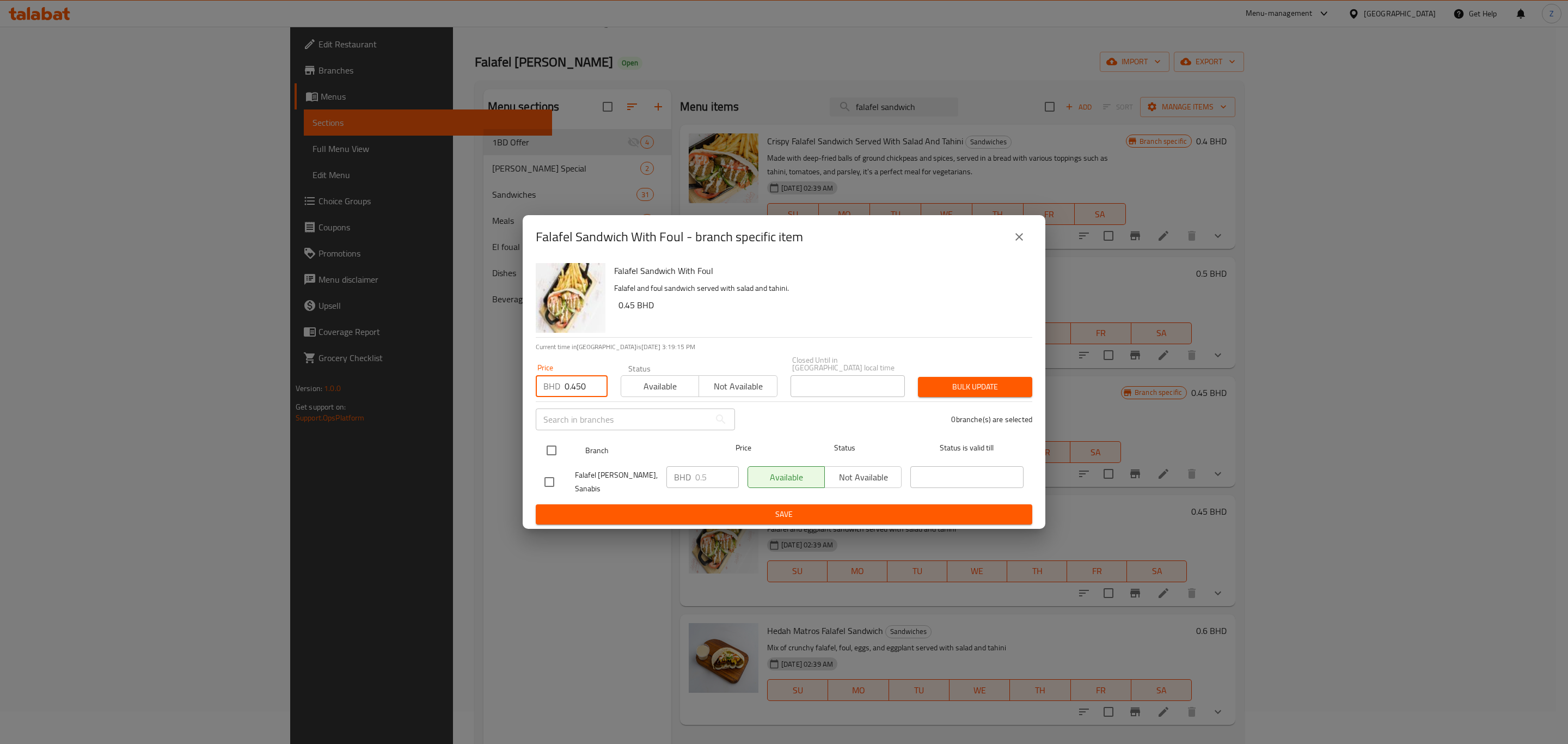
checkbox input "true"
drag, startPoint x: 997, startPoint y: 394, endPoint x: 1000, endPoint y: 402, distance: 8.5
click at [997, 396] on div "Falafel Sandwich With Foul Falafel and foul sandwich served with salad and tahi…" at bounding box center [784, 393] width 523 height 270
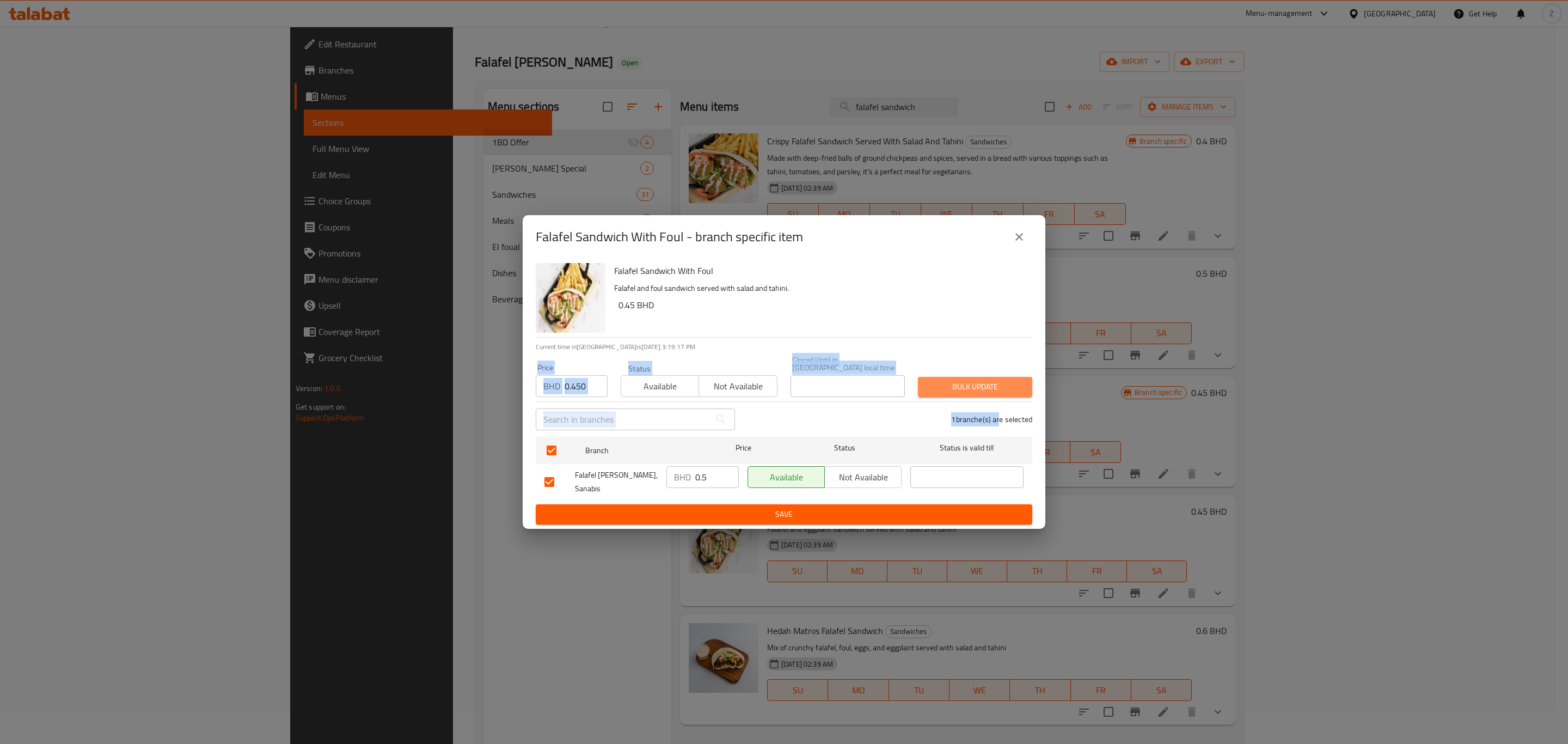
click at [995, 382] on span "Bulk update" at bounding box center [975, 387] width 97 height 14
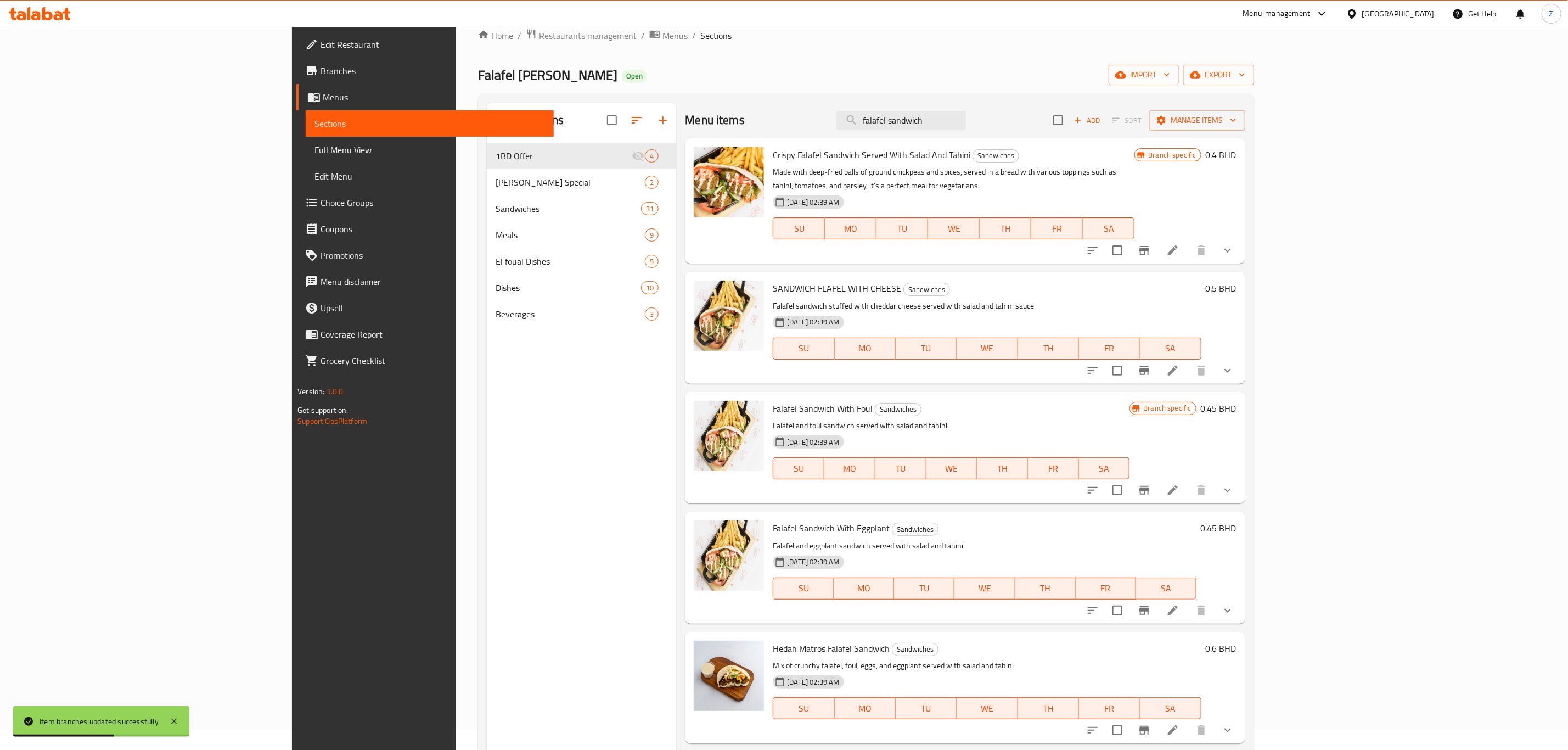
scroll to position [0, 0]
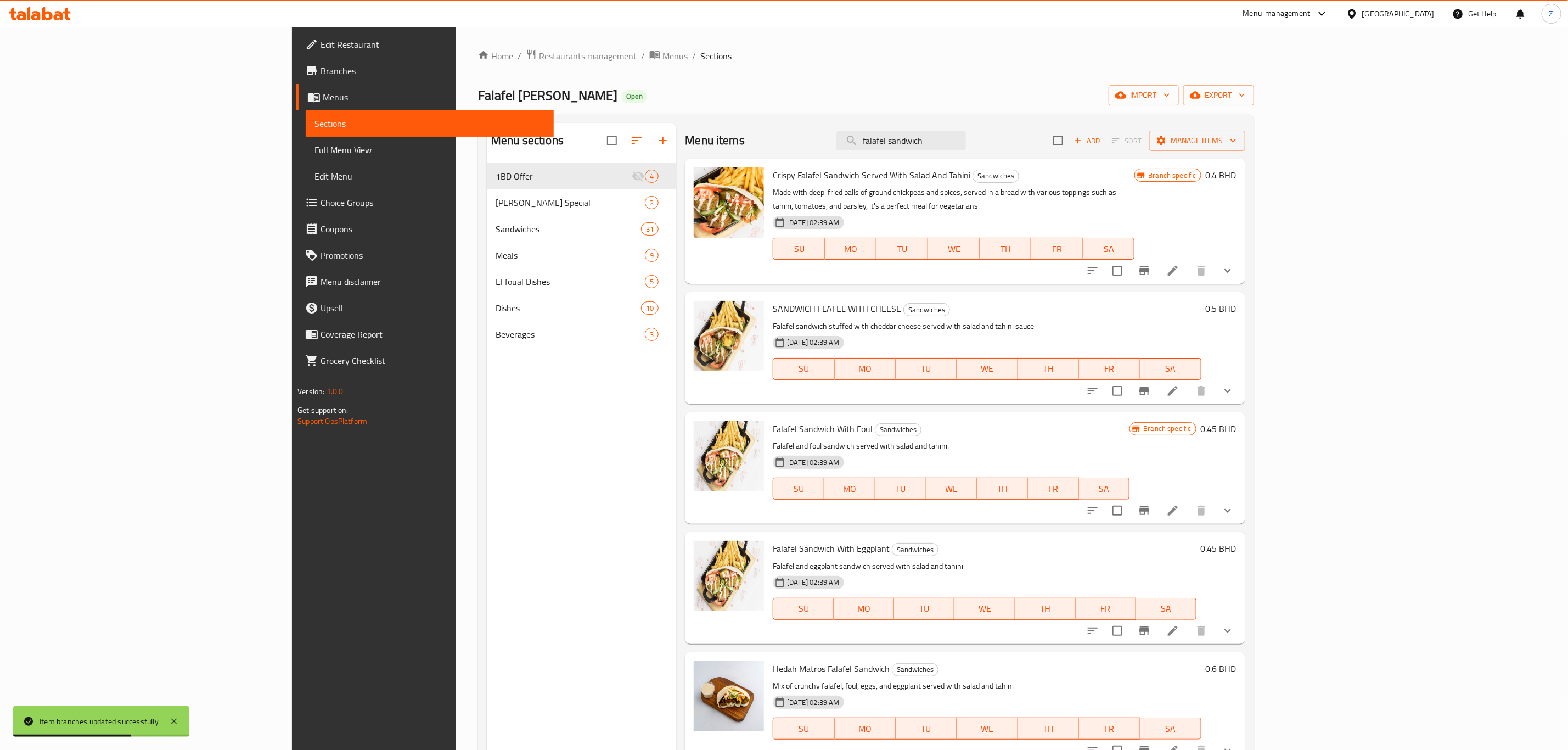
drag, startPoint x: 1003, startPoint y: 136, endPoint x: 909, endPoint y: 137, distance: 94.0
click at [919, 132] on div "Menu items falafel sandwich Add Sort Manage items" at bounding box center [965, 141] width 560 height 35
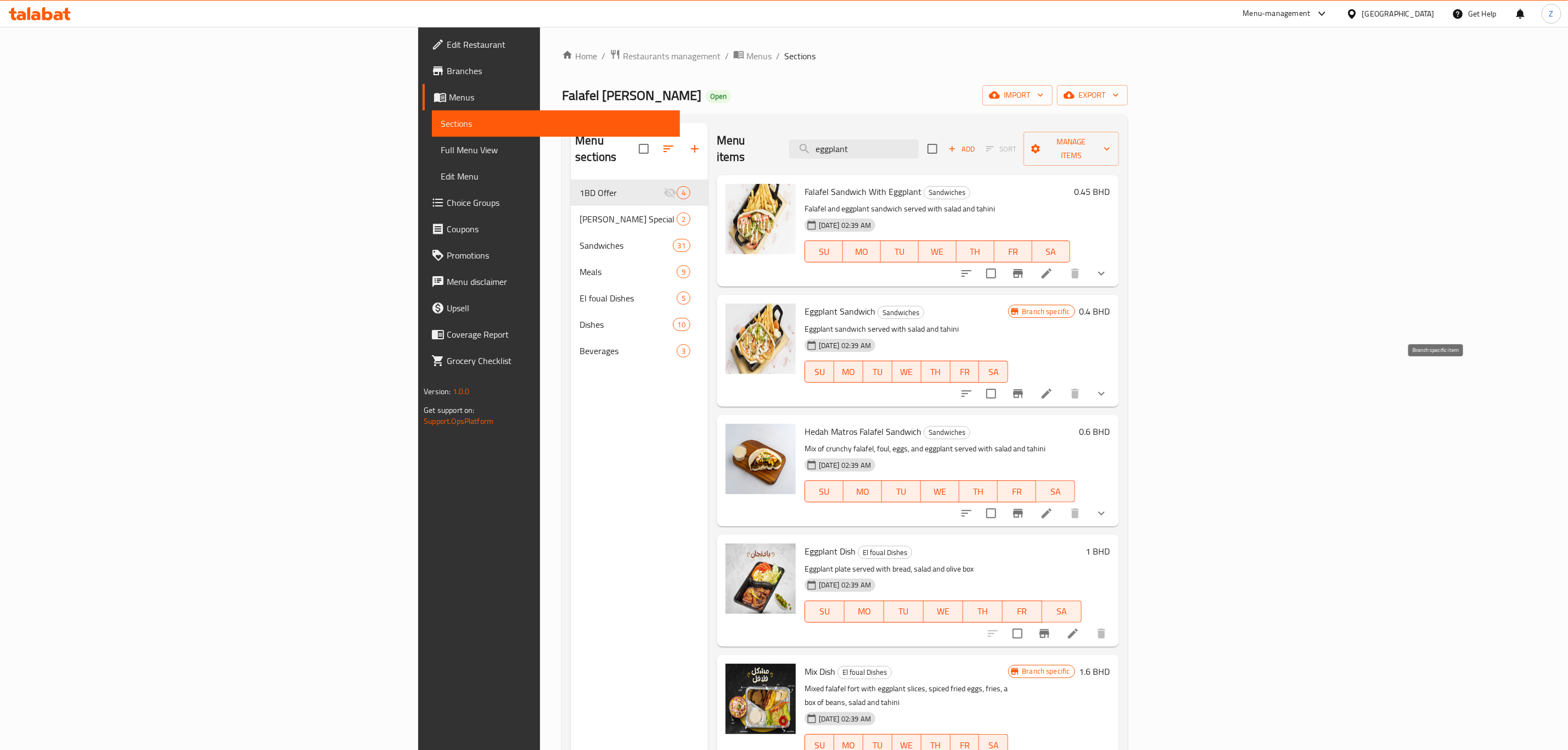
type input "eggplant"
click at [1025, 387] on icon "Branch-specific-item" at bounding box center [1018, 393] width 13 height 13
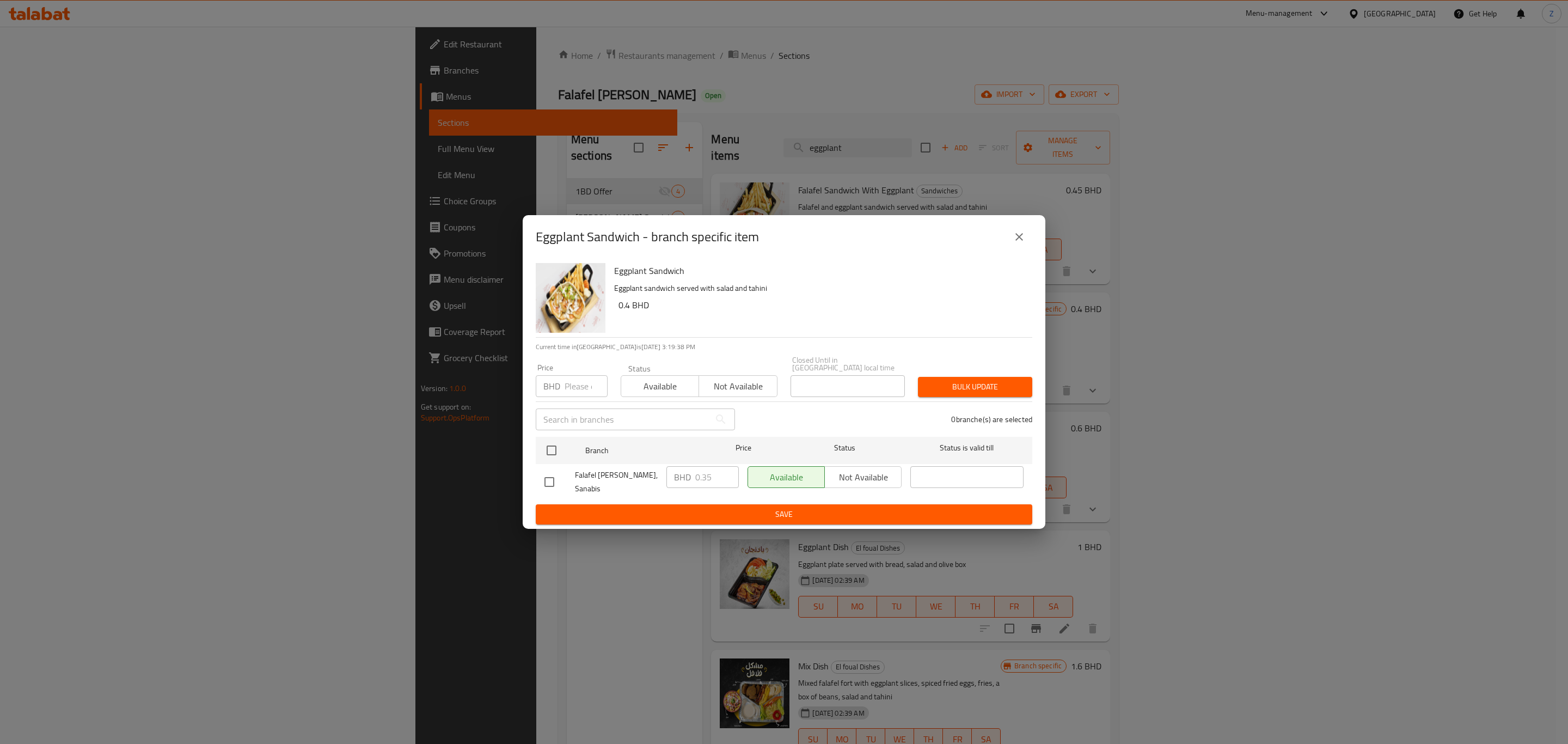
click at [578, 382] on input "number" at bounding box center [586, 386] width 43 height 22
type input "0.4"
click at [551, 448] on input "checkbox" at bounding box center [551, 450] width 23 height 23
checkbox input "true"
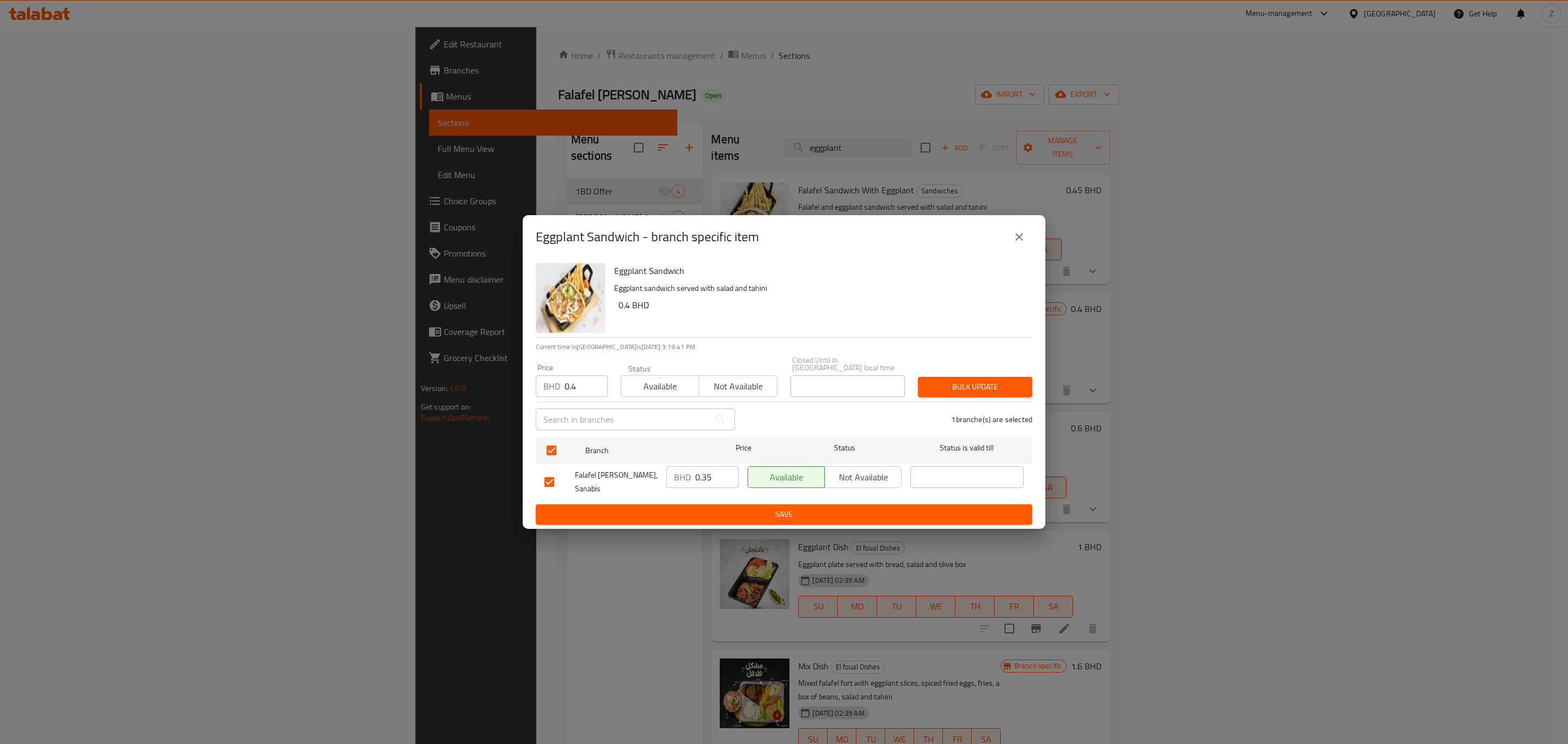
click at [982, 382] on span "Bulk update" at bounding box center [975, 387] width 97 height 14
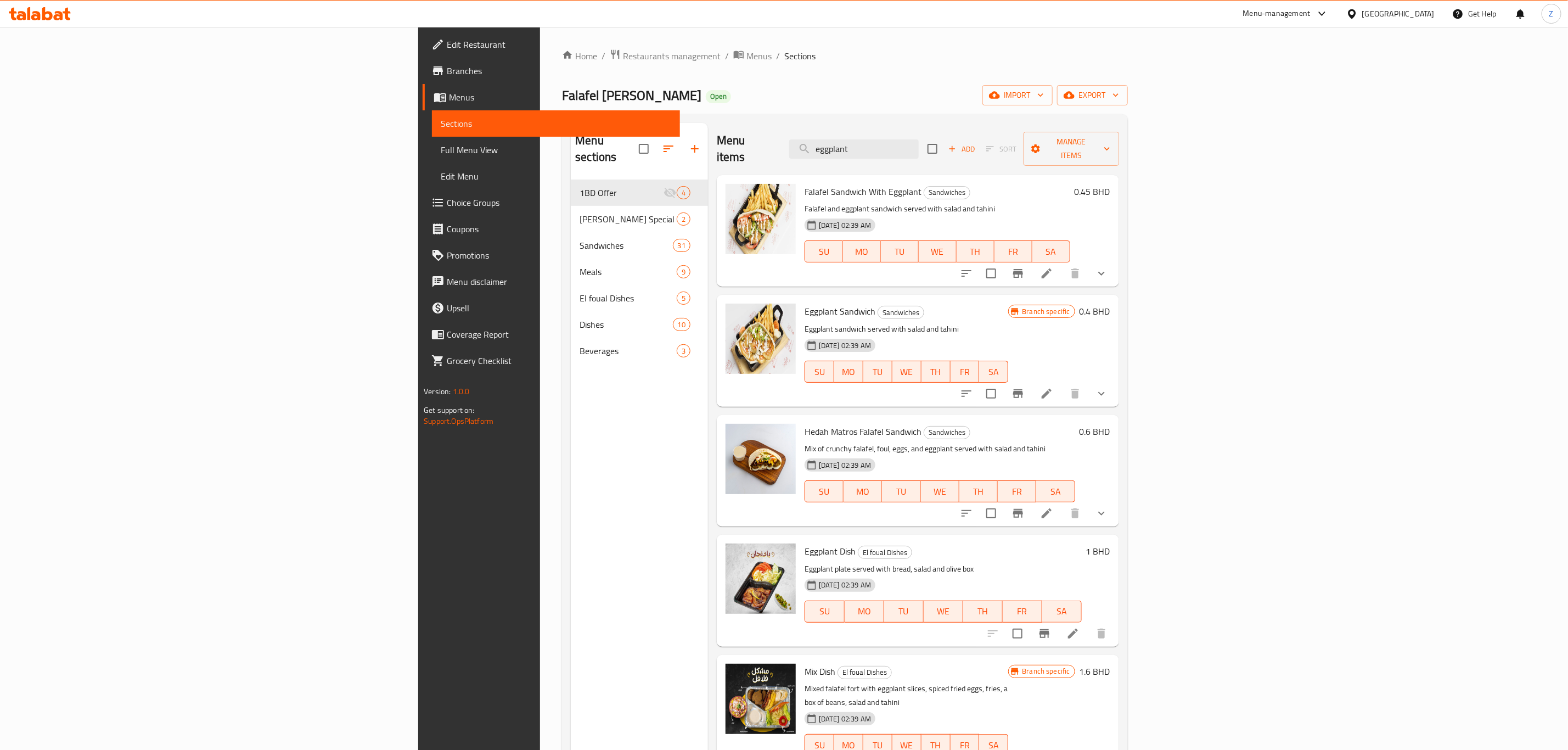
drag, startPoint x: 1023, startPoint y: 140, endPoint x: 873, endPoint y: 127, distance: 150.6
click at [880, 126] on div "Menu items eggplant Add Sort Manage items" at bounding box center [918, 149] width 402 height 52
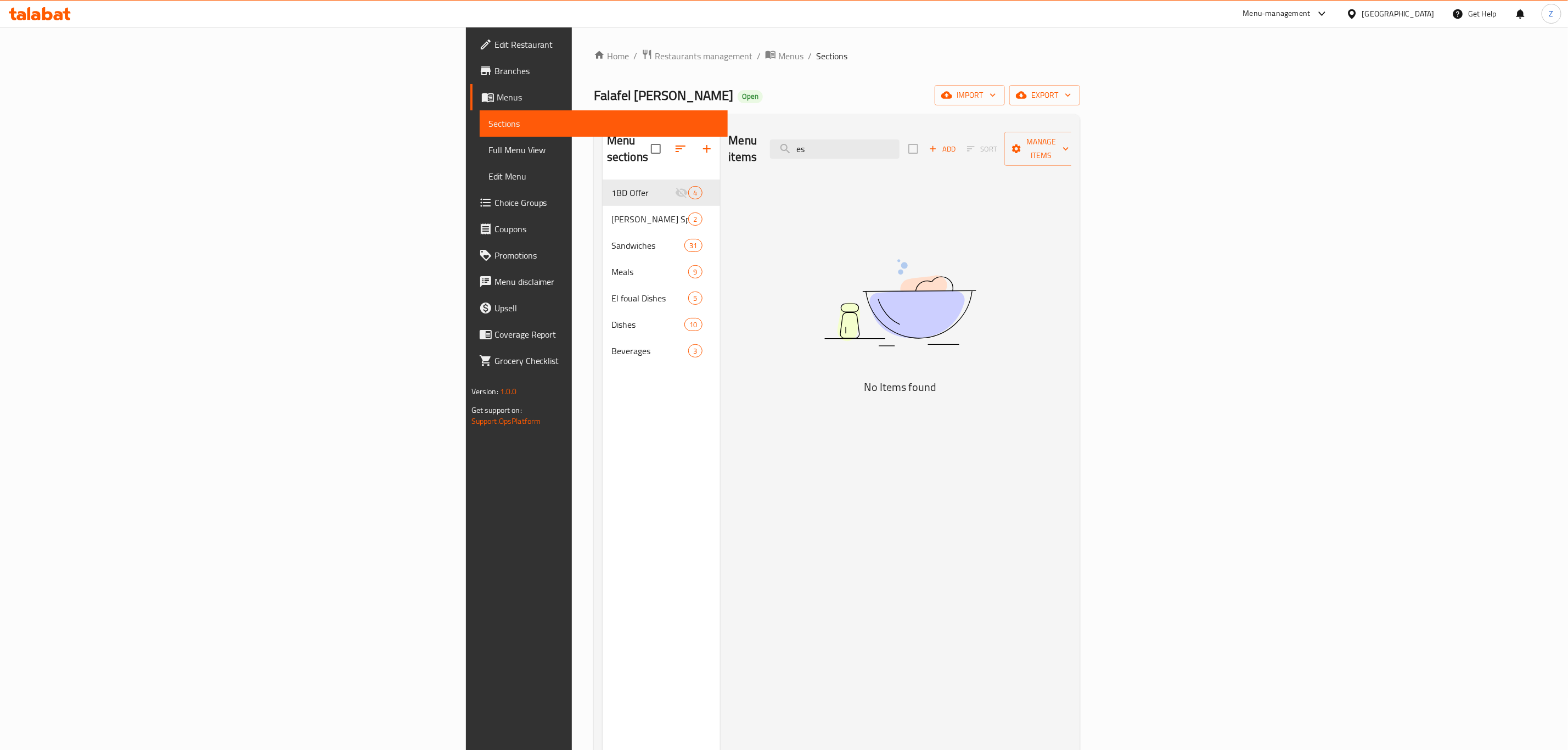
type input "e"
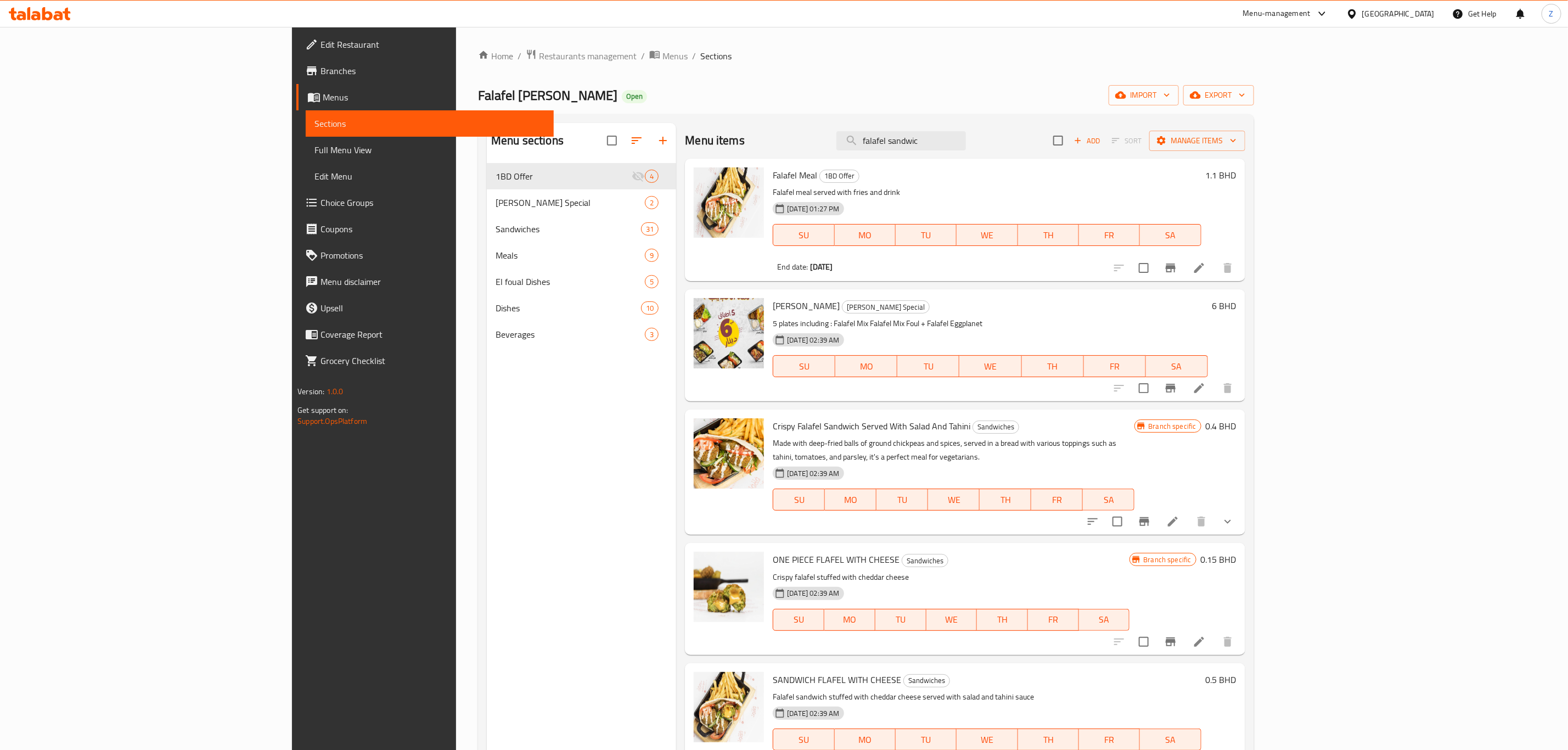
type input "falafel sandwich"
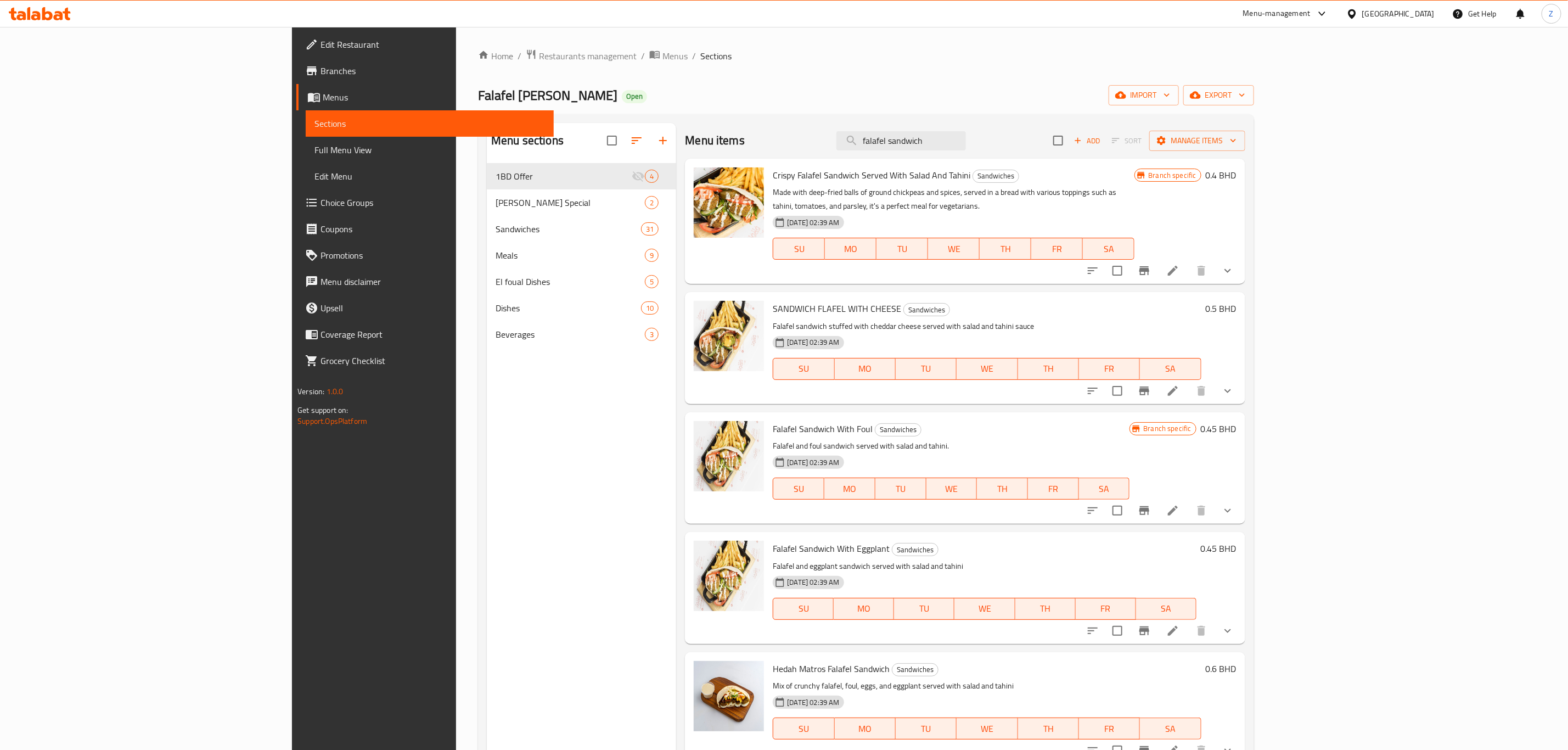
drag, startPoint x: 951, startPoint y: 137, endPoint x: 860, endPoint y: 140, distance: 91.0
click at [909, 137] on div "Menu items falafel sandwich Add Sort Manage items" at bounding box center [965, 141] width 560 height 35
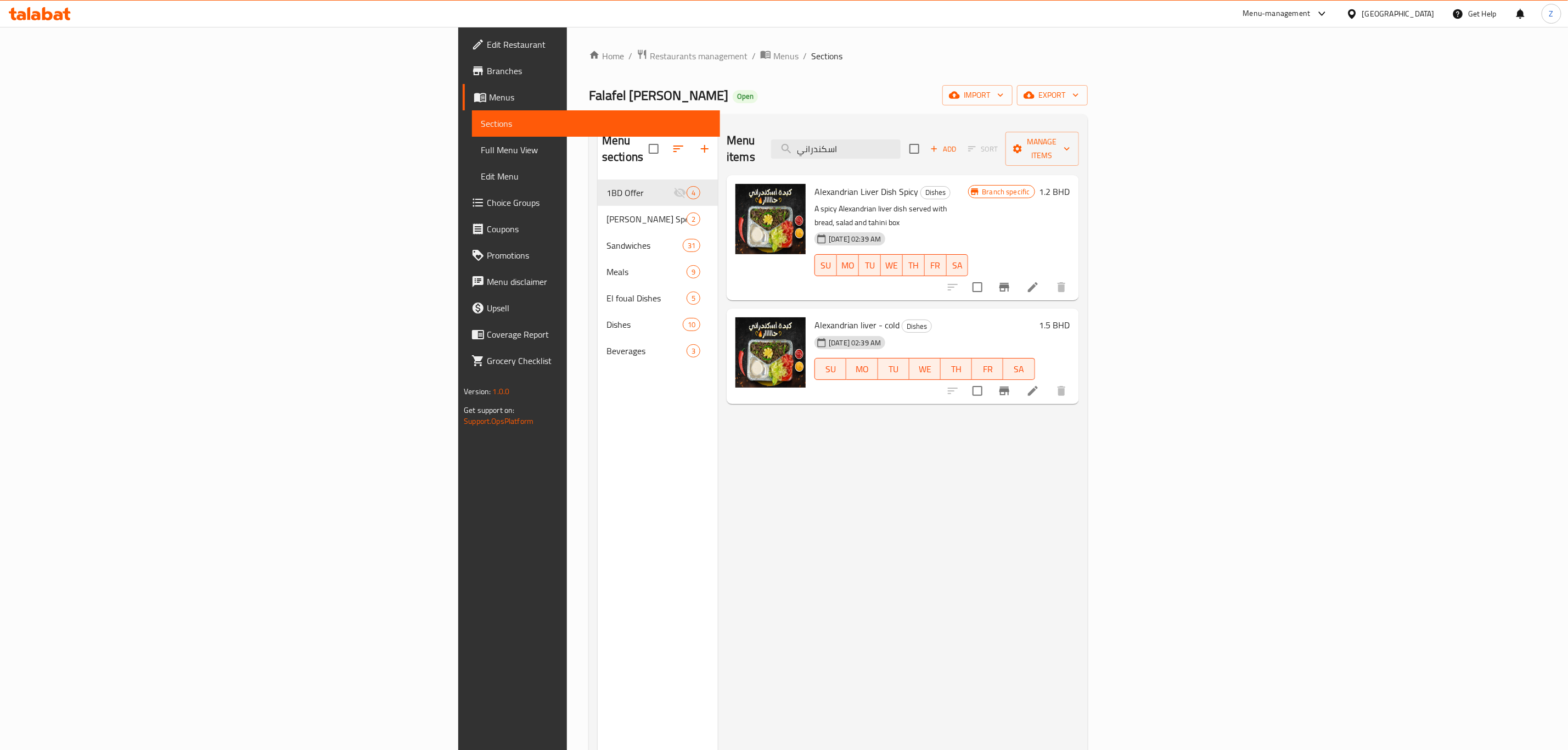
click at [814, 317] on span "Alexandrian liver - cold" at bounding box center [857, 325] width 85 height 16
copy h6 "Alexandrian liver - cold"
drag, startPoint x: 1028, startPoint y: 146, endPoint x: 794, endPoint y: 160, distance: 234.4
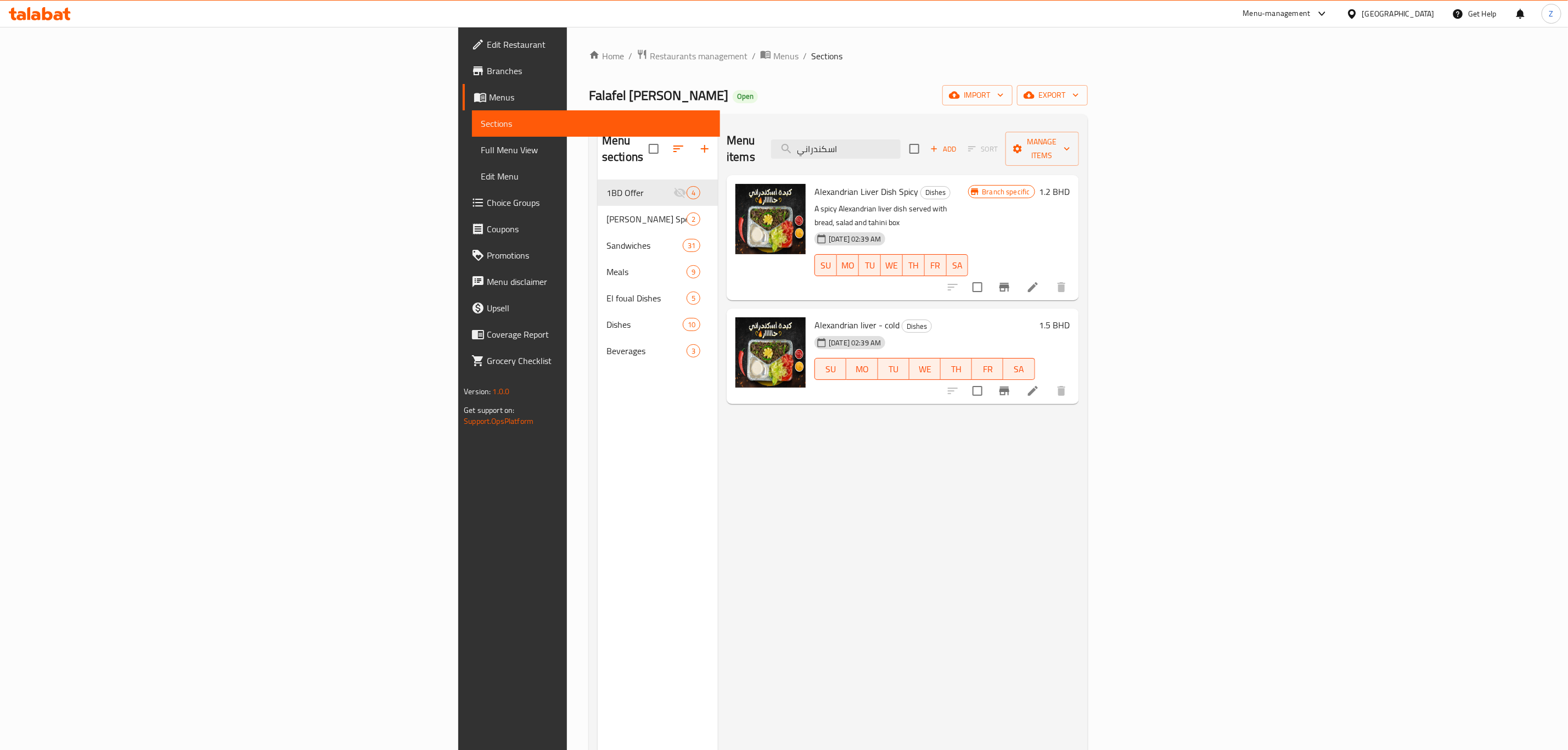
click at [795, 159] on div "Menu items اسكندراني Add Sort Manage items Alexandrian Liver Dish Spicy Dishes …" at bounding box center [898, 498] width 360 height 750
type input "ل"
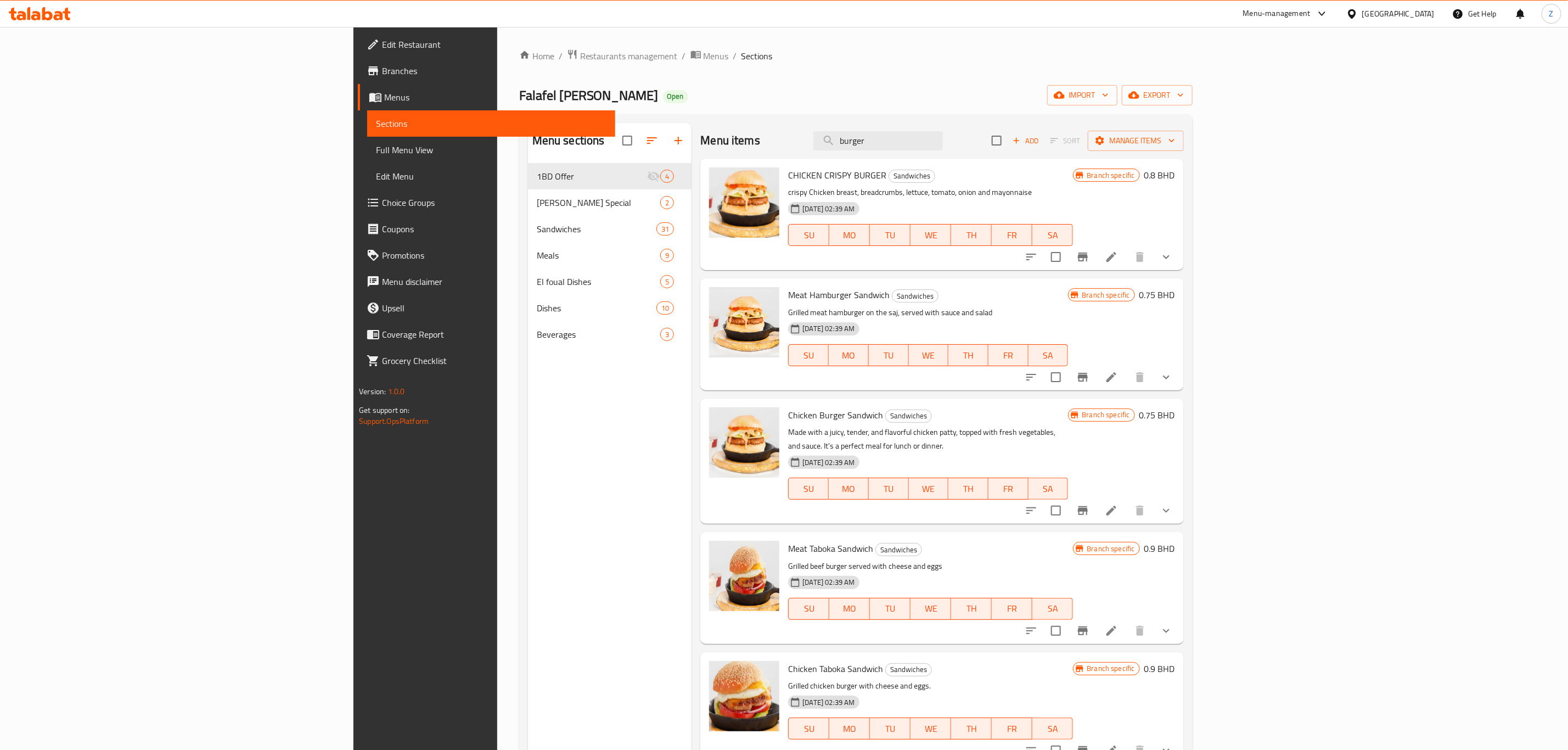
drag, startPoint x: 1006, startPoint y: 142, endPoint x: 880, endPoint y: 144, distance: 126.0
click at [881, 144] on div "Menu items burger Add Sort Manage items" at bounding box center [942, 141] width 483 height 35
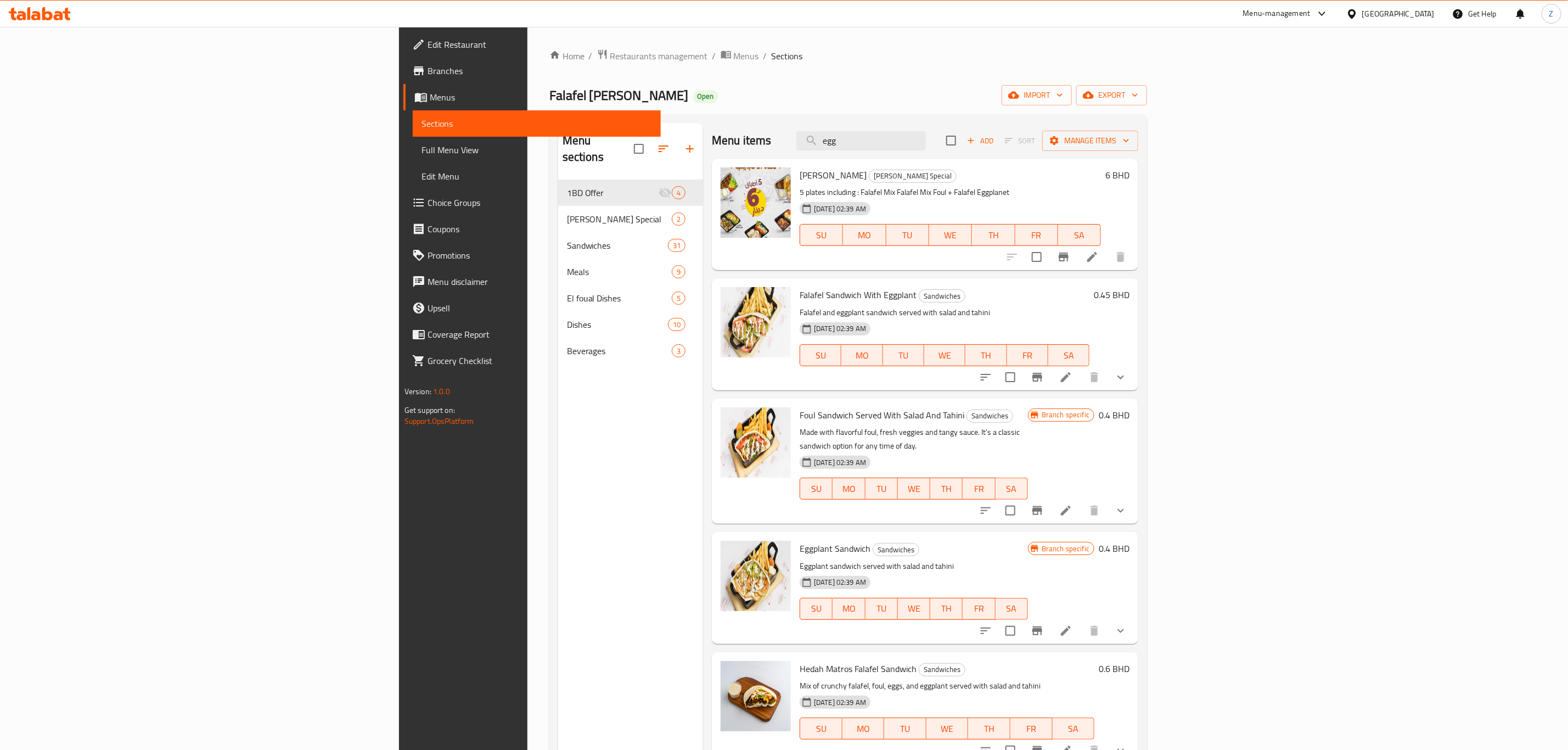
drag, startPoint x: 1002, startPoint y: 142, endPoint x: 907, endPoint y: 162, distance: 97.1
click at [907, 162] on div "Menu items egg Add Sort Manage items Lamat Alhabayeb [PERSON_NAME] Special 5 pl…" at bounding box center [921, 498] width 435 height 750
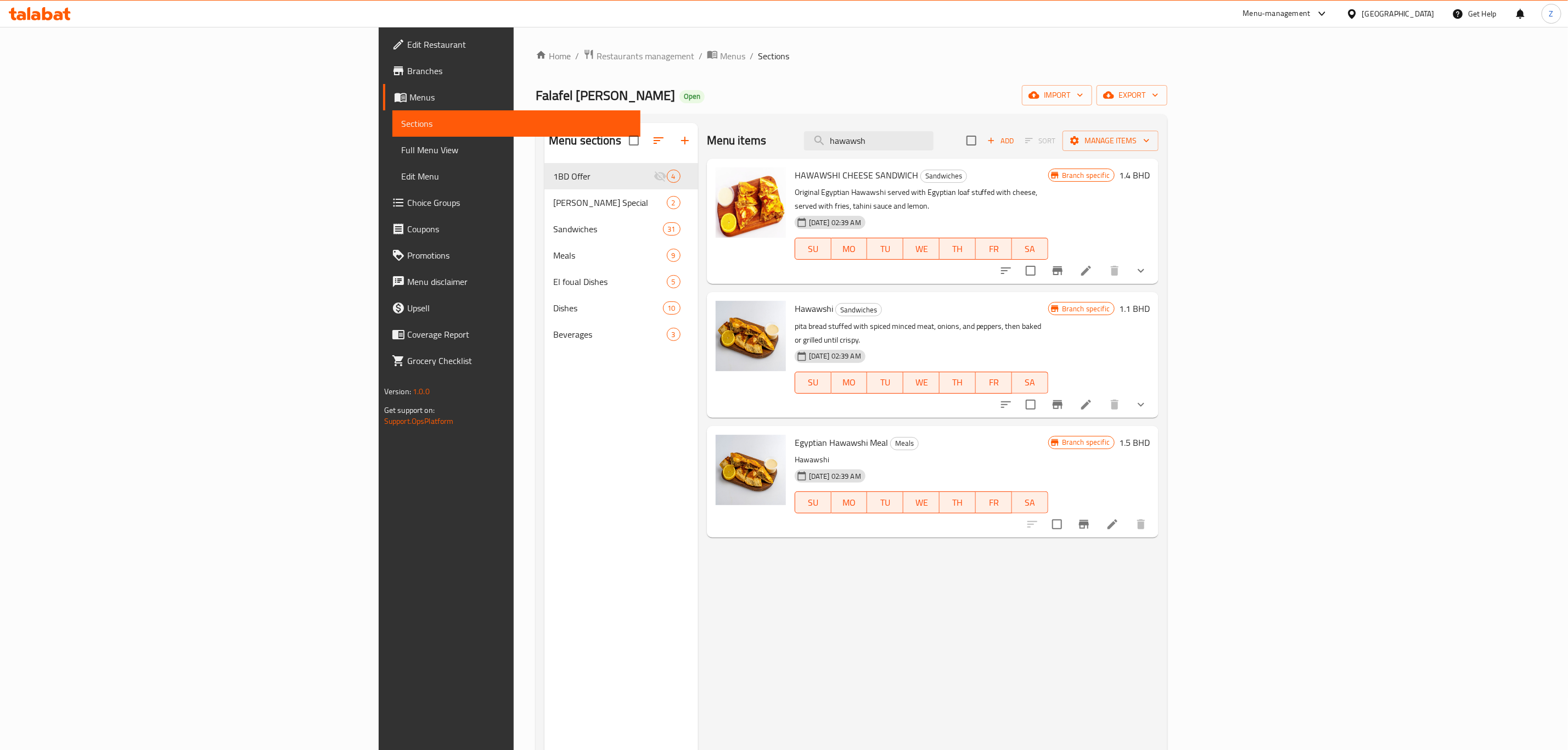
drag, startPoint x: 1035, startPoint y: 146, endPoint x: 917, endPoint y: 157, distance: 118.5
click at [925, 155] on div "Menu items hawawsh Add Sort Manage items" at bounding box center [932, 141] width 451 height 35
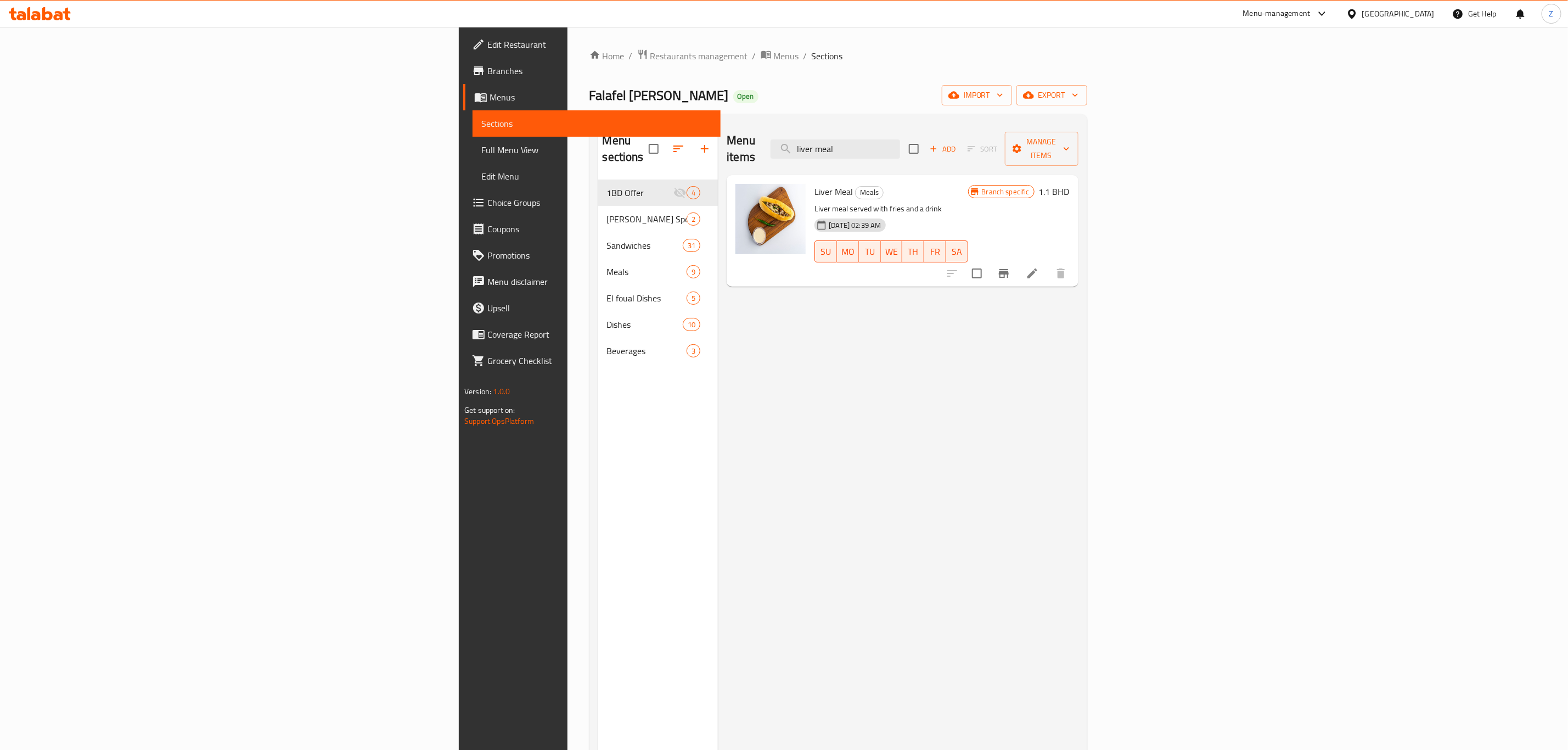
drag, startPoint x: 883, startPoint y: 145, endPoint x: 820, endPoint y: 161, distance: 65.0
click at [848, 152] on div "Menu items liver meal Add Sort Manage items" at bounding box center [902, 149] width 351 height 52
type input "ل"
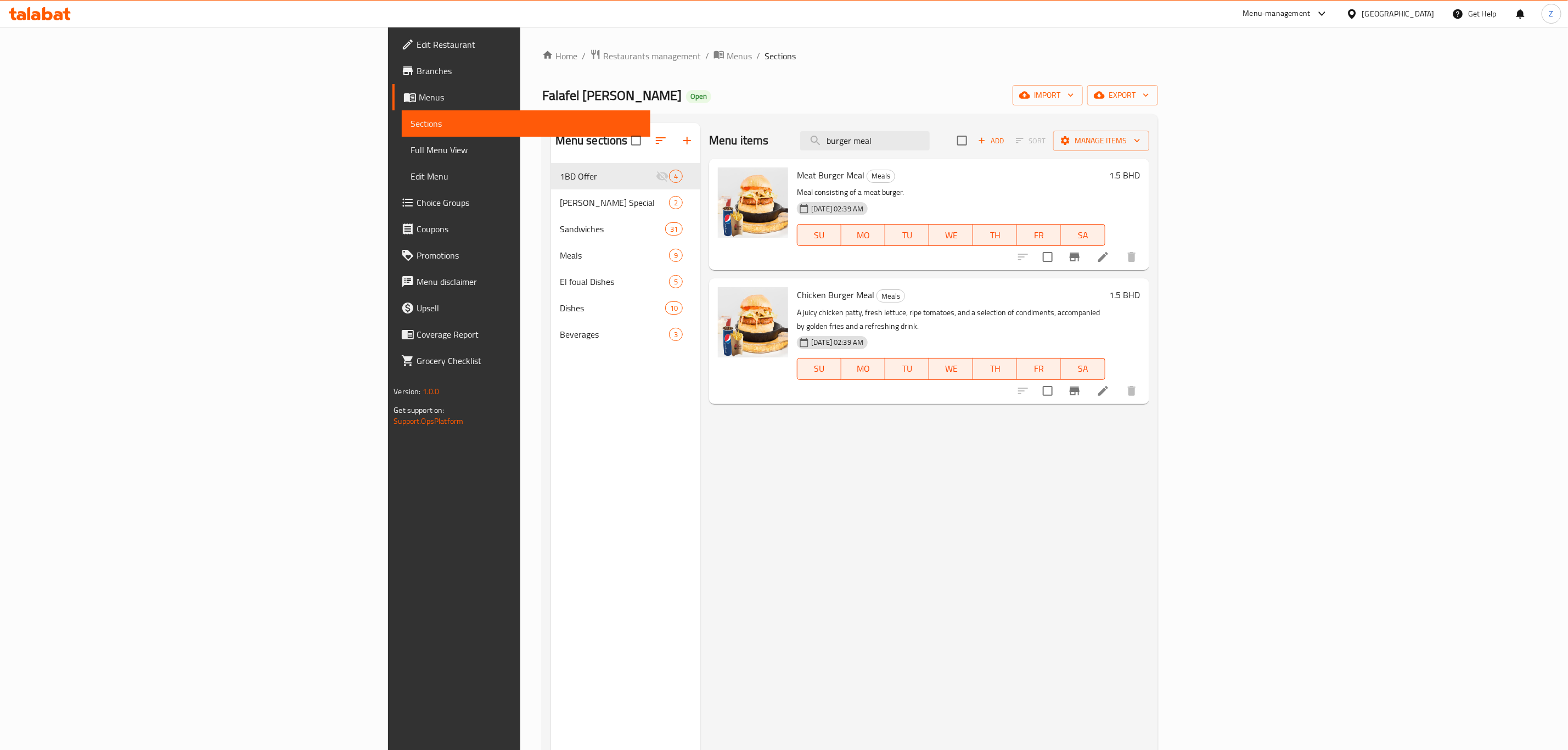
type input "burger meal"
click at [1053, 254] on icon at bounding box center [1103, 257] width 13 height 13
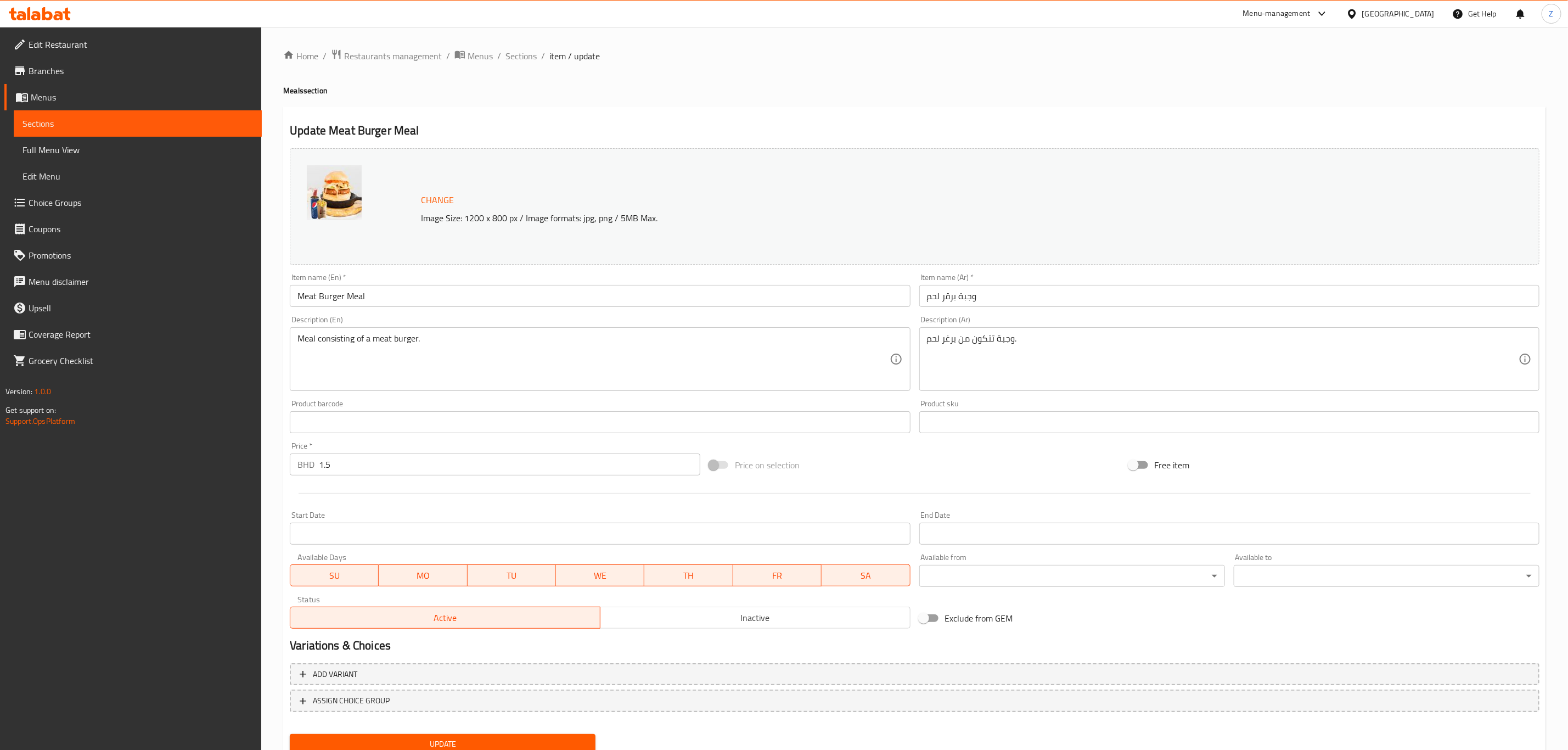
click at [316, 284] on div "Item name (En)   * Meat Burger Meal Item name (En) *" at bounding box center [600, 290] width 620 height 33
click at [328, 299] on input "Meat Burger Meal" at bounding box center [600, 296] width 620 height 22
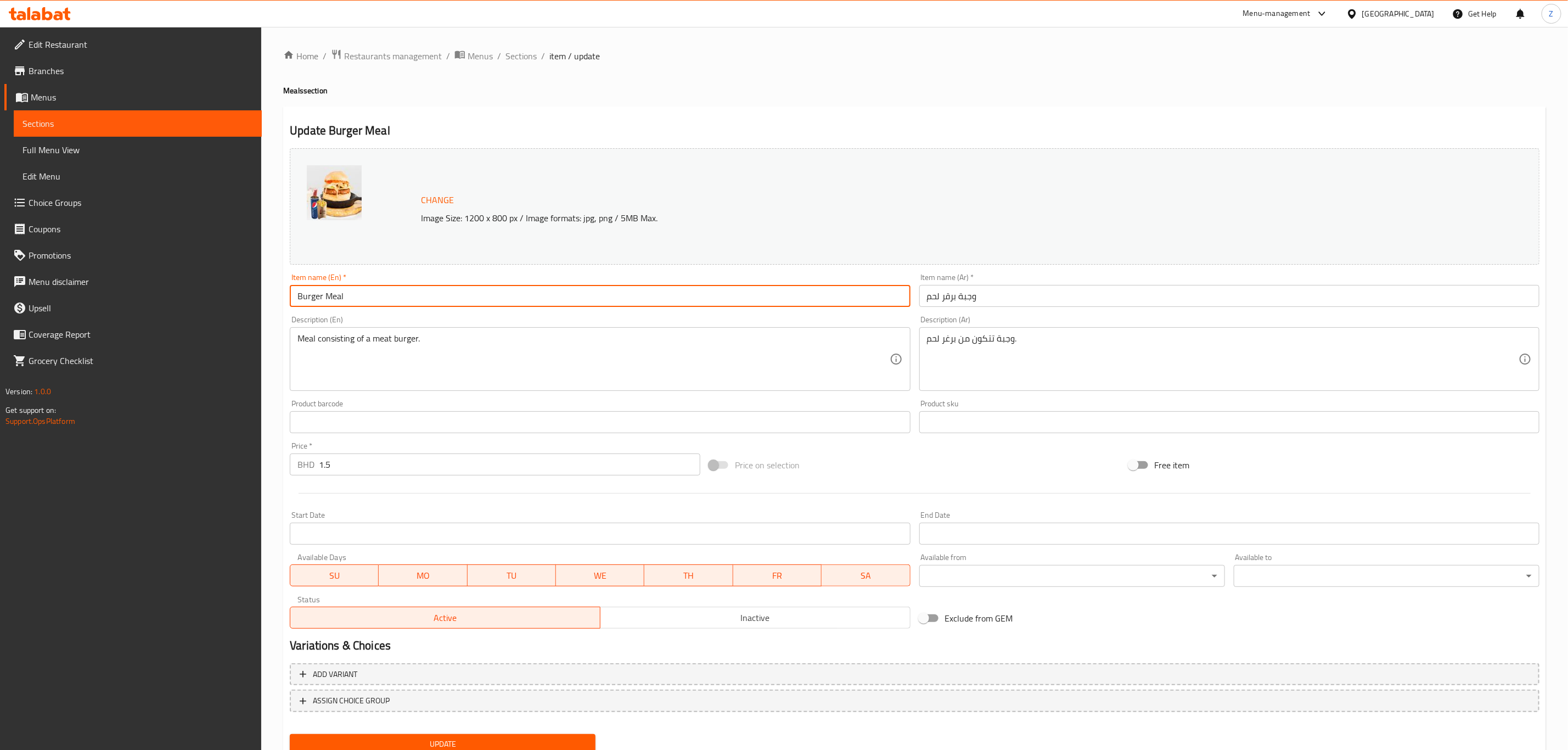
type input "Burger Meal"
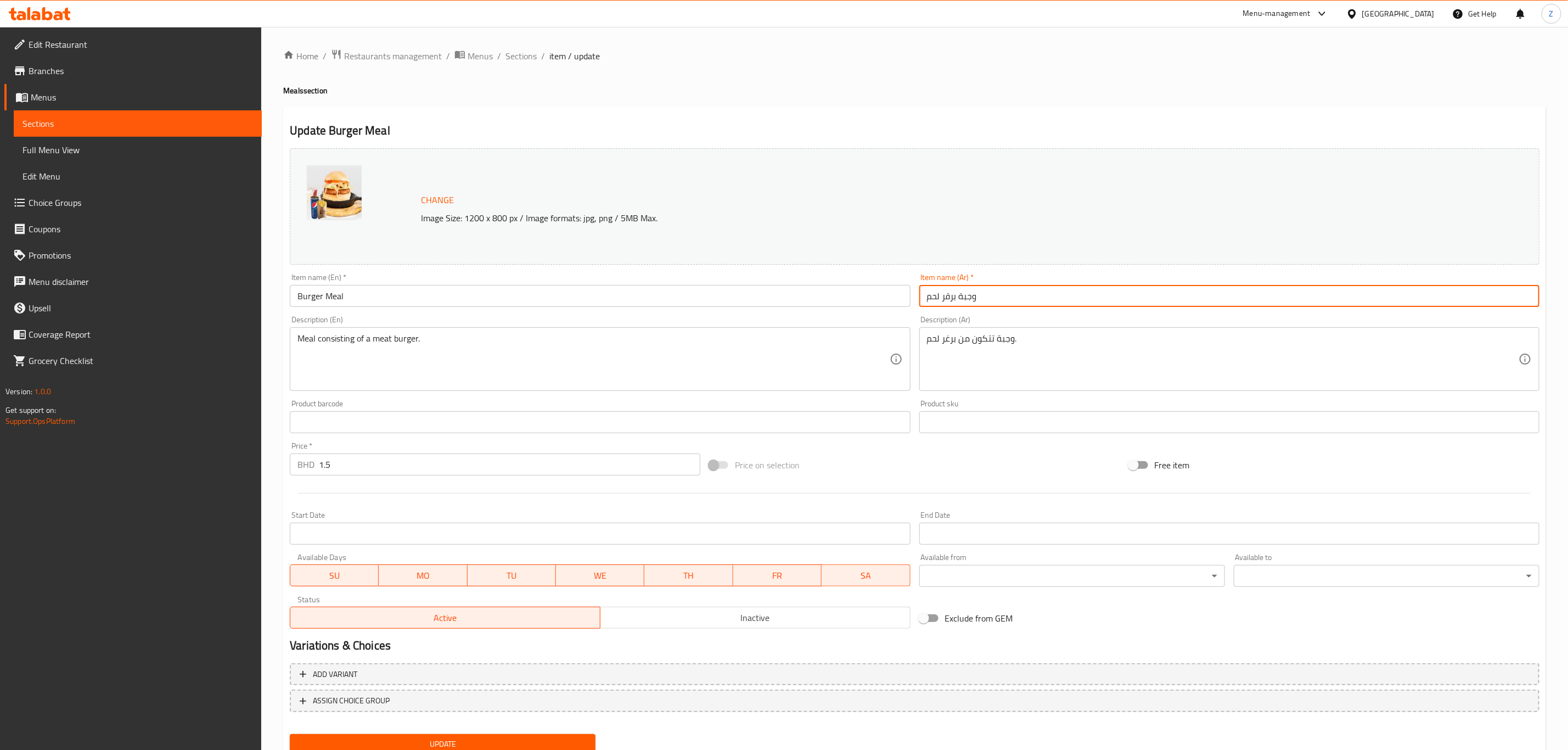
click at [958, 296] on input "وجبة برقر لحم" at bounding box center [1229, 296] width 620 height 22
type input "وجبة البرجر"
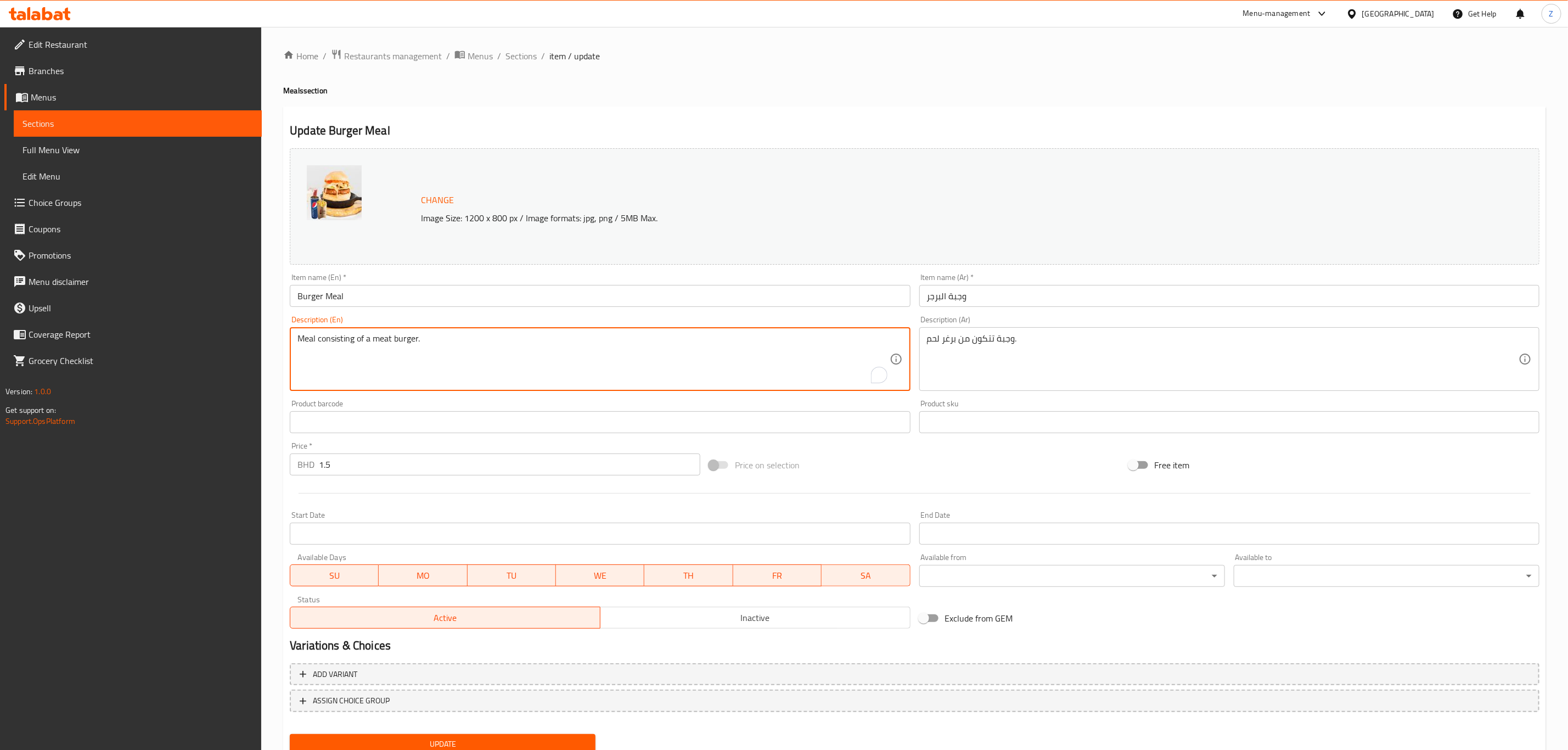
click at [386, 336] on textarea "Meal consisting of a meat burger." at bounding box center [593, 359] width 592 height 52
click at [539, 338] on textarea "Meal consisting of a meat burger." at bounding box center [593, 359] width 592 height 52
type textarea "y"
type textarea "Your choice of chicken or meat burger meal."
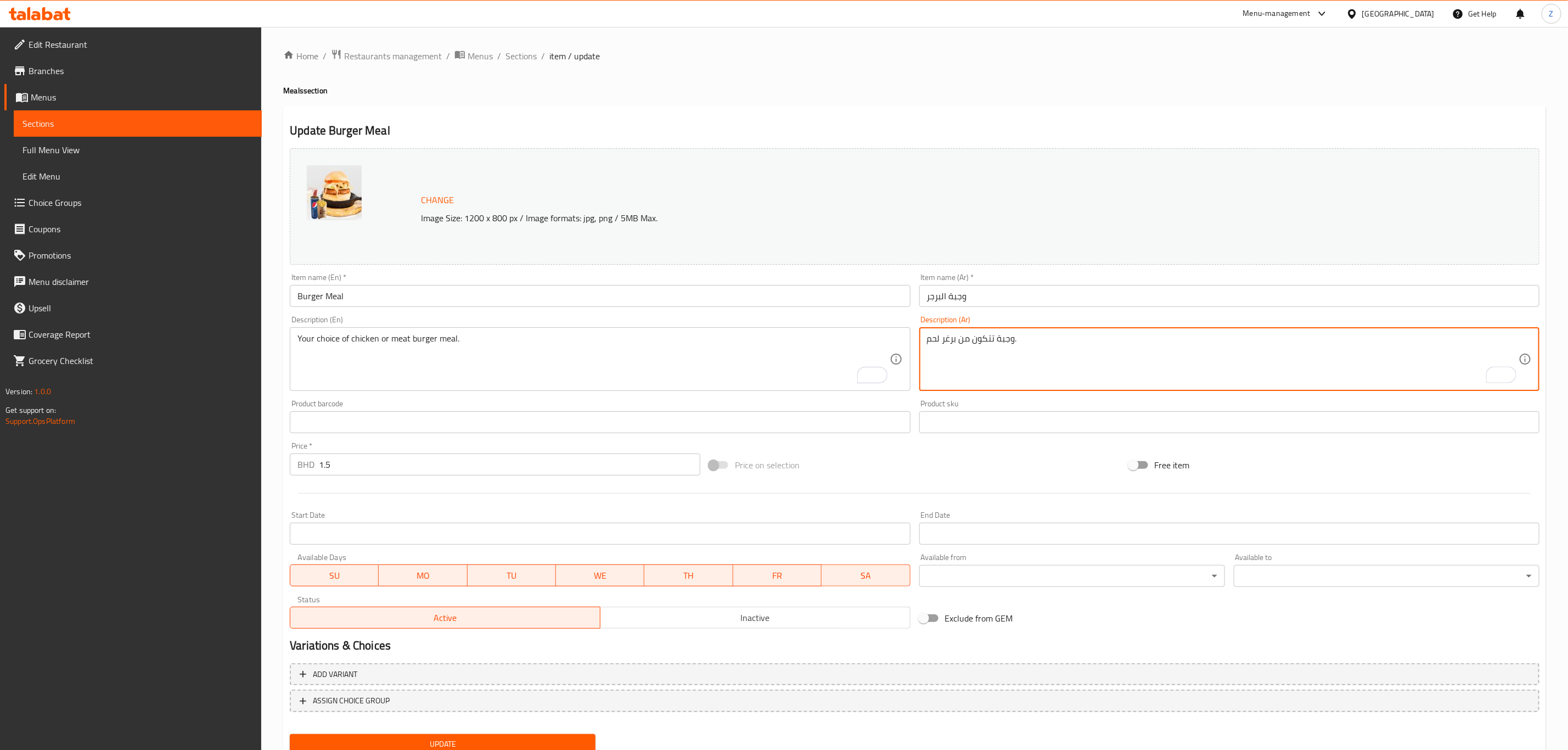
click at [984, 347] on textarea "وجبة تتكون من برغر لحم." at bounding box center [1223, 359] width 592 height 52
click at [1053, 351] on textarea "وجبة من اختيارك من يرجر اللحم او الدجاج" at bounding box center [1223, 359] width 592 height 52
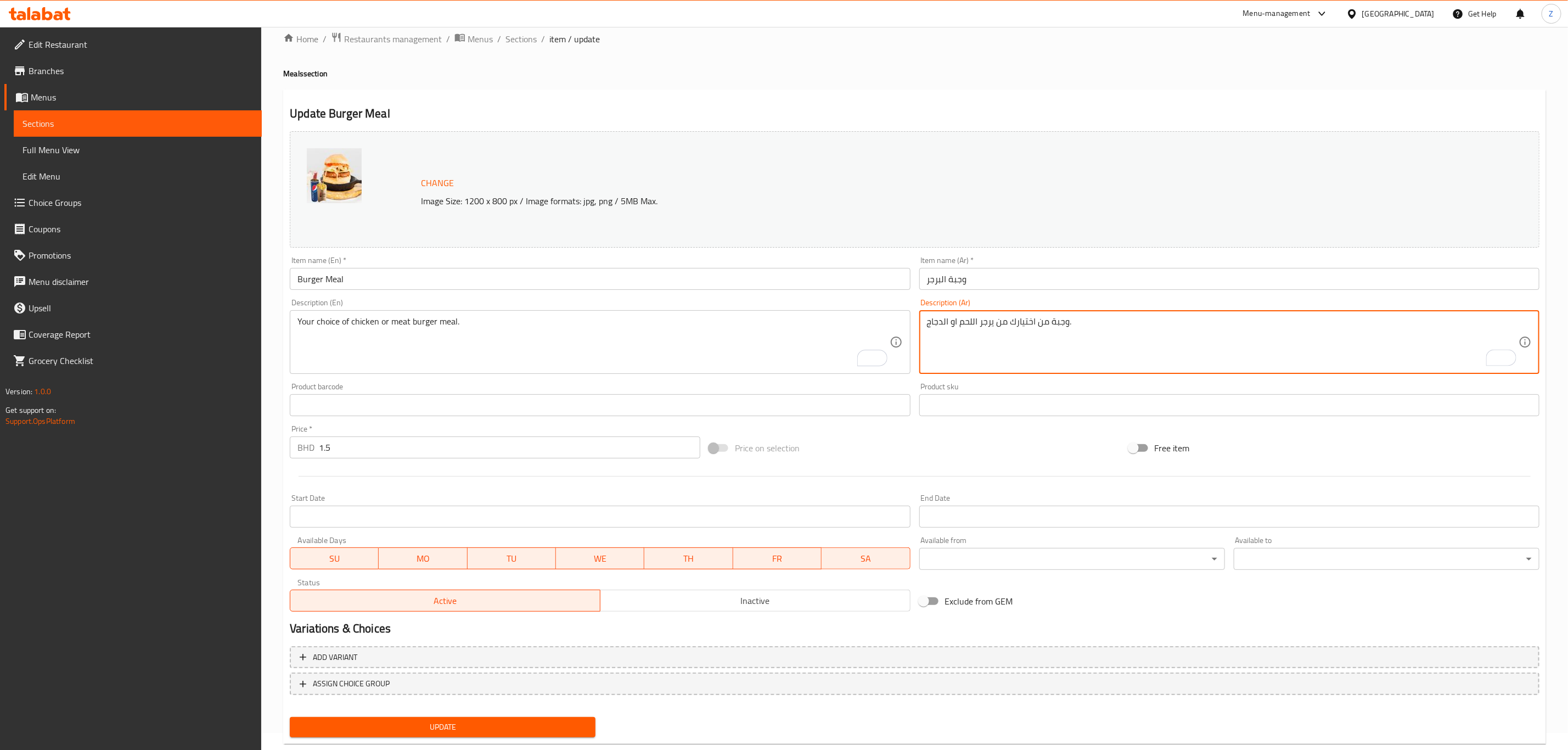
scroll to position [40, 0]
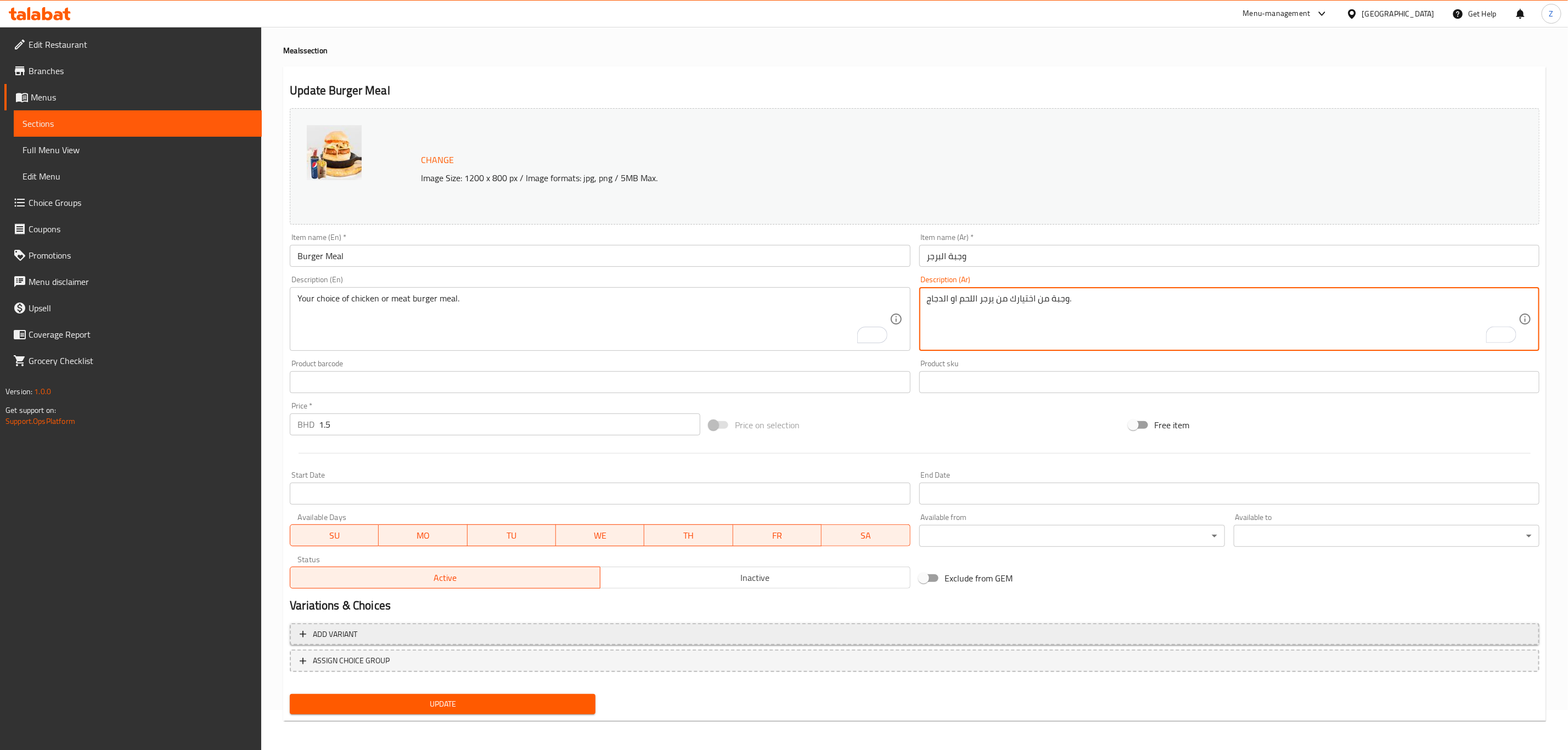
type textarea "وجبة من اختيارك من يرجر اللحم او الدجاج."
click at [370, 519] on span "Add variant" at bounding box center [914, 634] width 1230 height 14
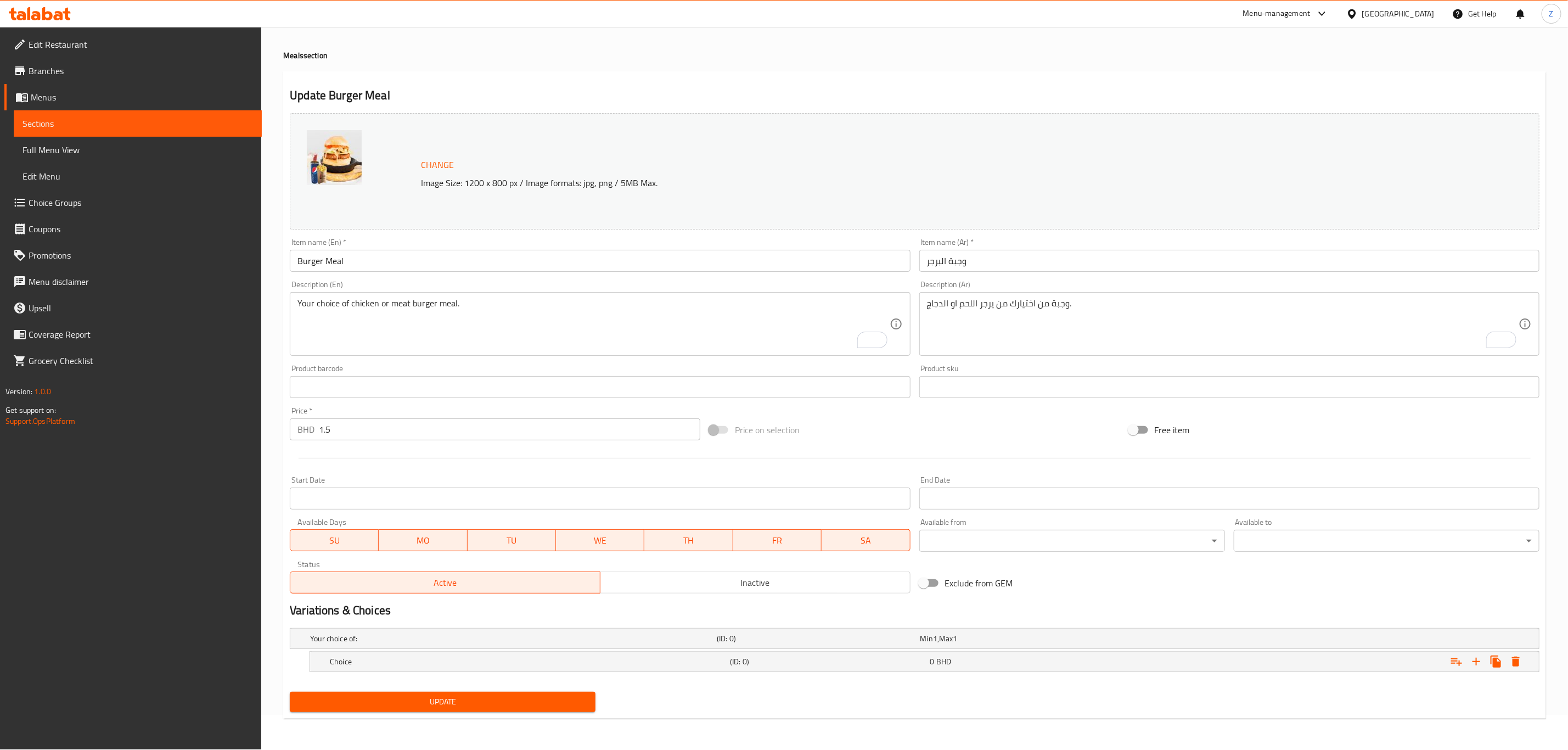
drag, startPoint x: 331, startPoint y: 435, endPoint x: 249, endPoint y: 452, distance: 83.7
click at [249, 451] on div "Edit Restaurant Branches Menus Sections Full Menu View Edit Menu Choice Groups …" at bounding box center [784, 370] width 1568 height 758
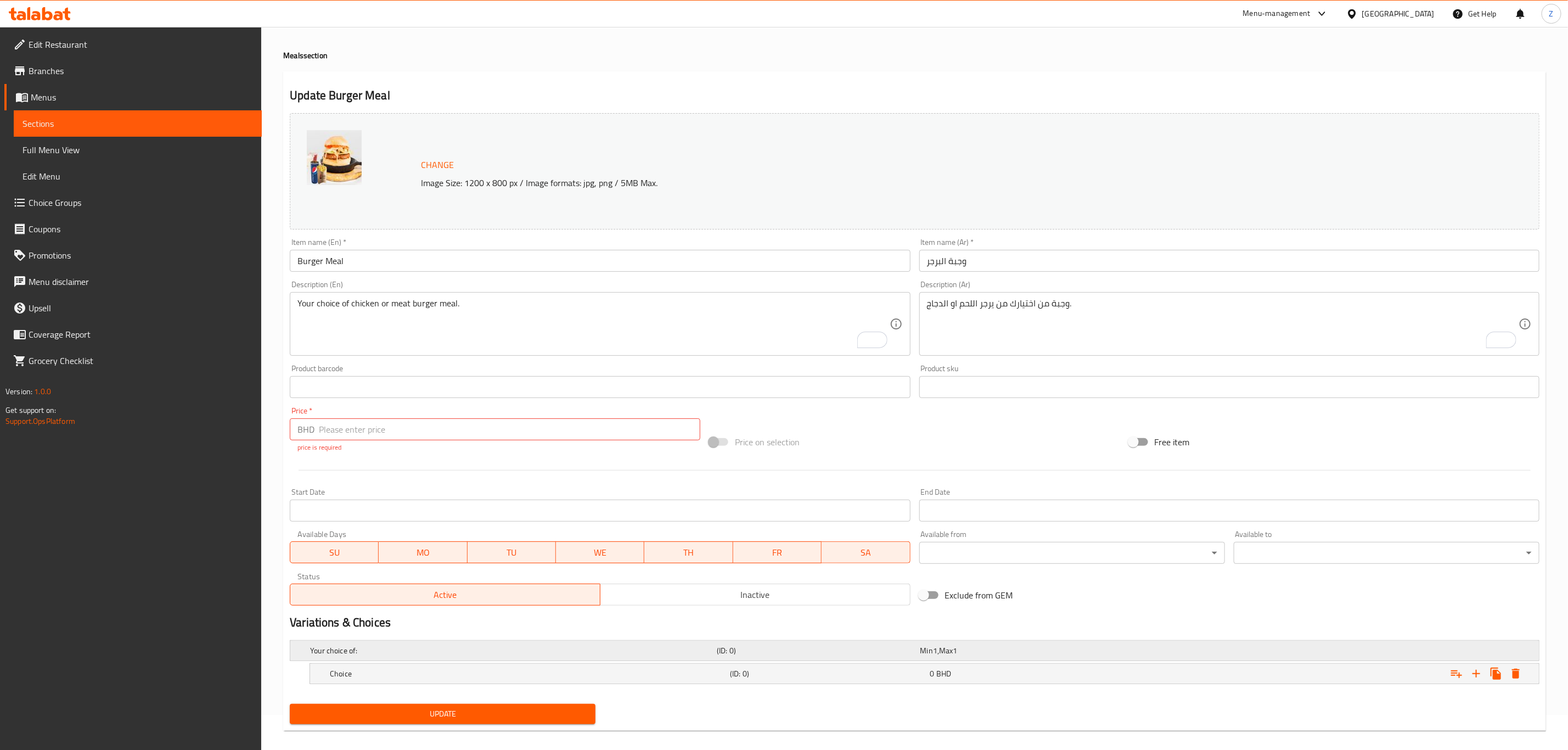
click at [354, 519] on div "Your choice of: (ID: 0) Min 1 , Max 1 Name (En) Your choice of: Name (En) Name …" at bounding box center [915, 667] width 1258 height 64
drag, startPoint x: 349, startPoint y: 667, endPoint x: 358, endPoint y: 675, distance: 12.0
click at [354, 519] on h5 "Choice" at bounding box center [511, 650] width 402 height 11
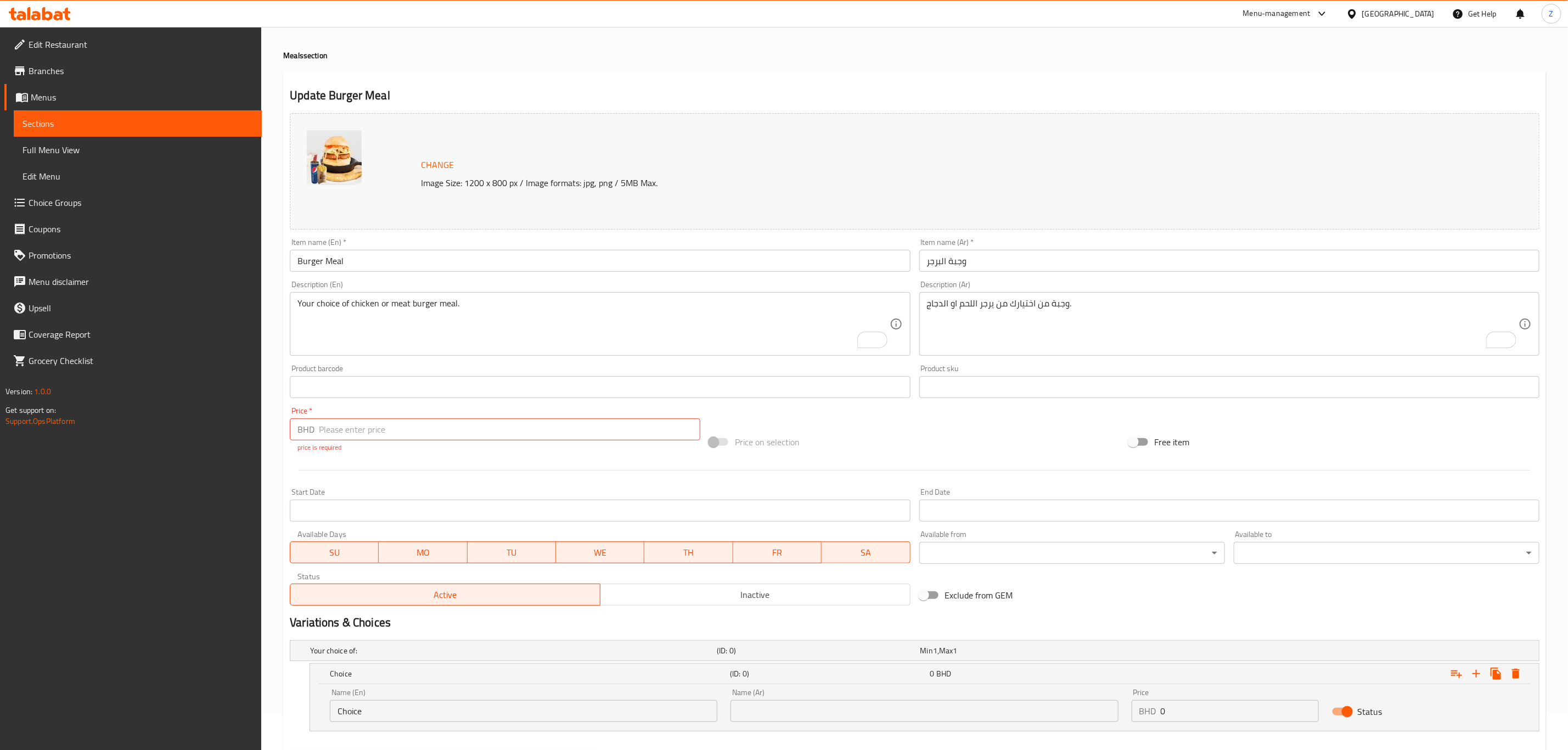
drag, startPoint x: 335, startPoint y: 726, endPoint x: 254, endPoint y: 743, distance: 82.8
click at [272, 519] on div "Home / Restaurants management / Menus / Sections / item / update Meals section …" at bounding box center [915, 400] width 1307 height 817
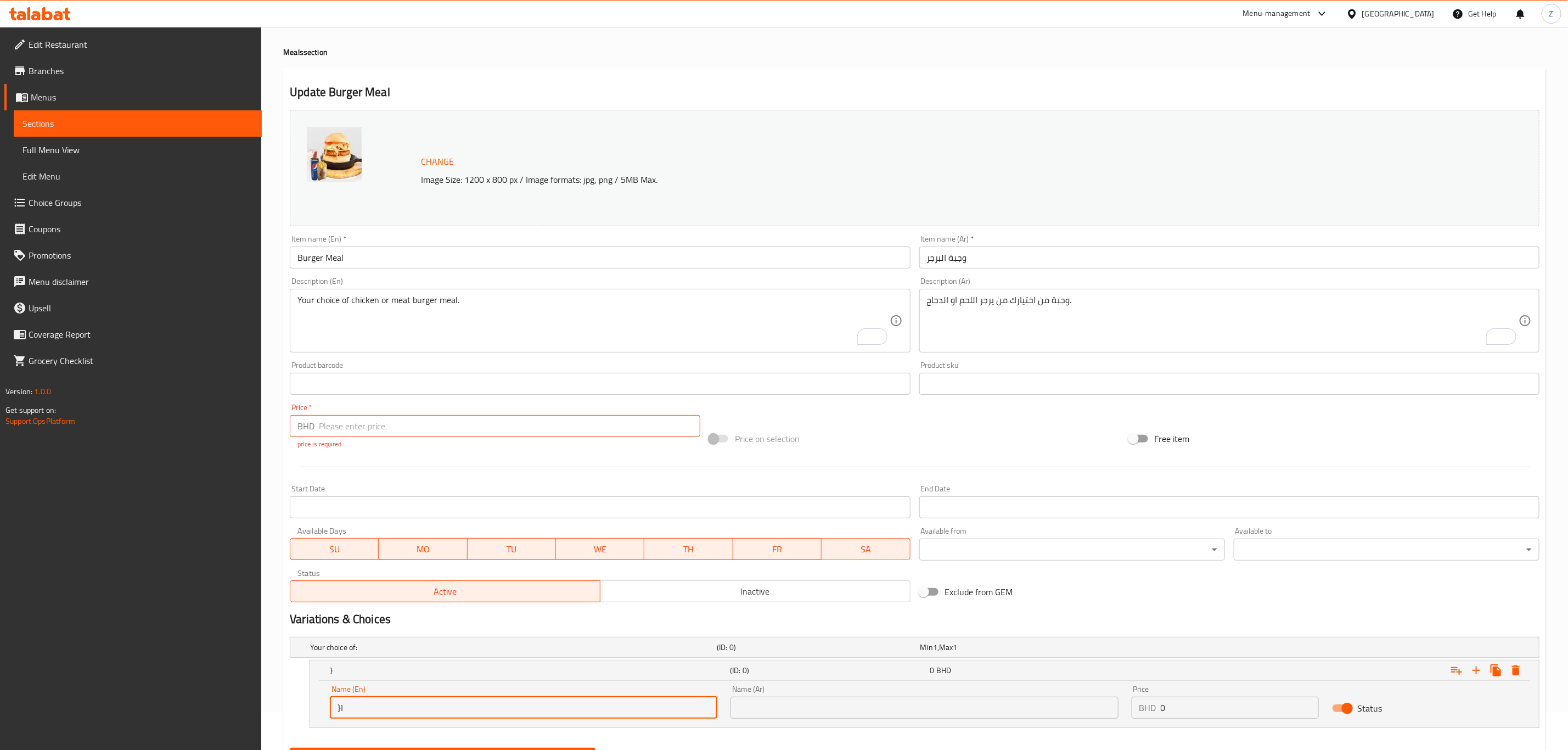
type input "}"
type input "Chicken"
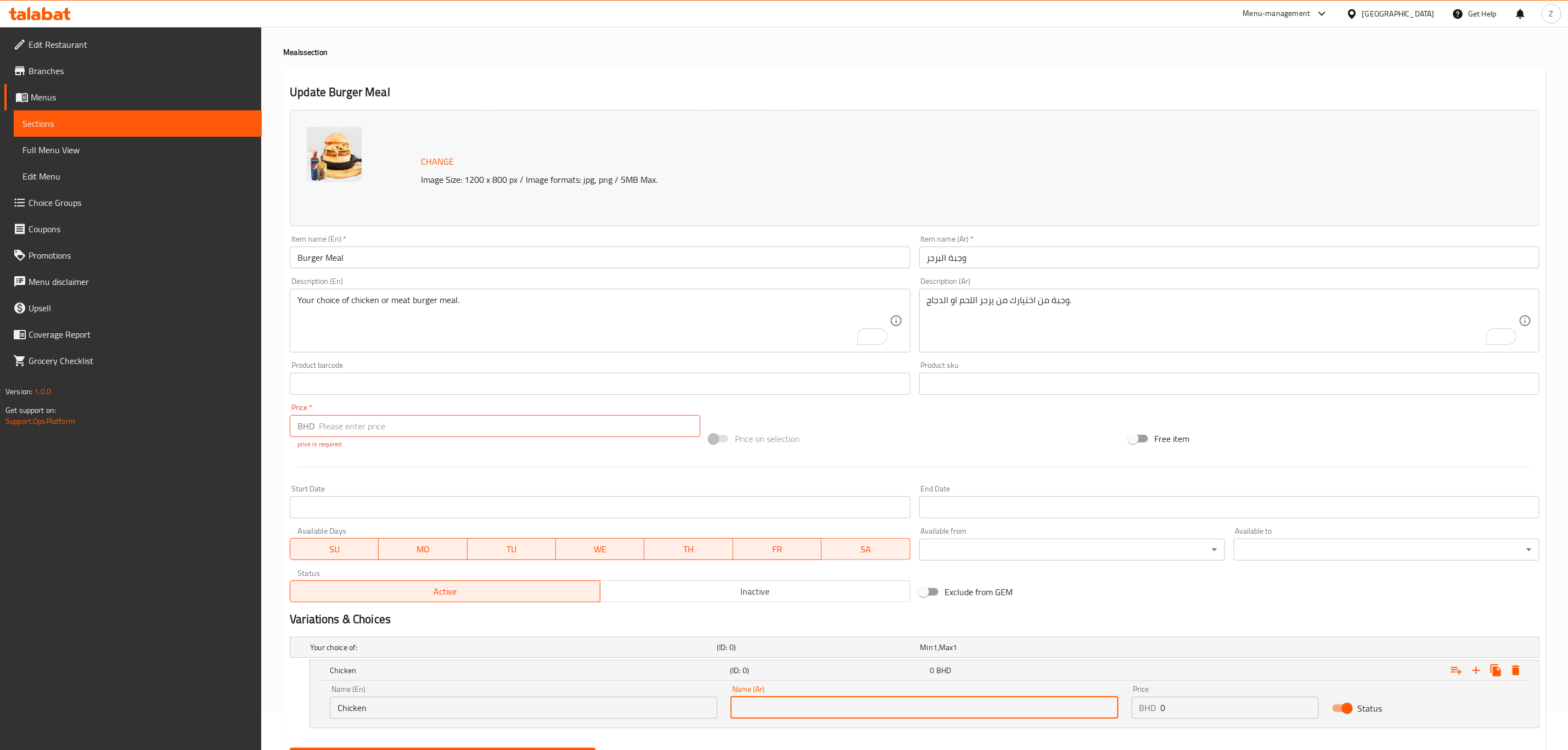
drag, startPoint x: 807, startPoint y: 705, endPoint x: 847, endPoint y: 696, distance: 41.0
click at [807, 519] on input "text" at bounding box center [924, 708] width 387 height 22
type input "دجاج"
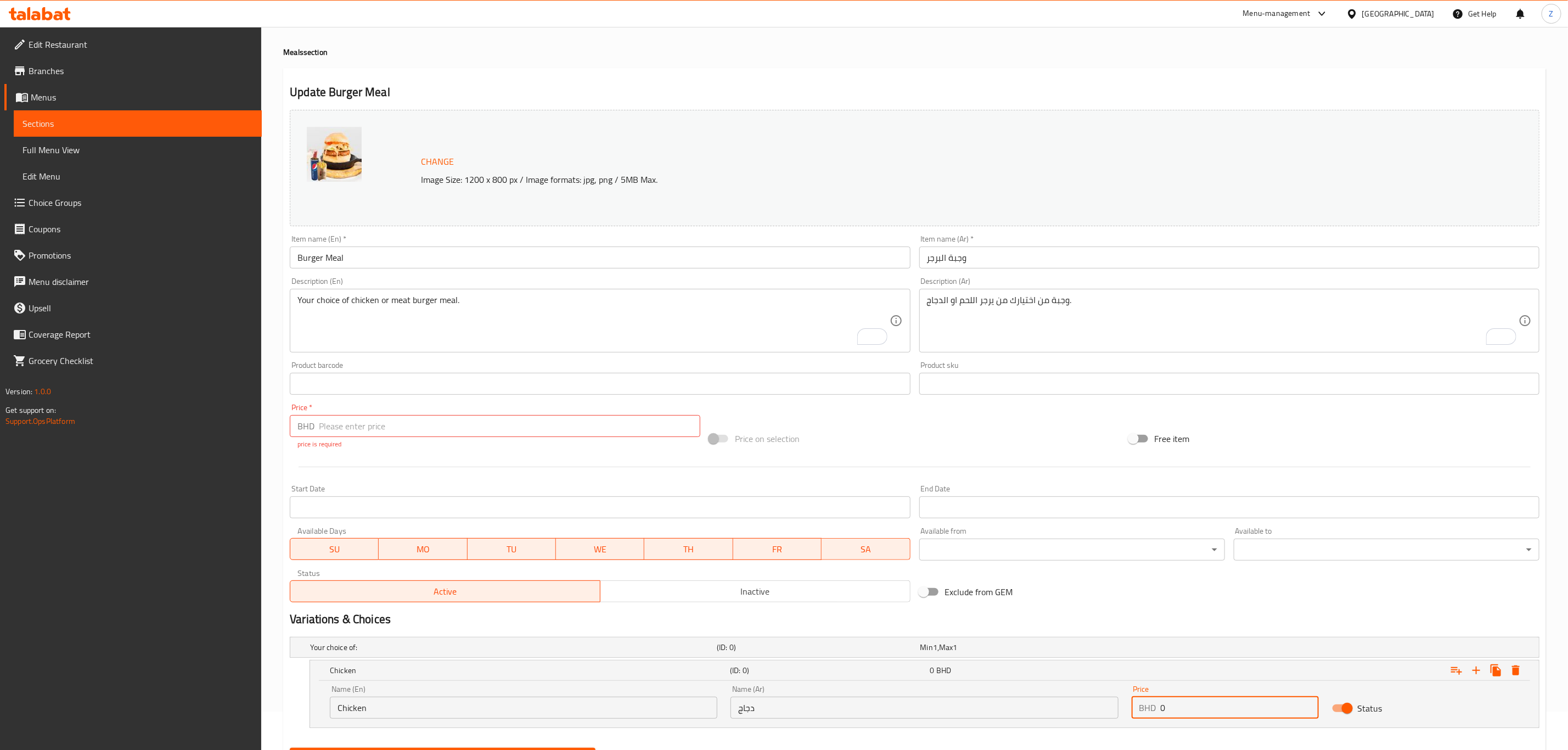
drag, startPoint x: 1191, startPoint y: 702, endPoint x: 1119, endPoint y: 732, distance: 78.0
click at [1053, 519] on div "Your choice of: (ID: 0) Min 1 , Max 1 Name (En) Your choice of: Name (En) Name …" at bounding box center [915, 688] width 1258 height 111
type input "1.5"
click at [1053, 519] on icon "Expand" at bounding box center [1476, 671] width 13 height 13
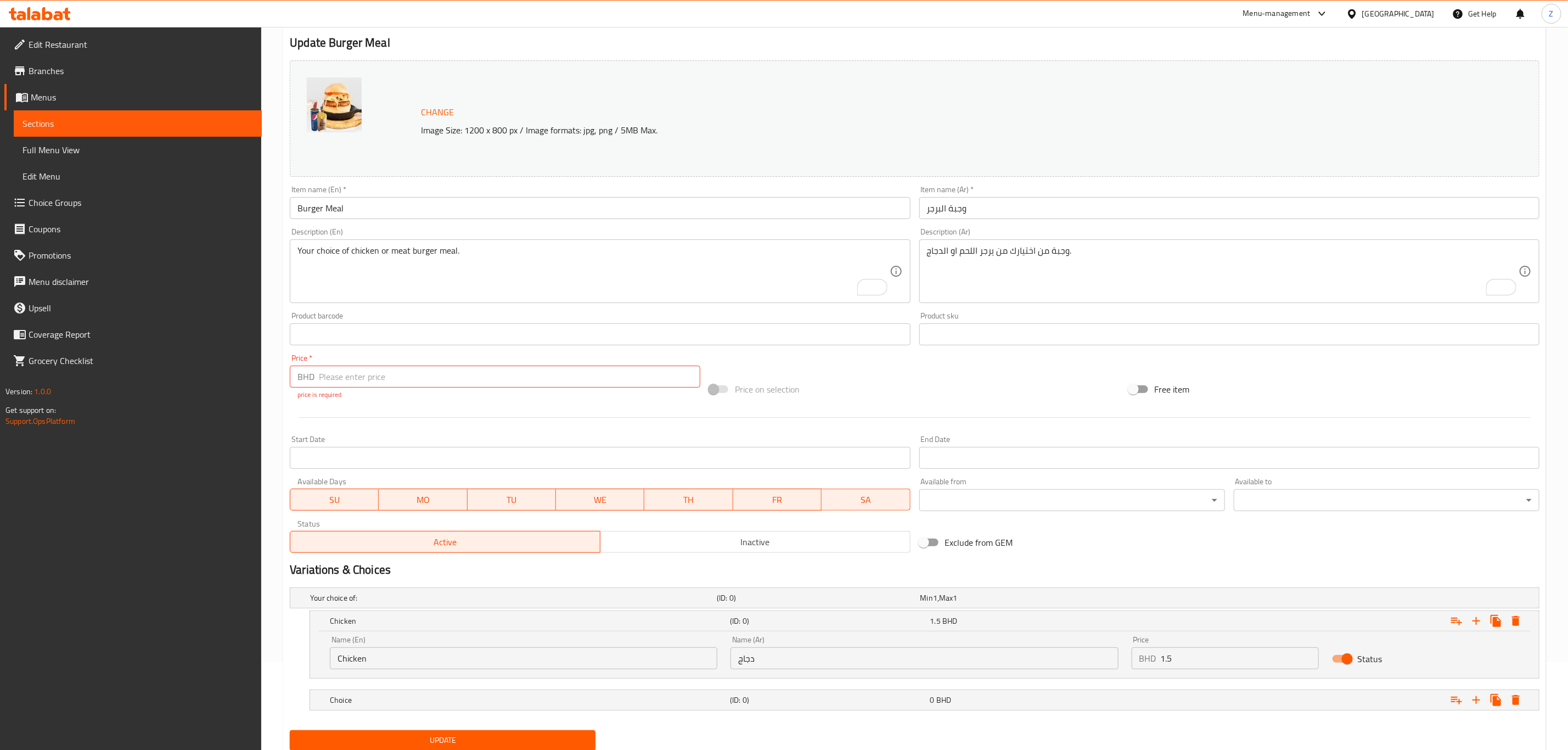
scroll to position [127, 0]
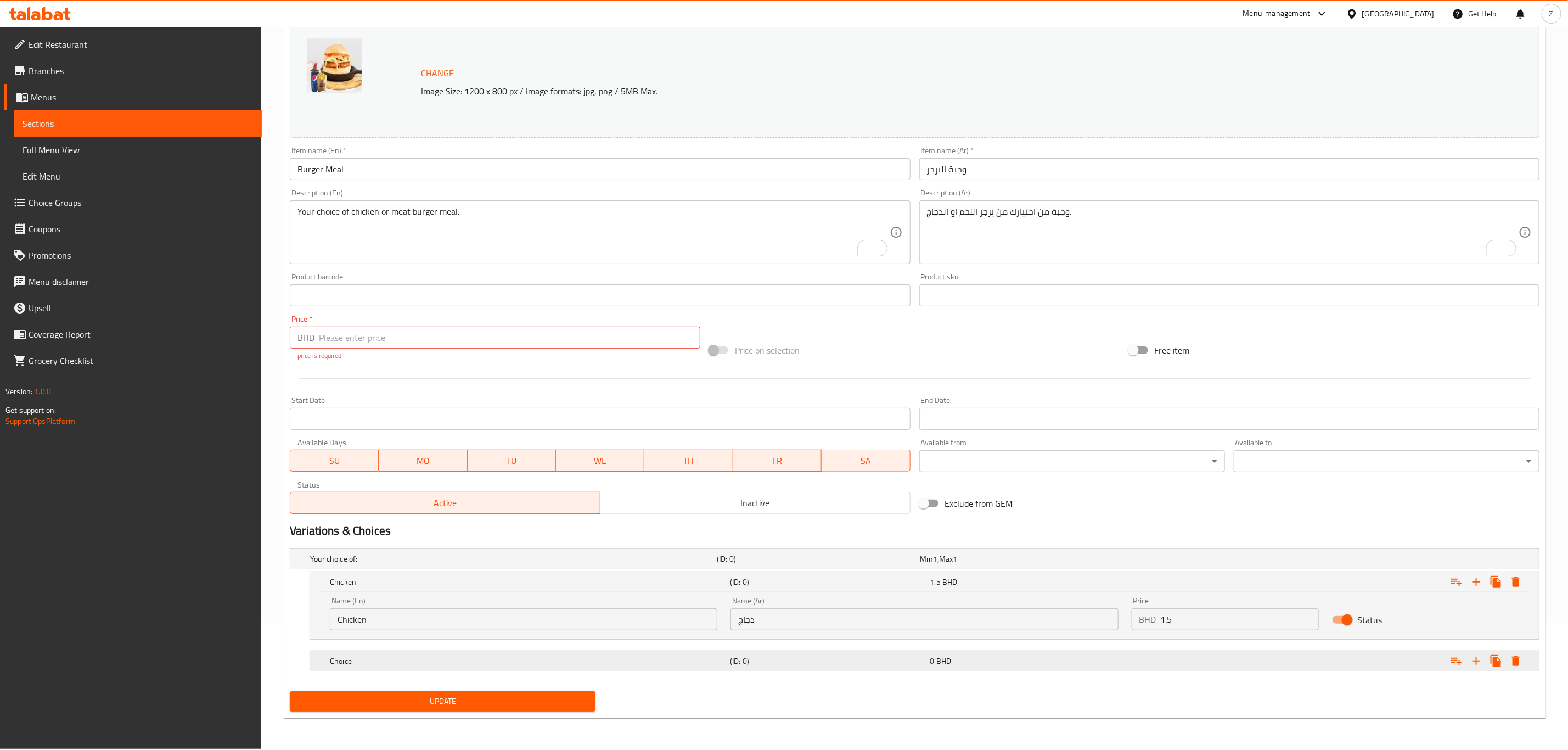
click at [438, 519] on div "Choice" at bounding box center [511, 559] width 407 height 15
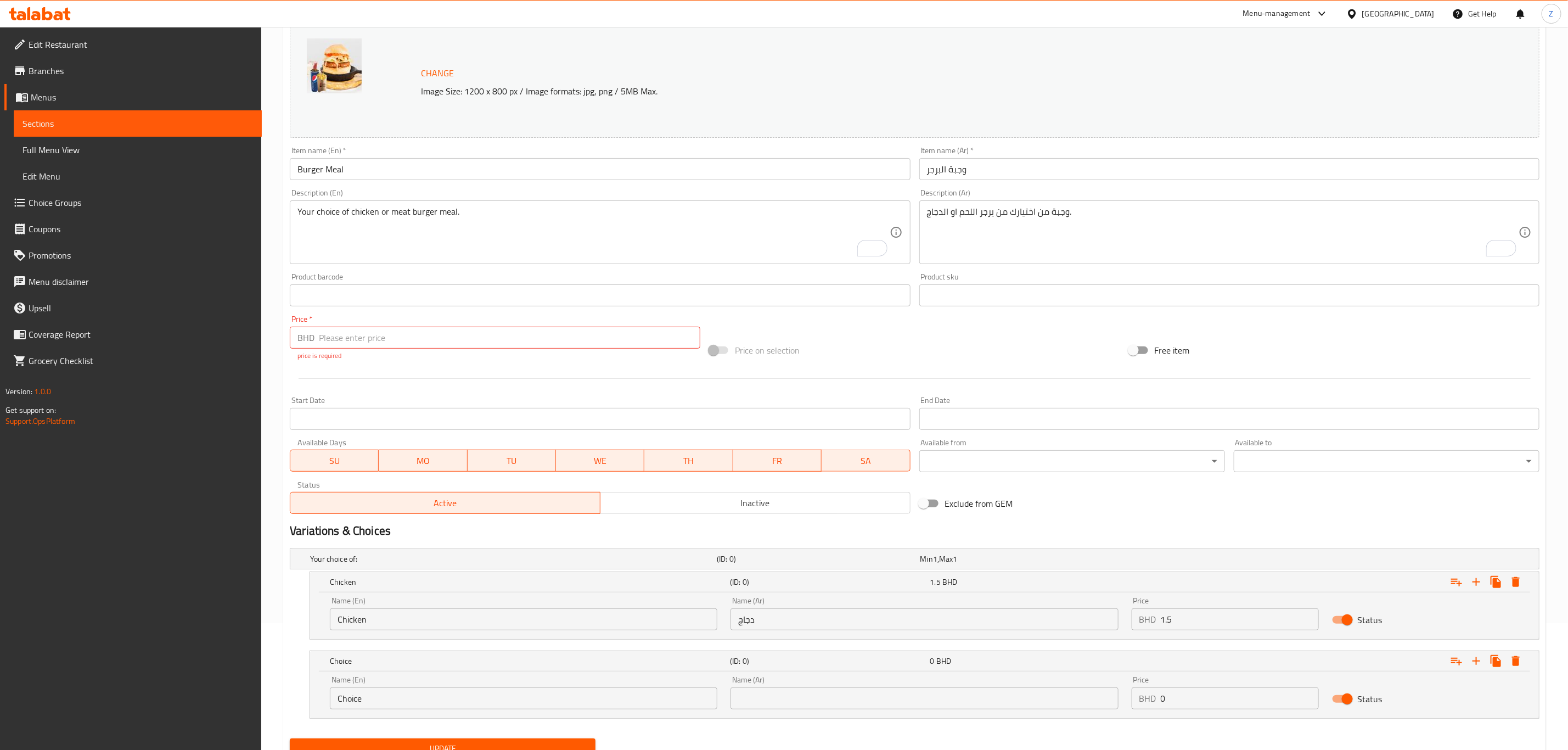
drag, startPoint x: 448, startPoint y: 701, endPoint x: 408, endPoint y: 713, distance: 41.8
click at [410, 519] on div "Name (En) Choice Name (En)" at bounding box center [523, 692] width 400 height 47
click at [602, 519] on input "Meal" at bounding box center [523, 699] width 387 height 22
click at [602, 519] on input "Meaف" at bounding box center [523, 699] width 387 height 22
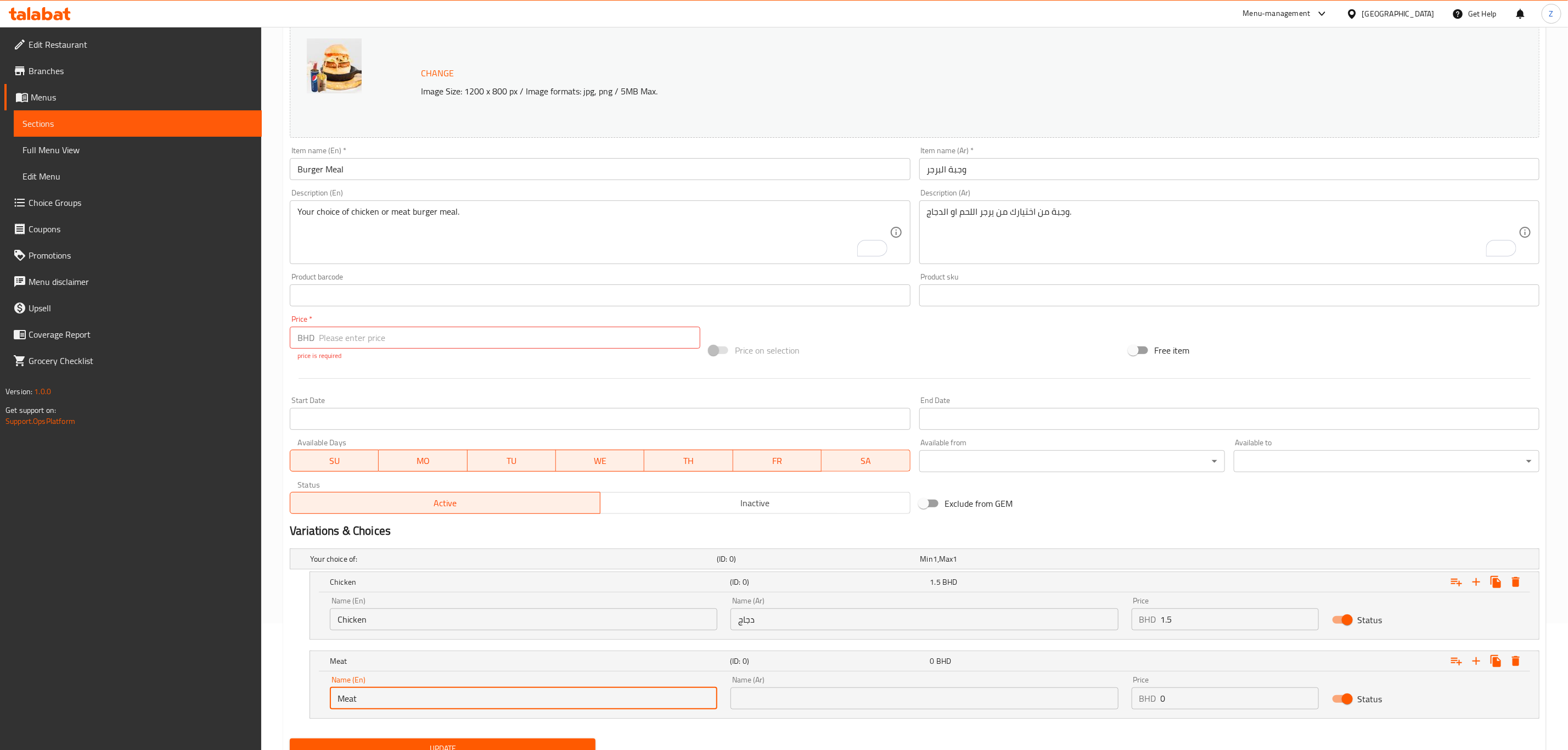
type input "Meat"
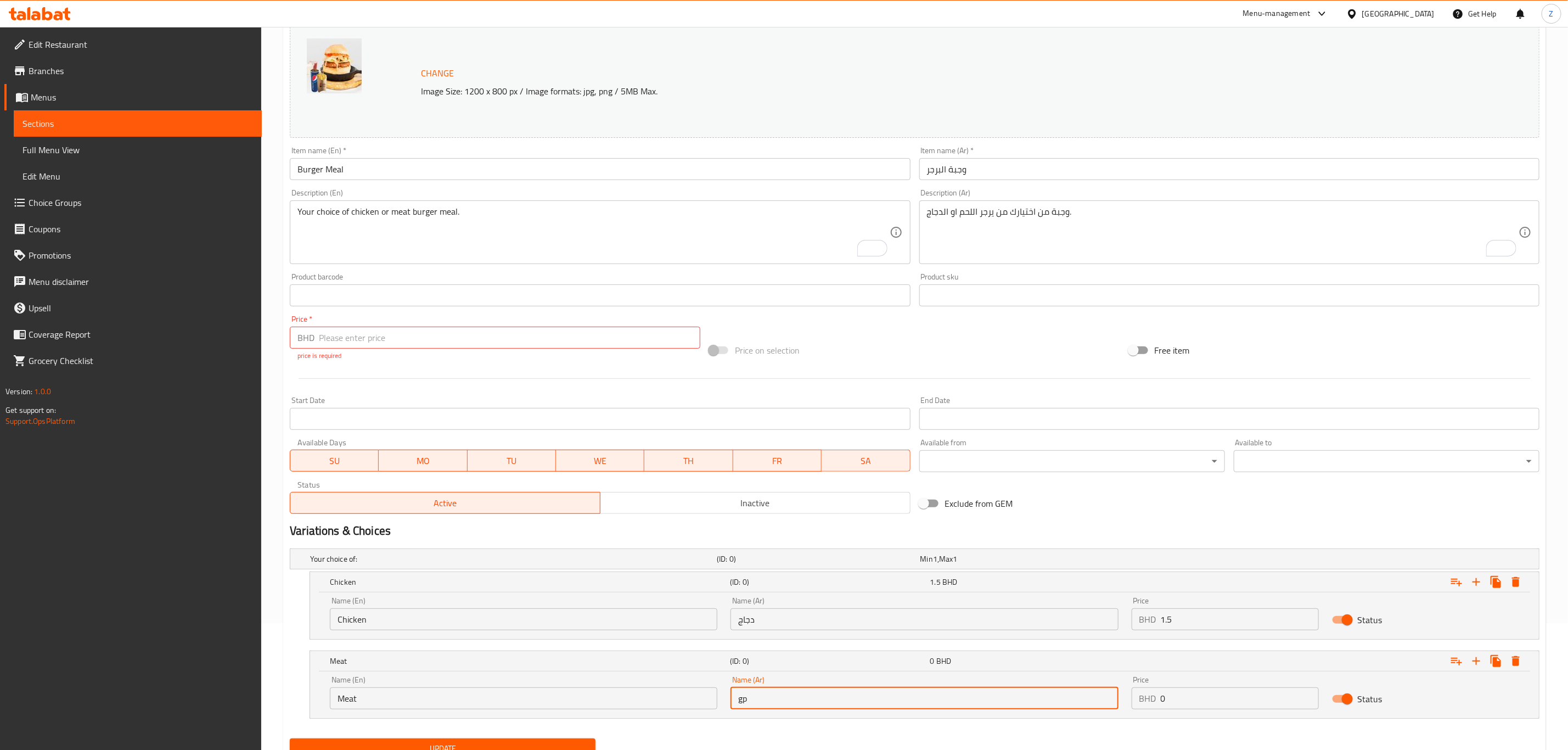
type input "g"
type input "لحم"
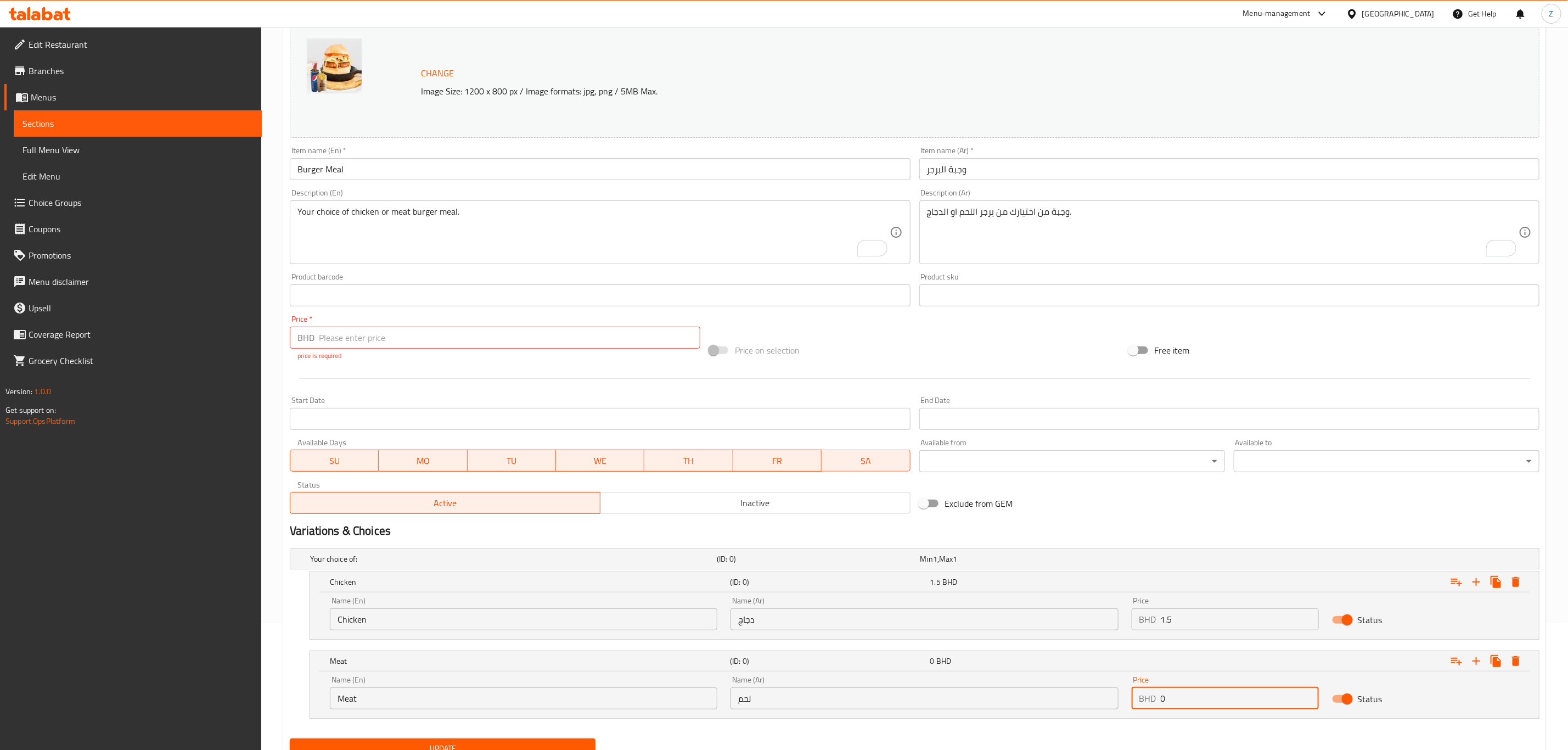
drag, startPoint x: 1198, startPoint y: 700, endPoint x: 1122, endPoint y: 715, distance: 77.5
click at [1053, 519] on div "Price BHD 0 Price" at bounding box center [1225, 692] width 201 height 47
type input "1.5"
click at [408, 336] on input "number" at bounding box center [510, 338] width 381 height 22
type input "1"
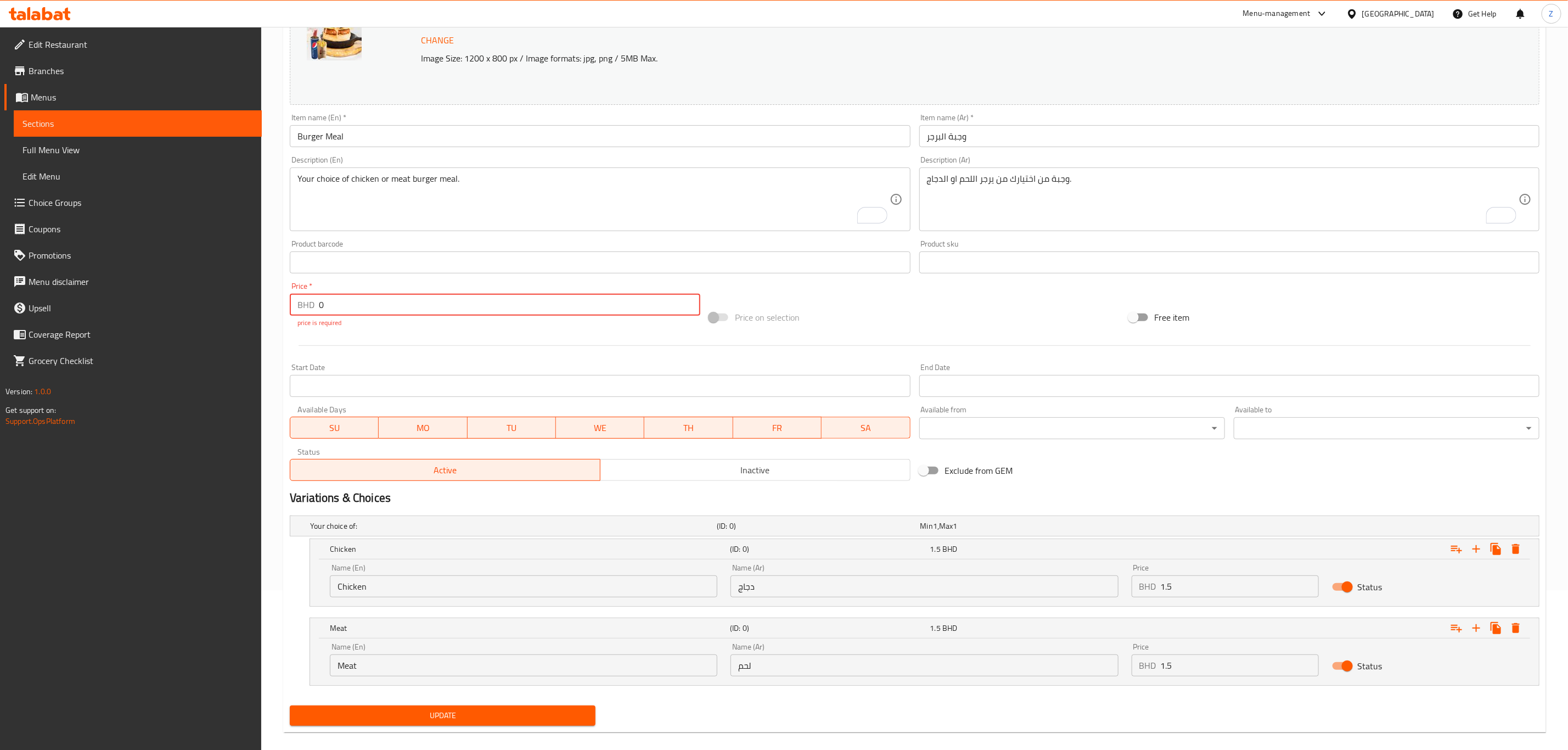
scroll to position [174, 0]
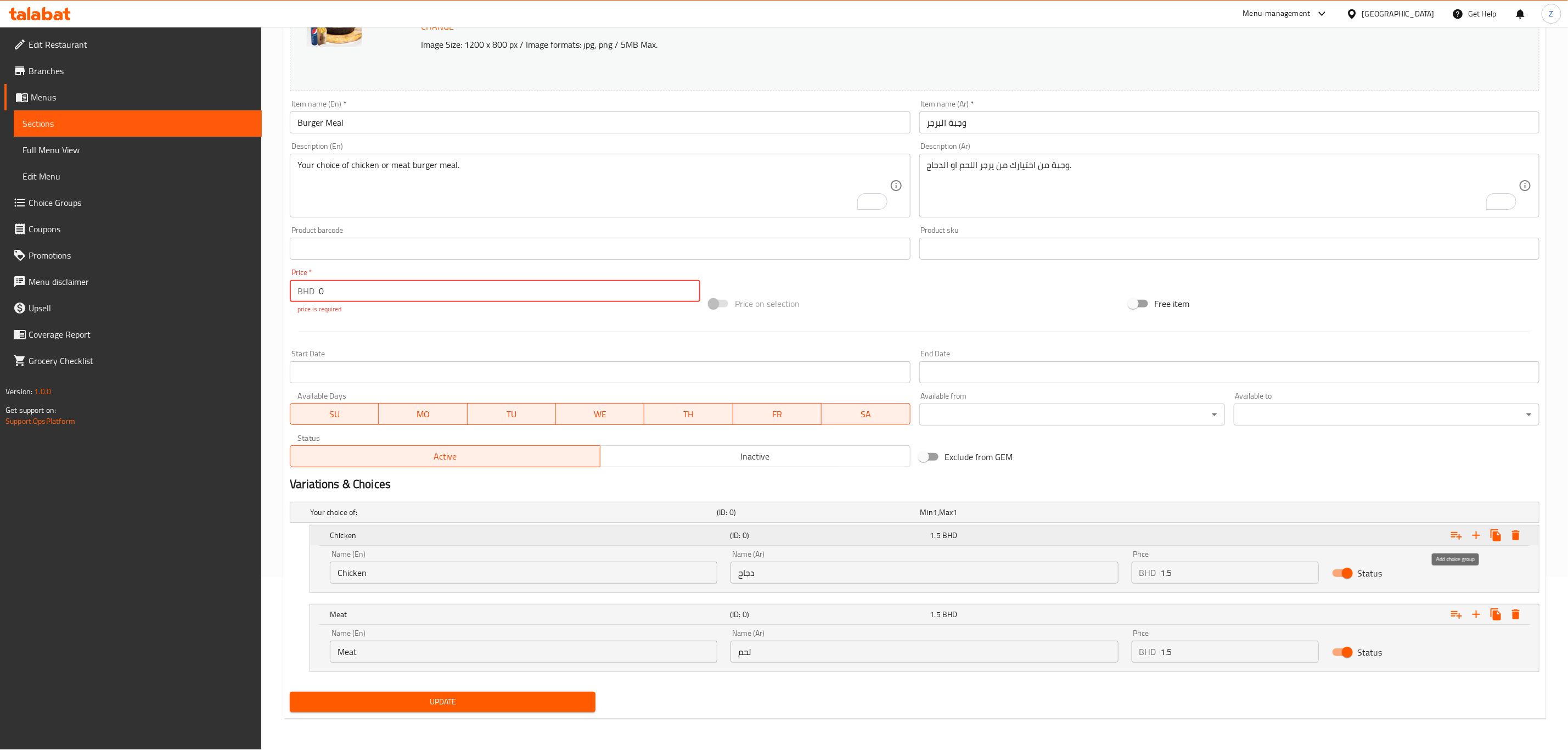
type input "0"
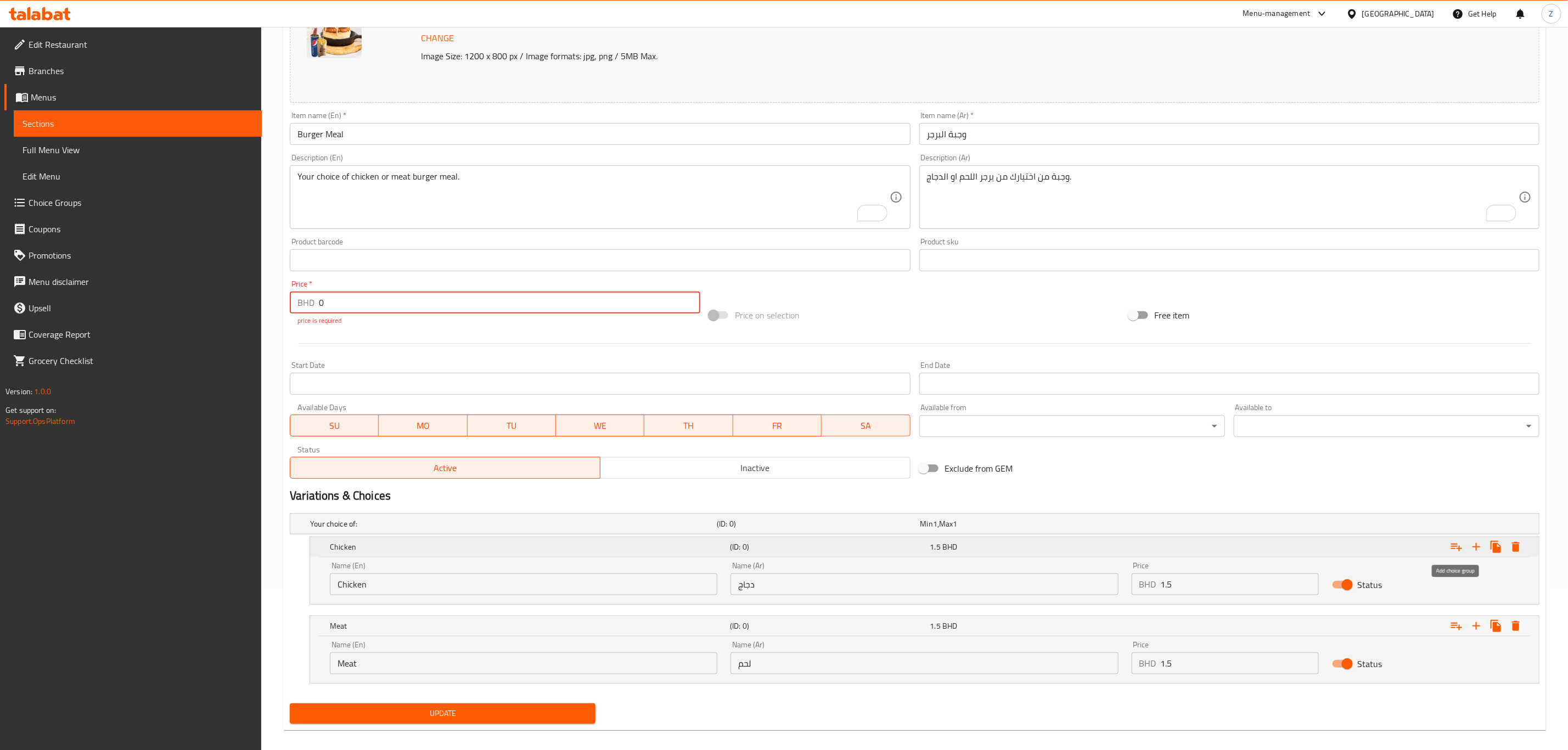
click at [1053, 519] on icon "Expand" at bounding box center [1457, 547] width 13 height 13
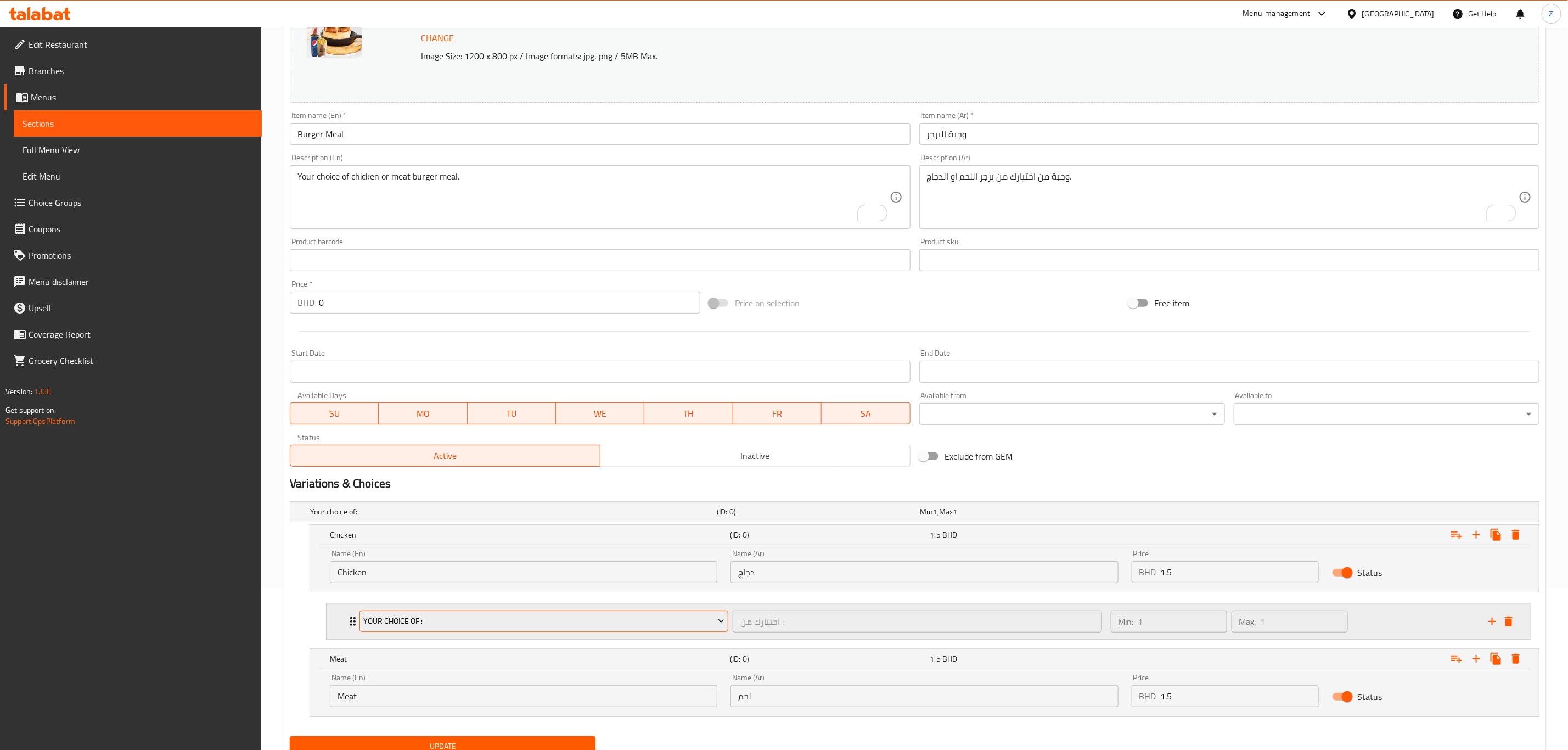
click at [522, 519] on span "Your choice of :" at bounding box center [544, 621] width 360 height 14
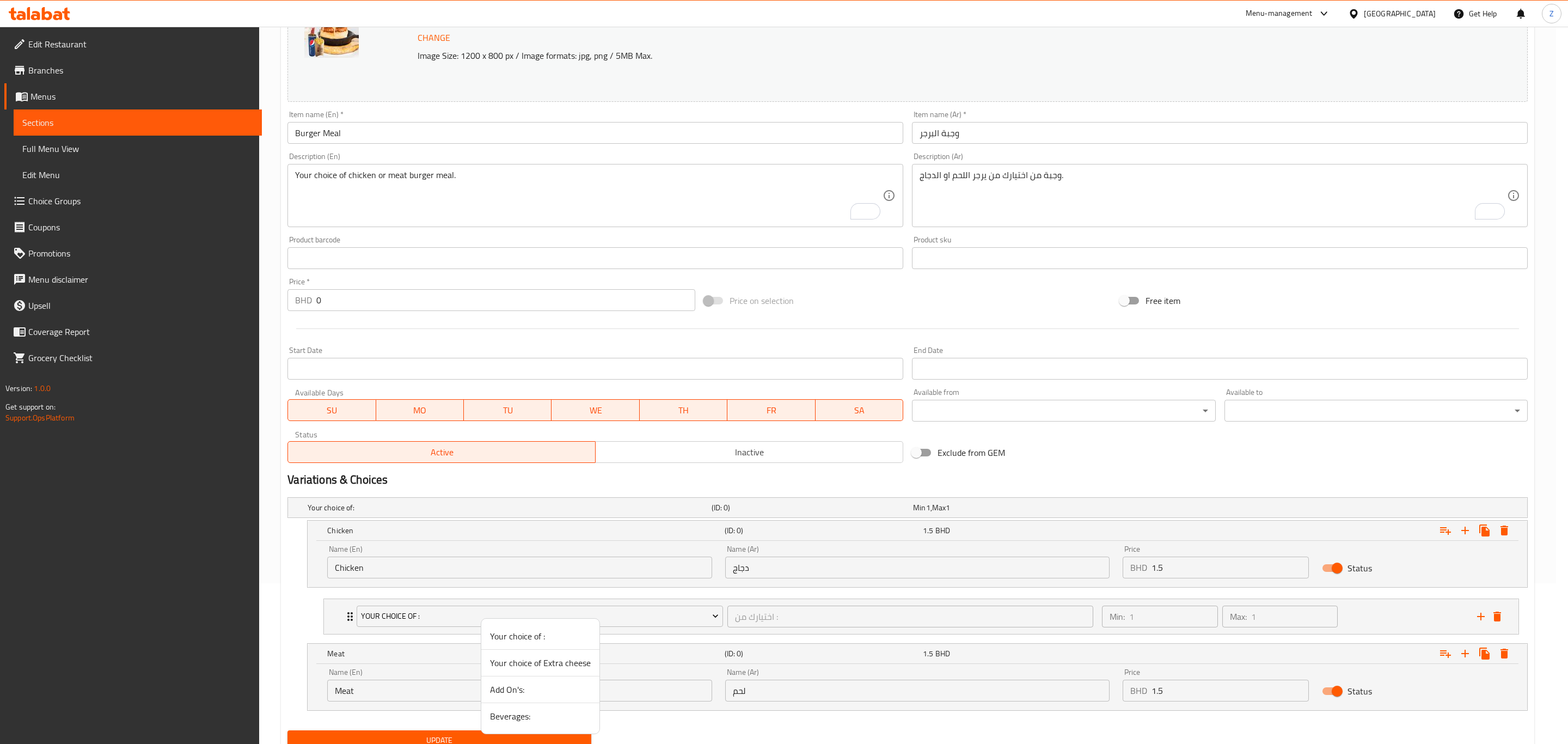
drag, startPoint x: 521, startPoint y: 688, endPoint x: 528, endPoint y: 689, distance: 7.1
click at [523, 515] on span "Add On's:" at bounding box center [540, 689] width 101 height 13
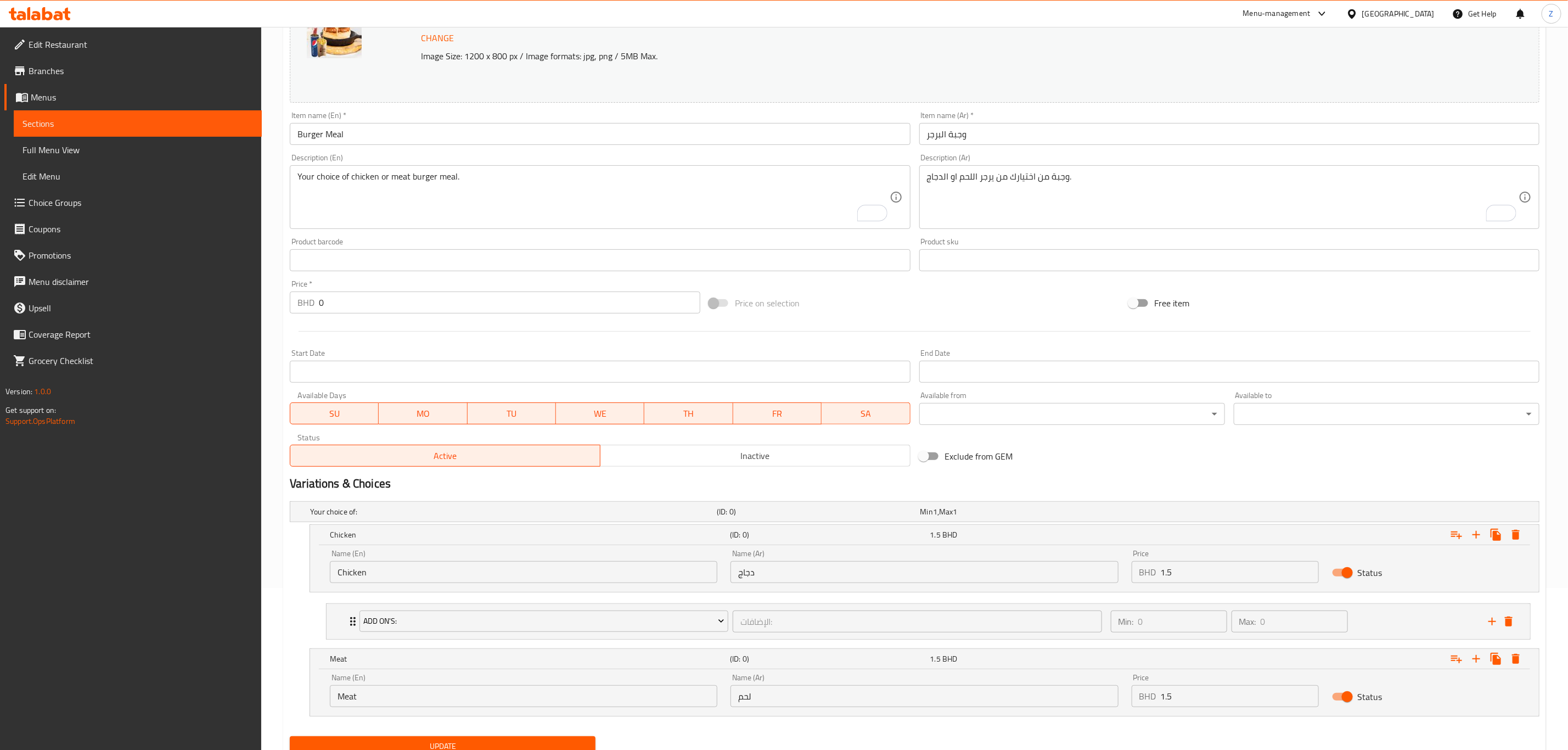
scroll to position [208, 0]
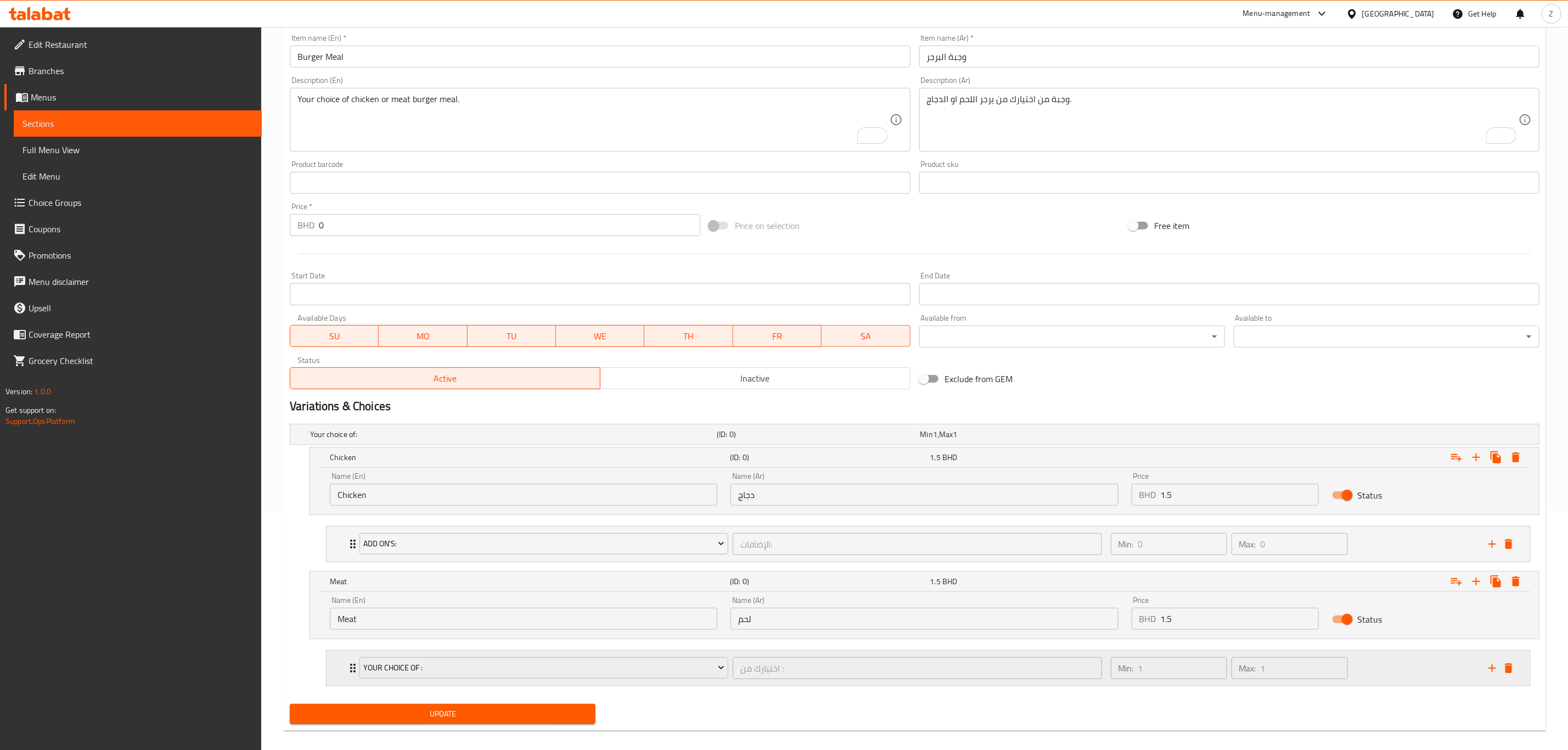
scroll to position [254, 0]
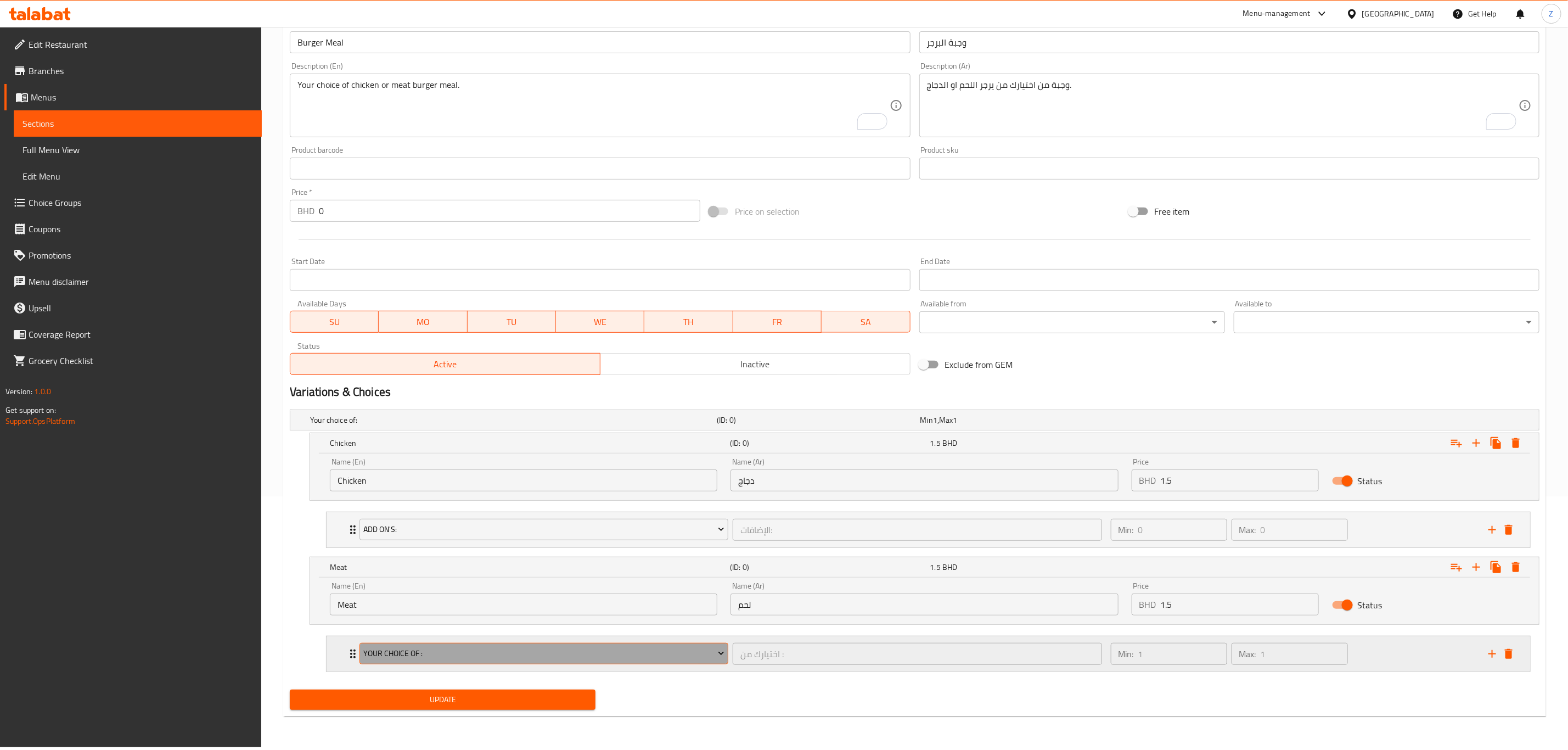
click at [524, 658] on span "Your choice of :" at bounding box center [544, 654] width 360 height 14
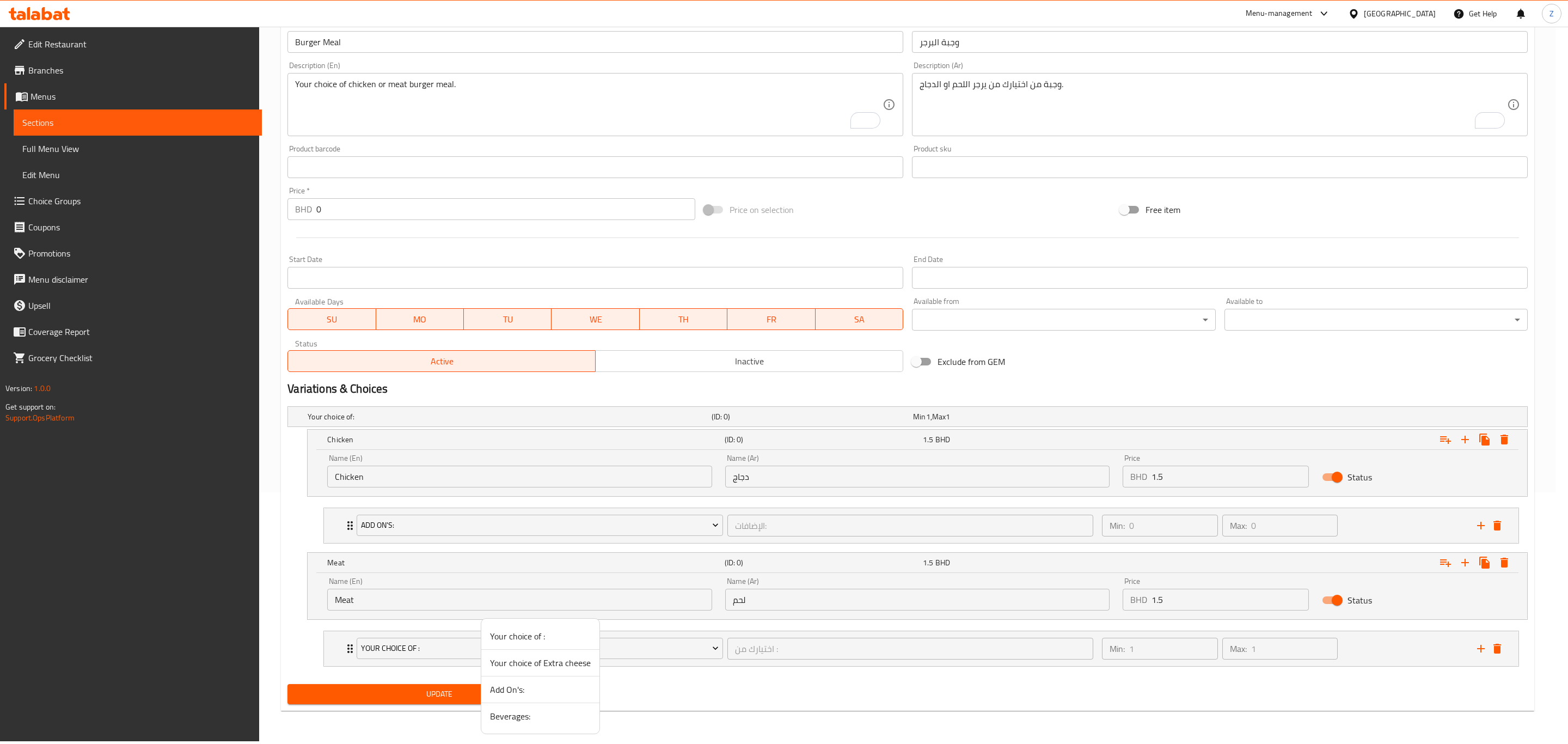
drag, startPoint x: 553, startPoint y: 687, endPoint x: 562, endPoint y: 693, distance: 10.8
click at [553, 686] on span "Add On's:" at bounding box center [540, 689] width 101 height 13
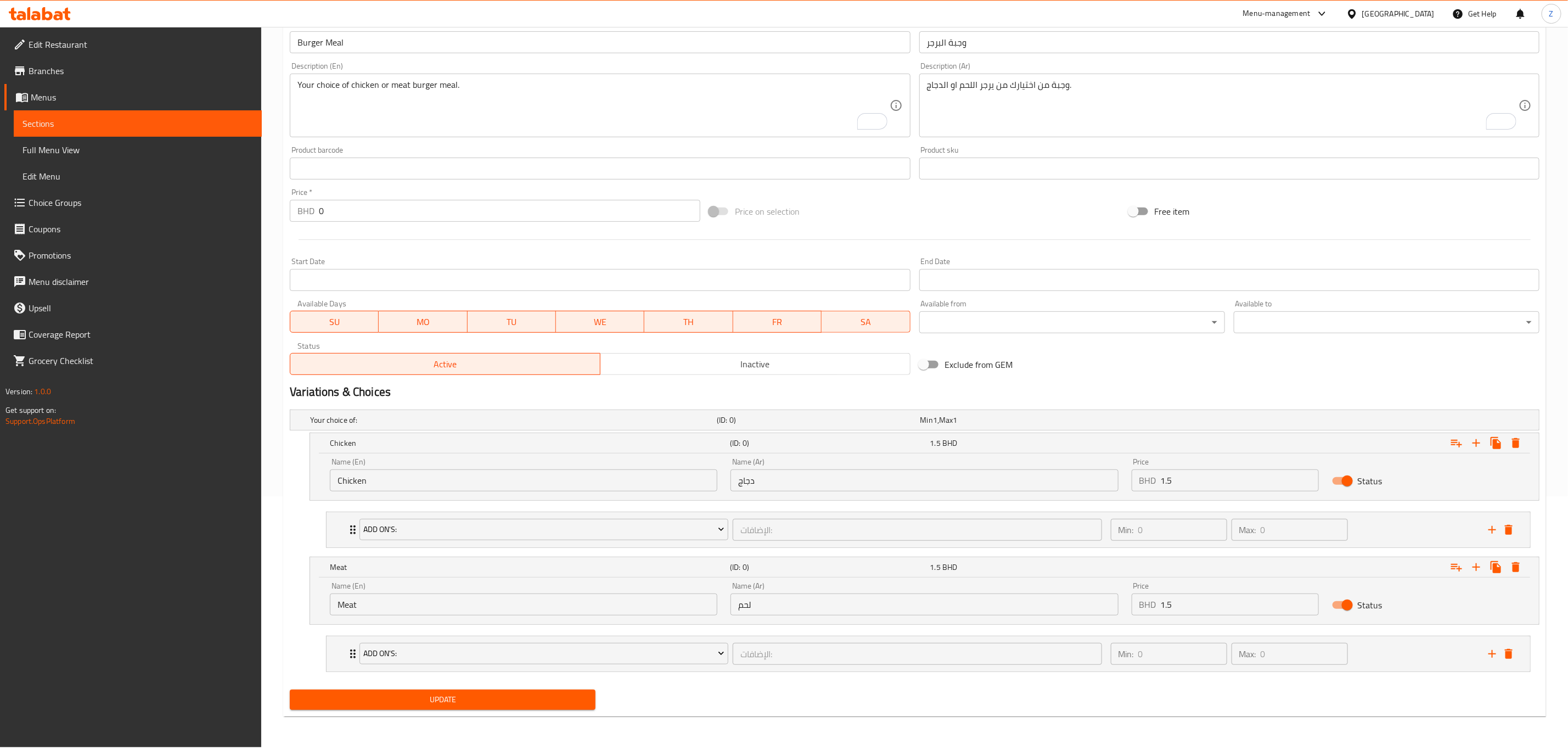
click at [751, 694] on div "Update" at bounding box center [915, 700] width 1258 height 29
click at [1489, 532] on icon "add" at bounding box center [1492, 530] width 13 height 13
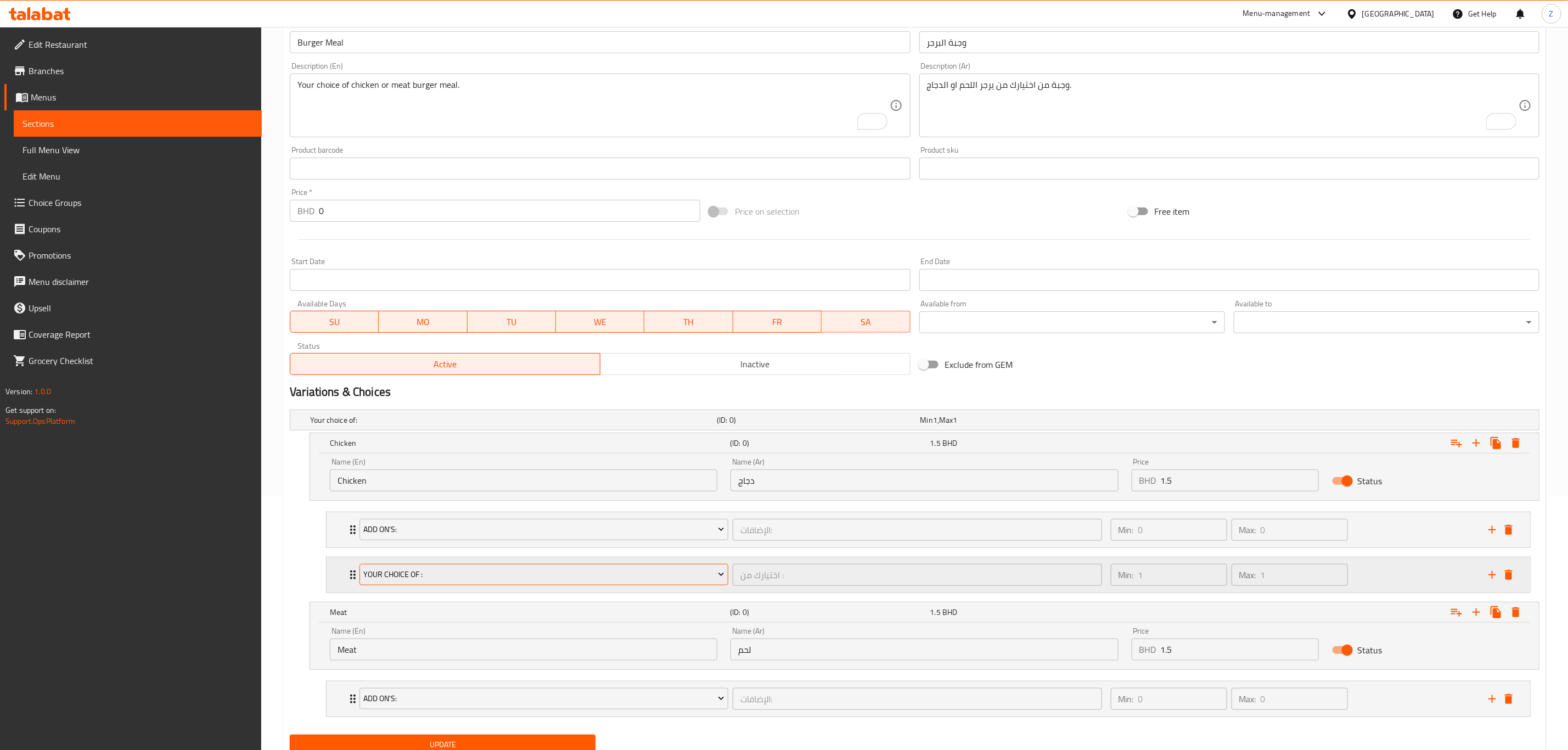
click at [543, 574] on span "Your choice of :" at bounding box center [544, 574] width 360 height 14
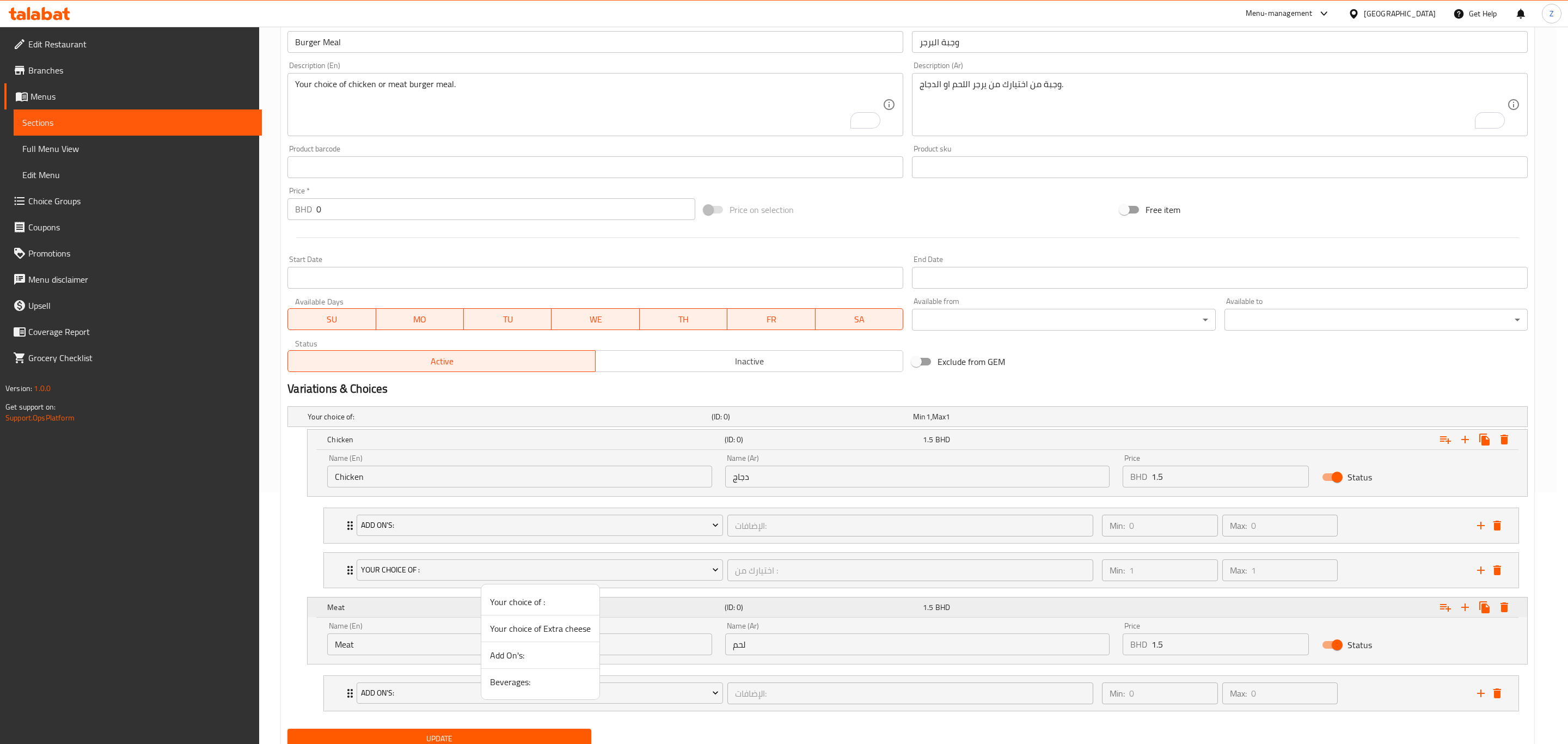
drag, startPoint x: 525, startPoint y: 602, endPoint x: 475, endPoint y: 605, distance: 50.1
click at [525, 602] on span "Your choice of :" at bounding box center [540, 602] width 101 height 13
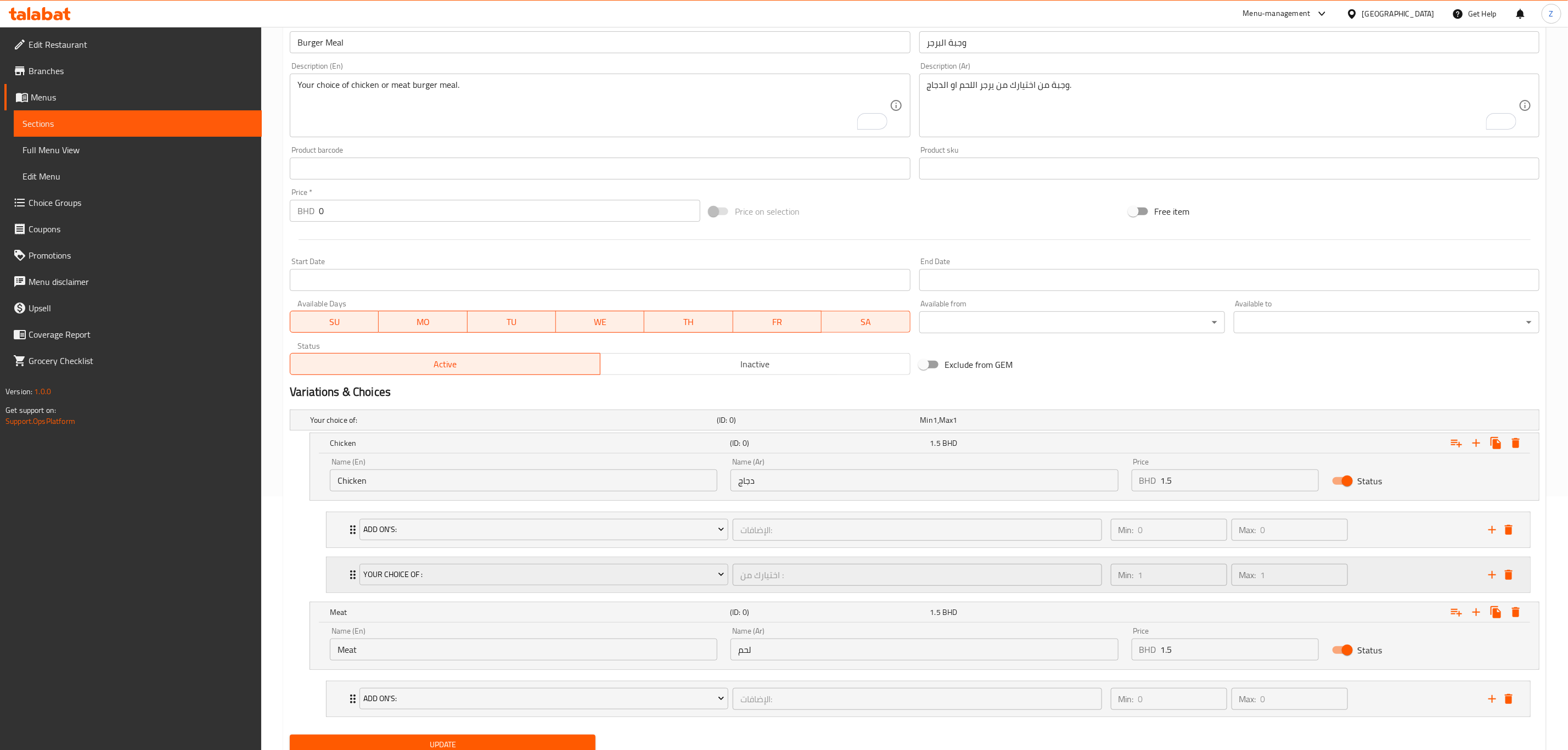
click at [350, 576] on icon "Expand" at bounding box center [353, 575] width 13 height 13
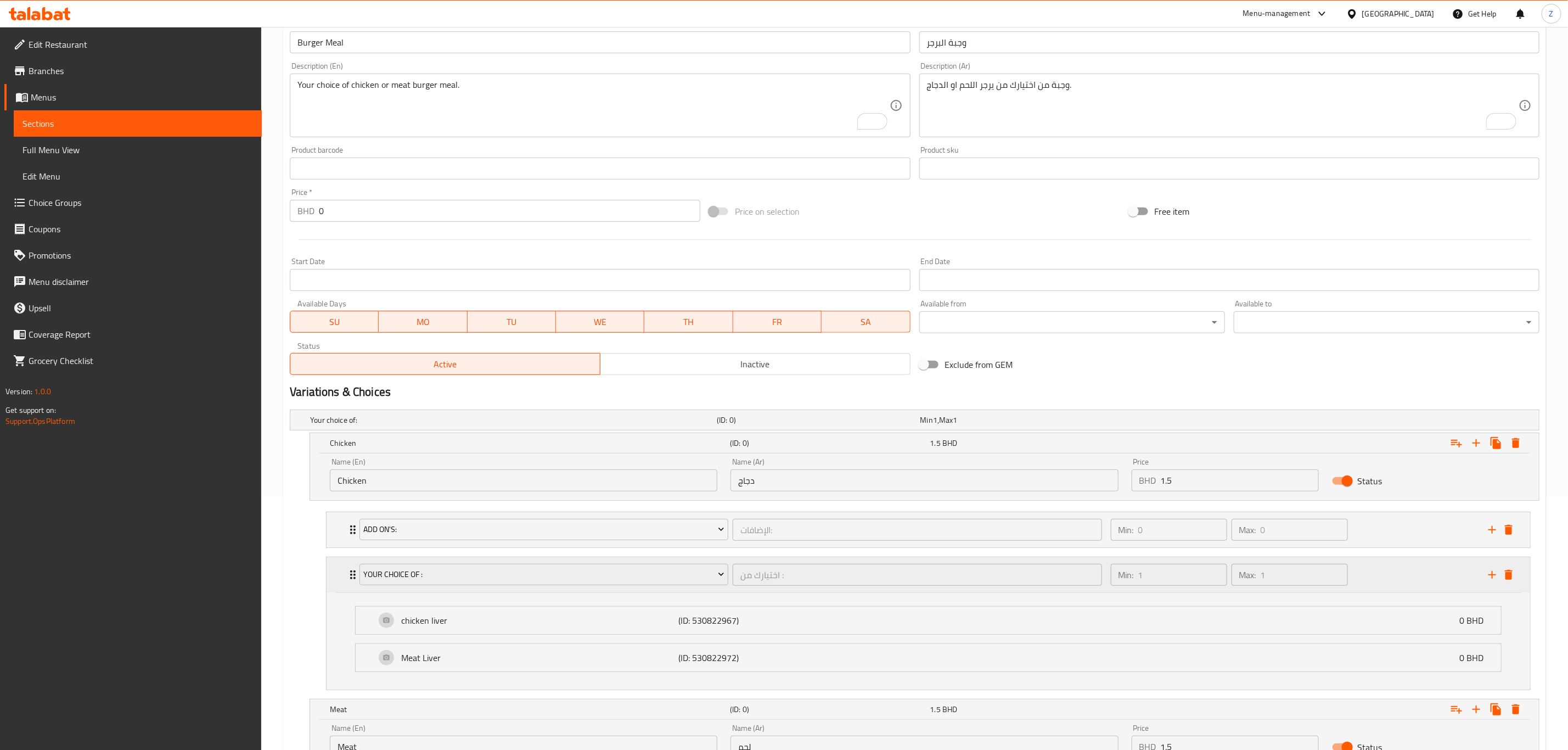
click at [349, 577] on icon "Expand" at bounding box center [353, 575] width 13 height 13
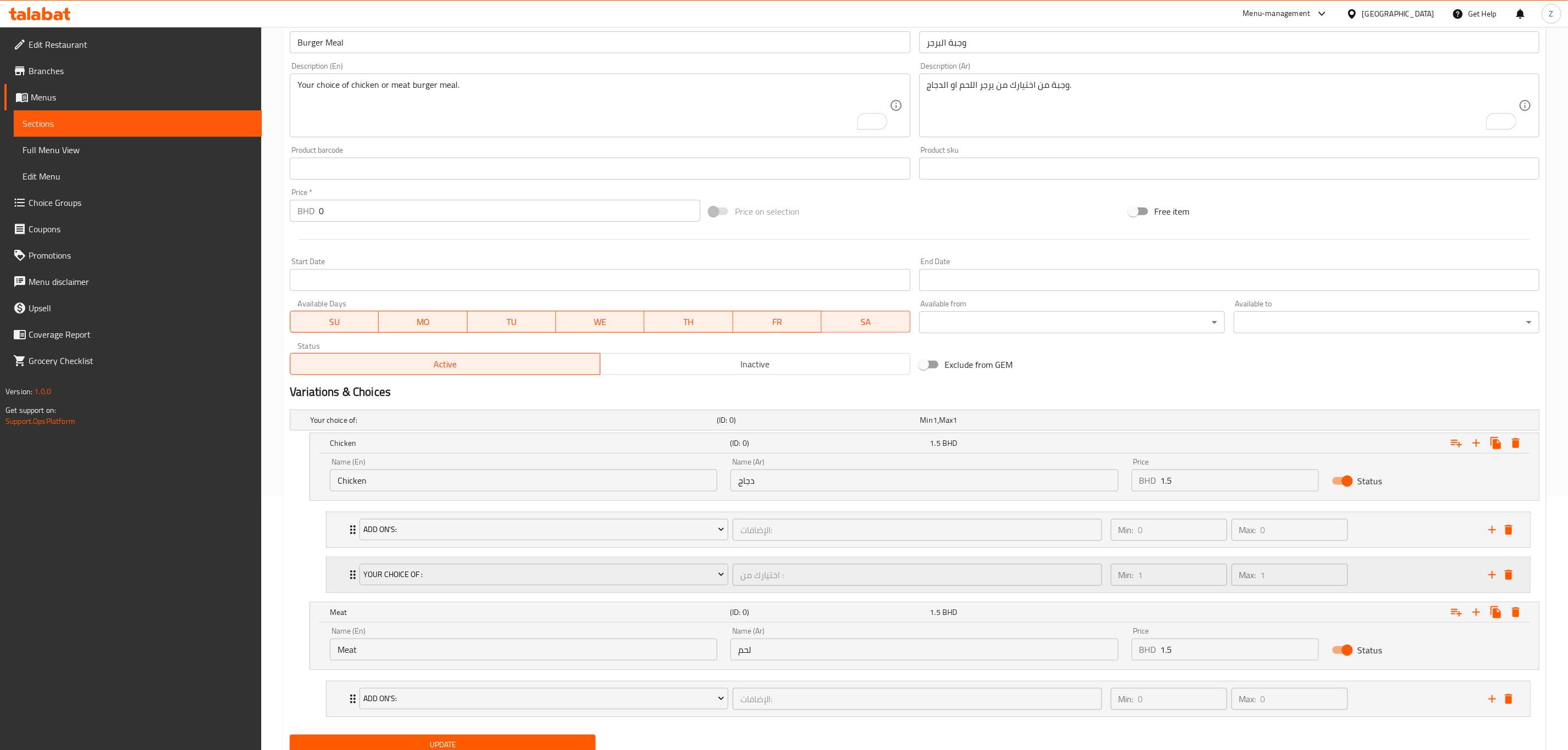
click at [454, 565] on div "Your choice of :" at bounding box center [544, 575] width 373 height 26
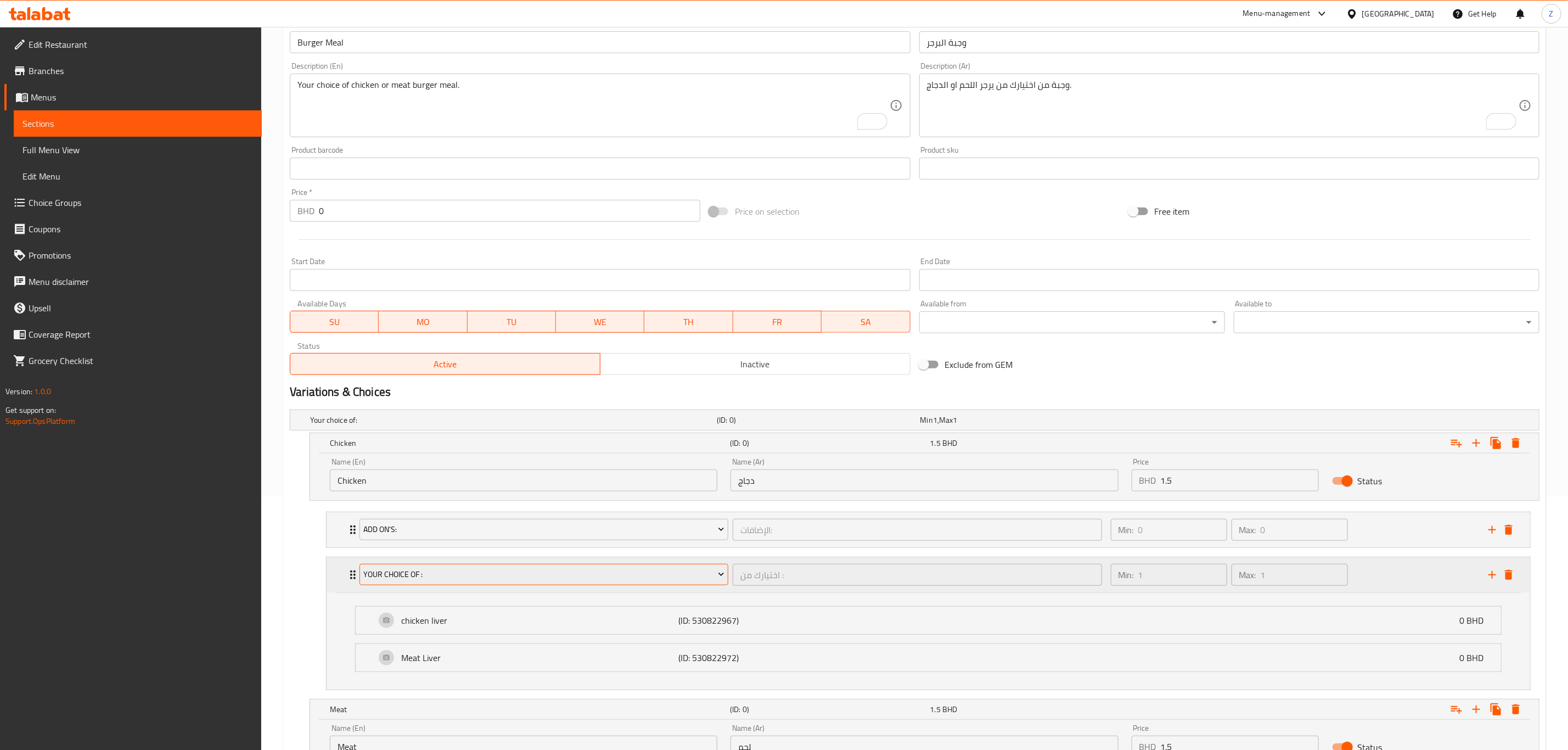
click at [456, 582] on span "Your choice of :" at bounding box center [544, 574] width 360 height 14
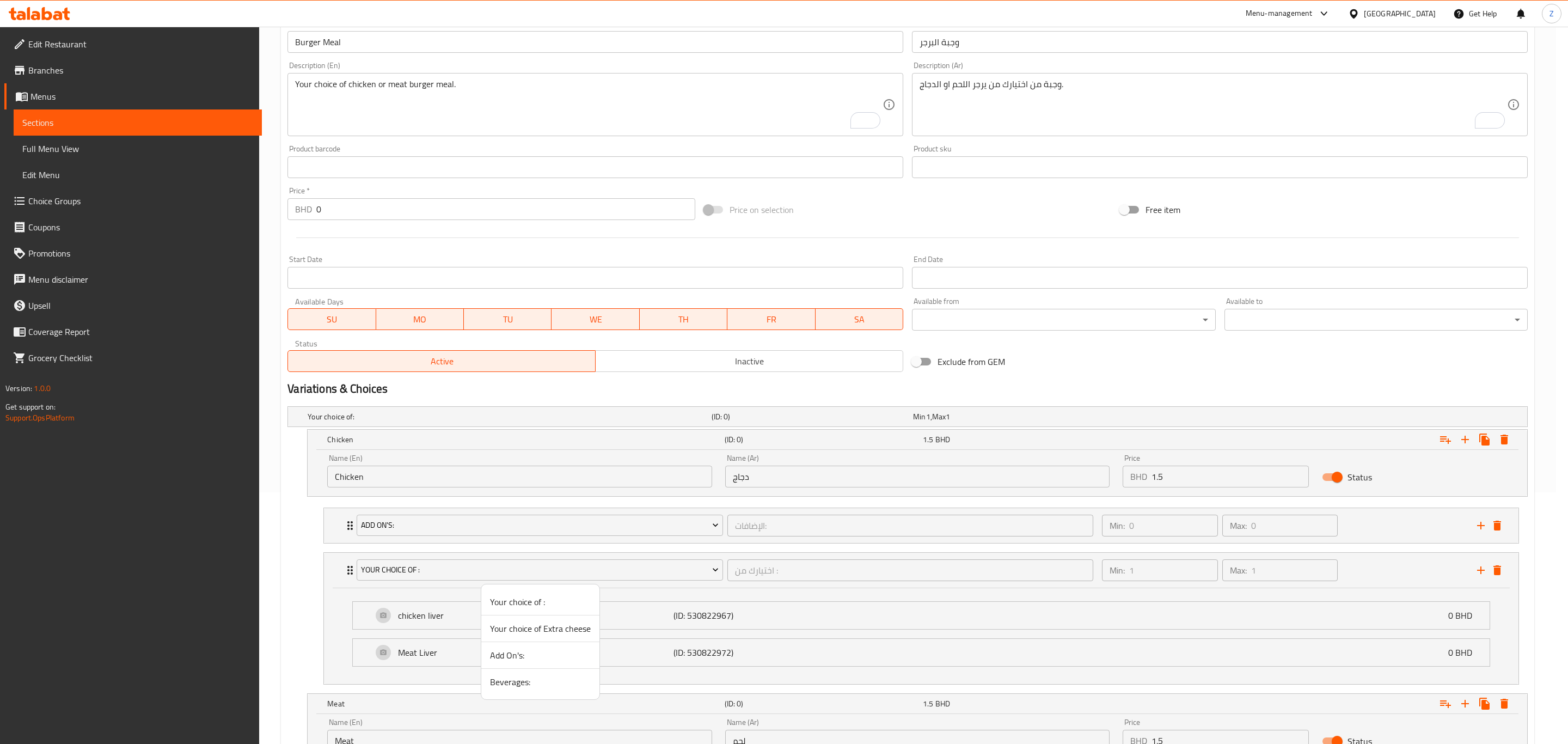
click at [543, 625] on span "Your choice of Extra cheese" at bounding box center [540, 628] width 101 height 13
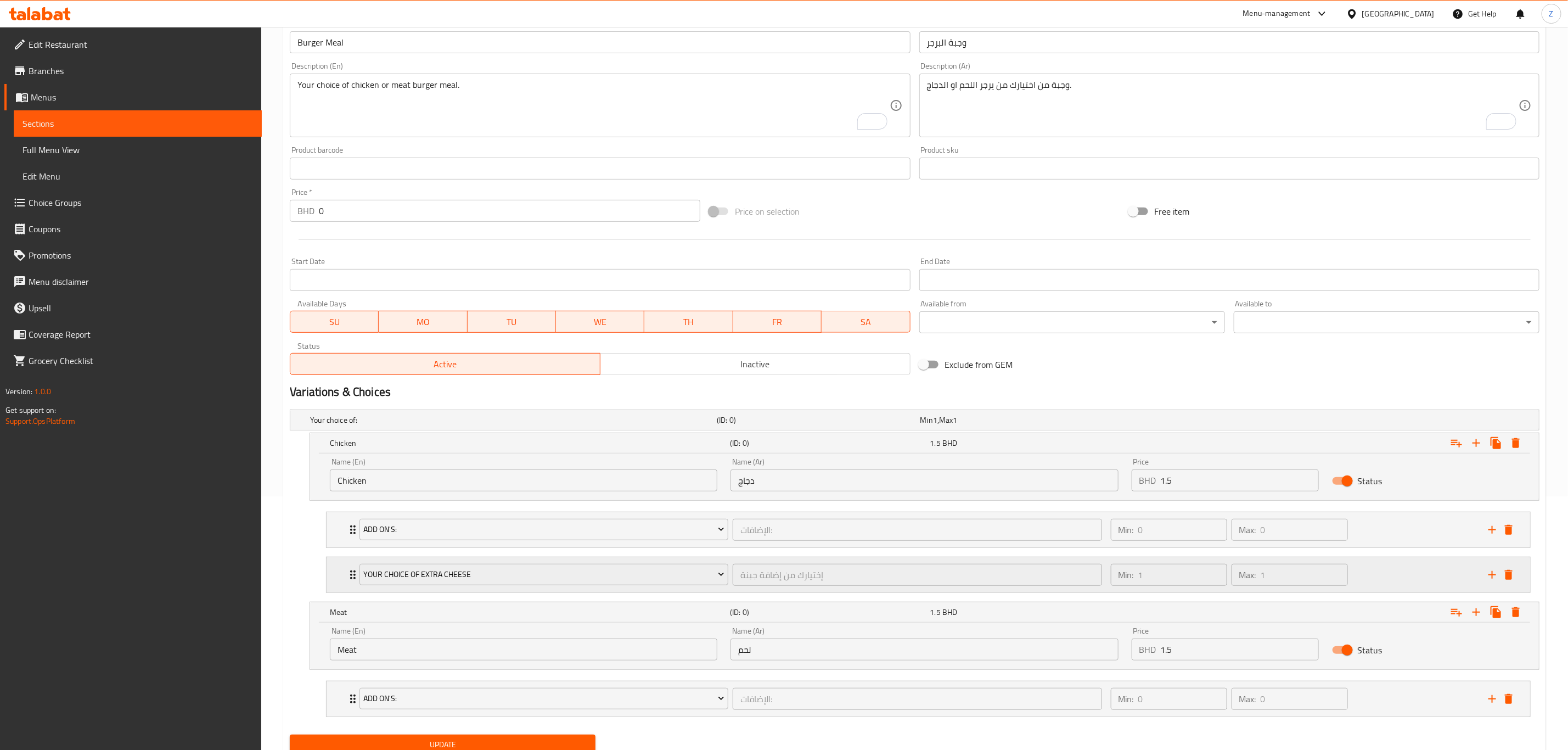
click at [354, 579] on div "Your choice of Extra cheese إختيارك من إضافة جبنة ​" at bounding box center [731, 575] width 755 height 35
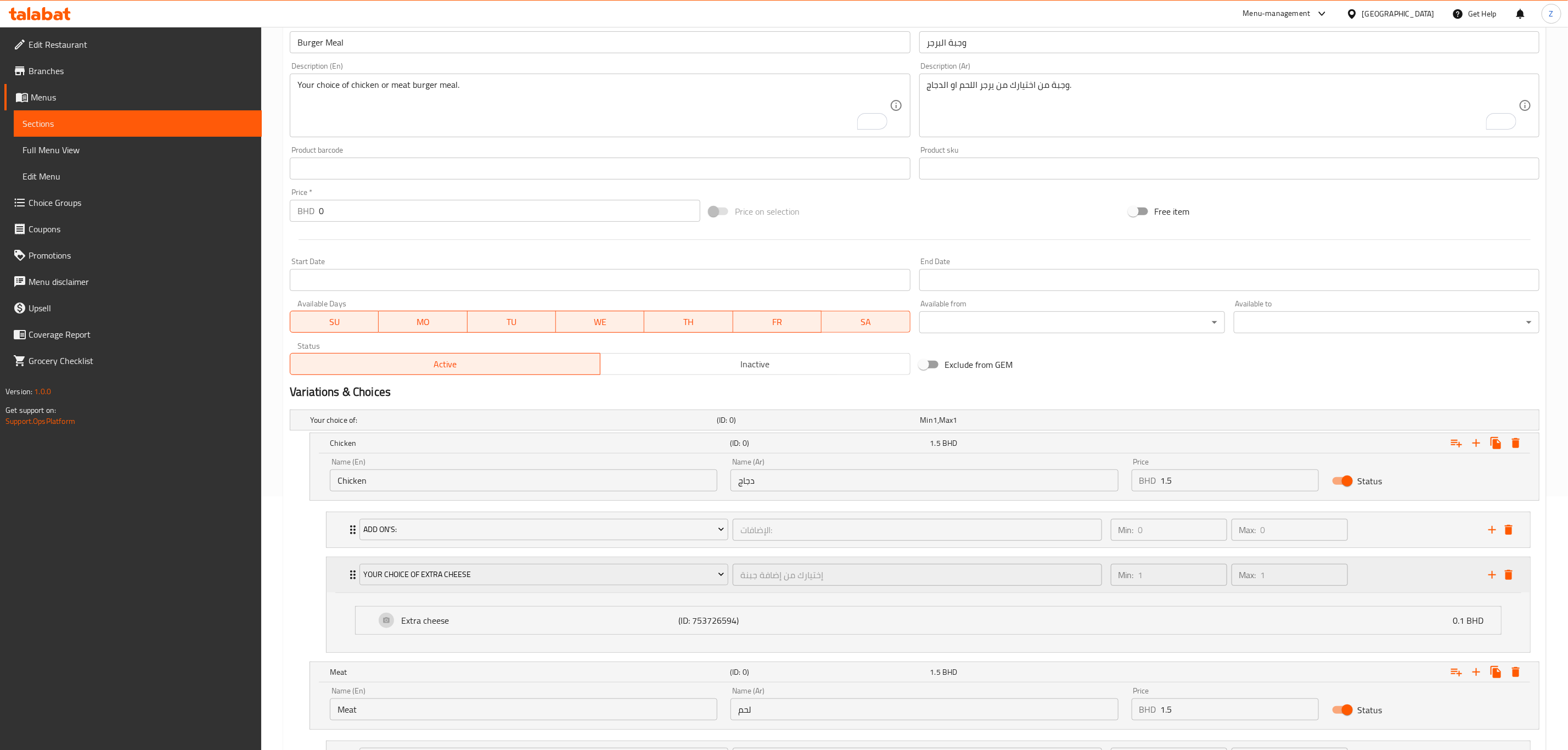
click at [354, 579] on div "Your choice of Extra cheese إختيارك من إضافة جبنة ​" at bounding box center [731, 575] width 755 height 35
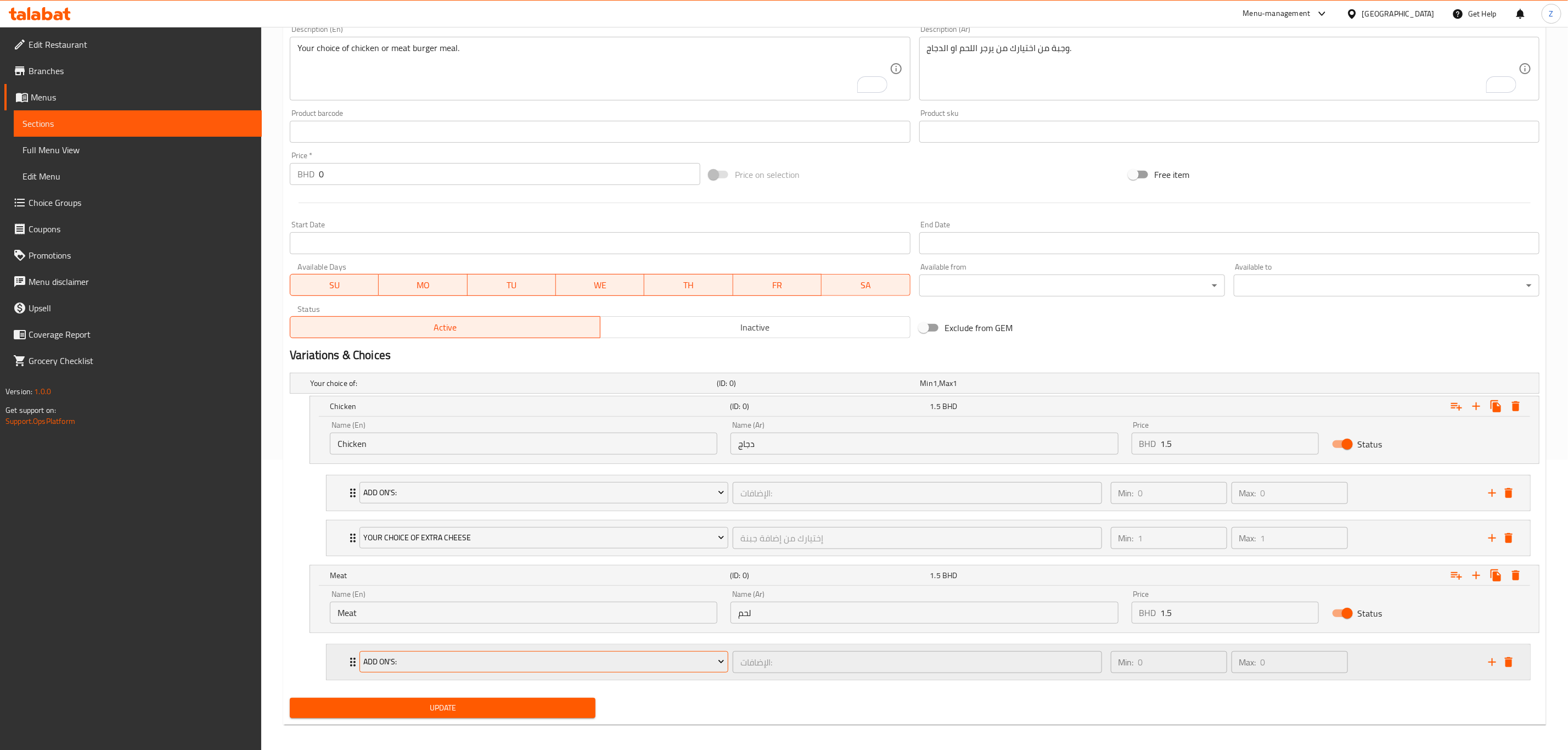
scroll to position [300, 0]
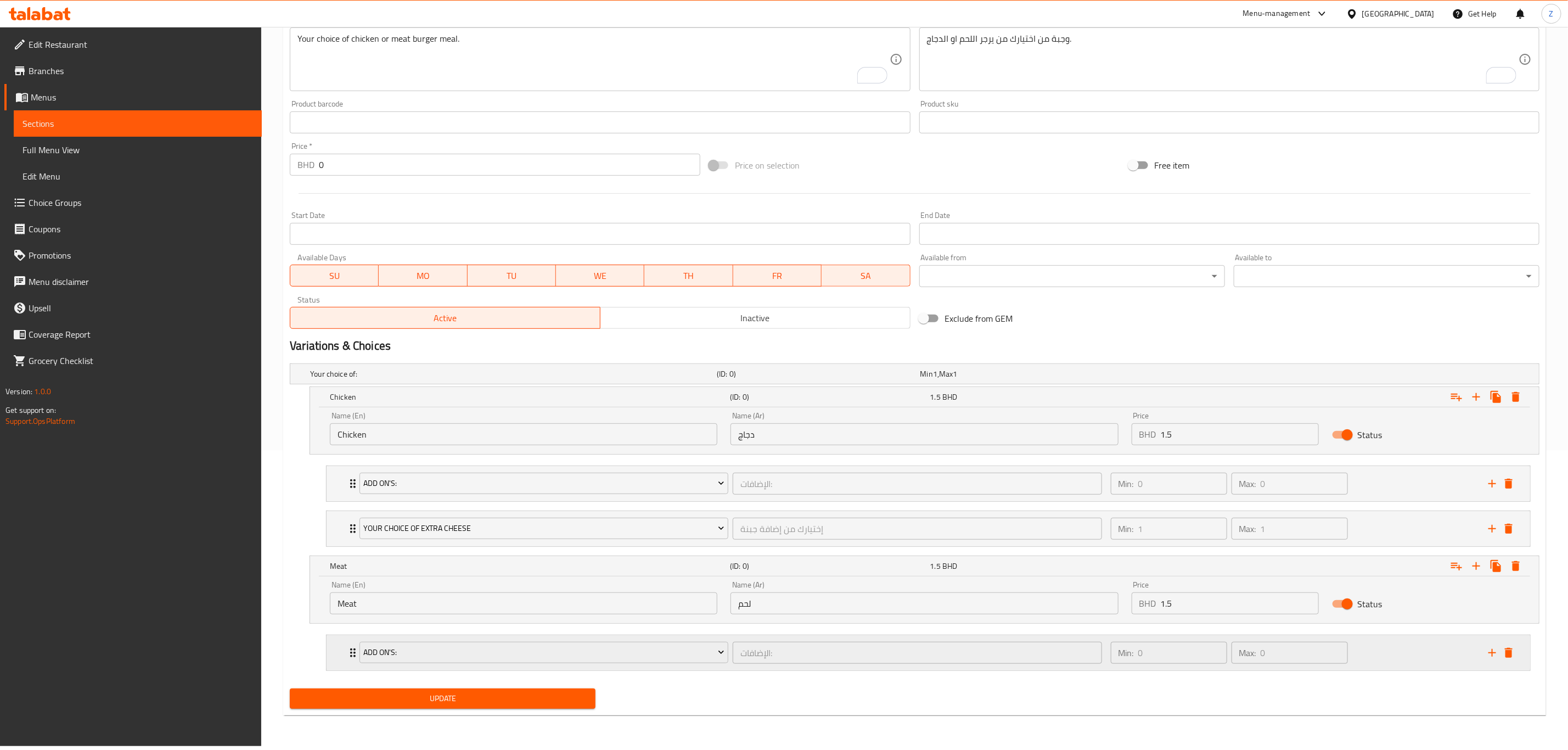
click at [1484, 660] on div "Expand" at bounding box center [1501, 652] width 33 height 16
click at [1487, 658] on icon "add" at bounding box center [1492, 653] width 13 height 13
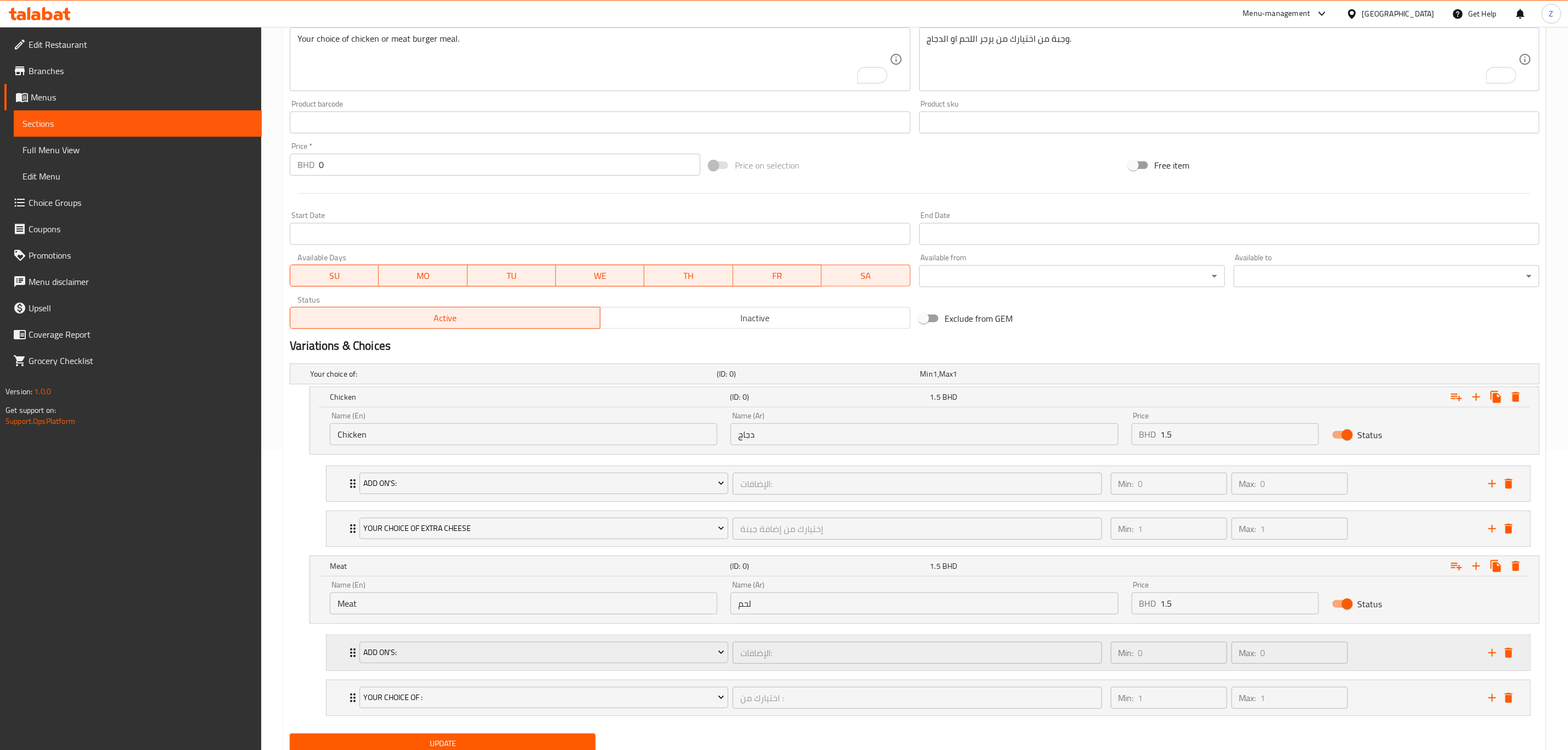
click at [1505, 658] on icon "delete" at bounding box center [1509, 652] width 8 height 10
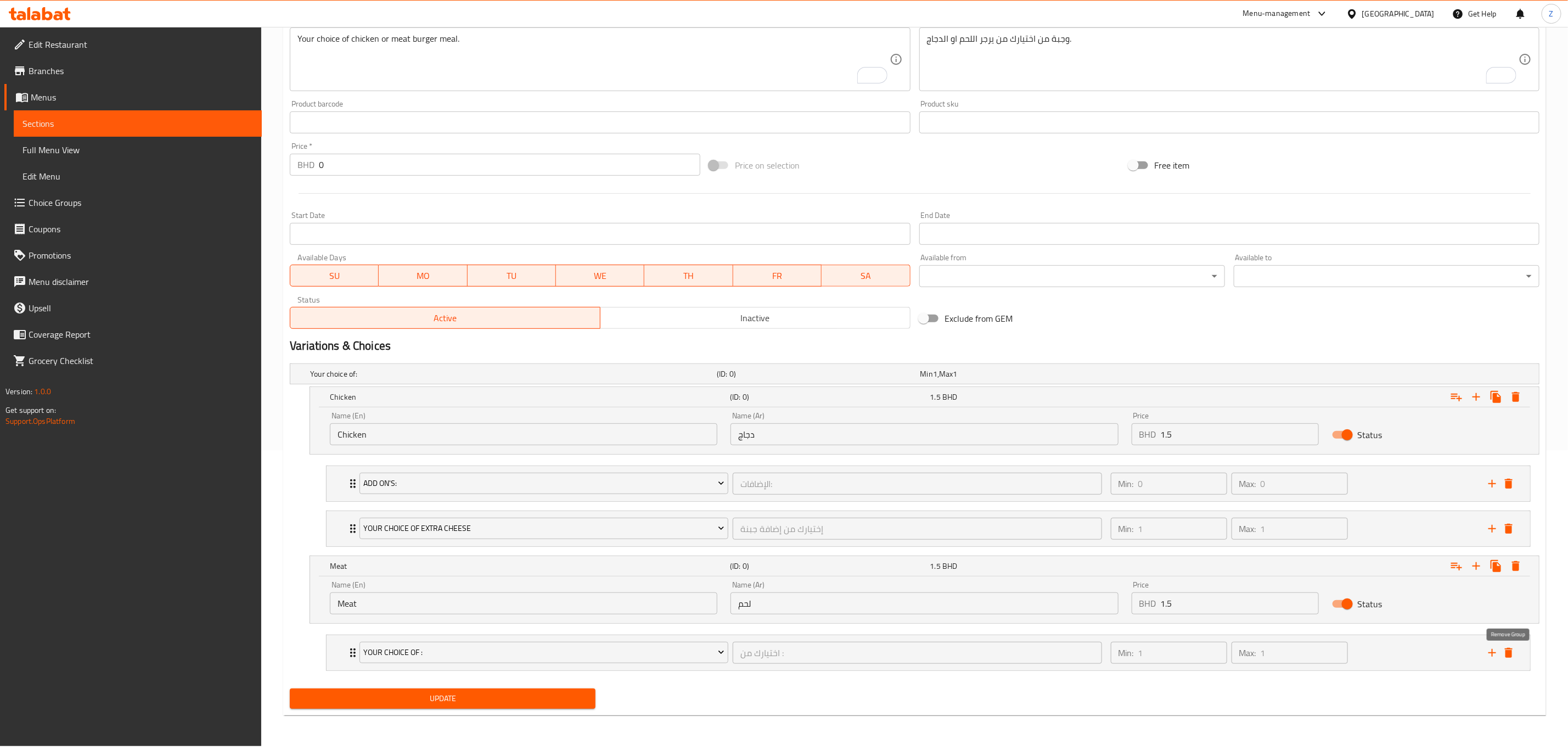
click at [1510, 654] on icon "delete" at bounding box center [1508, 653] width 13 height 13
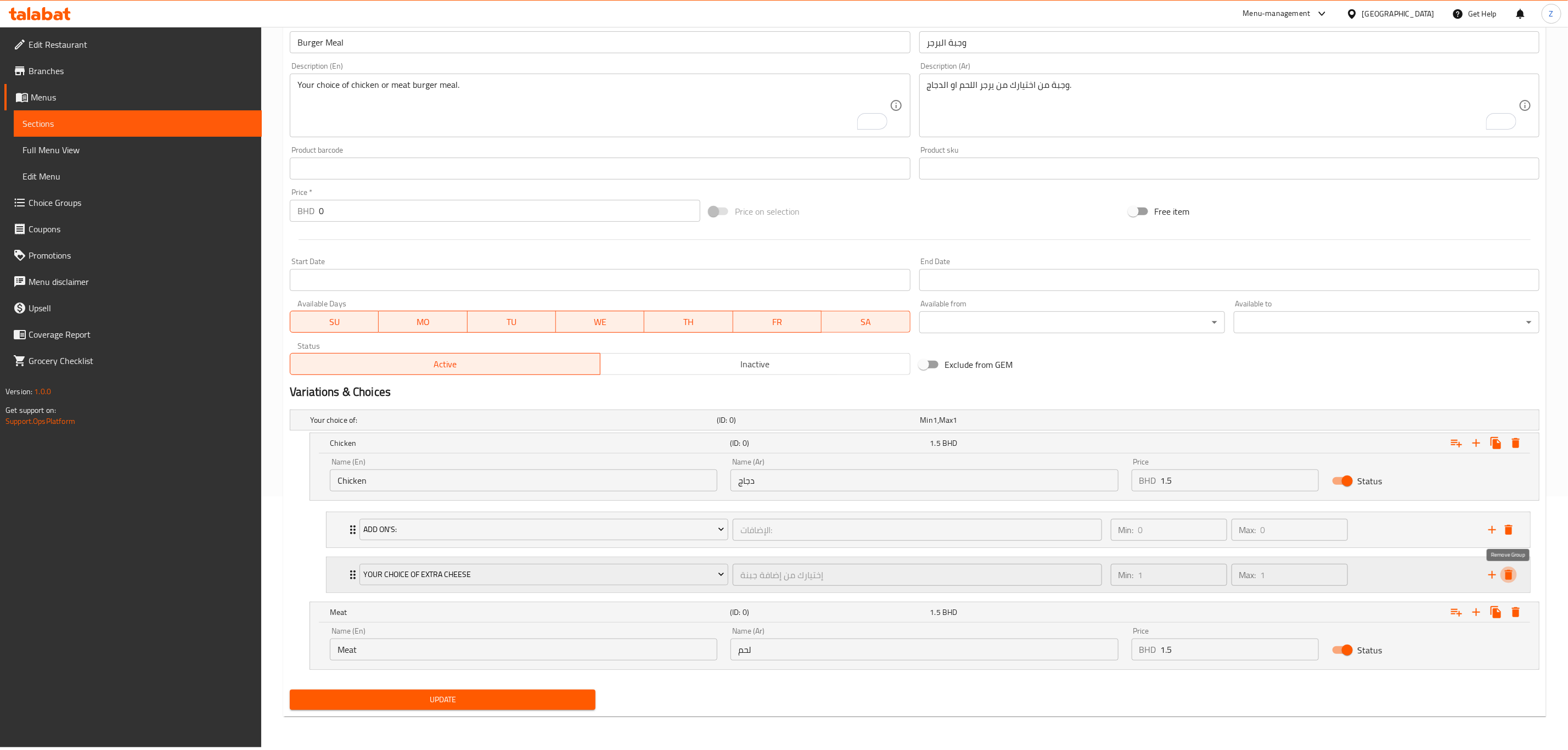
click at [1508, 577] on icon "delete" at bounding box center [1509, 574] width 8 height 10
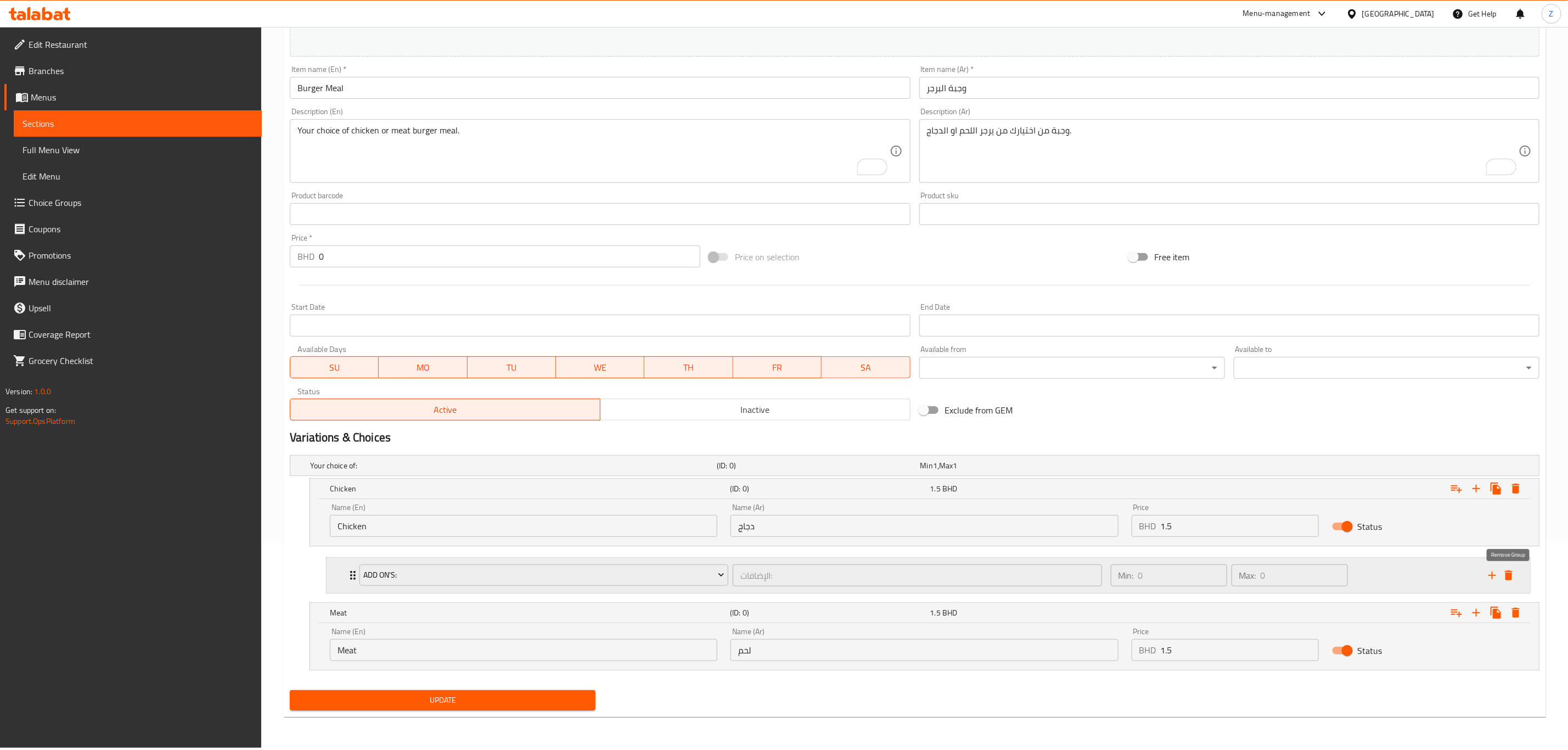
click at [1510, 578] on icon "delete" at bounding box center [1509, 575] width 8 height 10
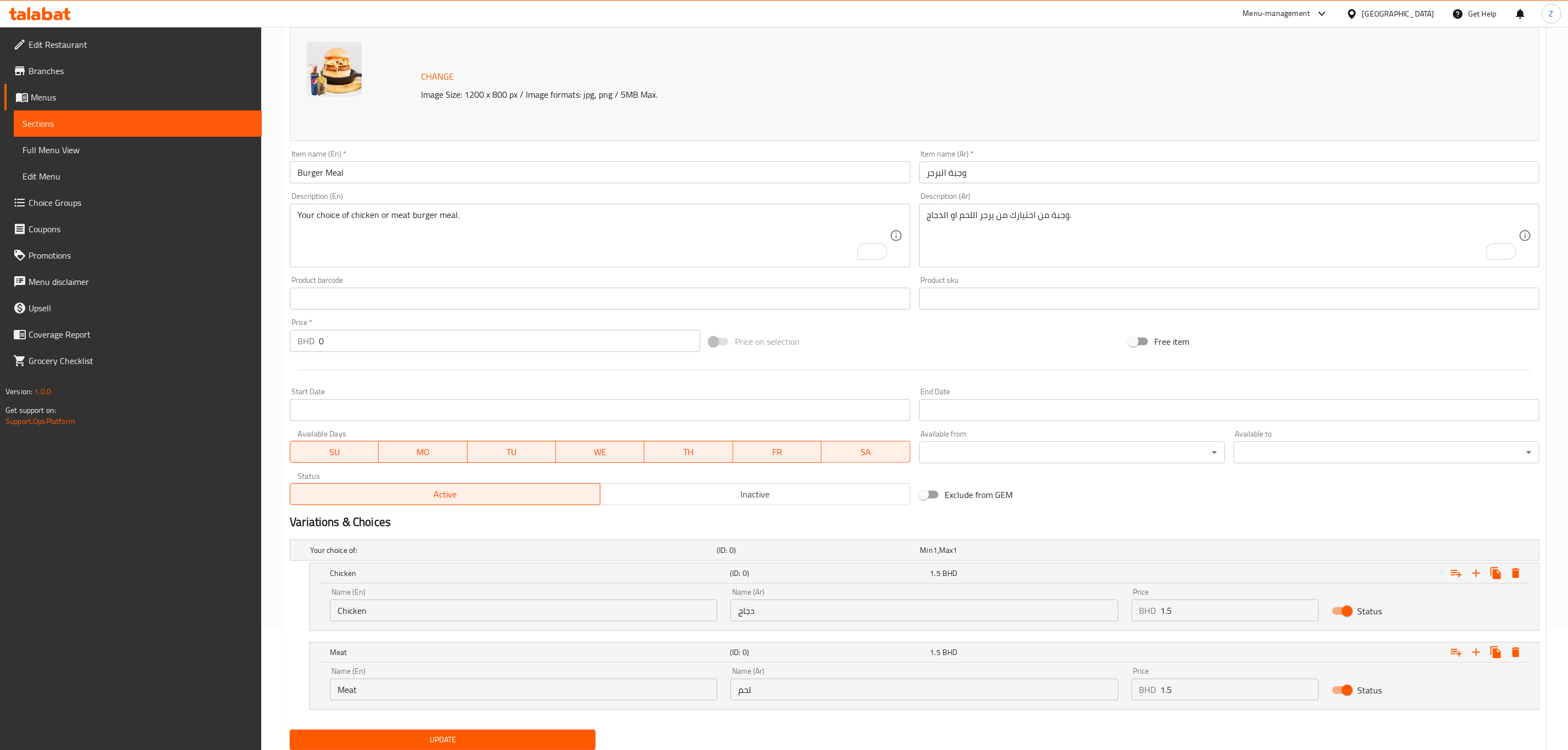
scroll to position [162, 0]
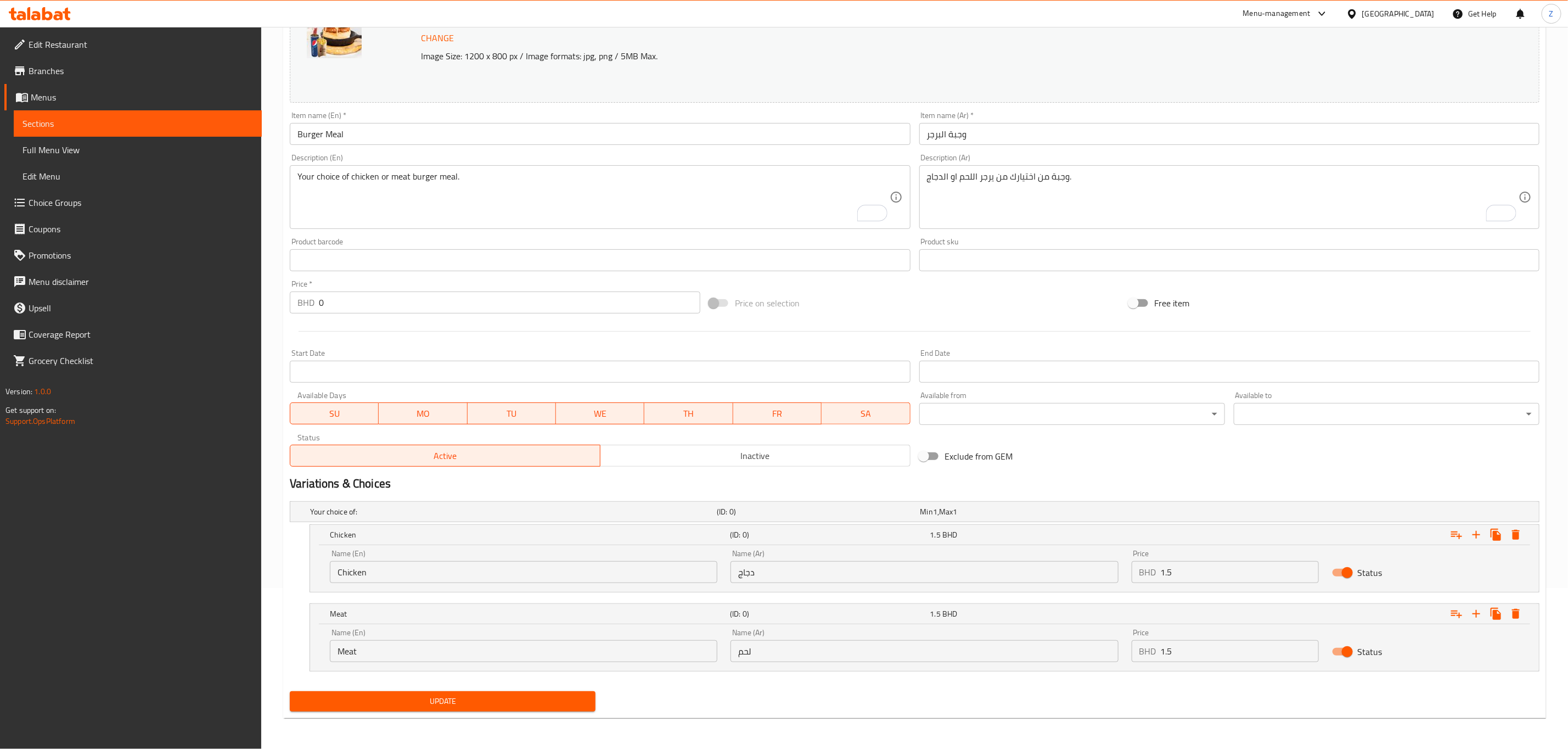
click at [527, 703] on span "Update" at bounding box center [443, 701] width 288 height 14
click at [527, 702] on span "Update" at bounding box center [443, 701] width 288 height 14
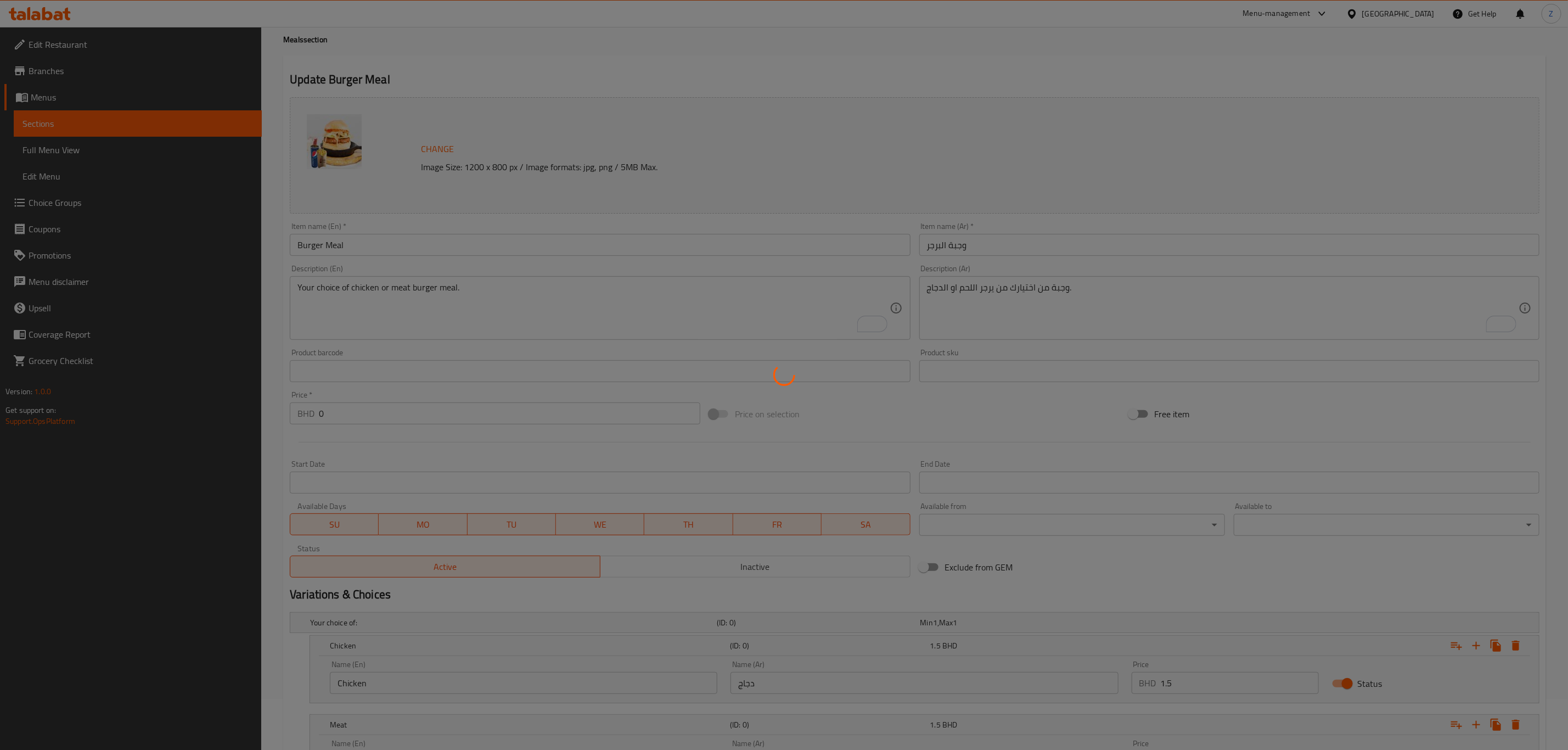
scroll to position [0, 0]
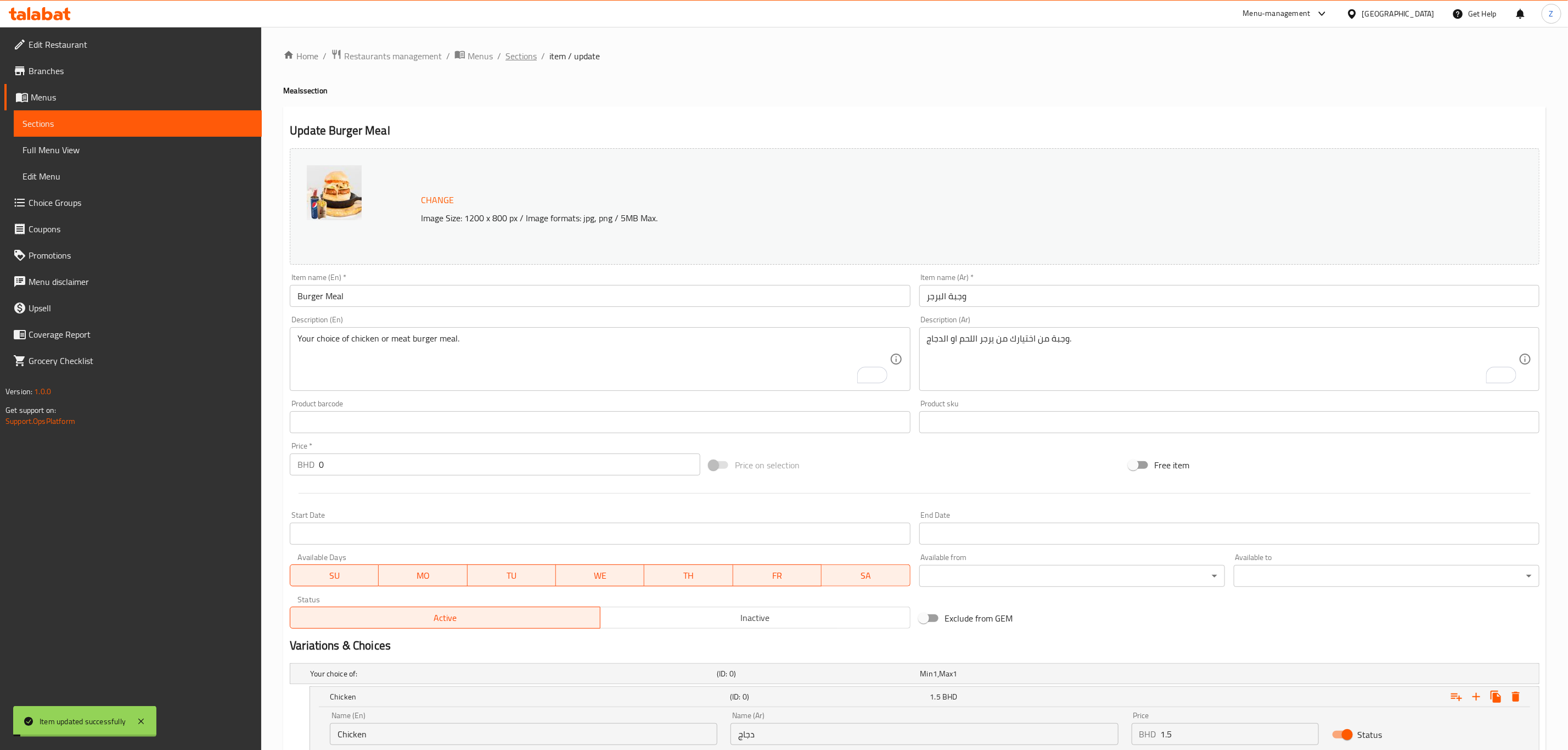
click at [532, 58] on span "Sections" at bounding box center [521, 56] width 31 height 13
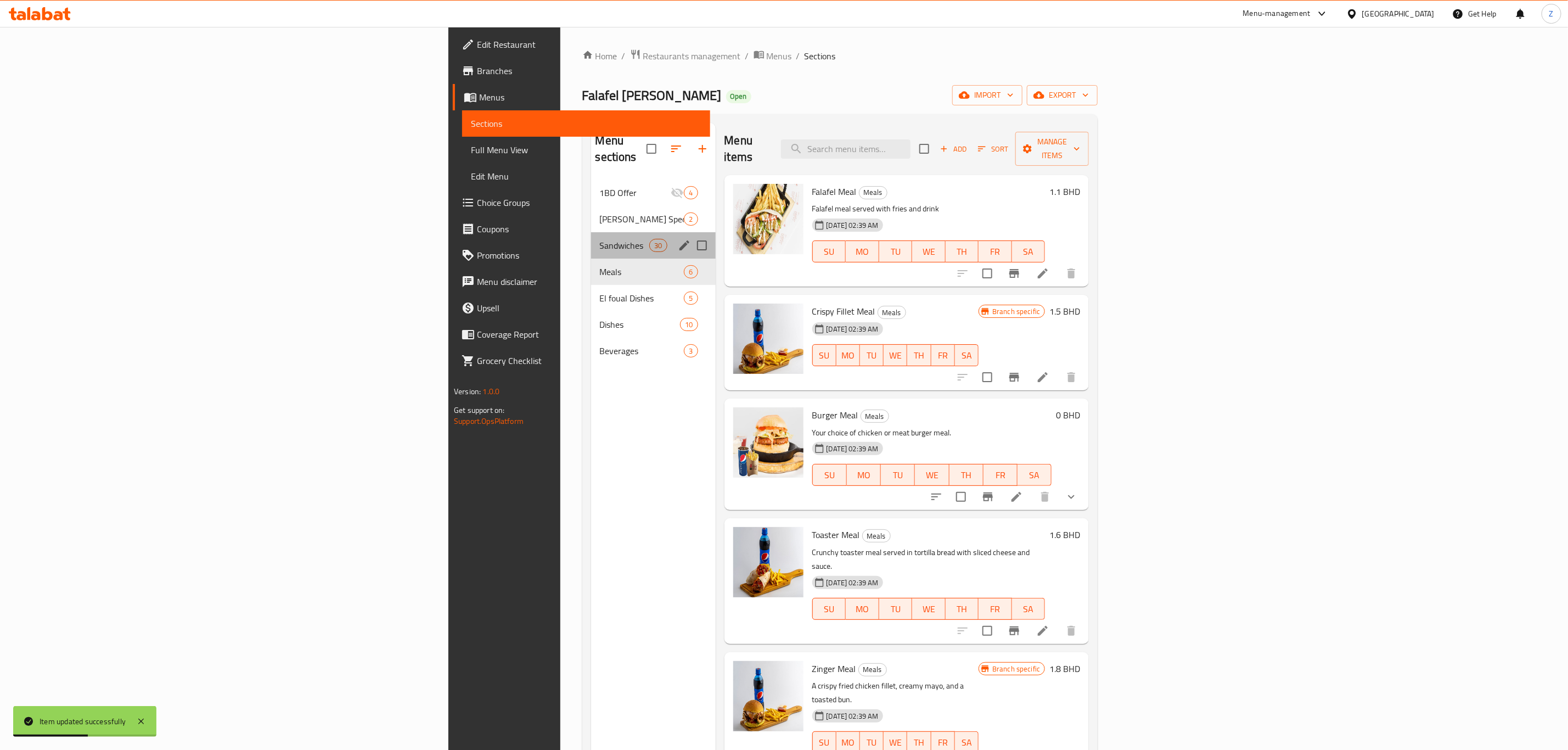
click at [591, 238] on div "Sandwiches 30" at bounding box center [653, 245] width 124 height 26
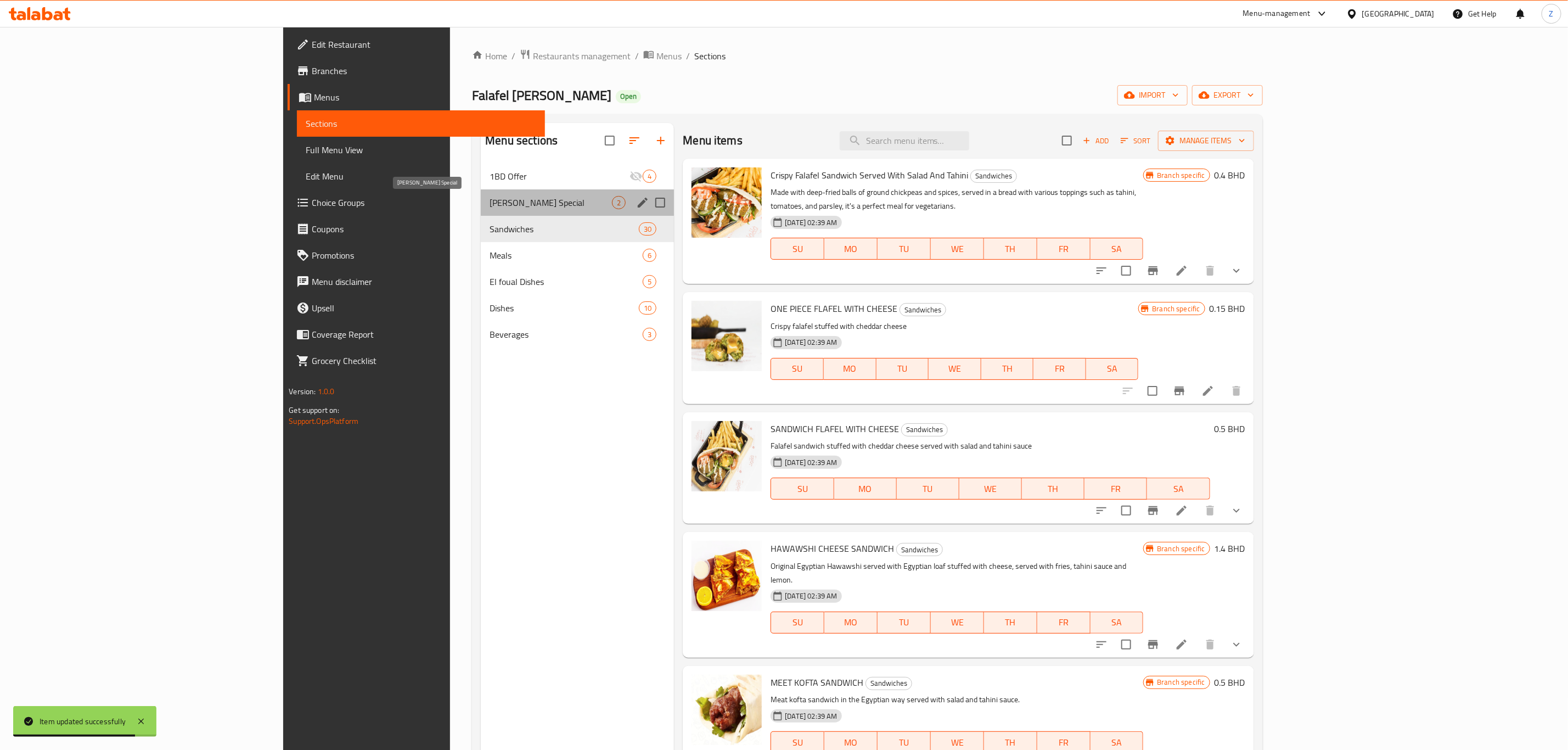
click at [489, 198] on span "[PERSON_NAME] Special" at bounding box center [550, 203] width 123 height 13
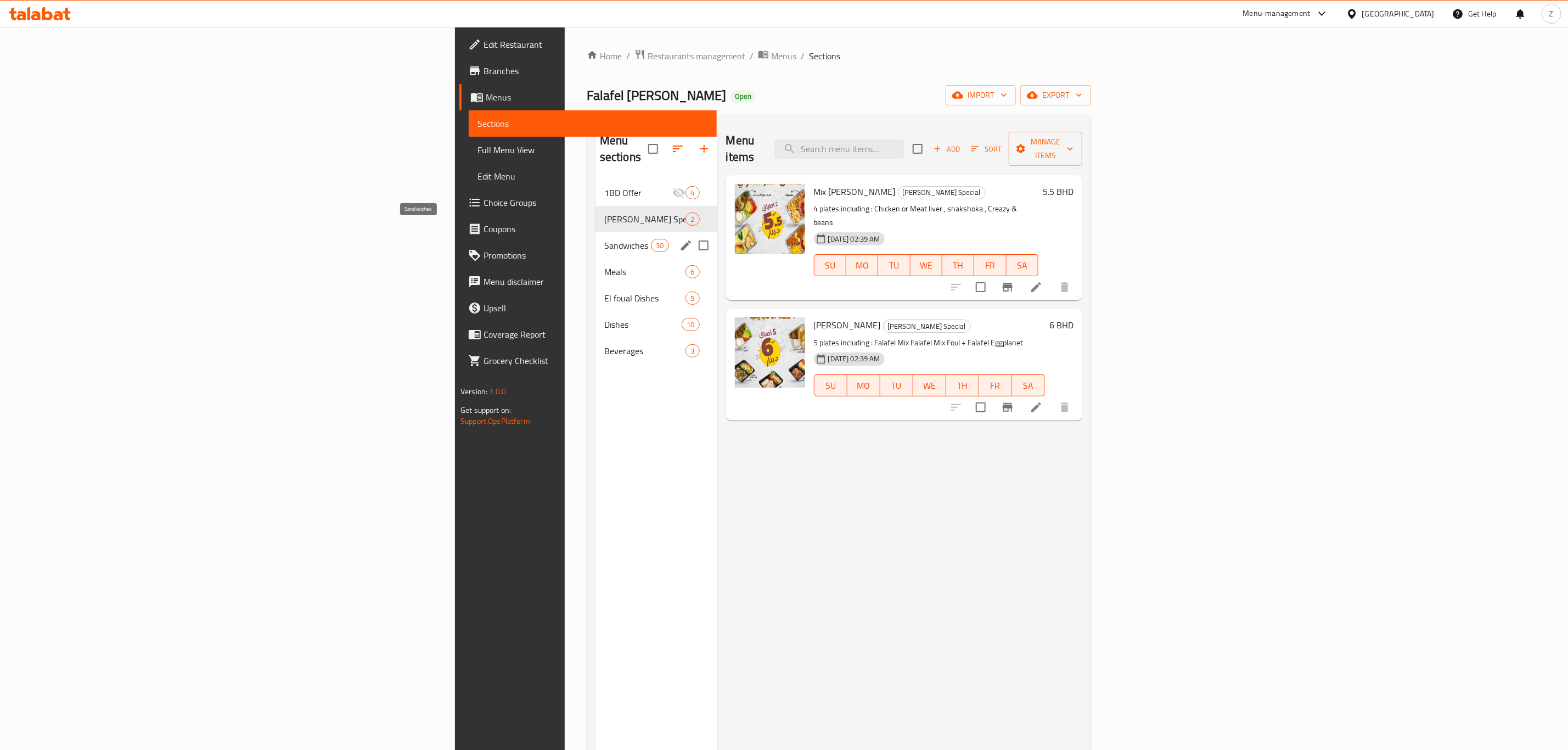
click at [604, 239] on span "Sandwiches" at bounding box center [627, 245] width 47 height 13
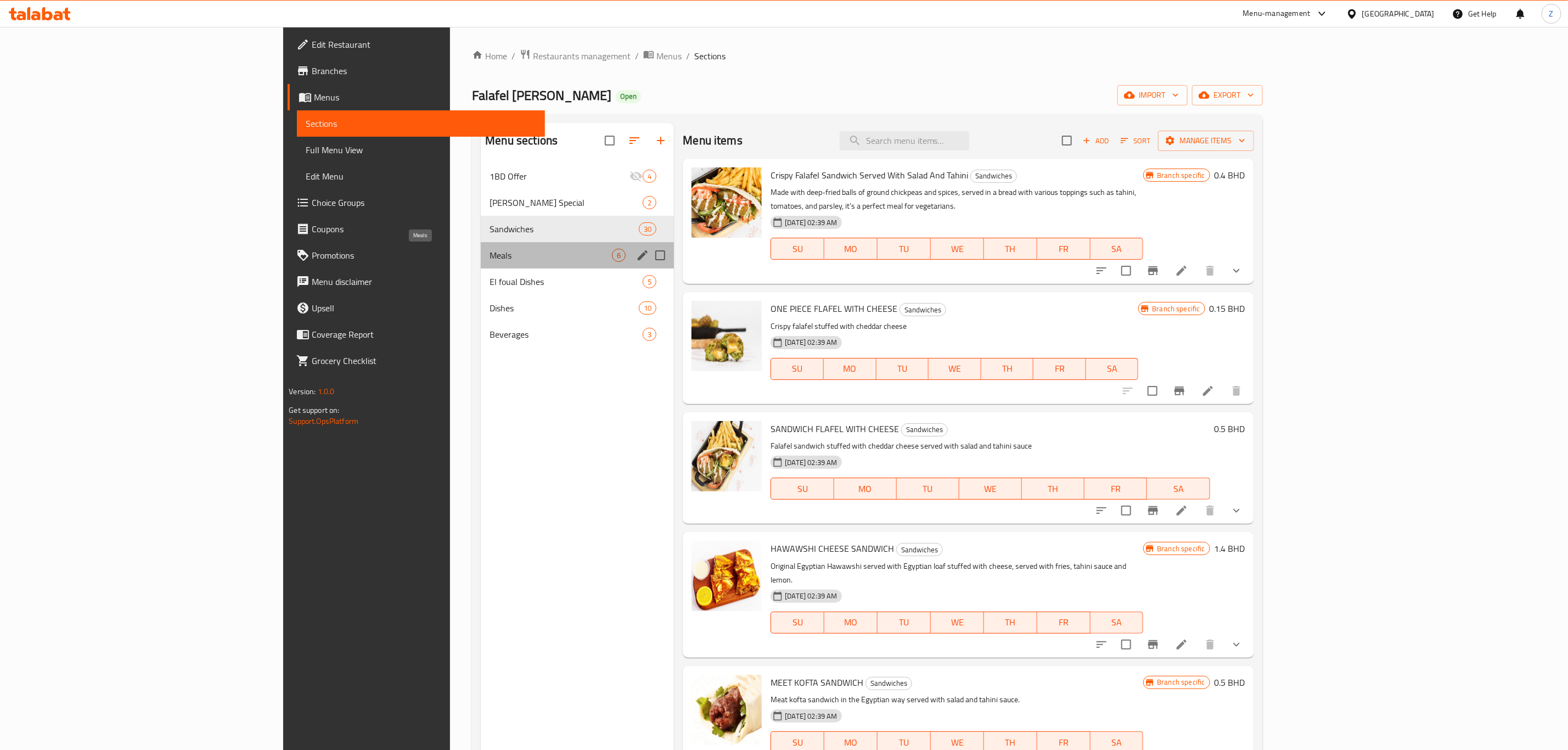
click at [489, 259] on span "Meals" at bounding box center [550, 255] width 123 height 13
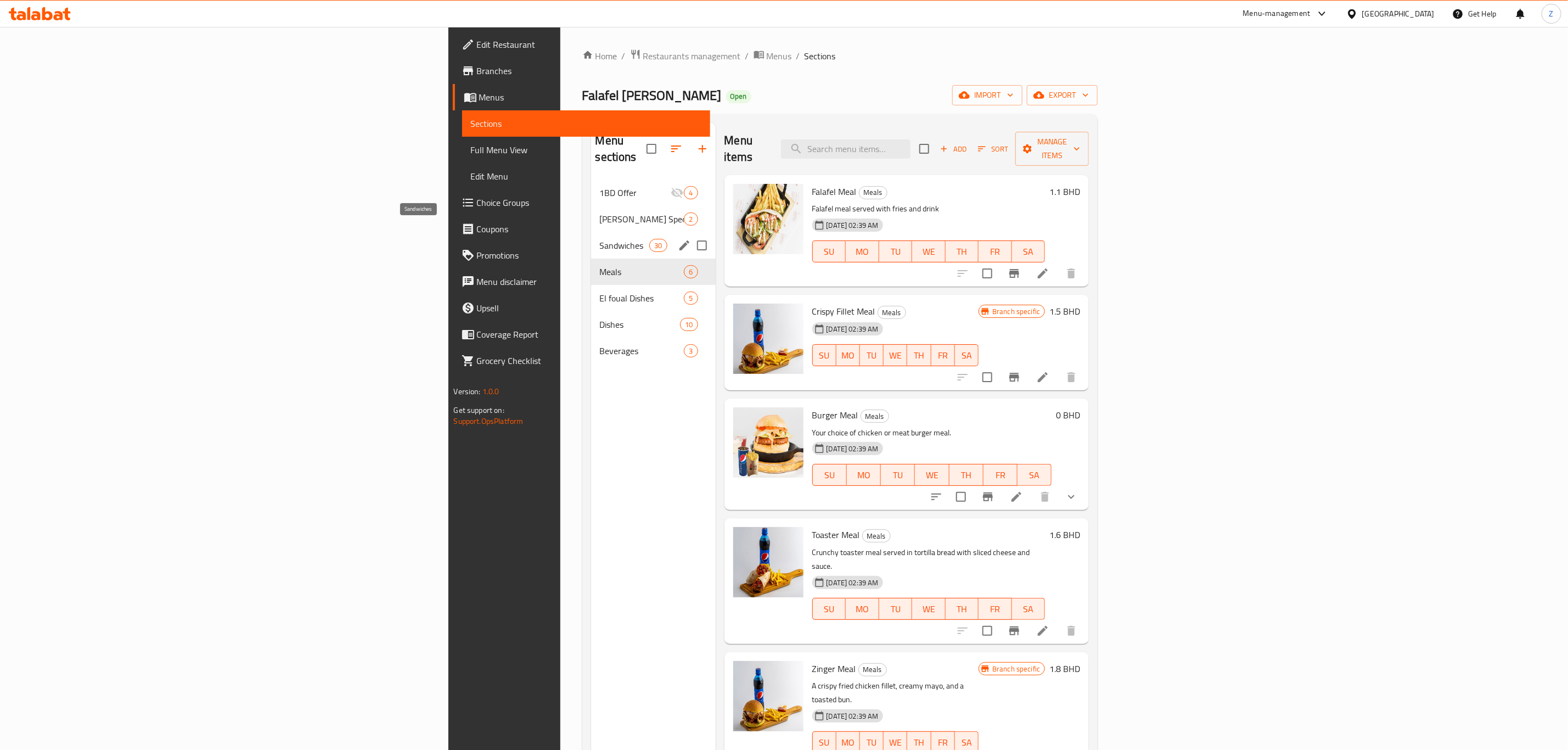
click at [600, 239] on span "Sandwiches" at bounding box center [624, 245] width 50 height 13
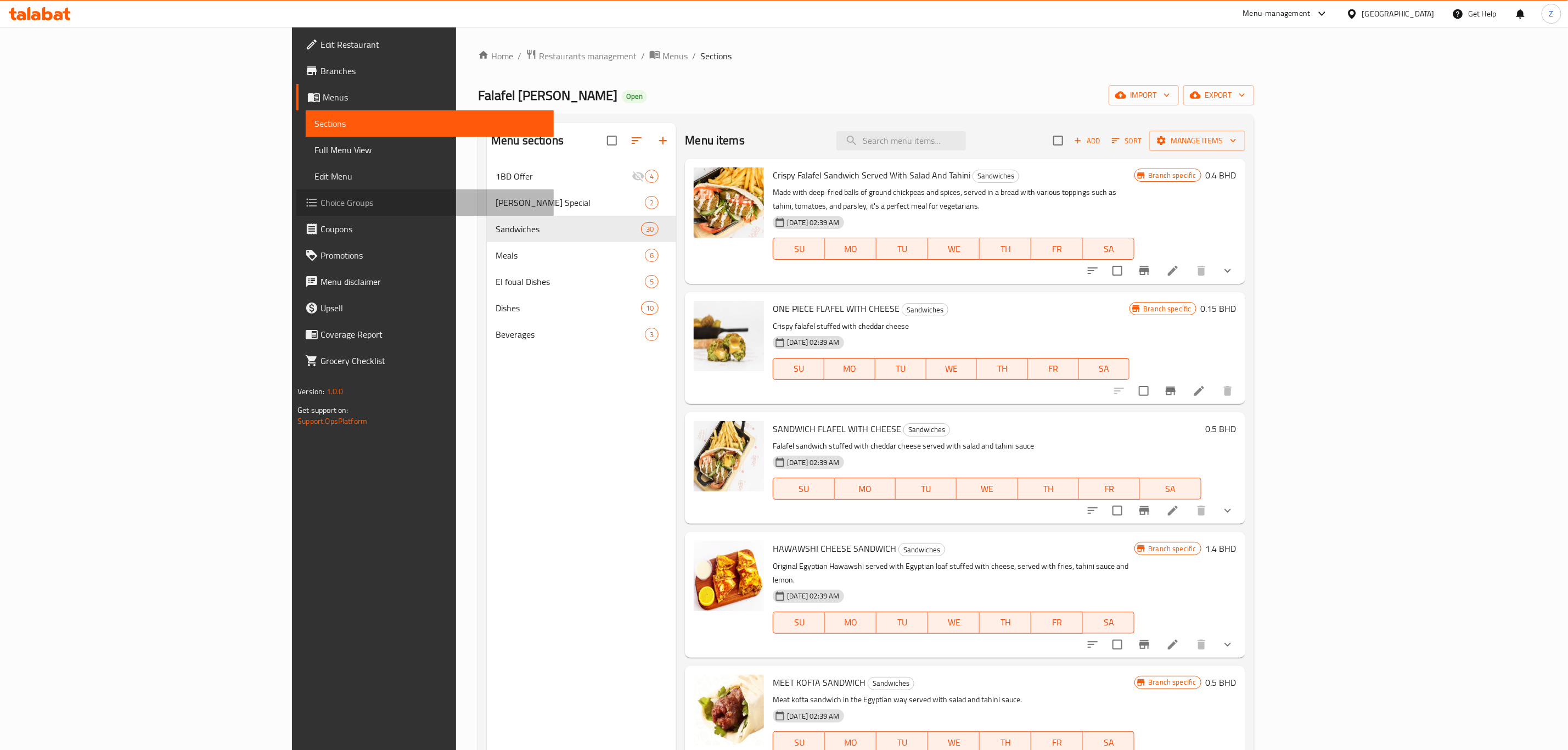
click at [320, 206] on span "Choice Groups" at bounding box center [432, 203] width 225 height 13
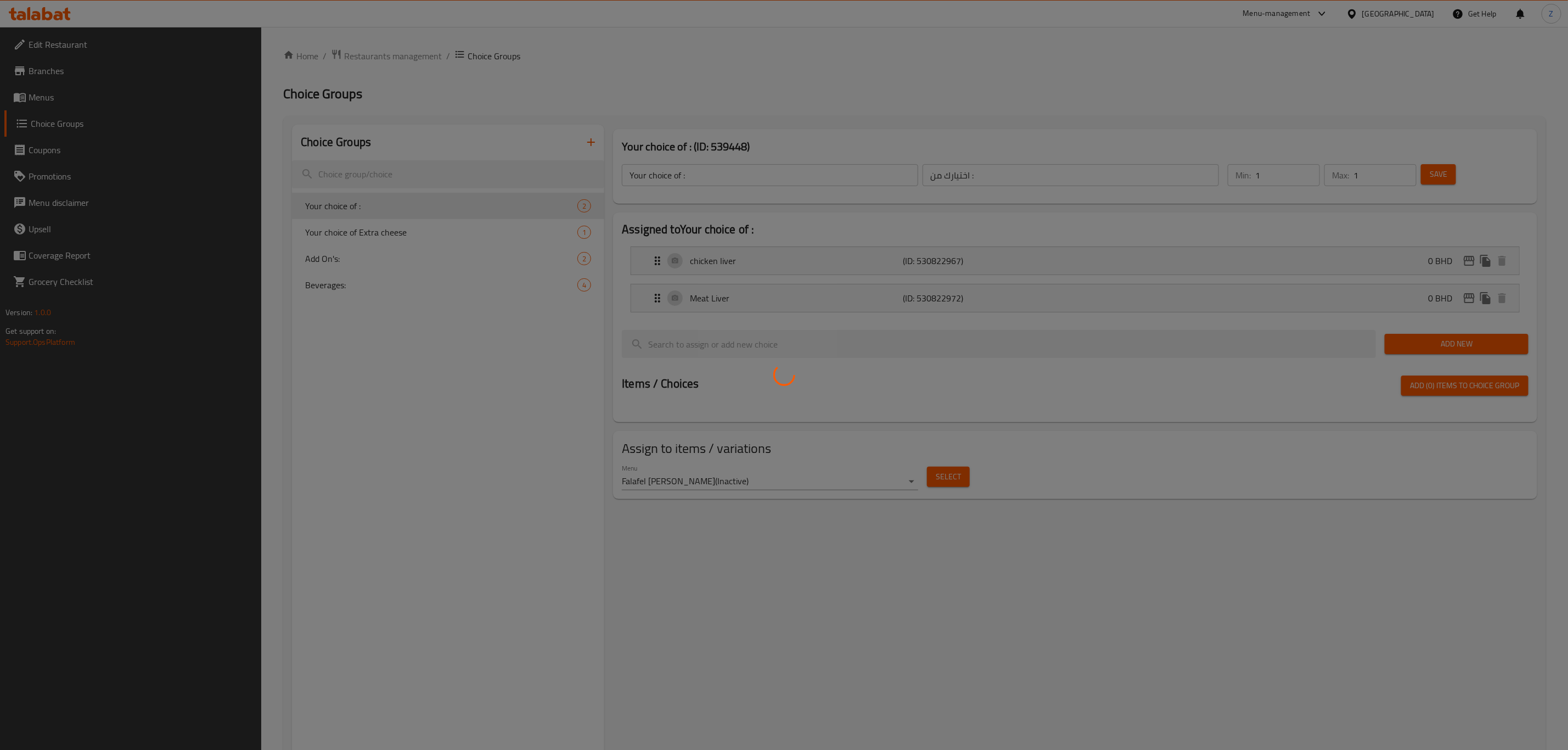
click at [370, 261] on div at bounding box center [784, 375] width 1568 height 750
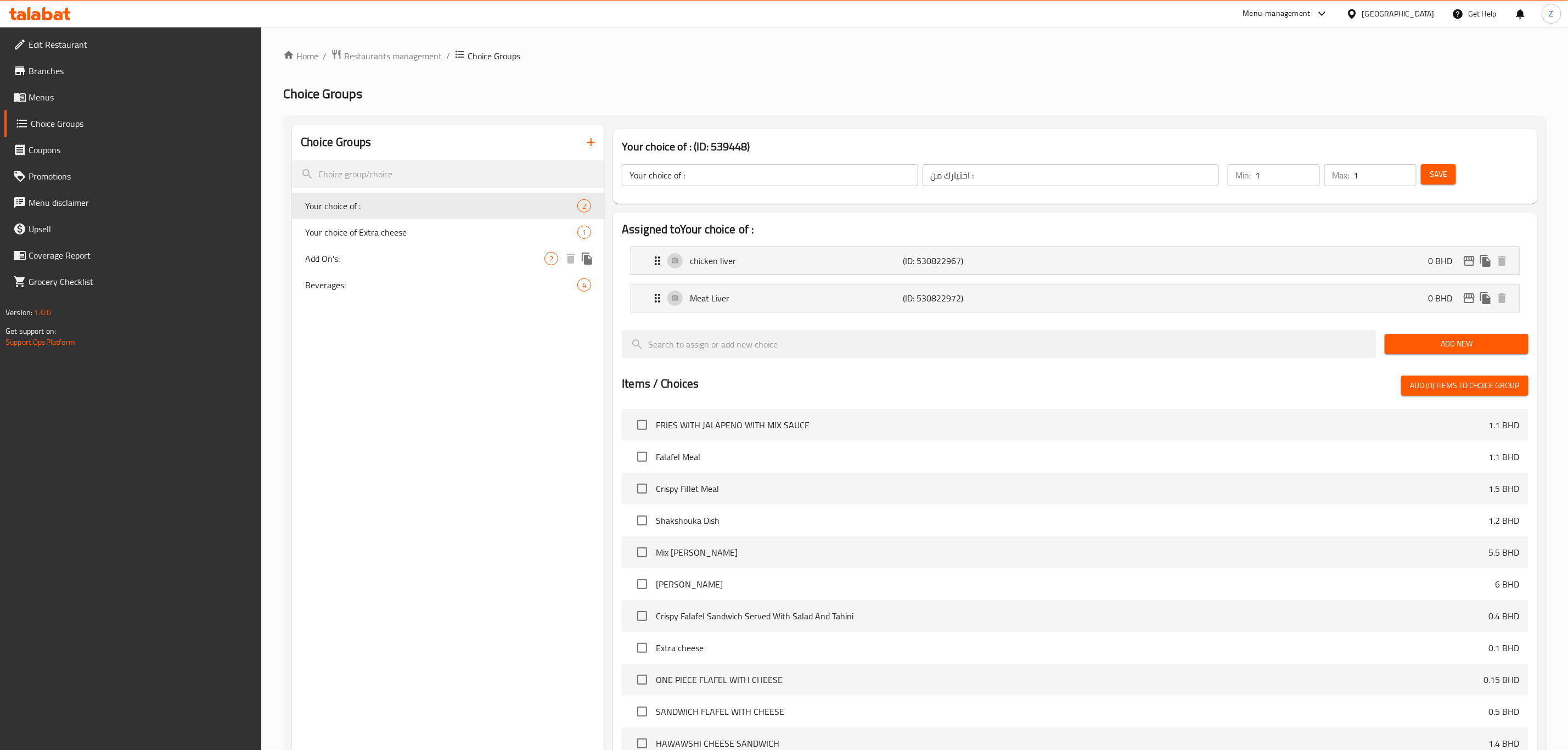
click at [392, 262] on span "Add On's:" at bounding box center [425, 258] width 239 height 13
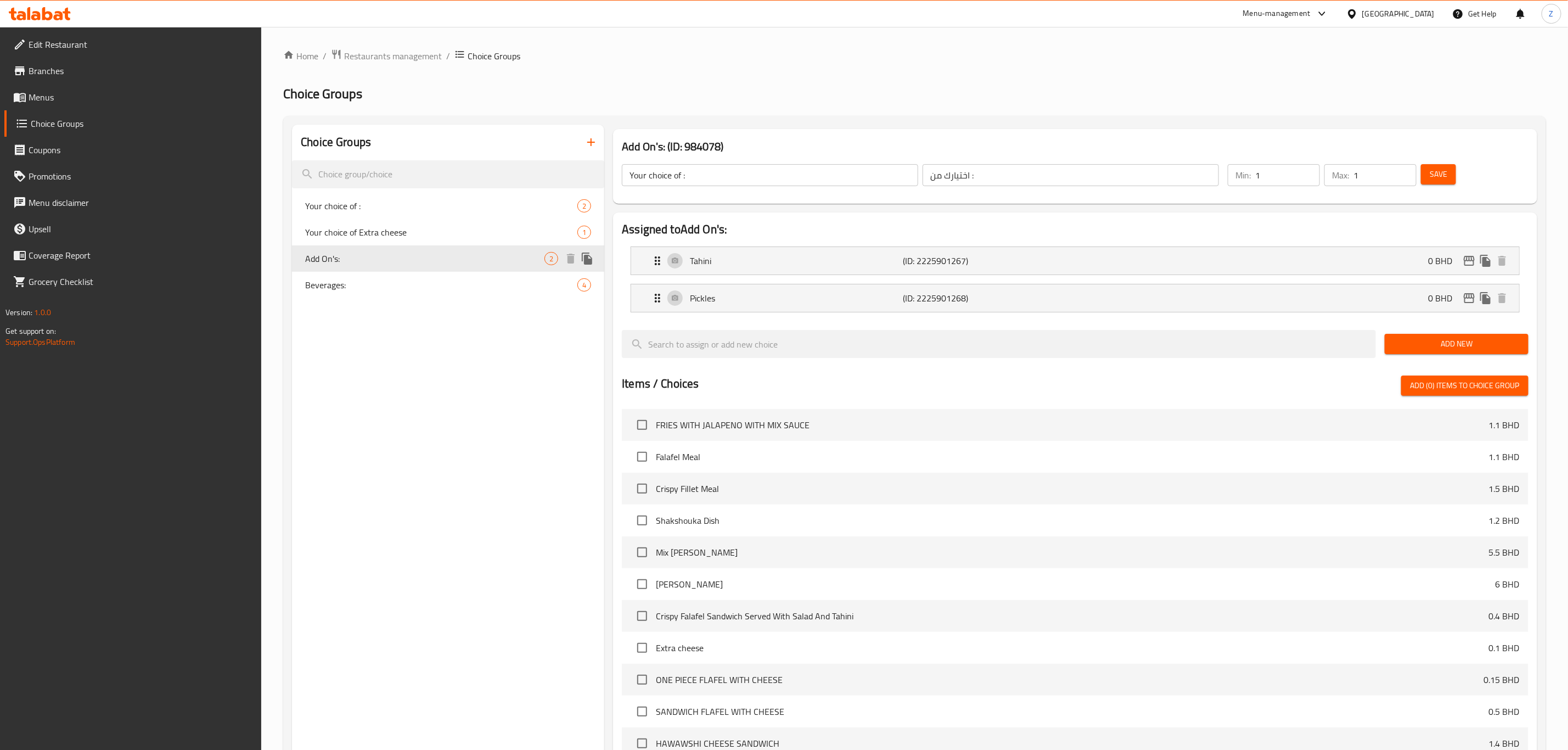
type input "Add On's:"
type input "الإضافات:"
type input "0"
click at [932, 266] on p "(ID: 2225901267)" at bounding box center [974, 261] width 142 height 13
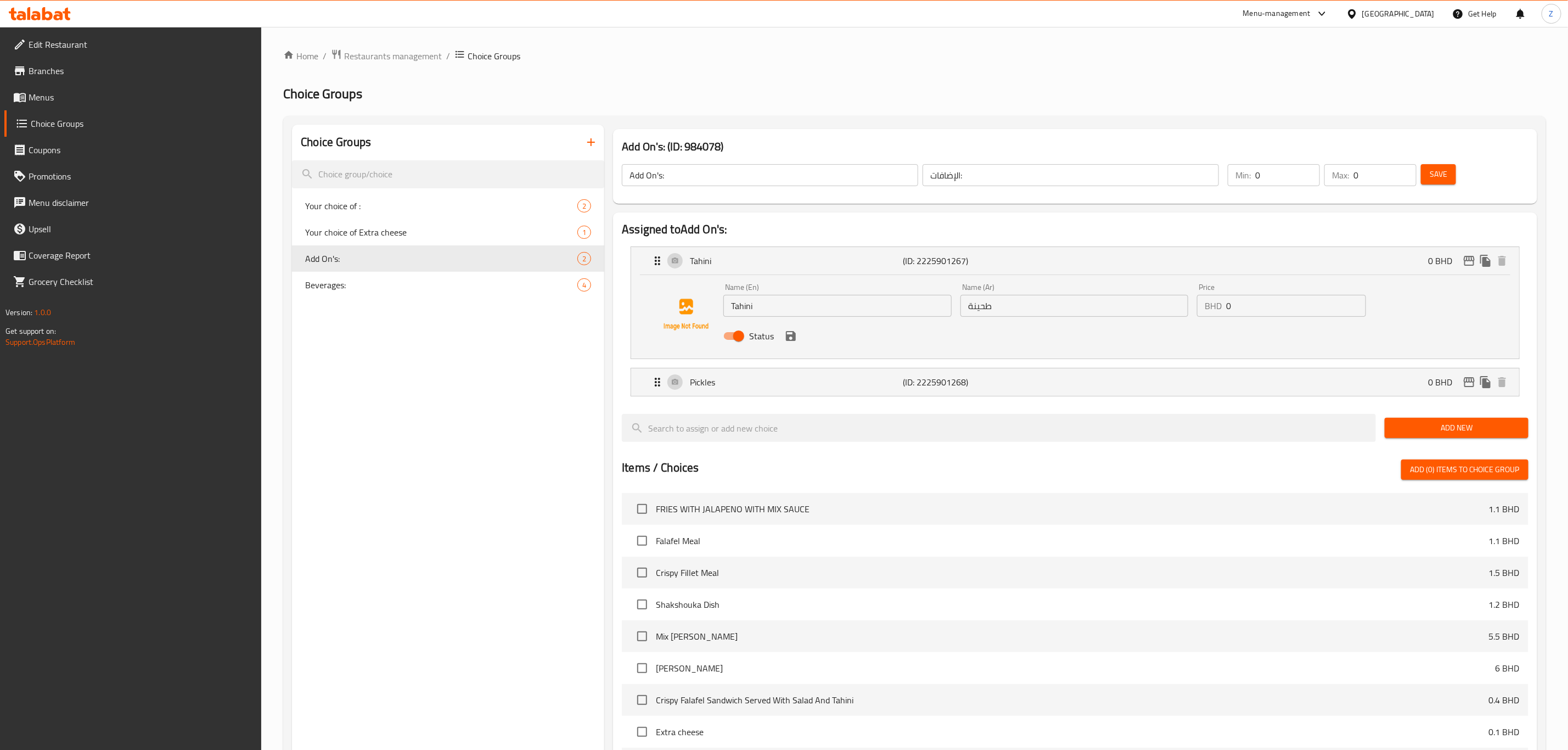
click at [1265, 306] on input "0" at bounding box center [1296, 306] width 140 height 22
click at [794, 338] on icon "save" at bounding box center [790, 336] width 10 height 10
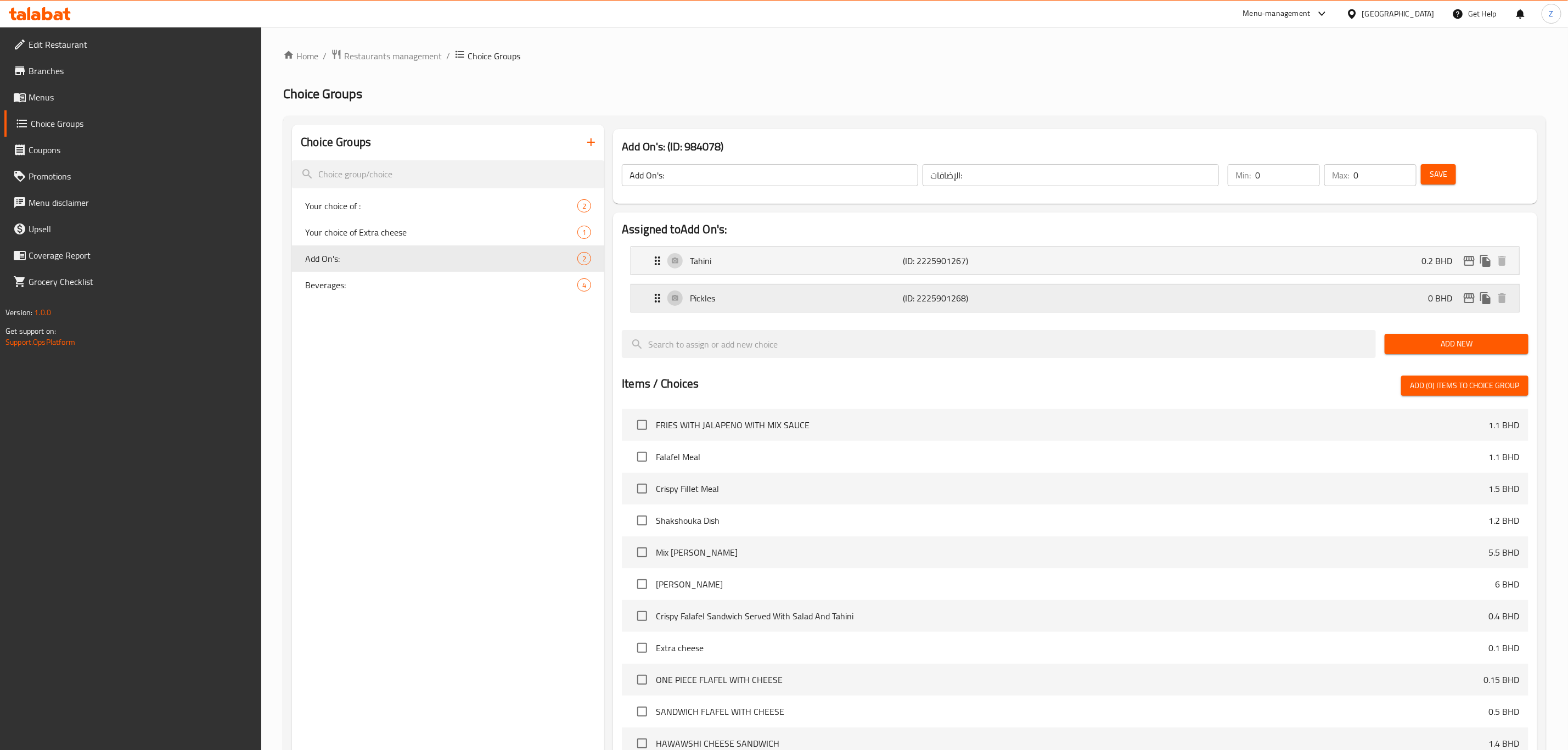
type input "0.2"
click at [1118, 296] on div "Pickles (ID: 2225901268) 0 BHD" at bounding box center [1078, 298] width 855 height 28
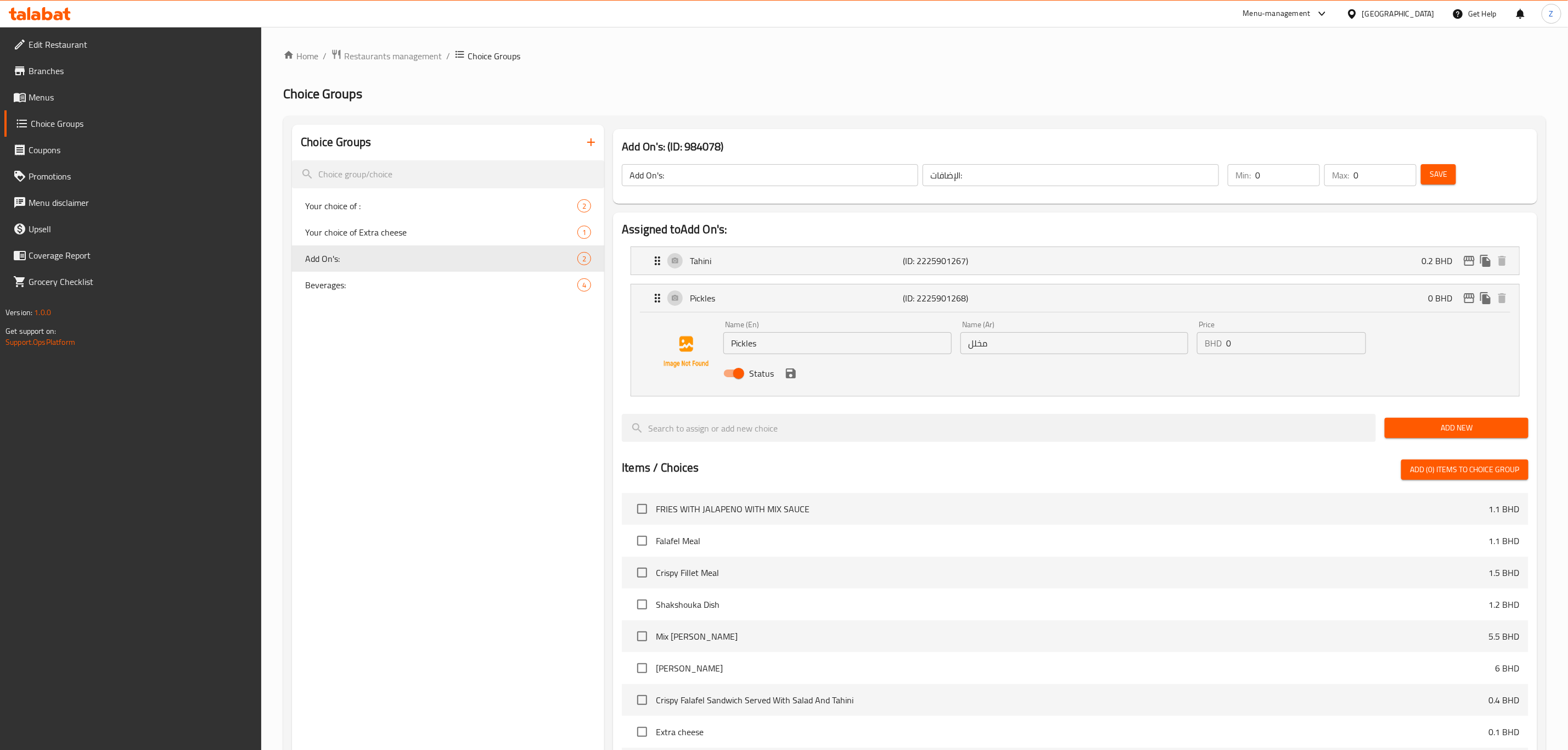
click at [1291, 342] on input "0" at bounding box center [1296, 344] width 140 height 22
click at [790, 378] on icon "save" at bounding box center [790, 373] width 10 height 10
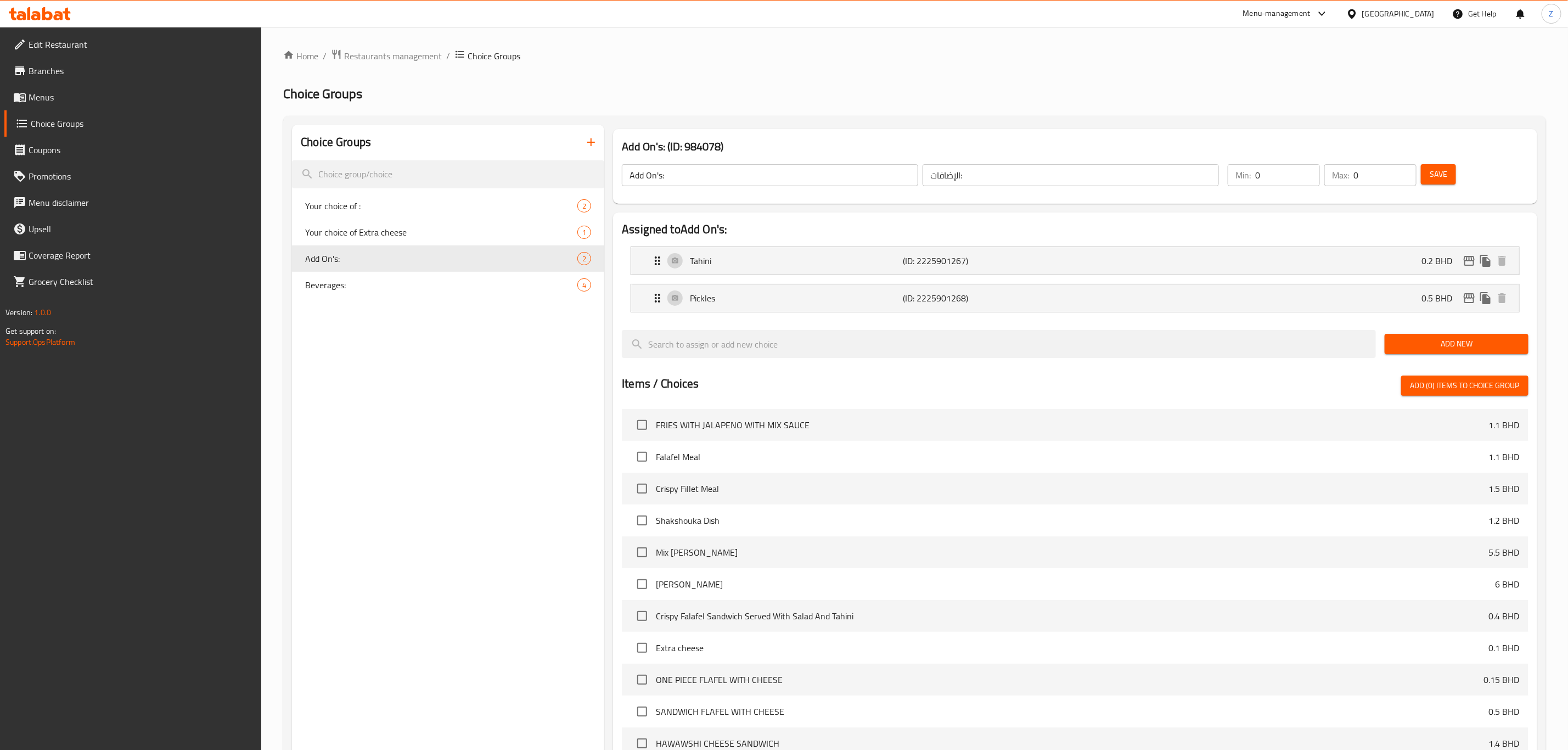
type input "0.5"
click at [376, 288] on span "Beverages:" at bounding box center [425, 285] width 239 height 13
type input "Beverages:"
type input "المشروبات:"
